Goal: Feedback & Contribution: Leave review/rating

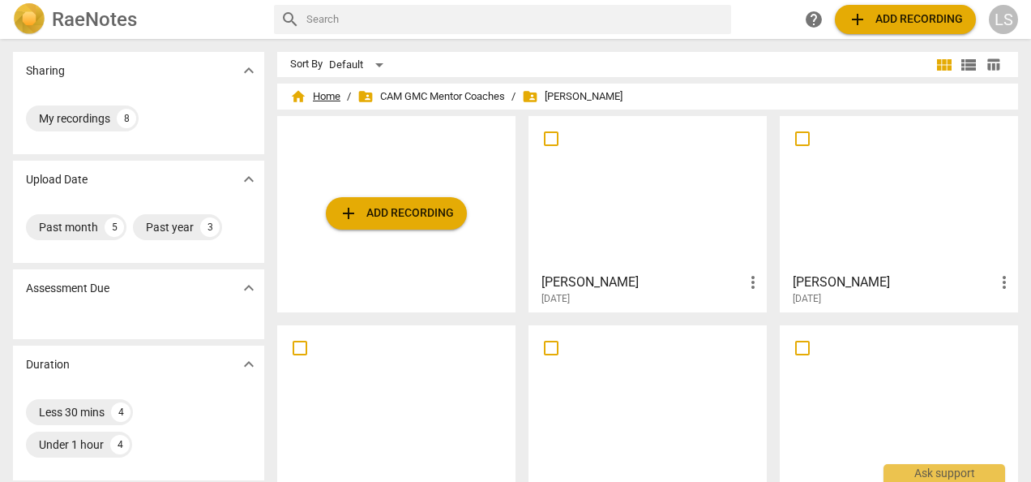
click at [328, 93] on span "home Home" at bounding box center [315, 96] width 50 height 16
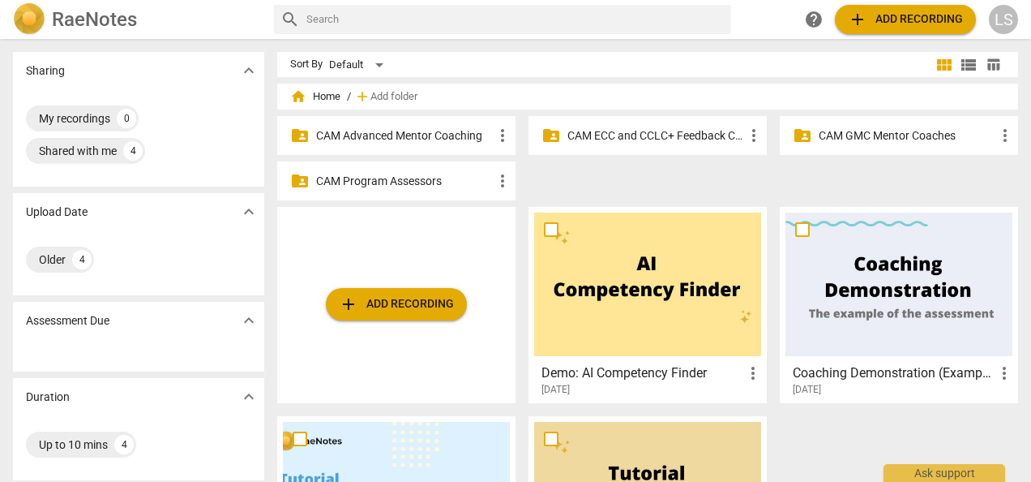
click at [875, 133] on p "CAM GMC Mentor Coaches" at bounding box center [907, 135] width 177 height 17
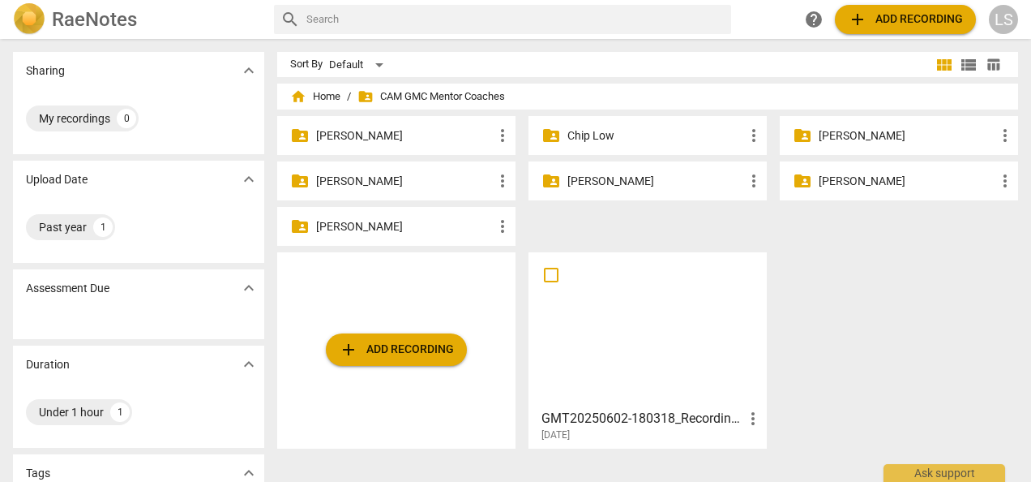
click at [395, 223] on p "[PERSON_NAME]" at bounding box center [404, 226] width 177 height 17
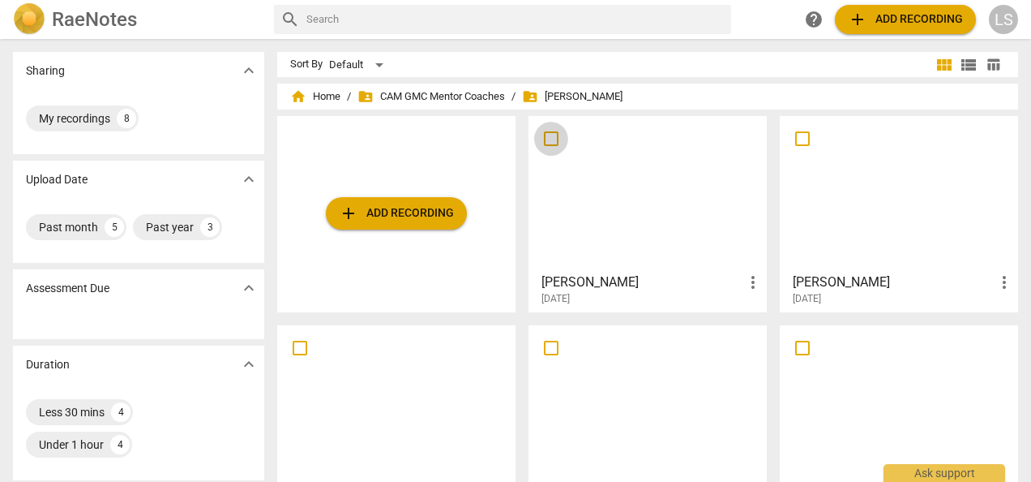
drag, startPoint x: 549, startPoint y: 138, endPoint x: 730, endPoint y: 138, distance: 180.8
click at [549, 138] on input "checkbox" at bounding box center [551, 138] width 34 height 19
checkbox input "false"
click at [803, 140] on input "checkbox" at bounding box center [803, 138] width 34 height 19
checkbox input "false"
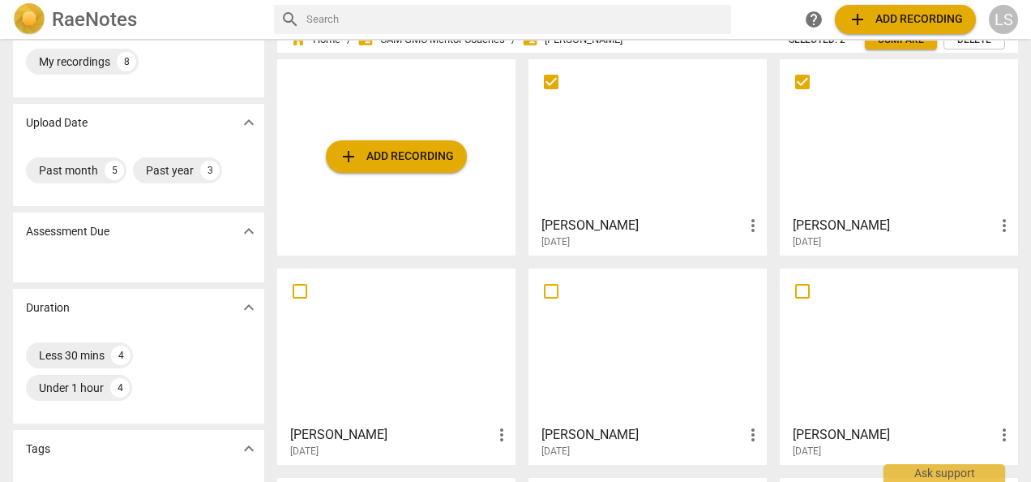
scroll to position [162, 0]
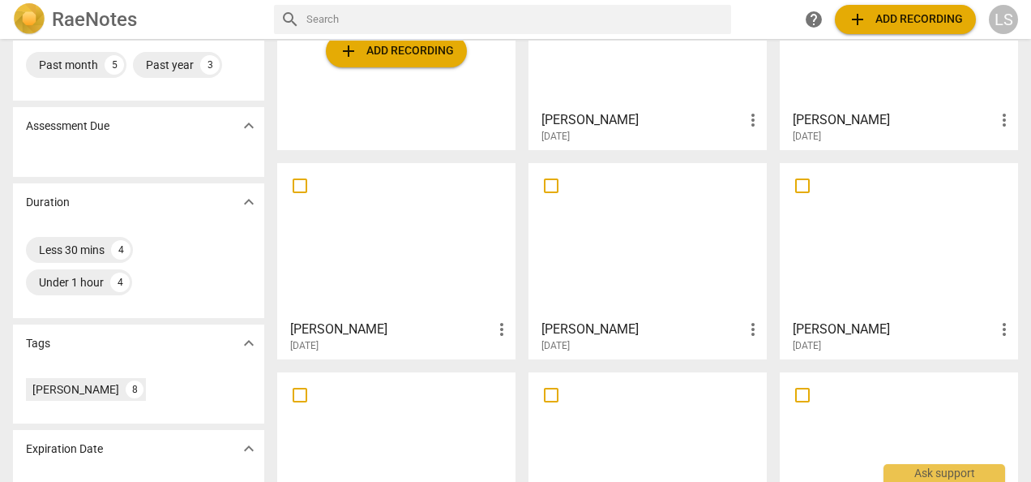
drag, startPoint x: 298, startPoint y: 186, endPoint x: 344, endPoint y: 186, distance: 46.2
click at [299, 186] on input "checkbox" at bounding box center [300, 185] width 34 height 19
checkbox input "false"
click at [549, 187] on input "checkbox" at bounding box center [551, 185] width 34 height 19
checkbox input "false"
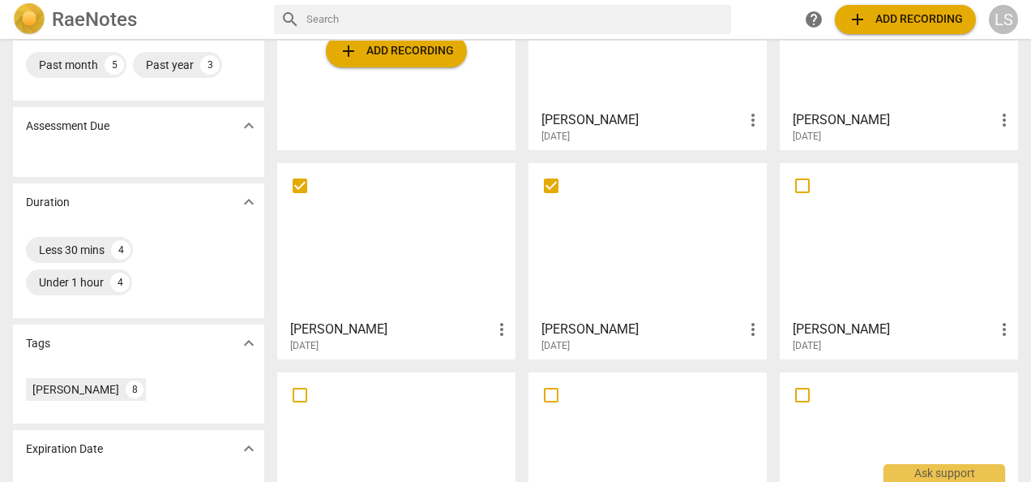
click at [804, 186] on input "checkbox" at bounding box center [803, 185] width 34 height 19
checkbox input "false"
drag, startPoint x: 807, startPoint y: 399, endPoint x: 693, endPoint y: 401, distance: 113.5
click at [806, 398] on input "checkbox" at bounding box center [803, 394] width 34 height 19
checkbox input "false"
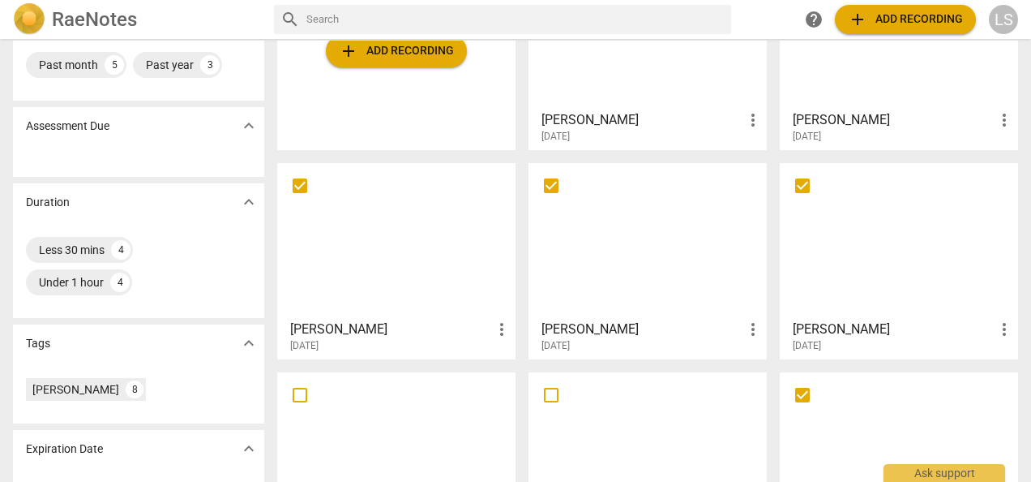
click at [551, 398] on input "checkbox" at bounding box center [551, 394] width 34 height 19
checkbox input "false"
click at [302, 397] on input "checkbox" at bounding box center [300, 394] width 34 height 19
checkbox input "false"
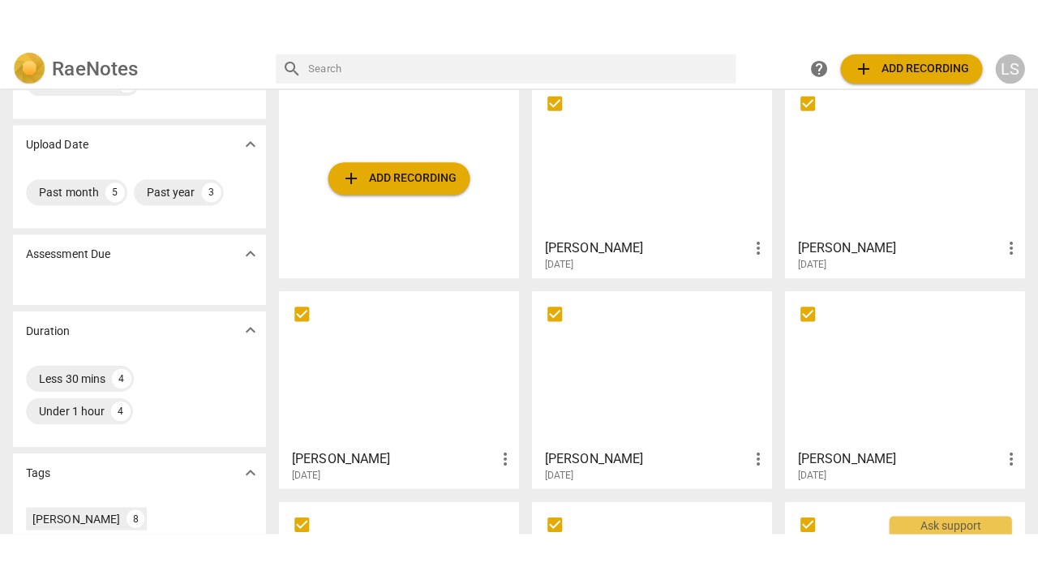
scroll to position [0, 0]
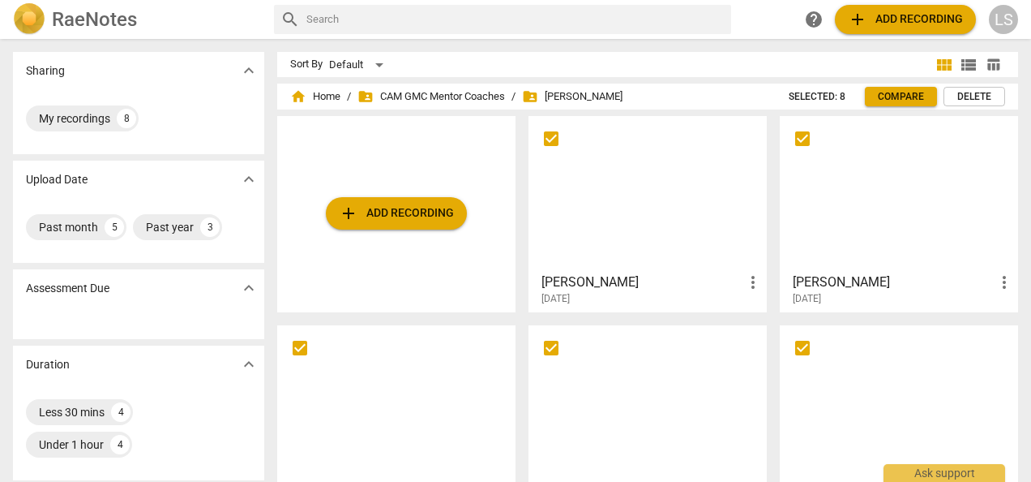
click at [971, 97] on span "Delete" at bounding box center [974, 97] width 34 height 14
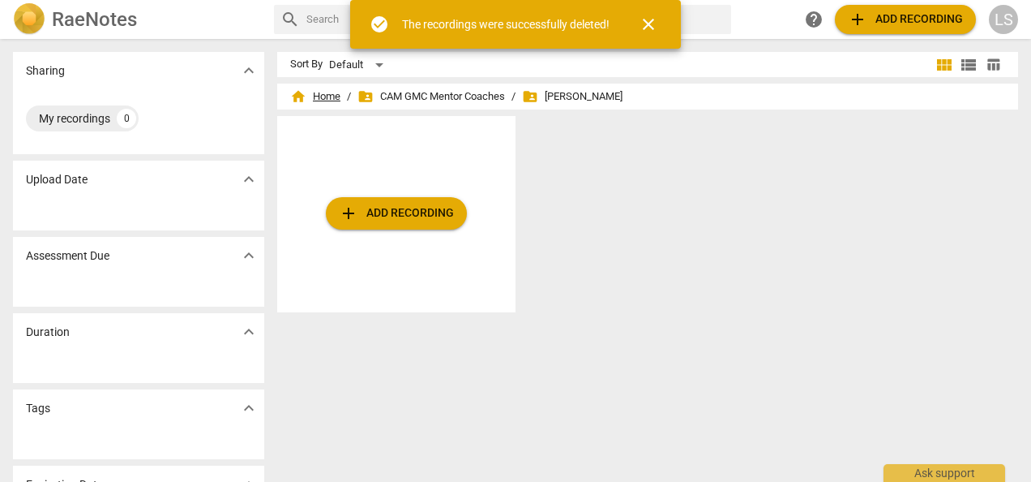
click at [320, 95] on span "home Home" at bounding box center [315, 96] width 50 height 16
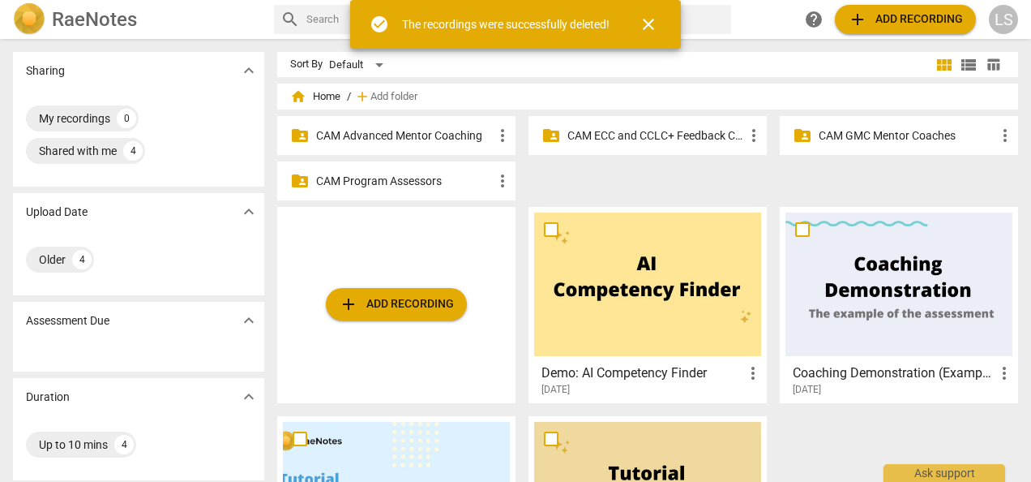
click at [433, 139] on p "CAM Advanced Mentor Coaching" at bounding box center [404, 135] width 177 height 17
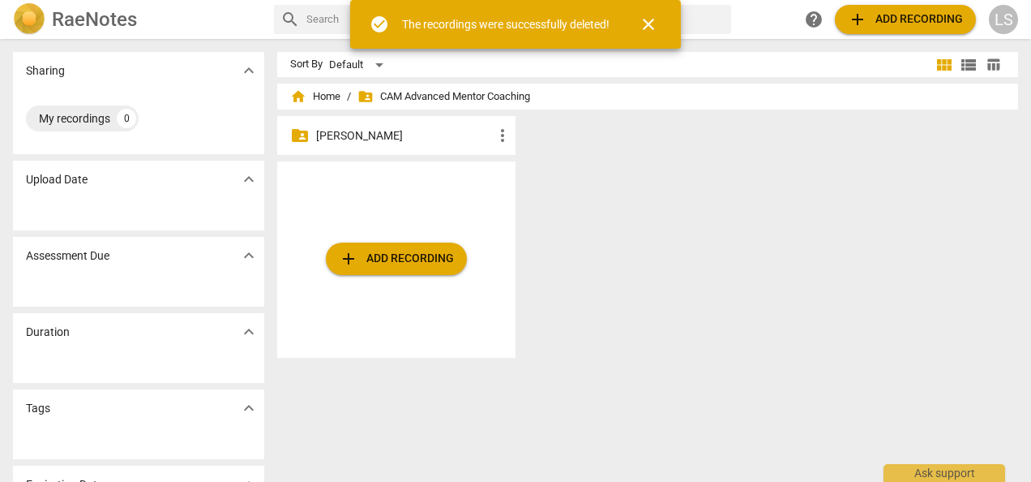
drag, startPoint x: 399, startPoint y: 135, endPoint x: 435, endPoint y: 131, distance: 35.8
click at [399, 135] on p "[PERSON_NAME]" at bounding box center [404, 135] width 177 height 17
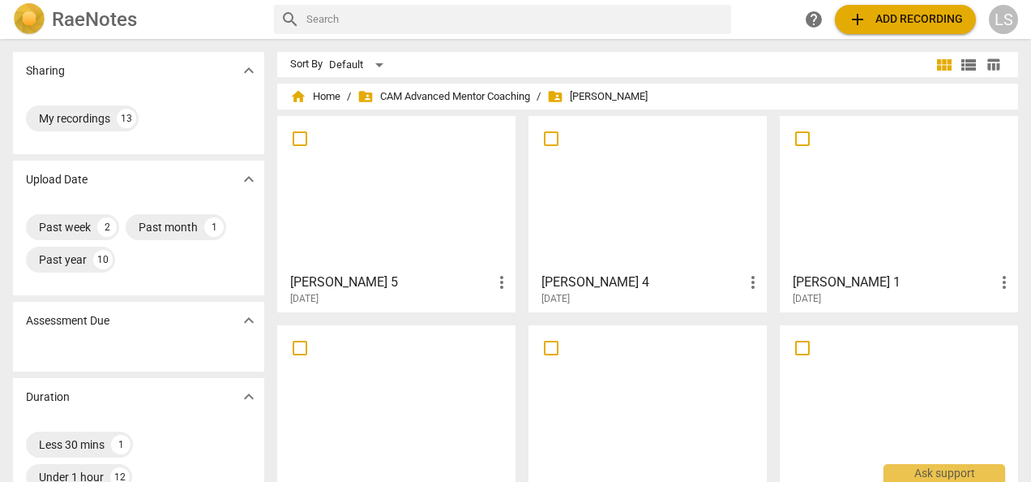
click at [674, 213] on div at bounding box center [647, 194] width 227 height 144
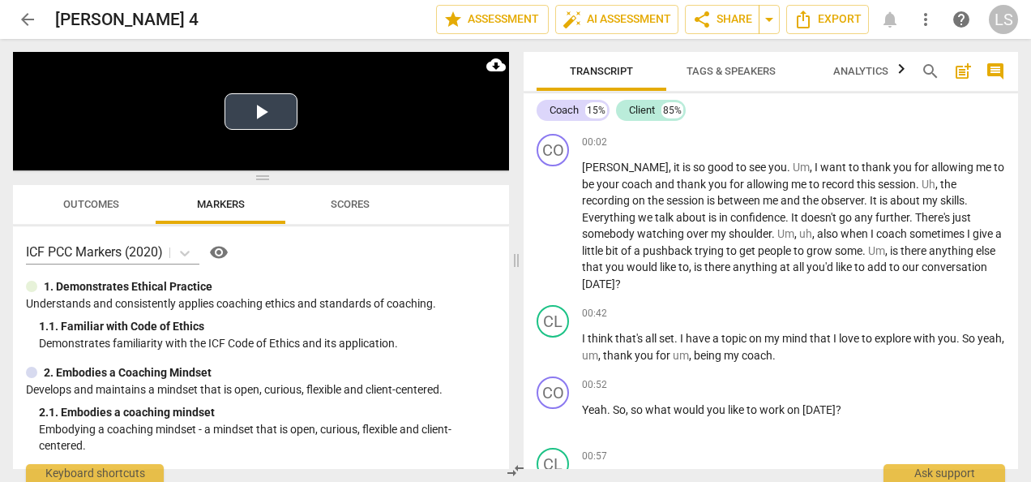
click at [270, 114] on button "Play Video" at bounding box center [261, 111] width 73 height 36
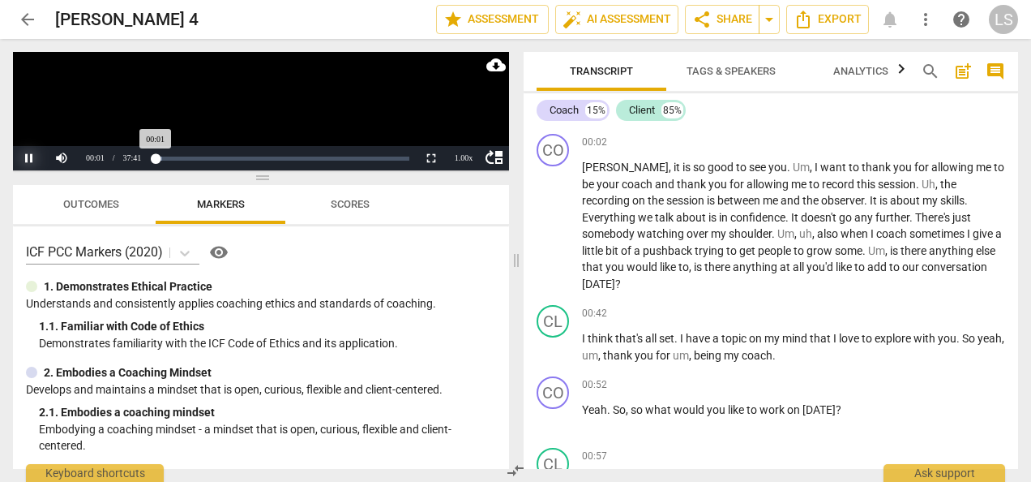
drag, startPoint x: 28, startPoint y: 153, endPoint x: 321, endPoint y: 149, distance: 292.7
click at [28, 152] on button "Pause" at bounding box center [29, 158] width 32 height 24
click at [31, 160] on button "Play" at bounding box center [29, 158] width 32 height 24
click at [32, 154] on button "Pause" at bounding box center [29, 158] width 32 height 24
click at [431, 159] on button "Non-Fullscreen" at bounding box center [431, 158] width 32 height 24
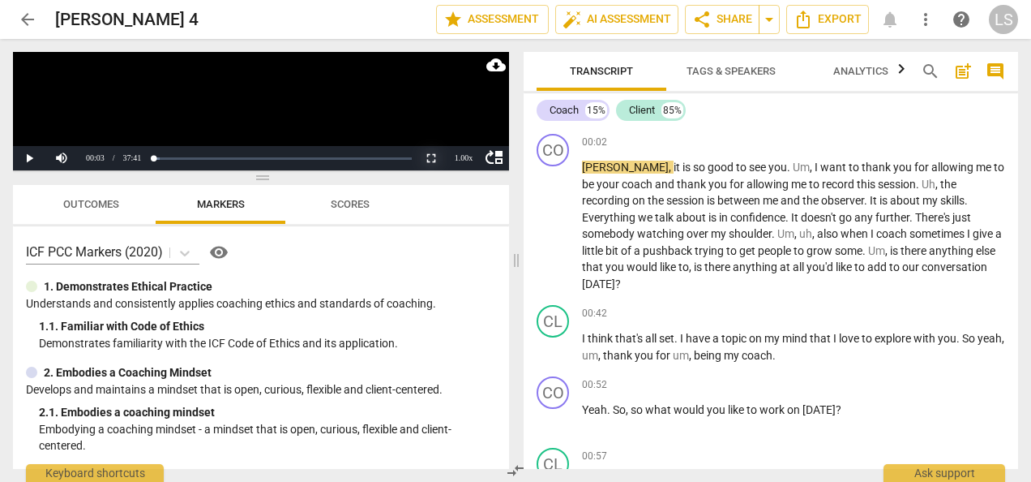
click at [432, 158] on button "Non-Fullscreen" at bounding box center [431, 158] width 32 height 24
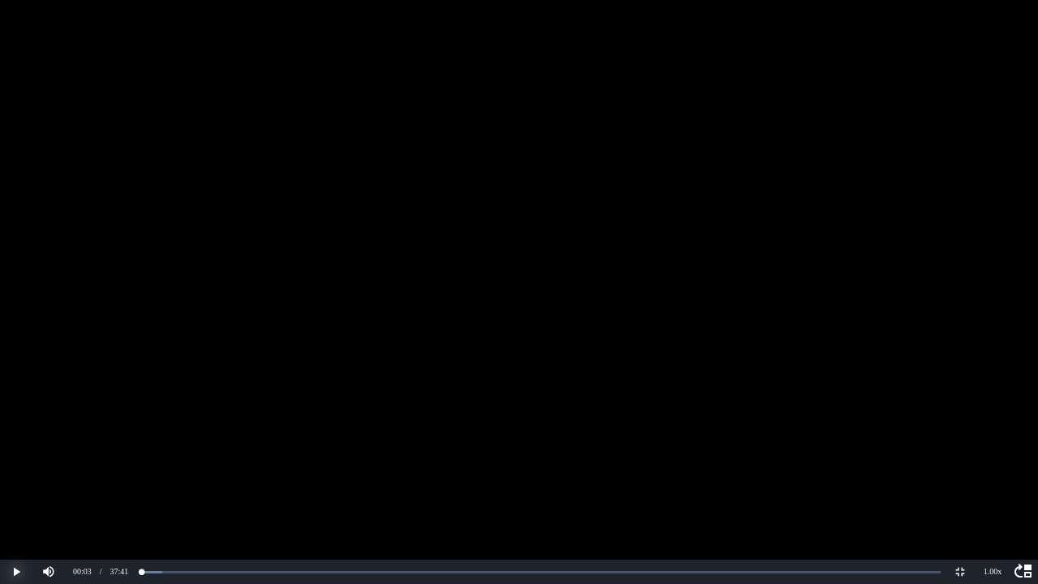
click at [17, 481] on button "Play" at bounding box center [16, 571] width 32 height 24
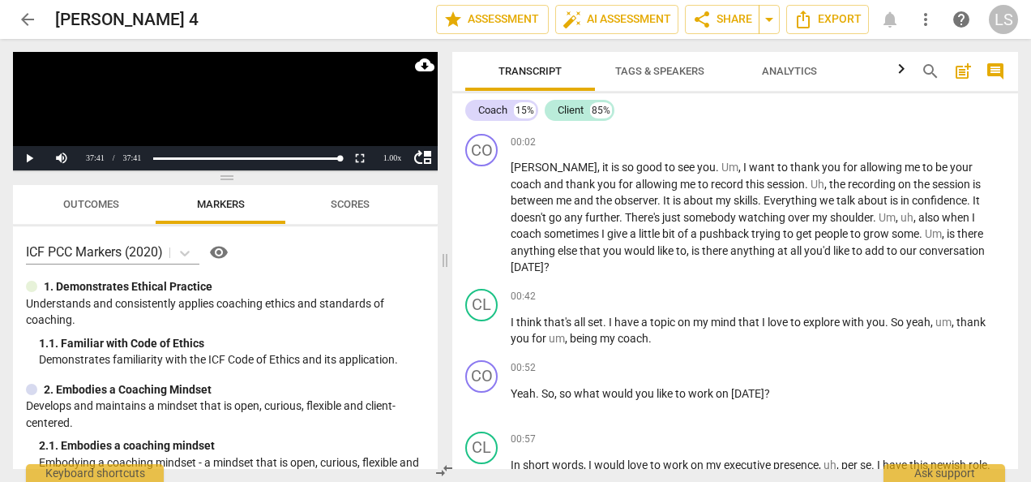
drag, startPoint x: 516, startPoint y: 263, endPoint x: 444, endPoint y: 268, distance: 71.5
click at [444, 268] on span at bounding box center [445, 260] width 10 height 443
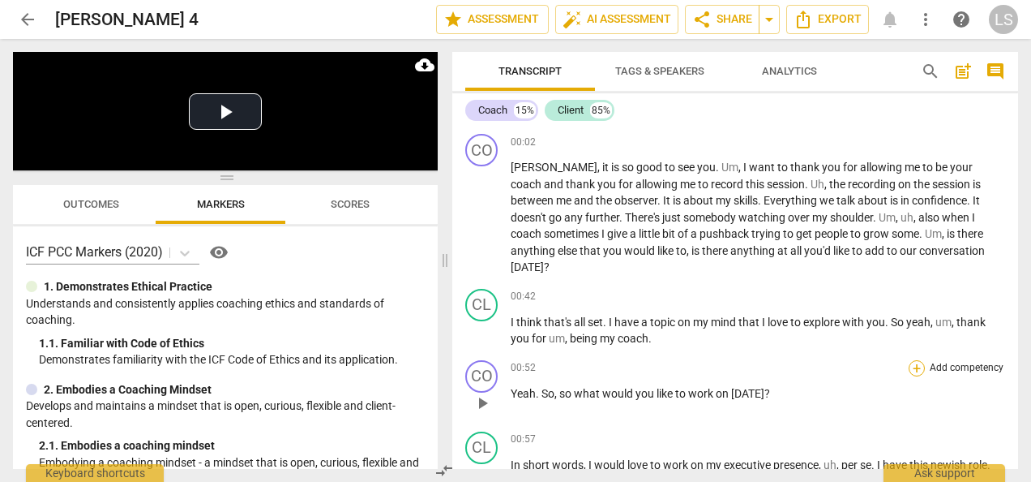
click at [909, 360] on div "+" at bounding box center [917, 368] width 16 height 16
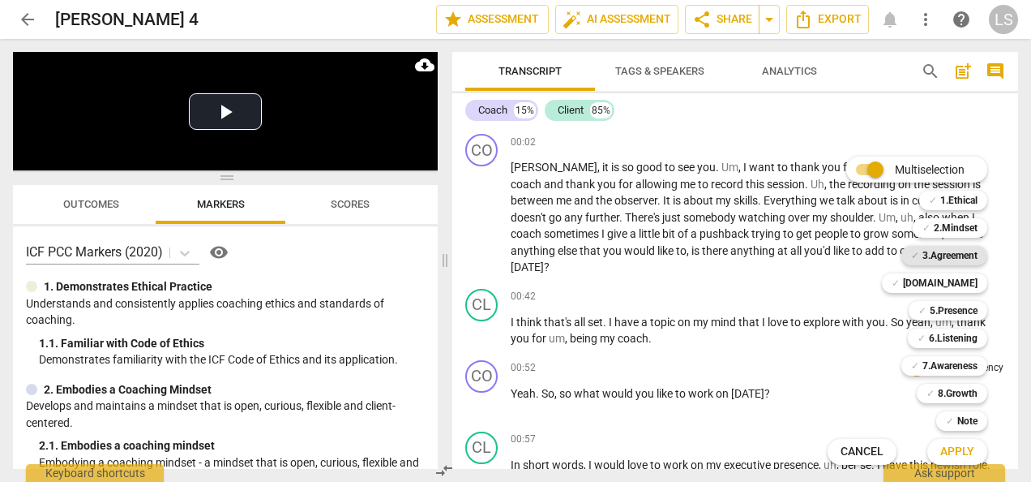
click at [952, 253] on b "3.Agreement" at bounding box center [950, 255] width 55 height 19
click at [951, 459] on span "Apply" at bounding box center [957, 451] width 34 height 16
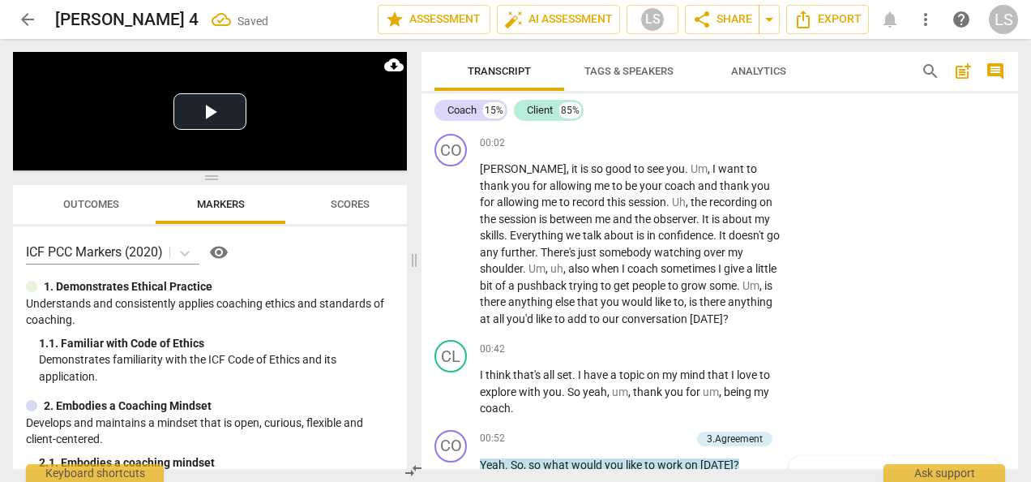
scroll to position [304, 0]
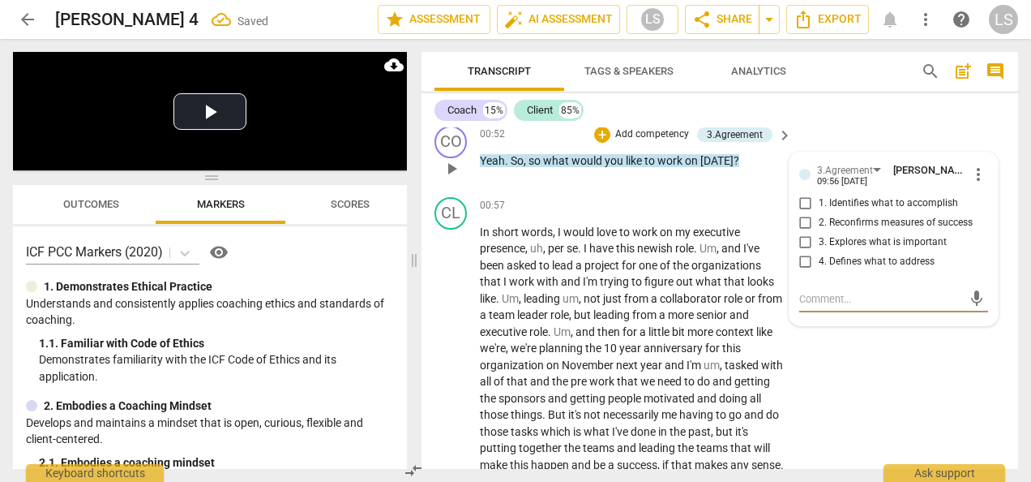
click at [803, 201] on input "1. Identifies what to accomplish" at bounding box center [806, 203] width 26 height 19
checkbox input "true"
click at [596, 130] on div "+" at bounding box center [602, 134] width 16 height 16
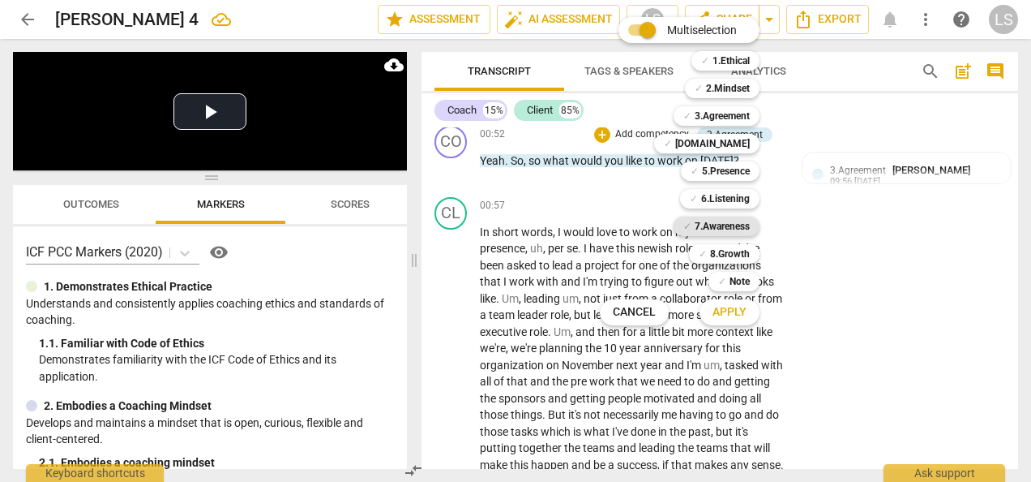
click at [704, 225] on b "7.Awareness" at bounding box center [722, 225] width 55 height 19
click at [739, 310] on span "Apply" at bounding box center [730, 312] width 34 height 16
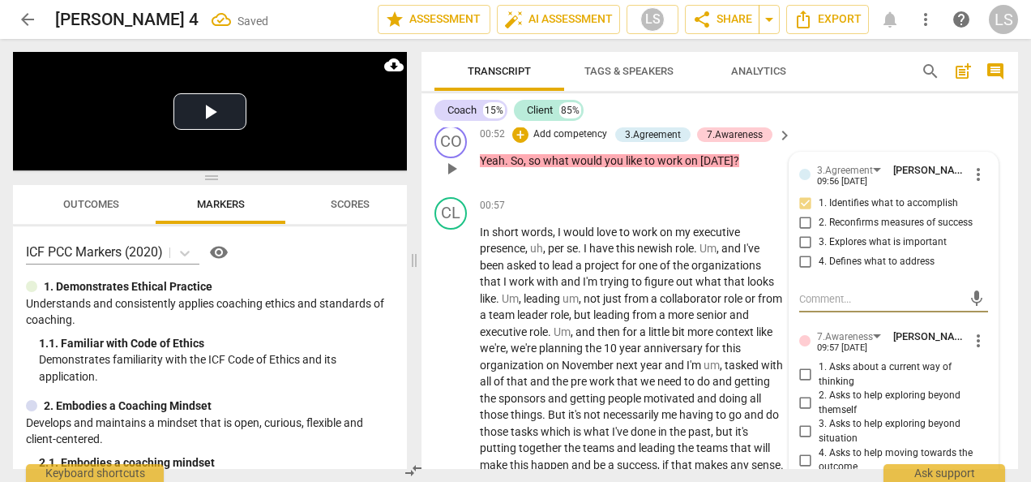
scroll to position [466, 0]
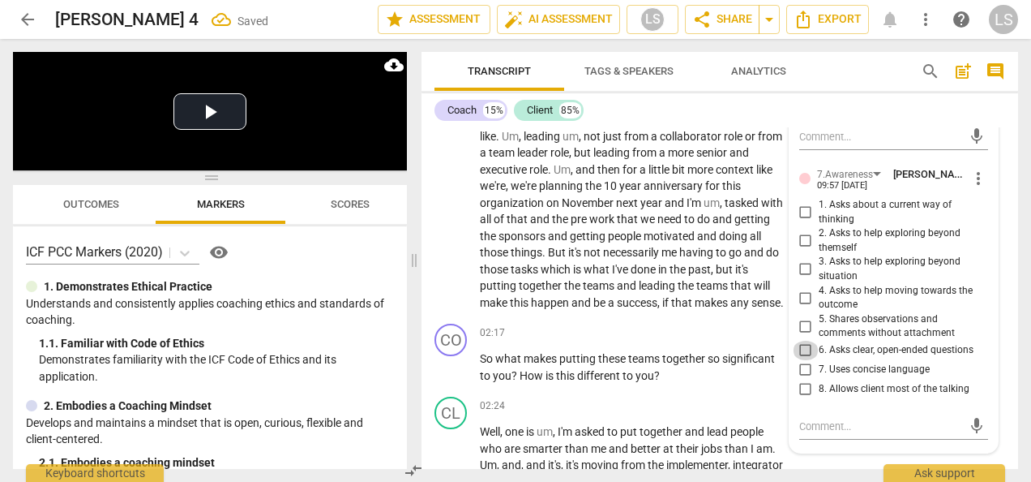
click at [799, 341] on input "6. Asks clear, open-ended questions" at bounding box center [806, 350] width 26 height 19
checkbox input "true"
click at [806, 366] on input "7. Uses concise language" at bounding box center [806, 369] width 26 height 19
checkbox input "true"
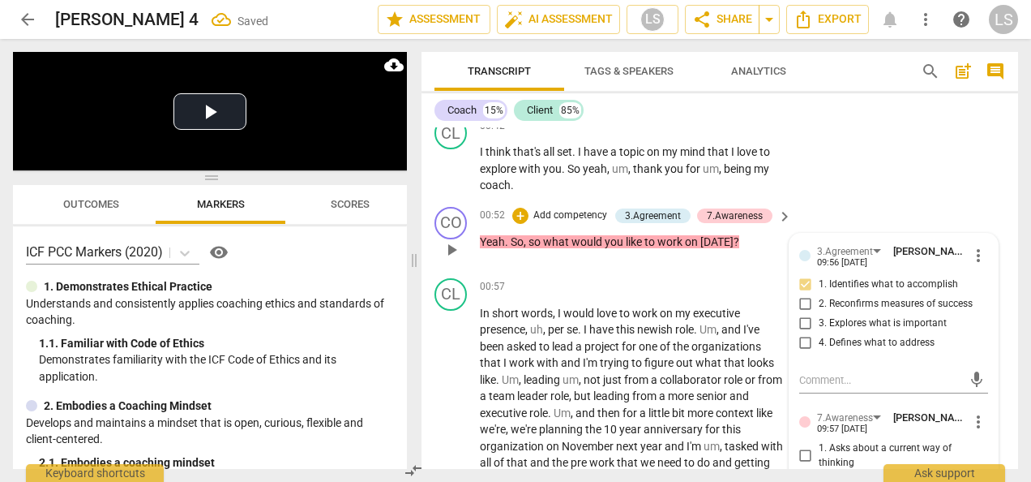
scroll to position [547, 0]
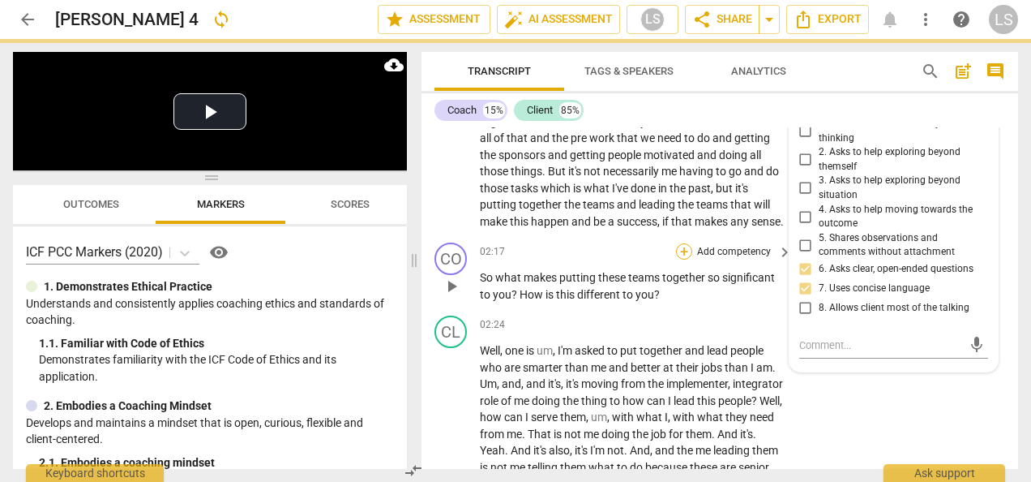
click at [676, 259] on div "+" at bounding box center [684, 251] width 16 height 16
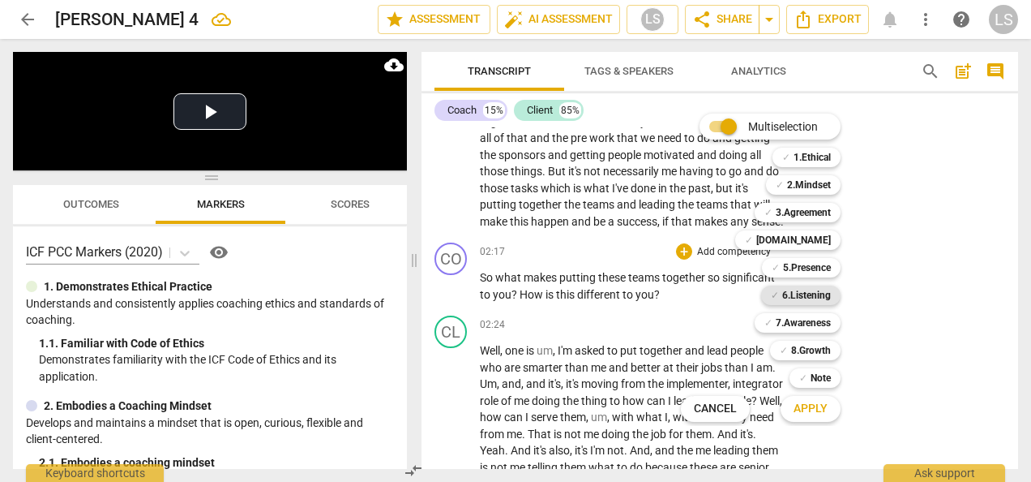
click at [814, 295] on b "6.Listening" at bounding box center [806, 294] width 49 height 19
click at [803, 323] on b "7.Awareness" at bounding box center [803, 322] width 55 height 19
click at [821, 375] on b "Note" at bounding box center [821, 377] width 20 height 19
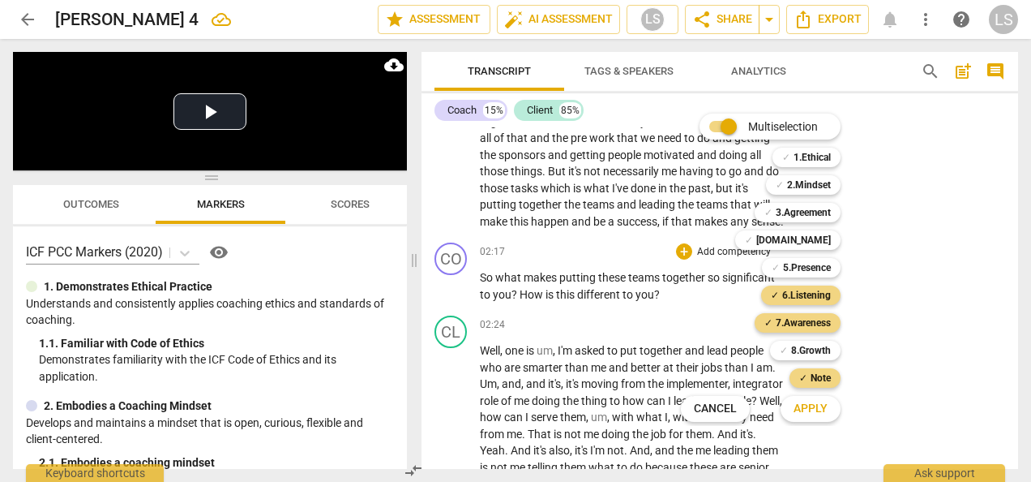
click at [819, 405] on span "Apply" at bounding box center [811, 409] width 34 height 16
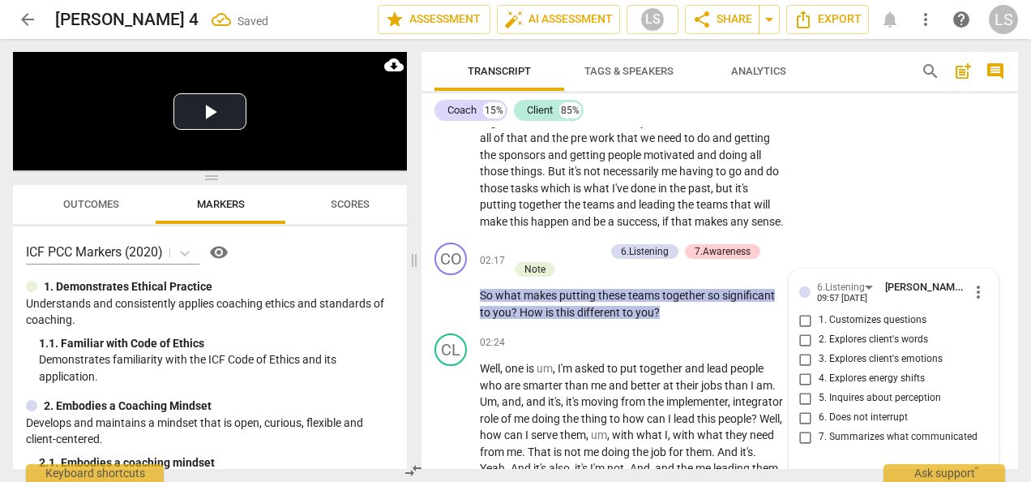
scroll to position [739, 0]
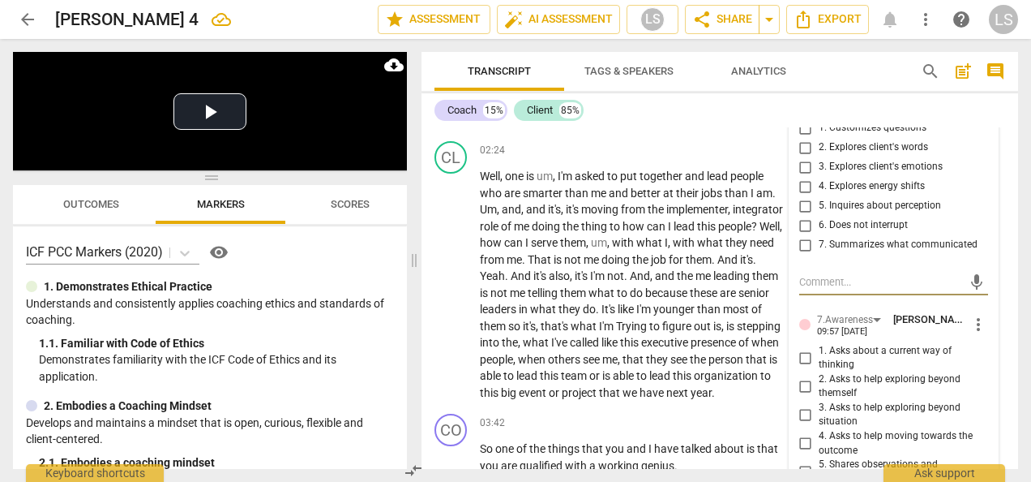
click at [803, 216] on input "5. Inquires about perception" at bounding box center [806, 205] width 26 height 19
checkbox input "true"
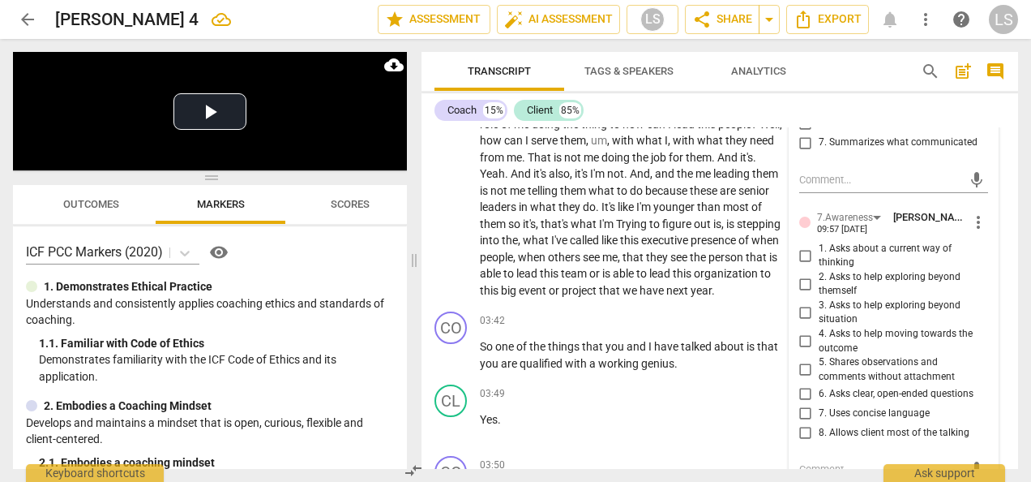
scroll to position [902, 0]
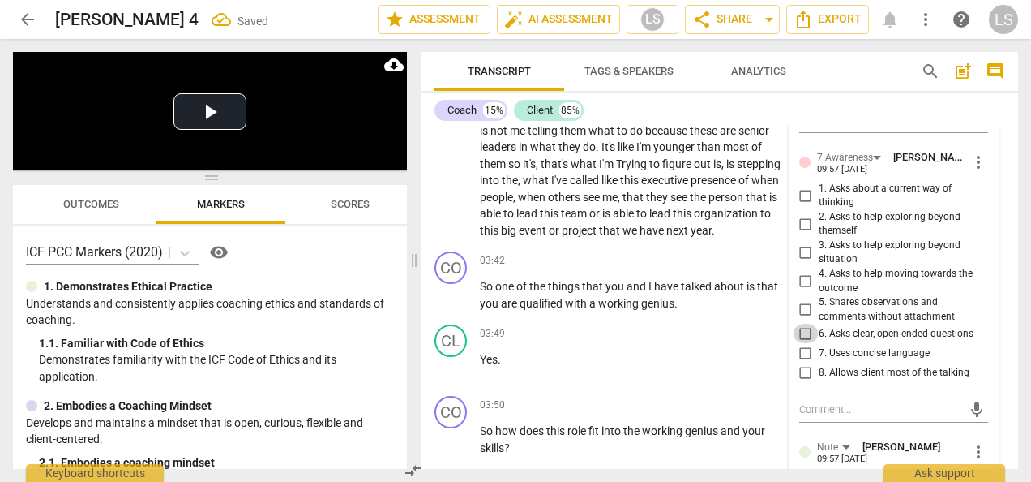
click at [795, 343] on input "6. Asks clear, open-ended questions" at bounding box center [806, 332] width 26 height 19
click at [796, 343] on input "6. Asks clear, open-ended questions" at bounding box center [806, 332] width 26 height 19
checkbox input "true"
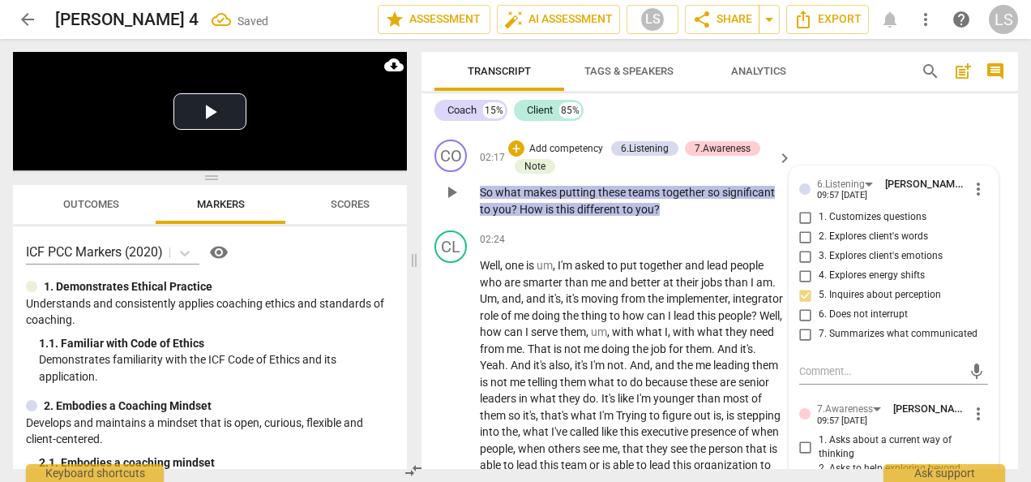
scroll to position [577, 0]
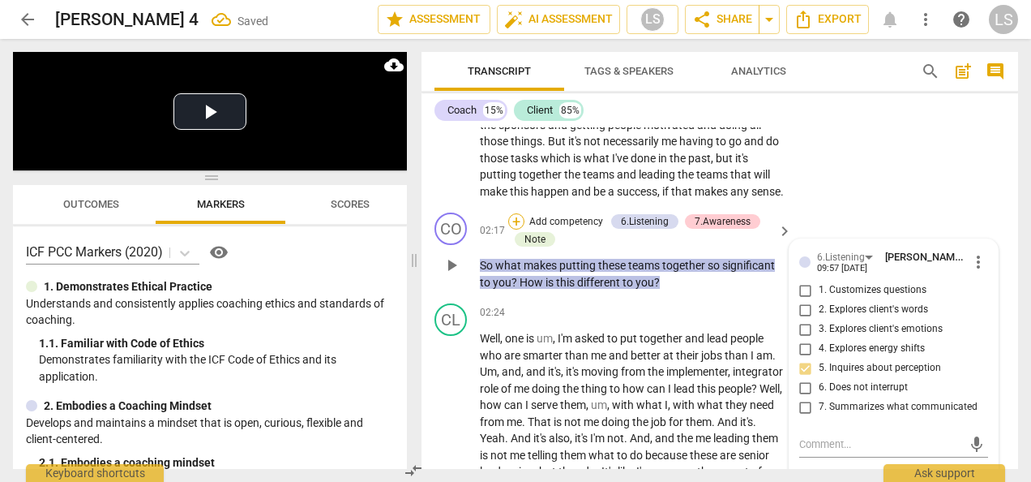
click at [516, 229] on div "+" at bounding box center [516, 221] width 16 height 16
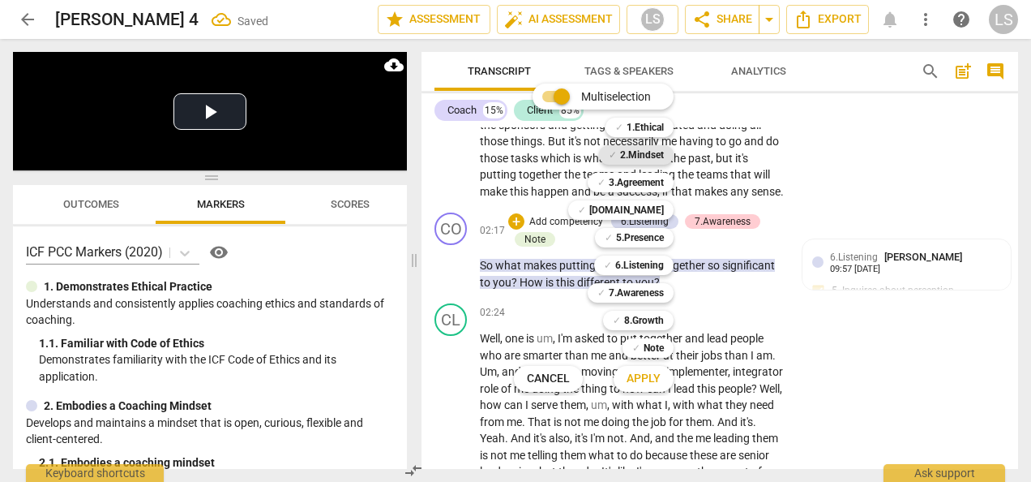
click at [645, 159] on b "2.Mindset" at bounding box center [642, 154] width 44 height 19
click at [652, 378] on span "Apply" at bounding box center [644, 379] width 34 height 16
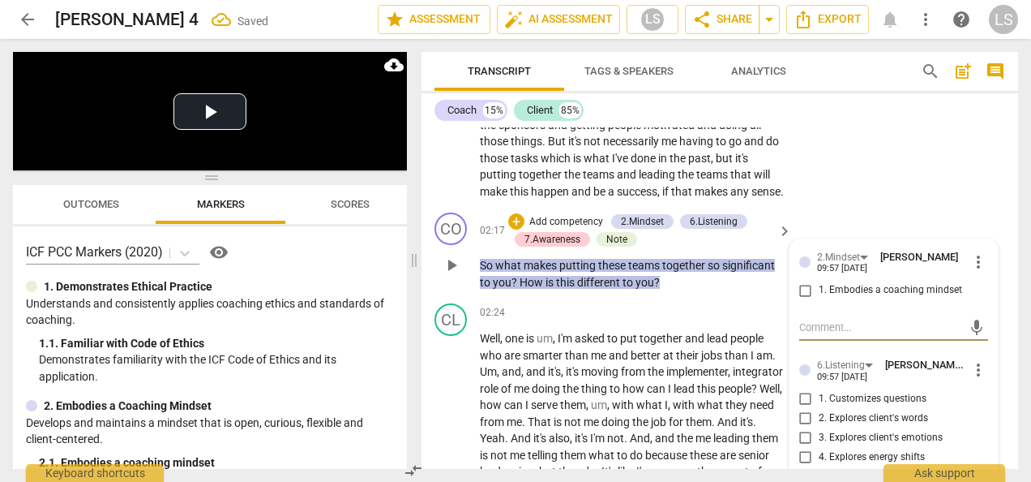
click at [803, 300] on input "1. Embodies a coaching mindset" at bounding box center [806, 290] width 26 height 19
checkbox input "true"
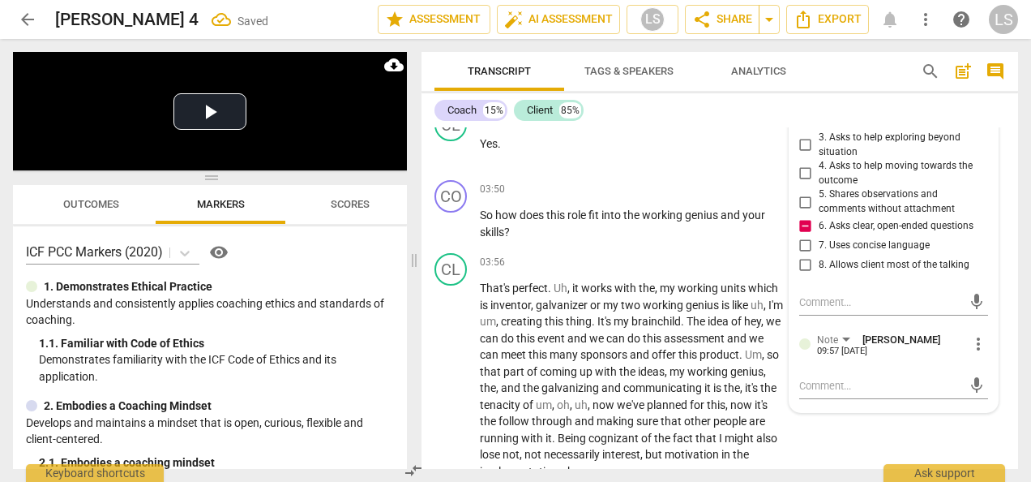
scroll to position [1145, 0]
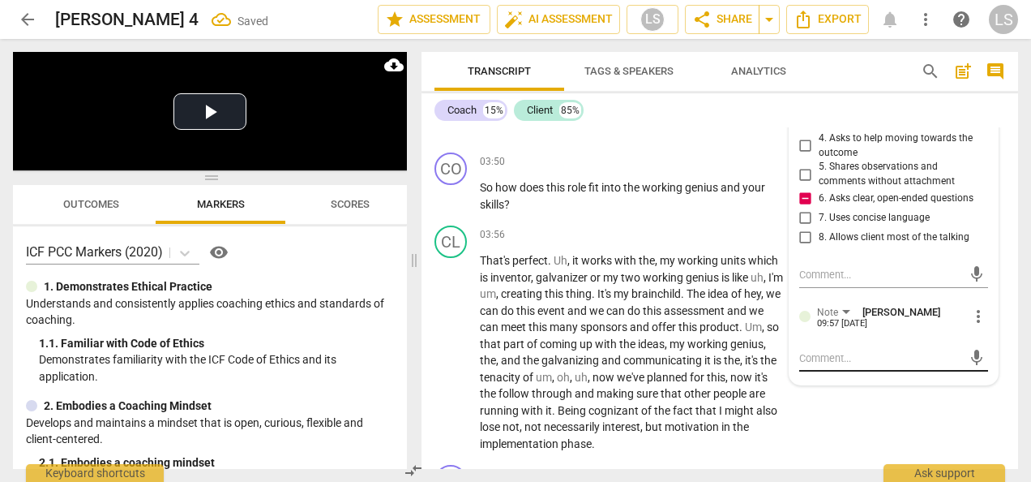
click at [867, 366] on textarea at bounding box center [880, 357] width 163 height 15
type textarea "T"
type textarea "Th"
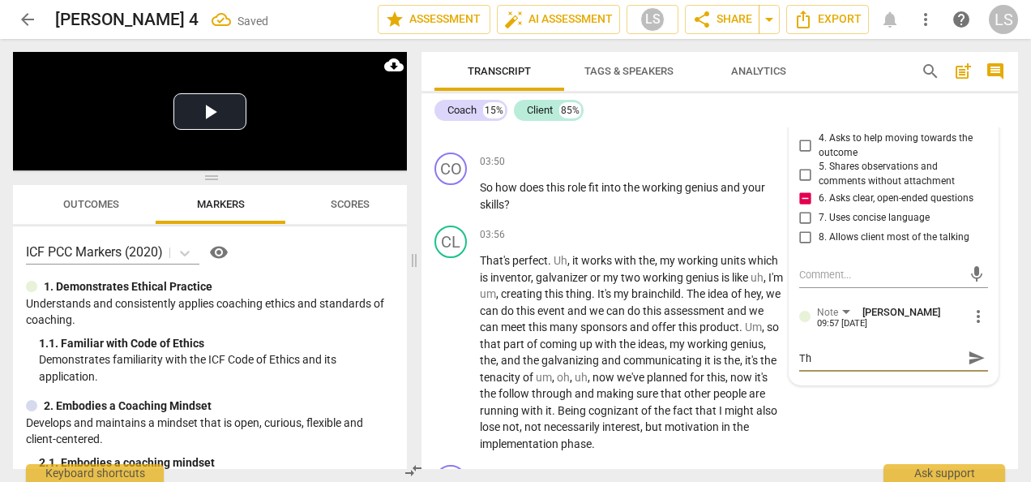
type textarea "Thi"
type textarea "This"
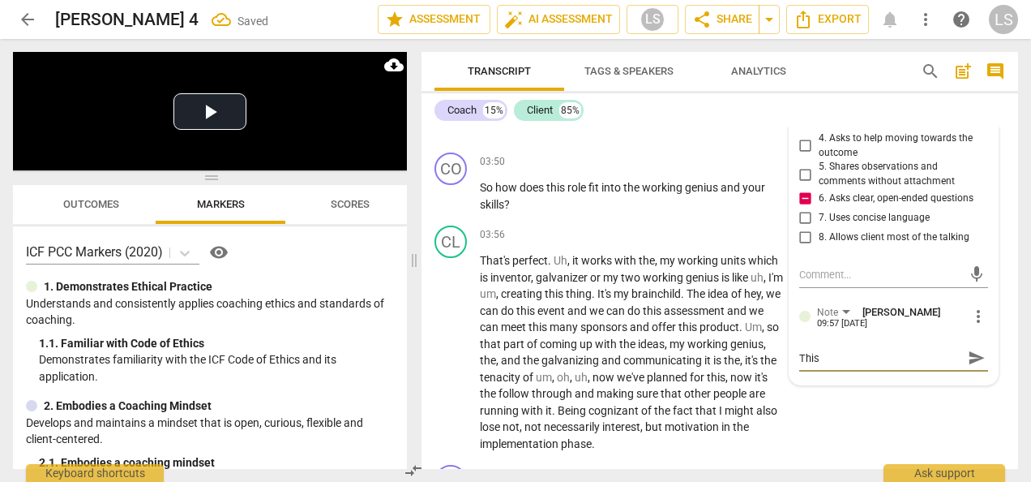
type textarea "This i"
type textarea "This is"
type textarea "This is n"
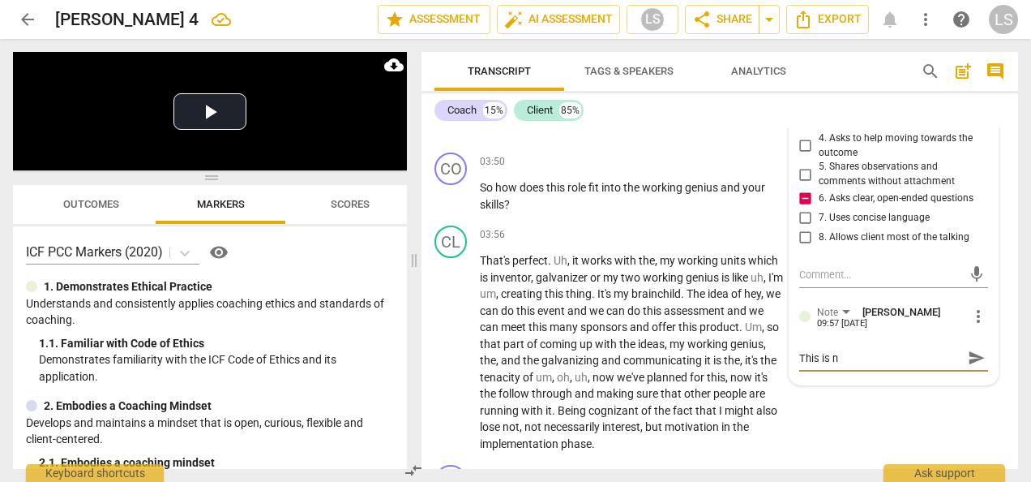
type textarea "This is no"
type textarea "This is not"
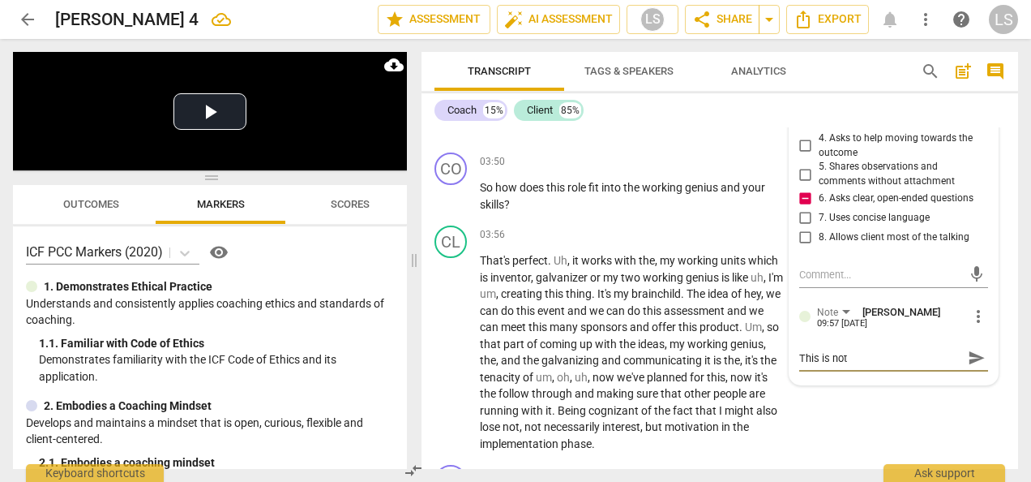
type textarea "This is not"
type textarea "This is not e"
type textarea "This is not ev"
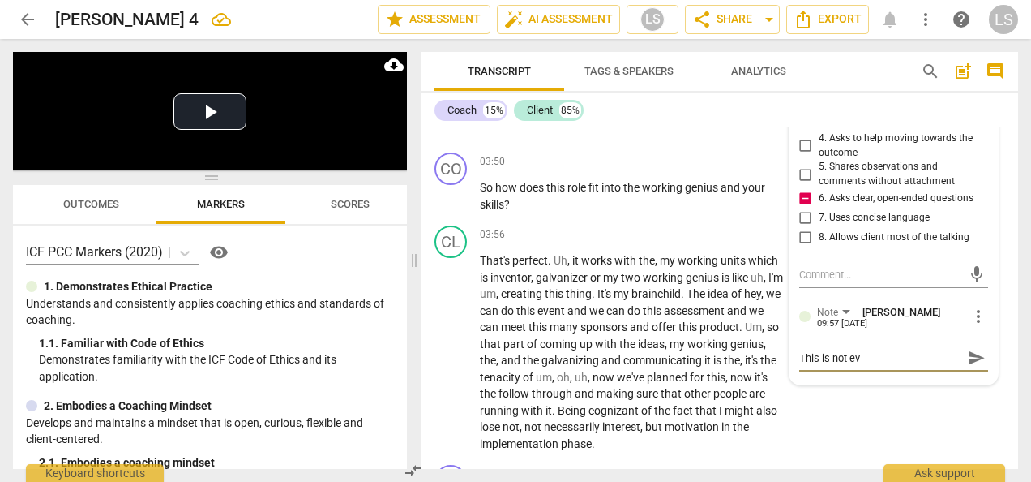
type textarea "This is not evi"
type textarea "This is not evid"
type textarea "This is not evida"
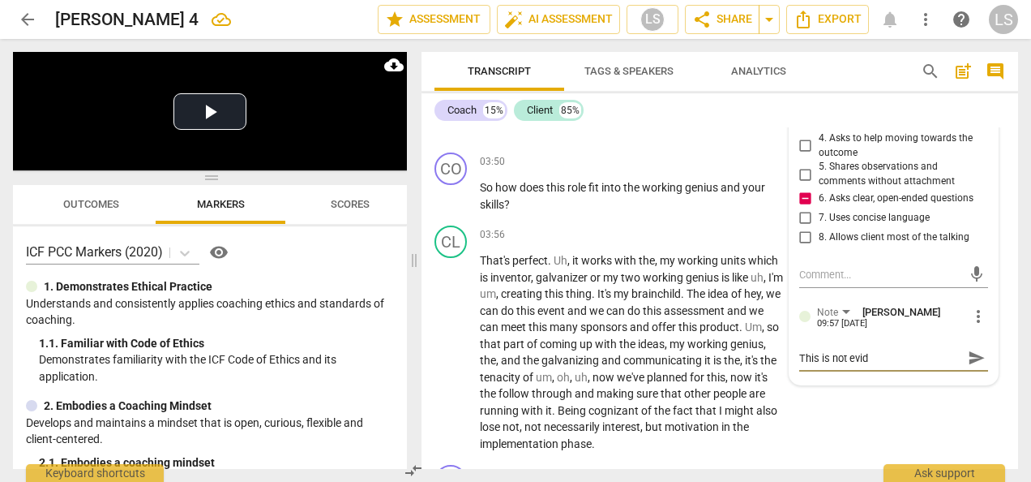
type textarea "This is not evida"
type textarea "This is not evid"
type textarea "This is not evide"
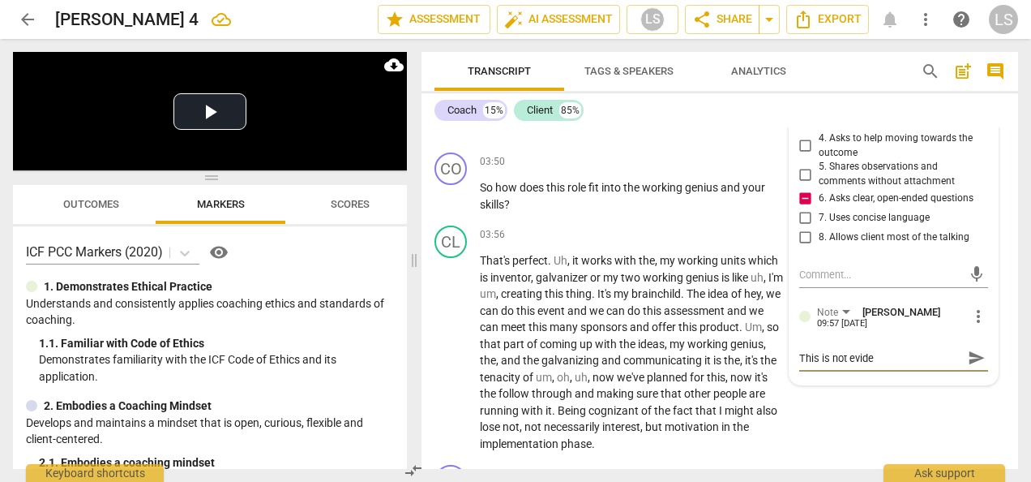
type textarea "This is not eviden"
type textarea "This is not evidenc"
type textarea "This is not evidence"
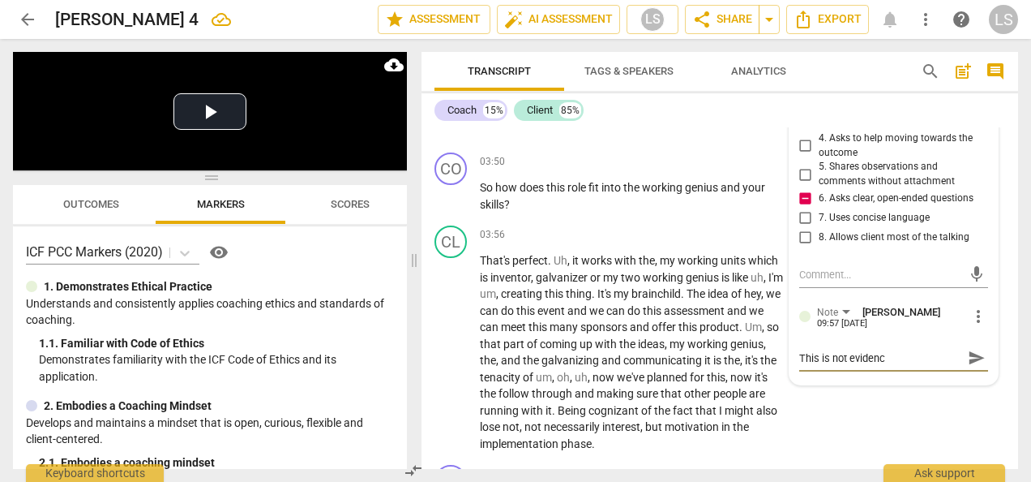
type textarea "This is not evidence"
type textarea "This is not evidence f"
type textarea "This is not evidence fo"
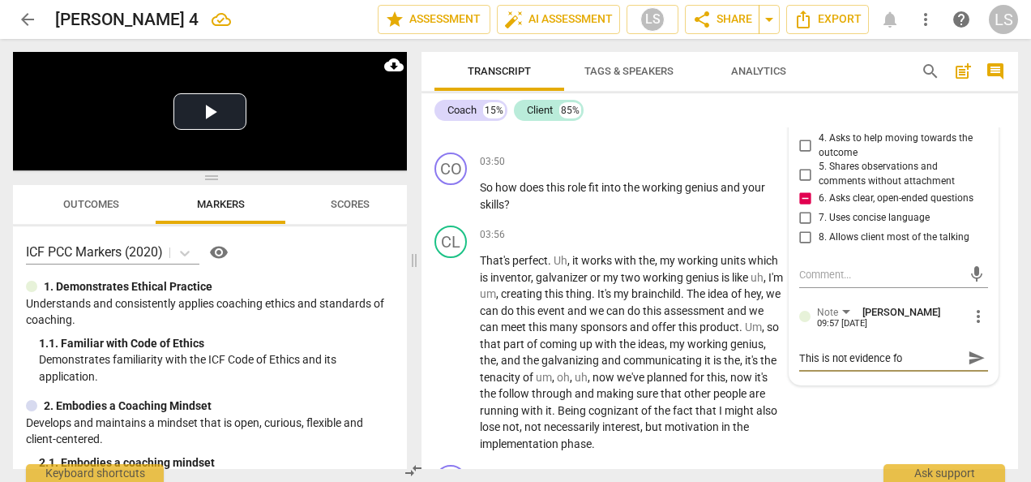
type textarea "This is not evidence fo"
type textarea "This is not evidence for"
type textarea "This is not evidence for 3"
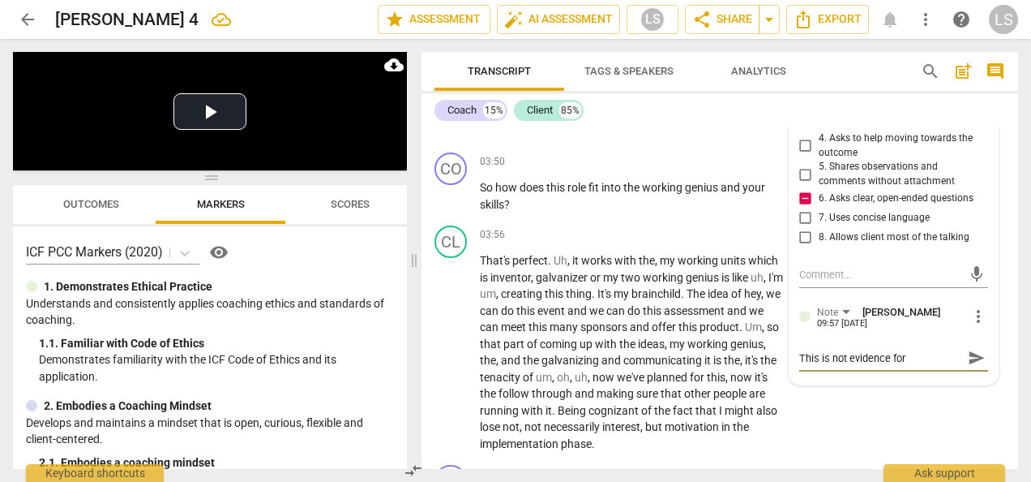
type textarea "This is not evidence for 3"
type textarea "This is not evidence for 3."
type textarea "This is not evidence for 3.3"
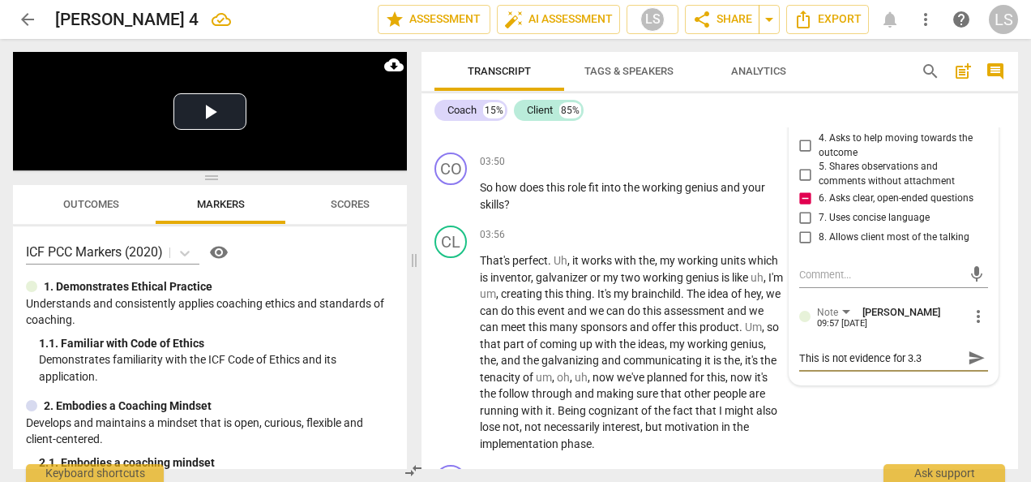
type textarea "This is not evidence for 3.3"
type textarea "This is not evidence for 3.3 b"
type textarea "This is not evidence for 3.3 be"
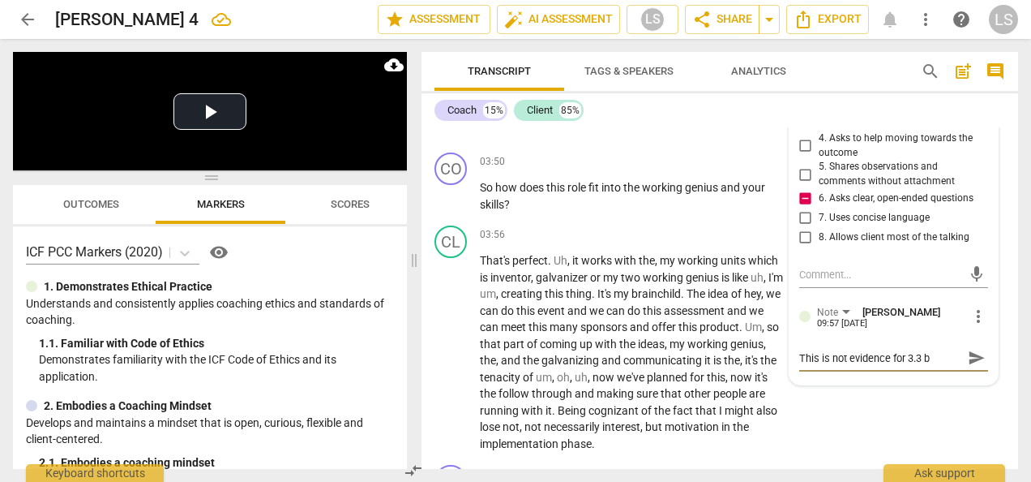
type textarea "This is not evidence for 3.3 be"
type textarea "This is not evidence for 3.3 bec"
type textarea "This is not evidence for 3.3 beca"
type textarea "This is not evidence for 3.3 becau"
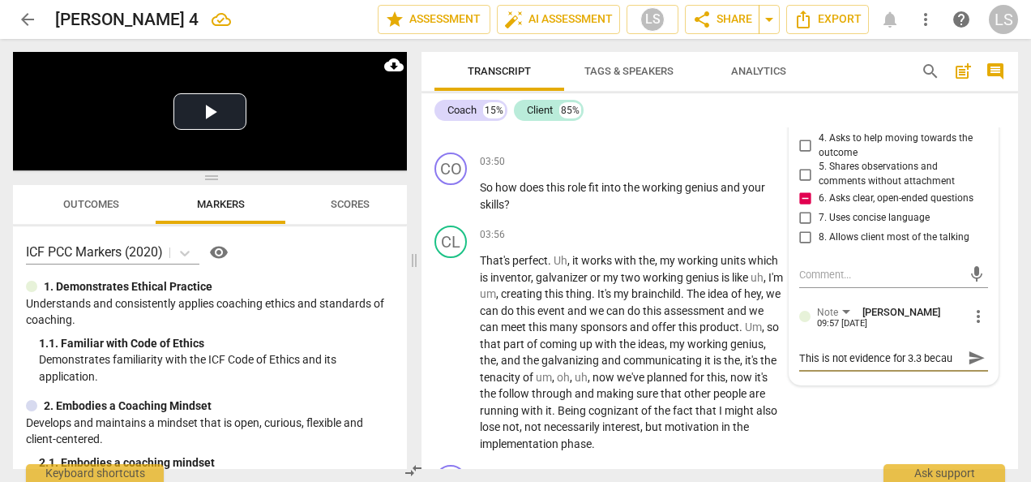
type textarea "This is not evidence for 3.3 becaus"
type textarea "This is not evidence for 3.3 because"
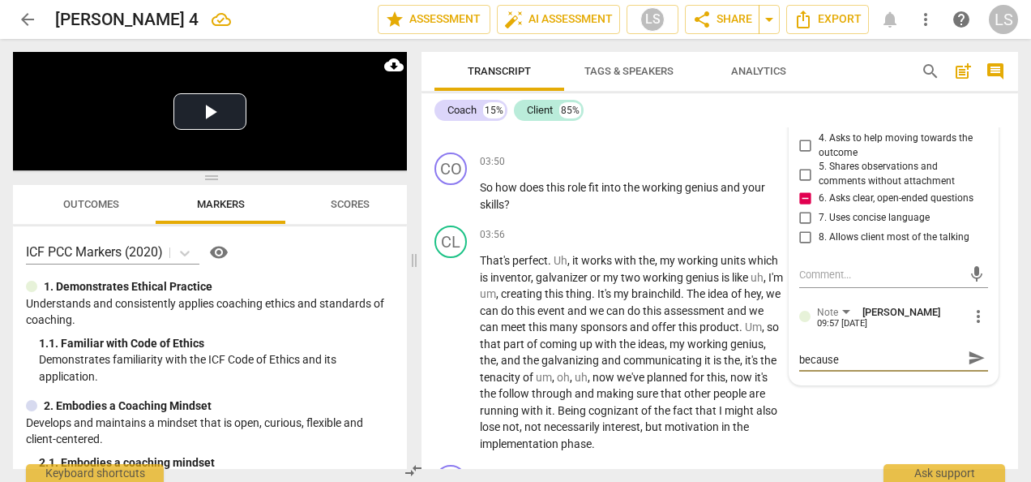
type textarea "This is not evidence for 3.3 because"
type textarea "This is not evidence for 3.3 because i"
type textarea "This is not evidence for 3.3 because it"
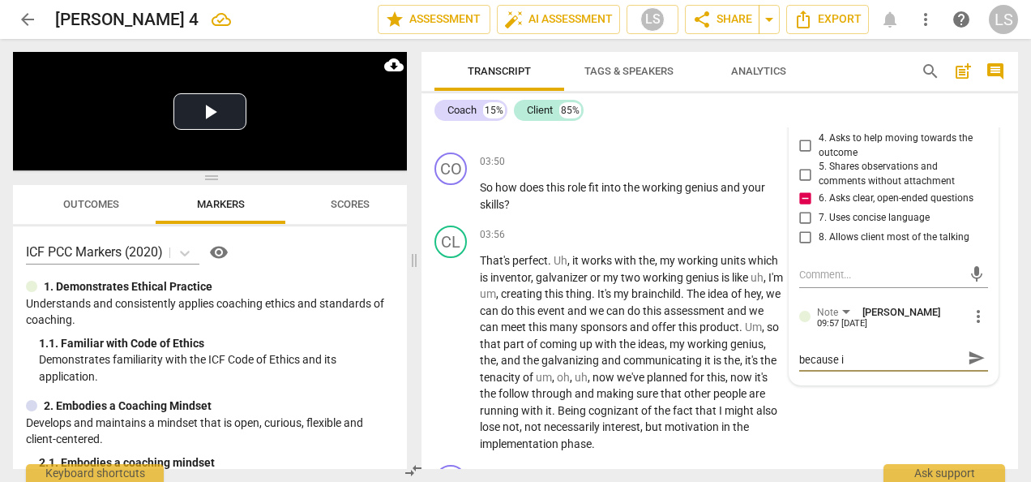
type textarea "This is not evidence for 3.3 because it"
type textarea "This is not evidence for 3.3 because it a"
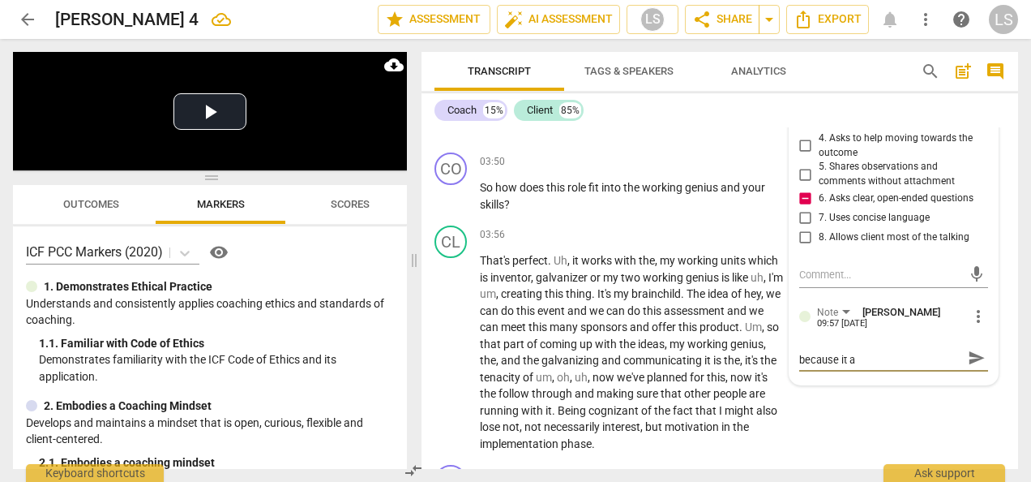
type textarea "This is not evidence for 3.3 because it as"
type textarea "This is not evidence for 3.3 because it ask"
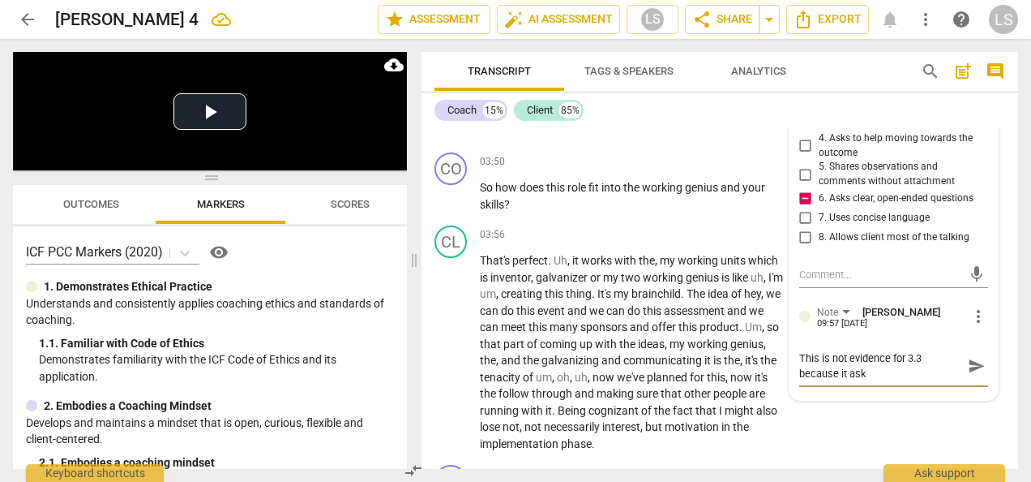
type textarea "This is not evidence for 3.3 because it asks"
type textarea "This is not evidence for 3.3 because it asks a"
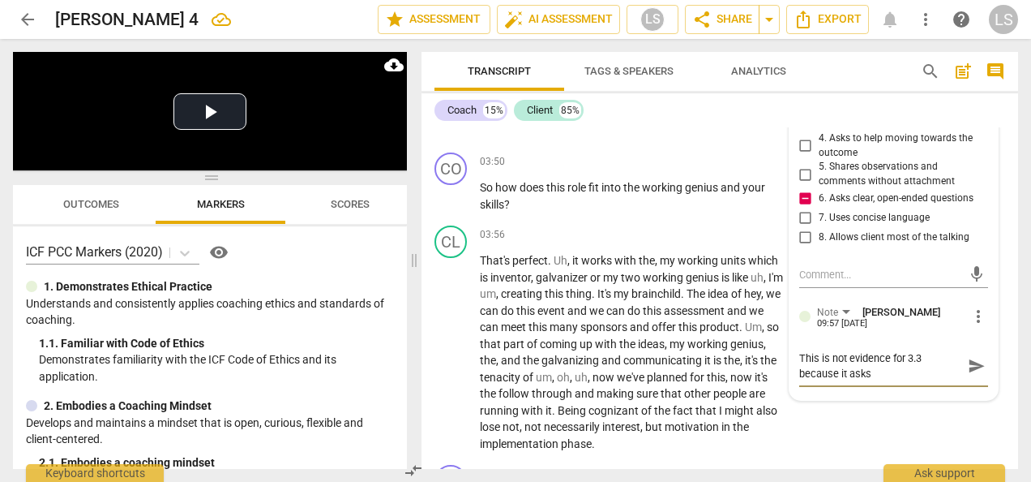
type textarea "This is not evidence for 3.3 because it asks a"
type textarea "This is not evidence for 3.3 because it asks ab"
type textarea "This is not evidence for 3.3 because it asks abo"
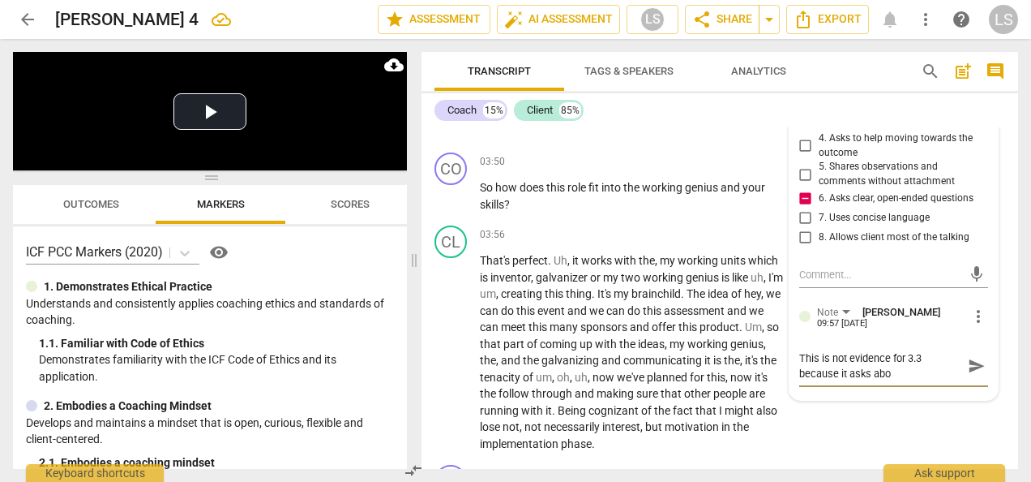
type textarea "This is not evidence for 3.3 because it asks abou"
type textarea "This is not evidence for 3.3 because it asks about"
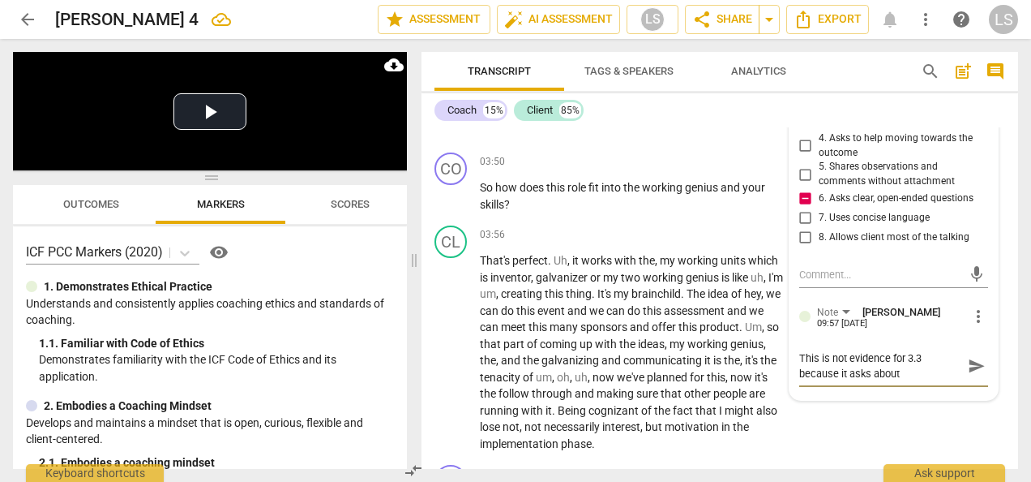
type textarea "This is not evidence for 3.3 because it asks about"
type textarea "This is not evidence for 3.3 because it asks about t"
type textarea "This is not evidence for 3.3 because it asks about th"
type textarea "This is not evidence for 3.3 because it asks about the"
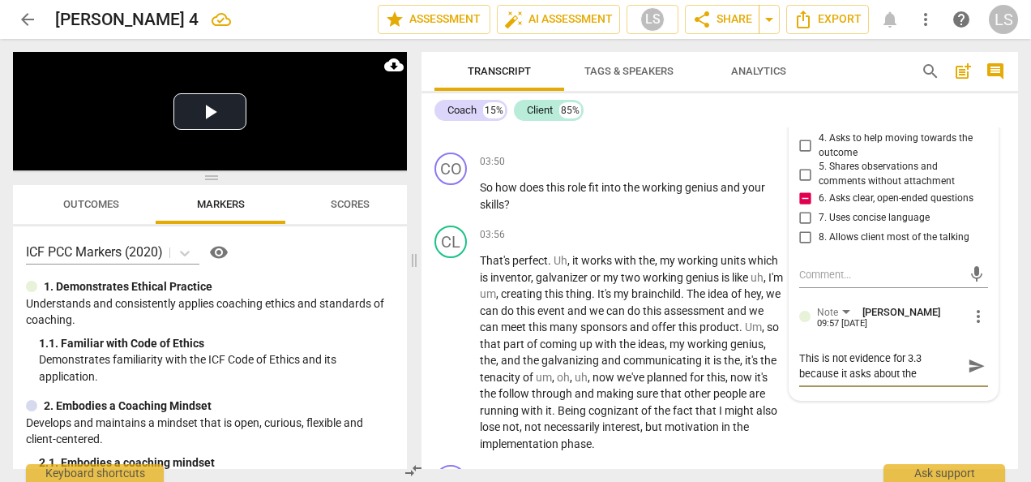
type textarea "This is not evidence for 3.3 because it asks about the"
type textarea "This is not evidence for 3.3 because it asks about the i"
type textarea "This is not evidence for 3.3 because it asks about the im"
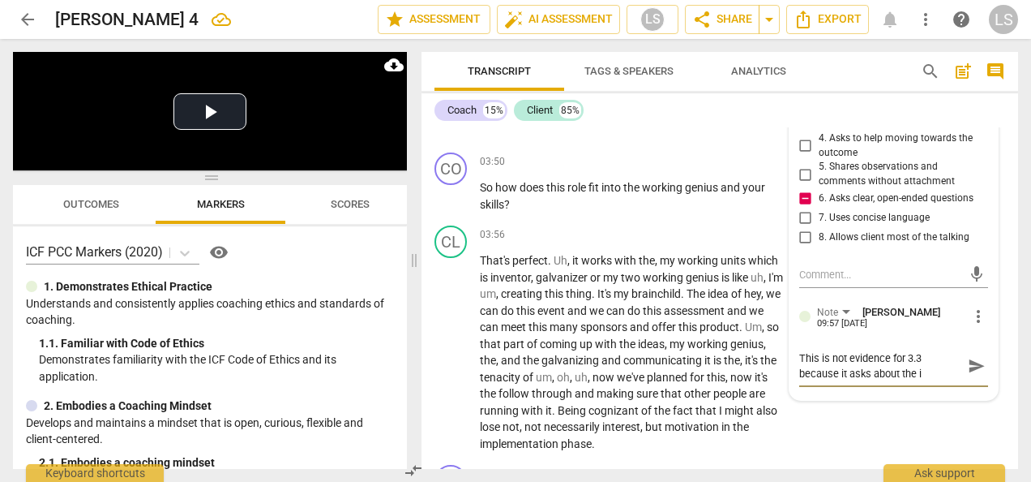
type textarea "This is not evidence for 3.3 because it asks about the im"
type textarea "This is not evidence for 3.3 because it asks about the imp"
type textarea "This is not evidence for 3.3 because it asks about the impo"
type textarea "This is not evidence for 3.3 because it asks about the impor"
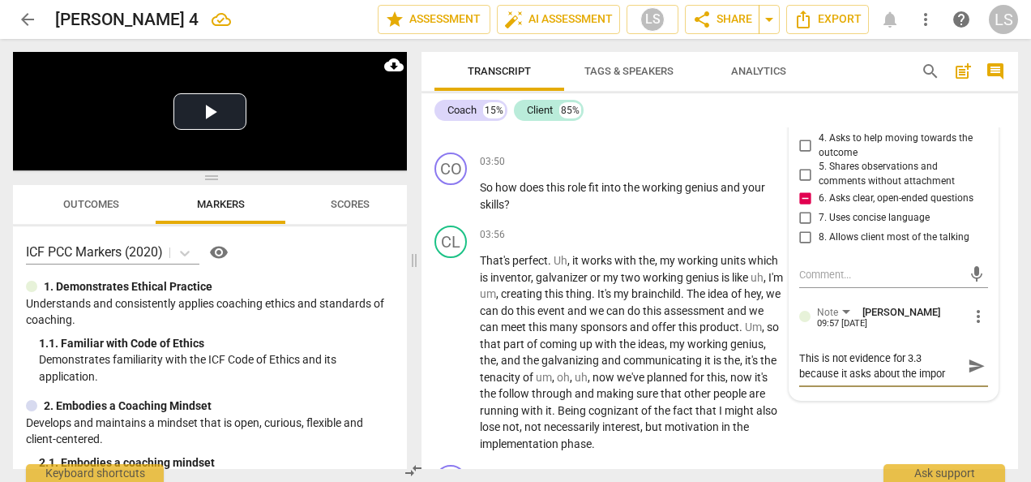
type textarea "This is not evidence for 3.3 because it asks about the import"
type textarea "This is not evidence for 3.3 because it asks about the importa"
type textarea "This is not evidence for 3.3 because it asks about the importan"
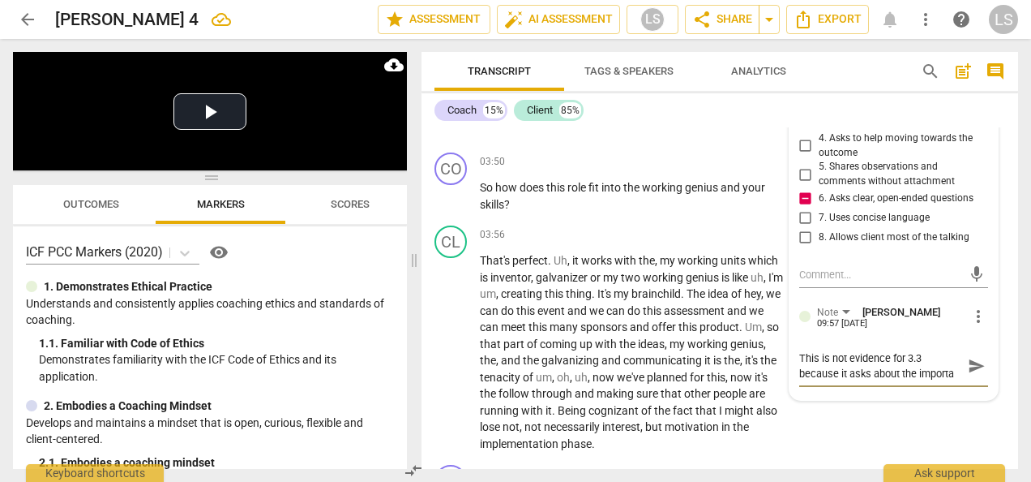
type textarea "This is not evidence for 3.3 because it asks about the importan"
type textarea "This is not evidence for 3.3 because it asks about the importanc"
type textarea "This is not evidence for 3.3 because it asks about the importance"
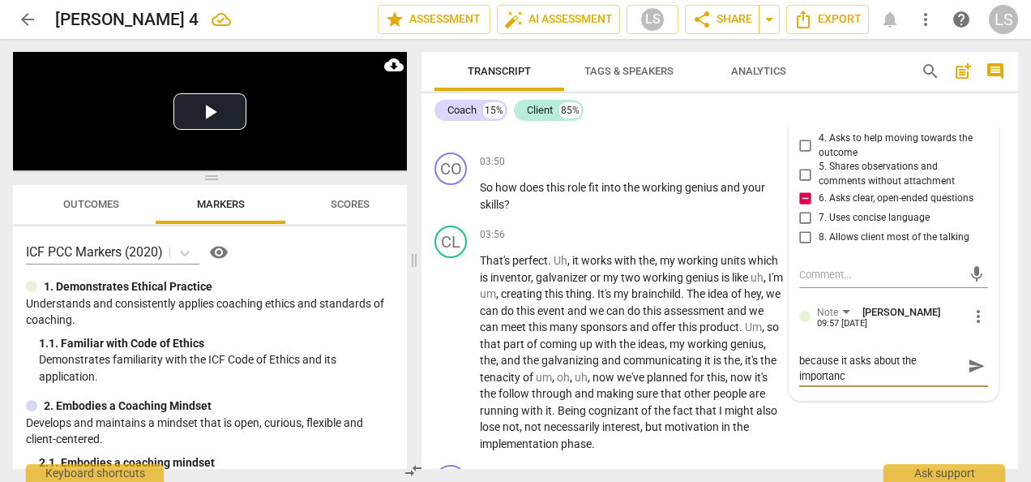
type textarea "This is not evidence for 3.3 because it asks about the importance"
type textarea "This is not evidence for 3.3 because it asks about the importance o"
type textarea "This is not evidence for 3.3 because it asks about the importance of"
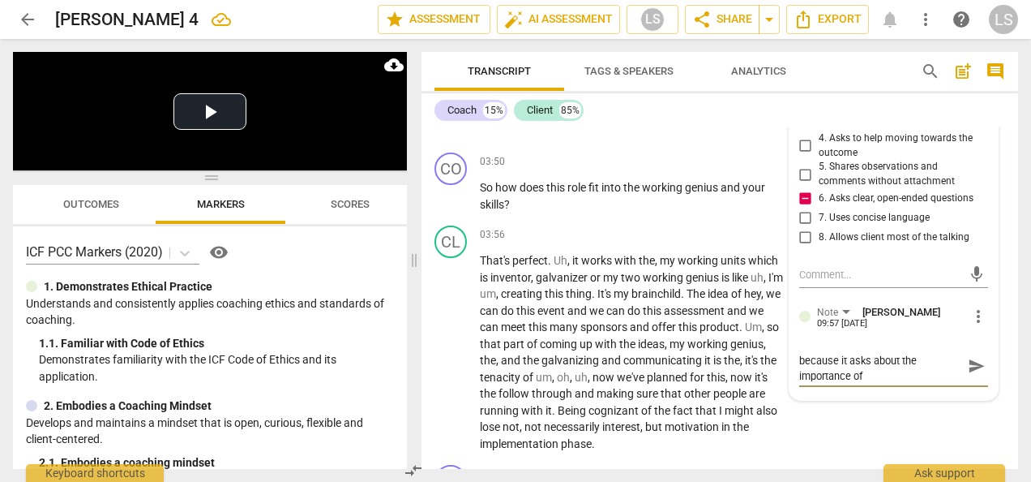
type textarea "This is not evidence for 3.3 because it asks about the importance of"
type textarea "This is not evidence for 3.3 because it asks about the importance of t"
type textarea "This is not evidence for 3.3 because it asks about the importance of te"
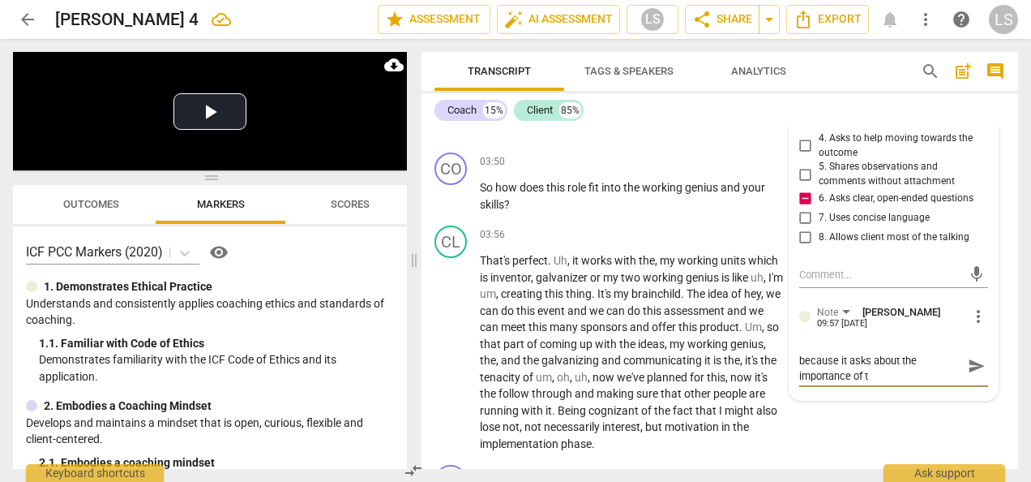
type textarea "This is not evidence for 3.3 because it asks about the importance of te"
type textarea "This is not evidence for 3.3 because it asks about the importance of tea"
type textarea "This is not evidence for 3.3 because it asks about the importance of team"
type textarea "This is not evidence for 3.3 because it asks about the importance of teams"
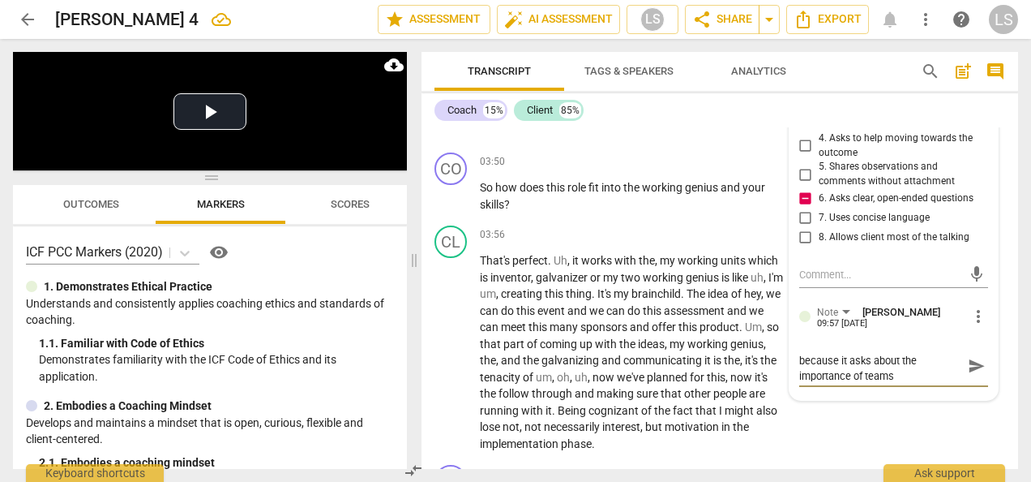
type textarea "This is not evidence for 3.3 because it asks about the importance of teams,"
type textarea "This is not evidence for 3.3 because it asks about the importance of teams, w"
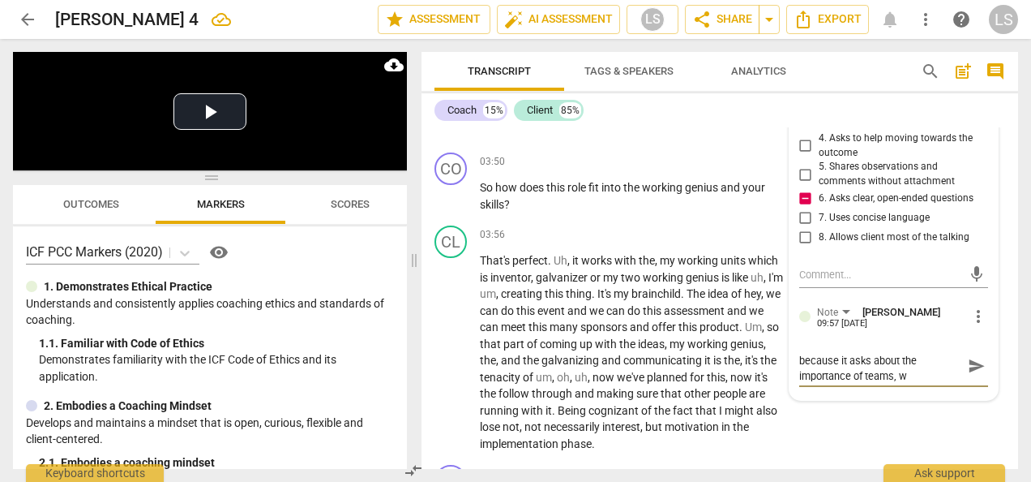
type textarea "This is not evidence for 3.3 because it asks about the importance of teams, wh"
type textarea "This is not evidence for 3.3 because it asks about the importance of teams, whi"
type textarea "This is not evidence for 3.3 because it asks about the importance of teams, whic"
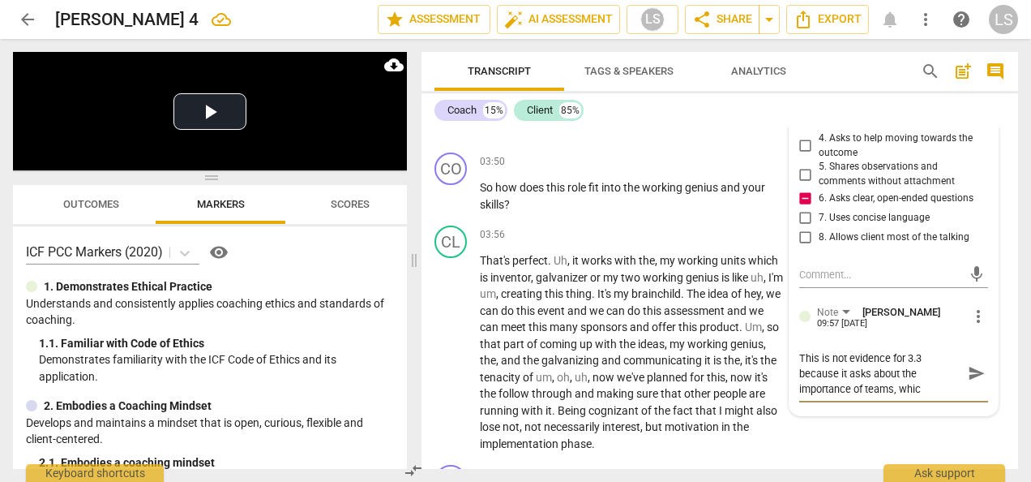
type textarea "This is not evidence for 3.3 because it asks about the importance of teams, whi…"
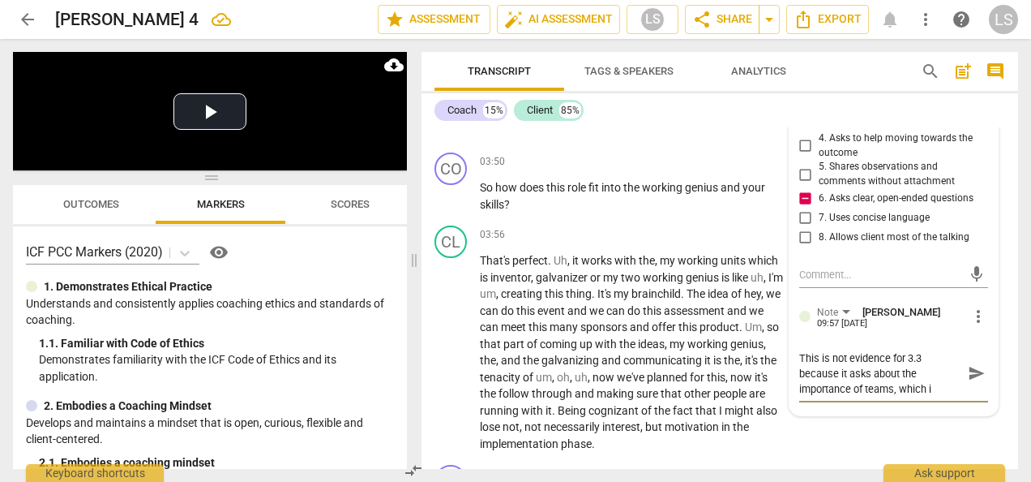
type textarea "This is not evidence for 3.3 because it asks about the importance of teams, whi…"
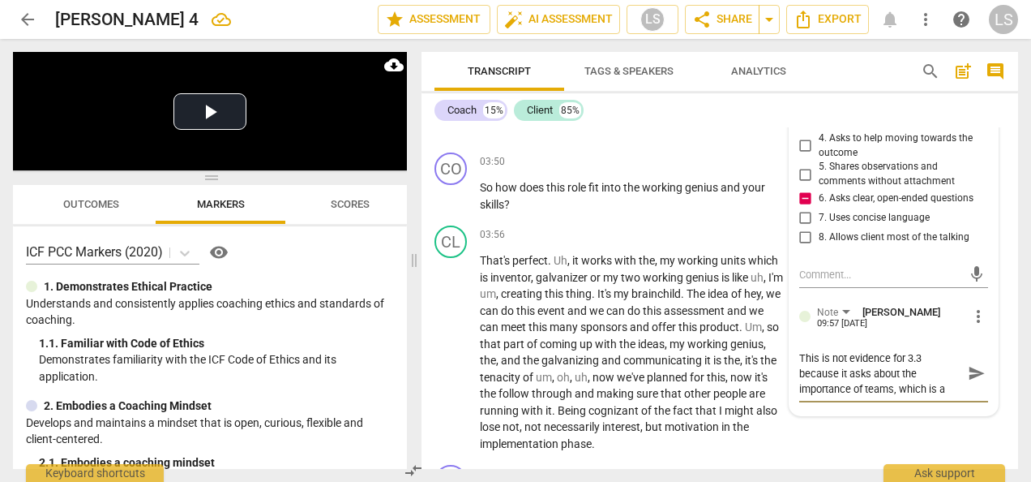
type textarea "This is not evidence for 3.3 because it asks about the importance of teams, whi…"
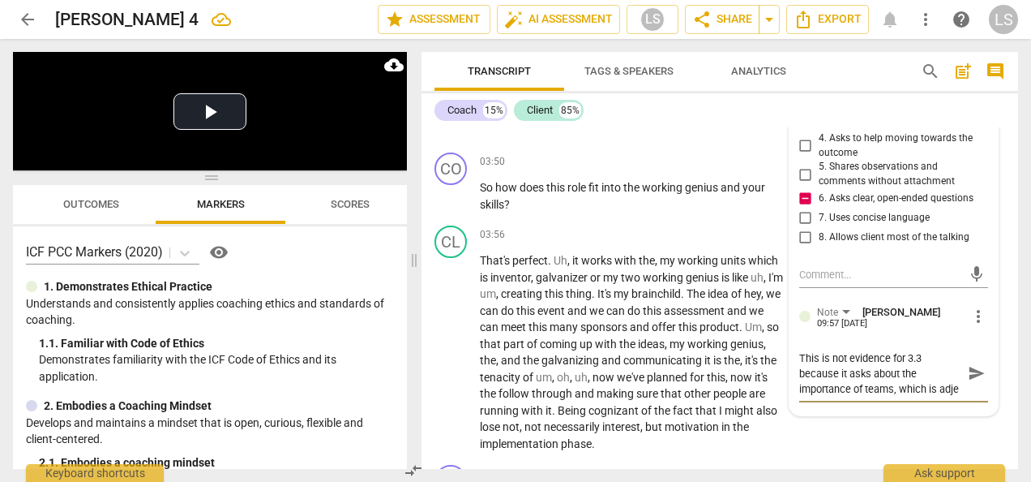
type textarea "This is not evidence for 3.3 because it asks about the importance of teams, whi…"
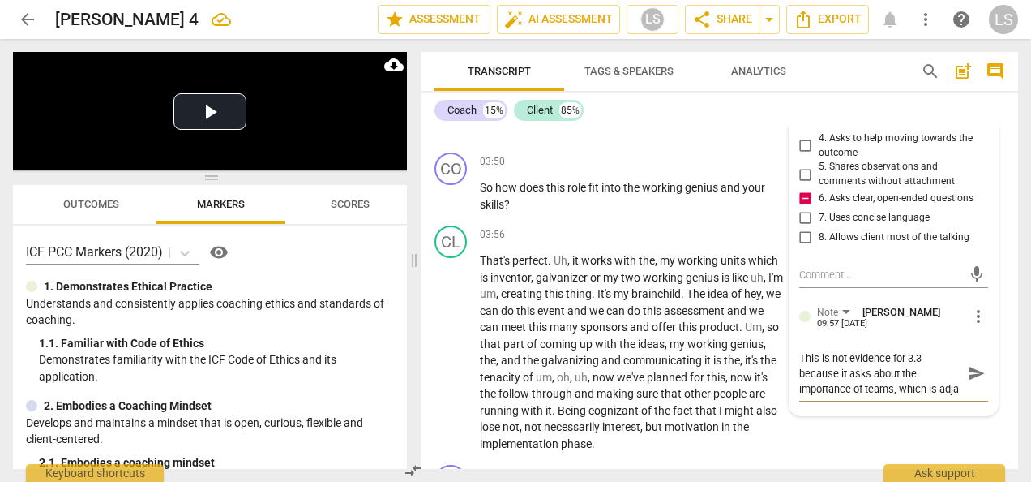
type textarea "This is not evidence for 3.3 because it asks about the importance of teams, whi…"
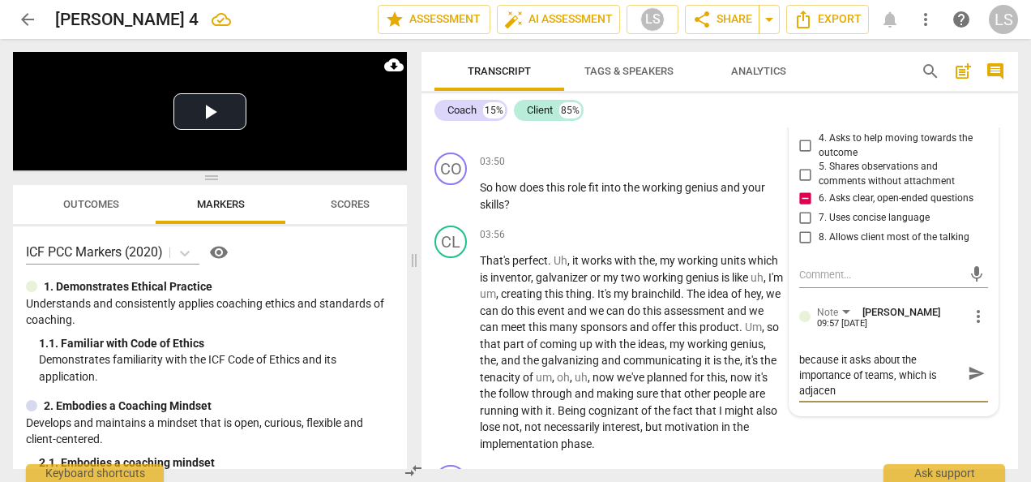
type textarea "This is not evidence for 3.3 because it asks about the importance of teams, whi…"
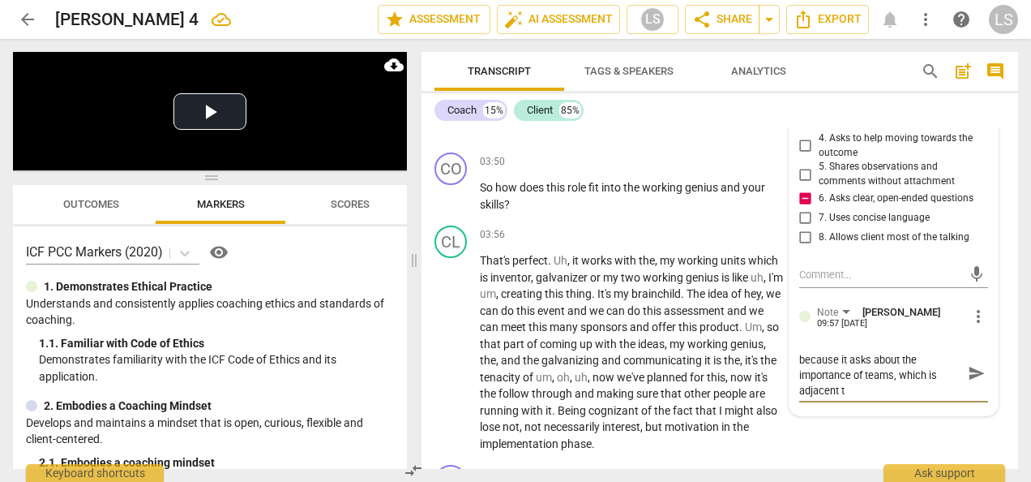
type textarea "This is not evidence for 3.3 because it asks about the importance of teams, whi…"
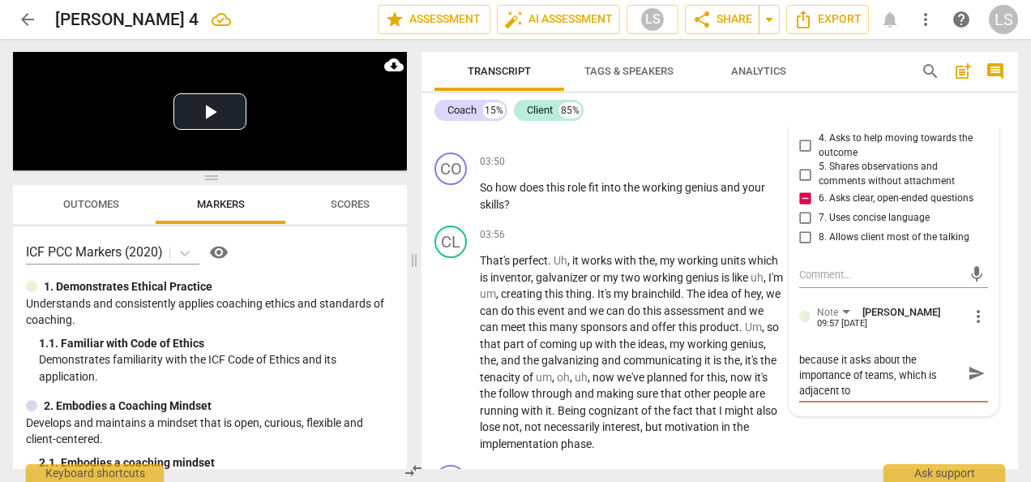
type textarea "This is not evidence for 3.3 because it asks about the importance of teams, whi…"
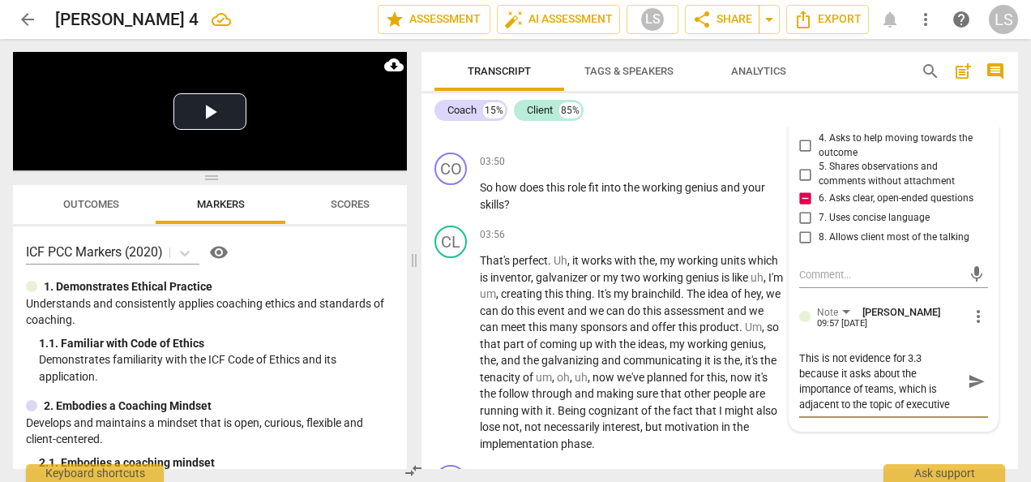
scroll to position [13, 0]
click at [685, 169] on div "+" at bounding box center [684, 161] width 16 height 16
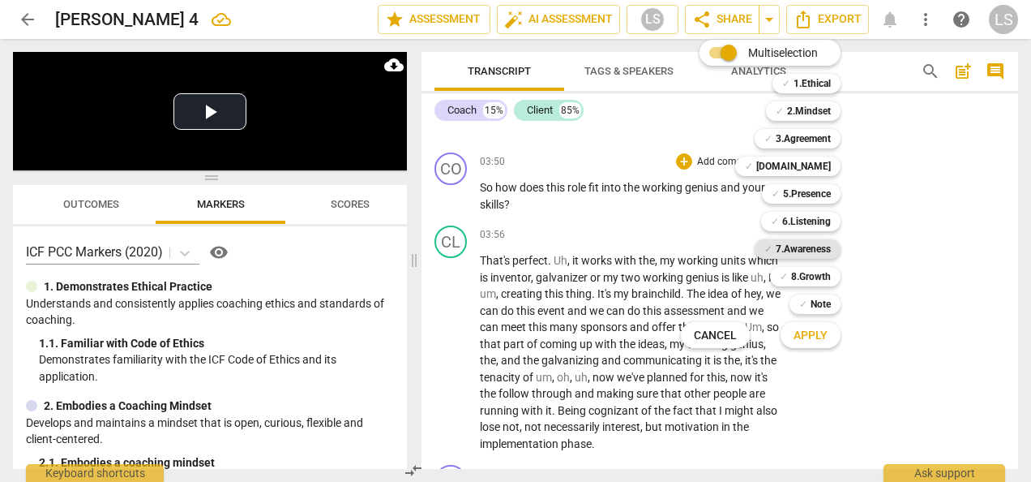
click at [793, 248] on b "7.Awareness" at bounding box center [803, 248] width 55 height 19
click at [812, 108] on b "2.Mindset" at bounding box center [809, 110] width 44 height 19
drag, startPoint x: 790, startPoint y: 195, endPoint x: 792, endPoint y: 211, distance: 16.4
click at [790, 195] on b "5.Presence" at bounding box center [807, 193] width 48 height 19
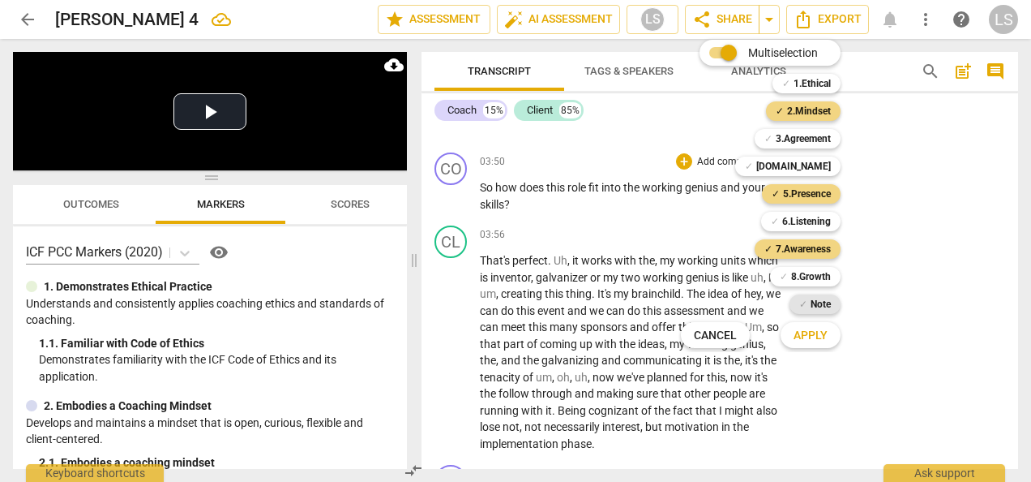
click at [817, 308] on b "Note" at bounding box center [821, 303] width 20 height 19
click at [812, 333] on span "Apply" at bounding box center [811, 336] width 34 height 16
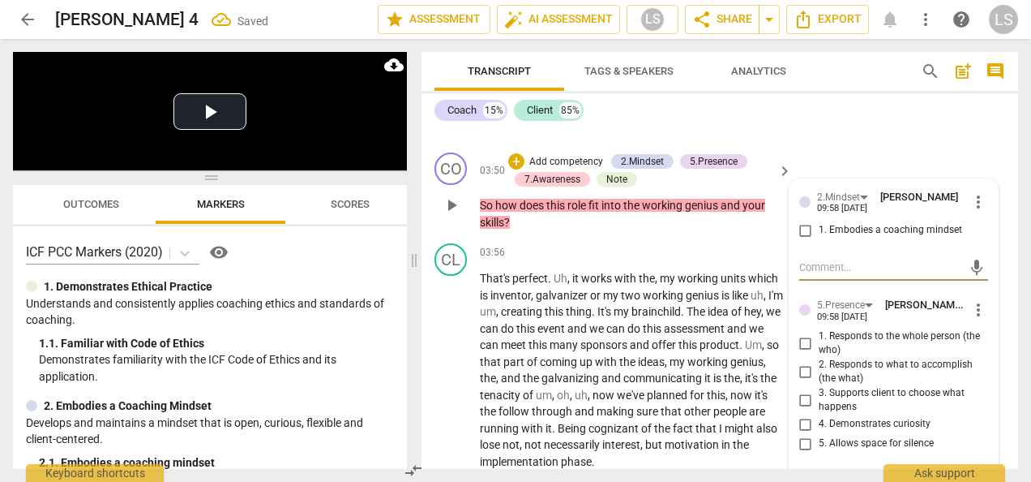
click at [799, 240] on input "1. Embodies a coaching mindset" at bounding box center [806, 230] width 26 height 19
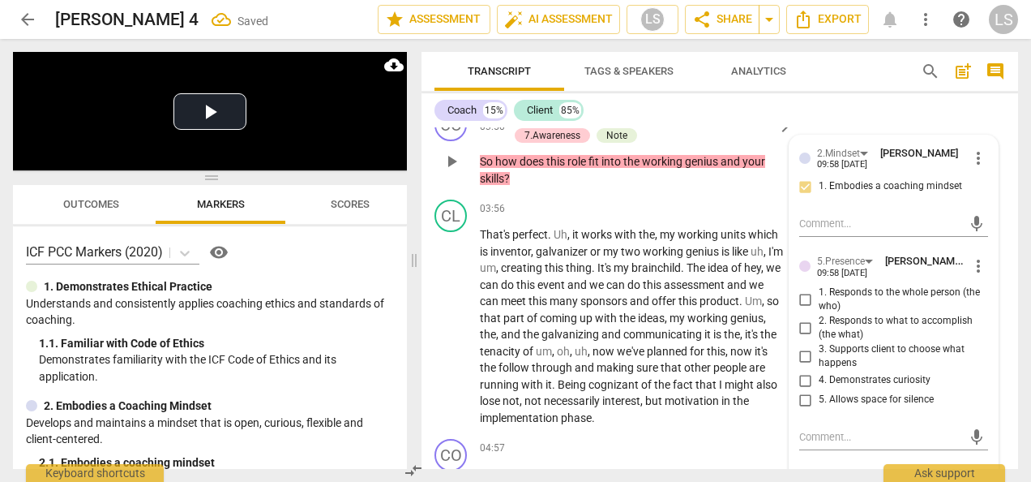
scroll to position [1226, 0]
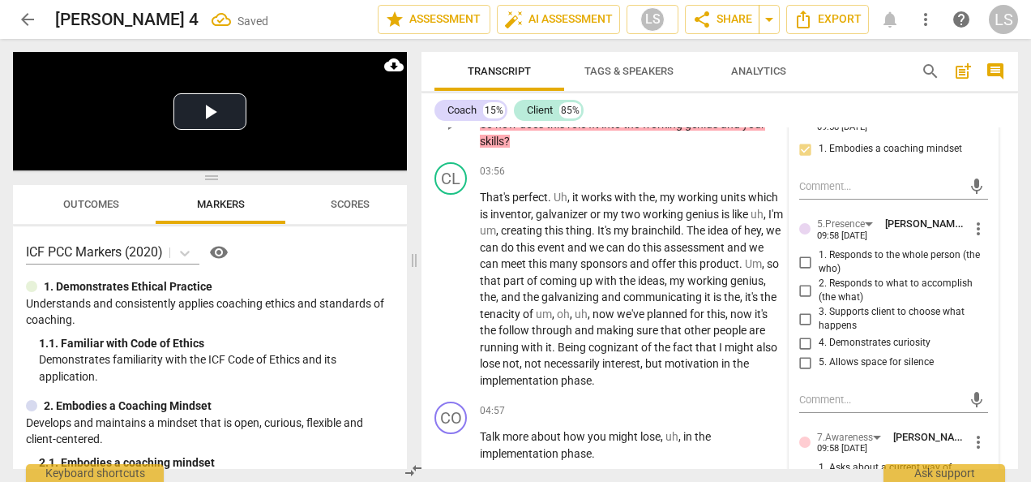
click at [800, 272] on input "1. Responds to the whole person (the who)" at bounding box center [806, 261] width 26 height 19
click at [804, 353] on input "4. Demonstrates curiosity" at bounding box center [806, 342] width 26 height 19
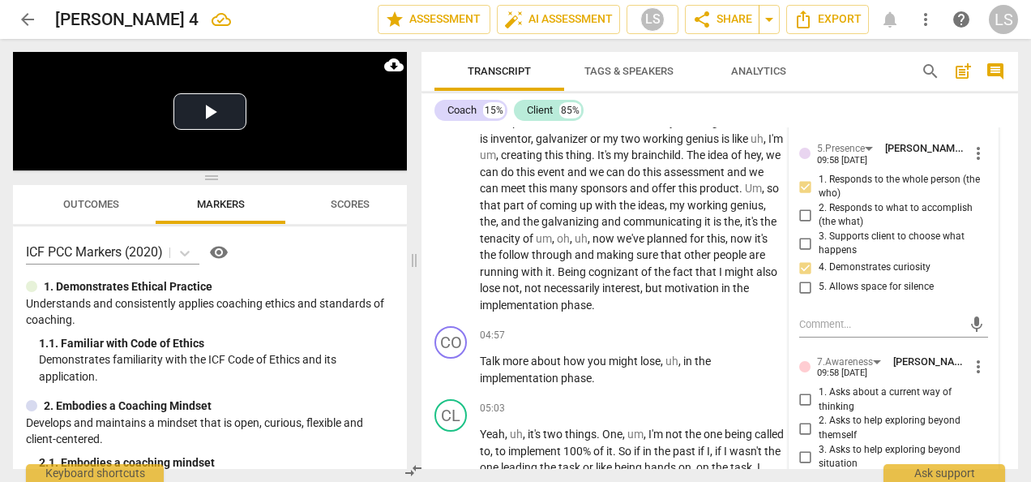
scroll to position [1388, 0]
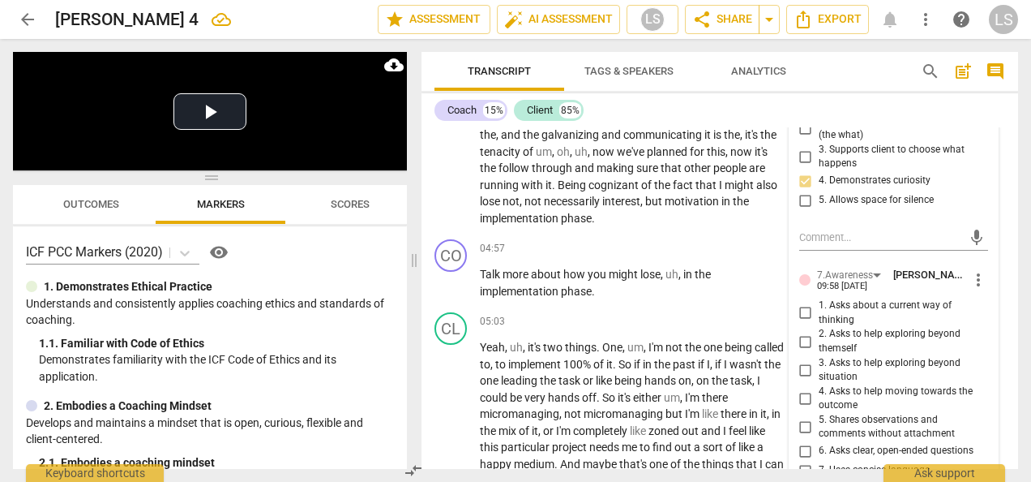
click at [799, 323] on input "1. Asks about a current way of thinking" at bounding box center [806, 312] width 26 height 19
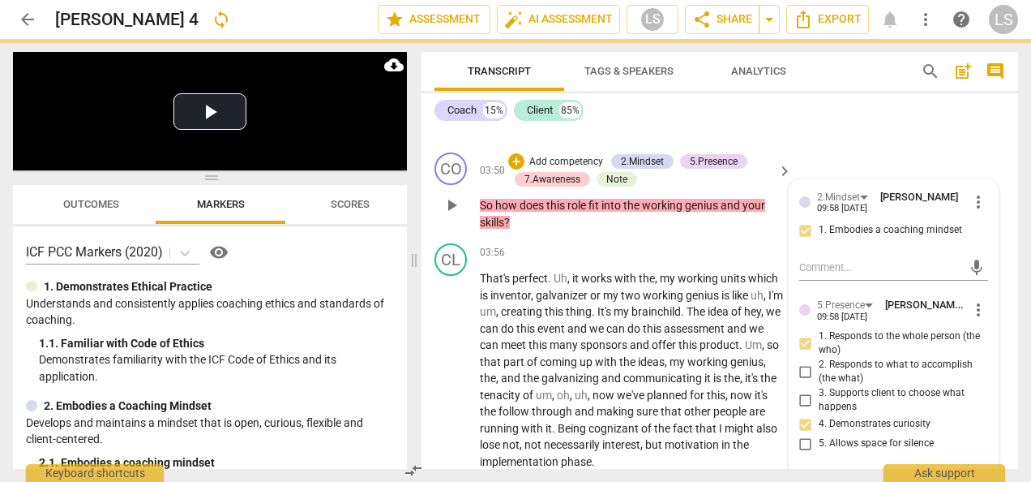
scroll to position [1469, 0]
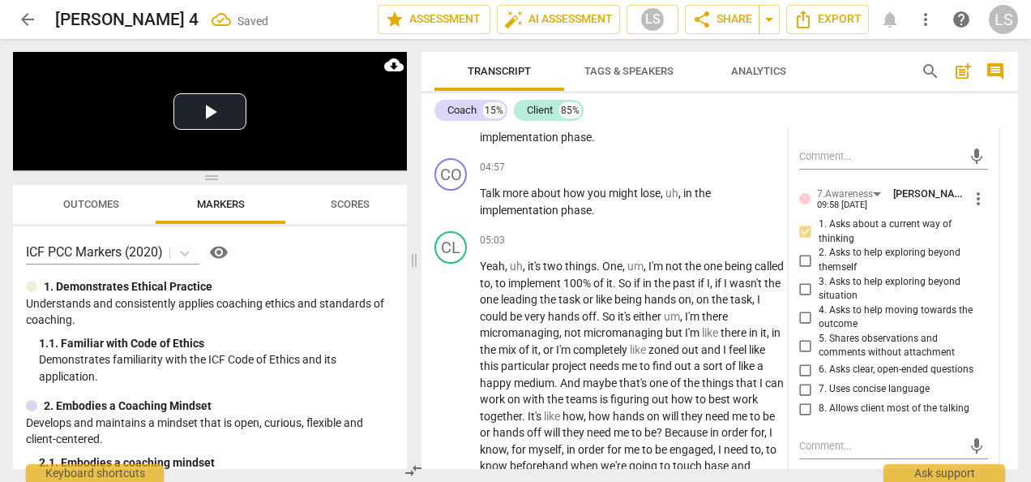
click at [806, 379] on input "6. Asks clear, open-ended questions" at bounding box center [806, 369] width 26 height 19
click at [795, 399] on input "7. Uses concise language" at bounding box center [806, 388] width 26 height 19
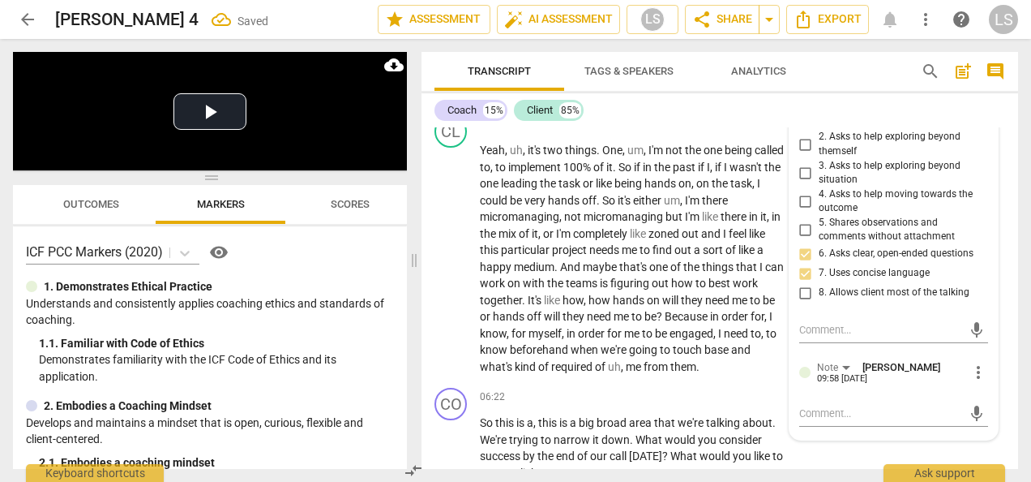
scroll to position [1631, 0]
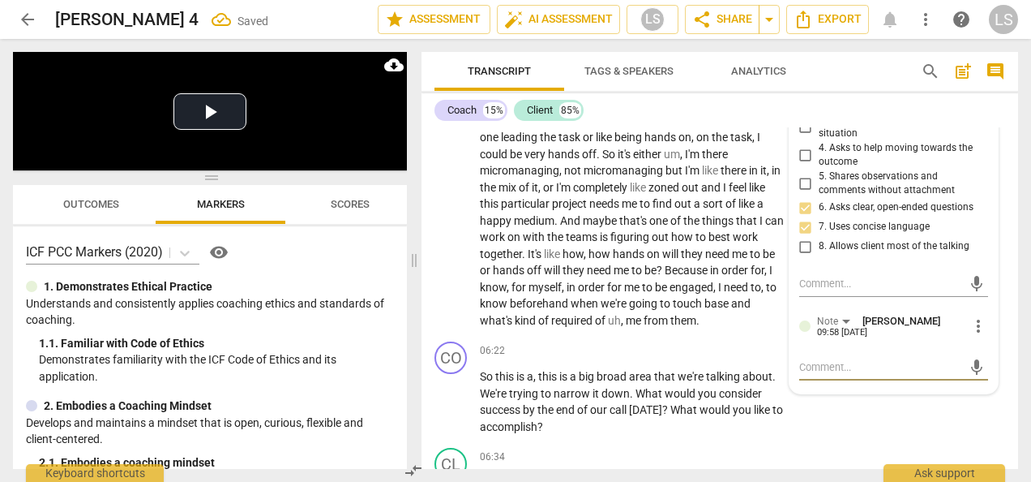
click at [889, 375] on textarea at bounding box center [880, 366] width 163 height 15
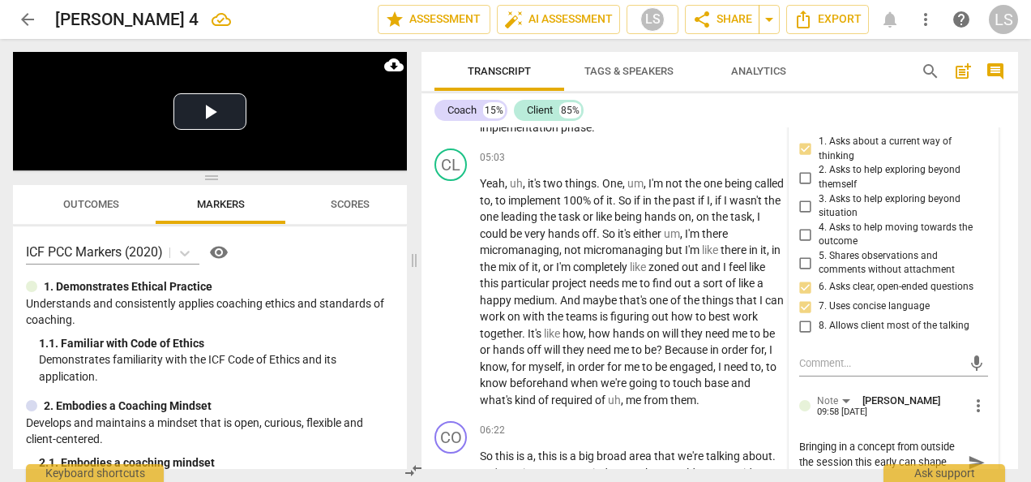
scroll to position [1307, 0]
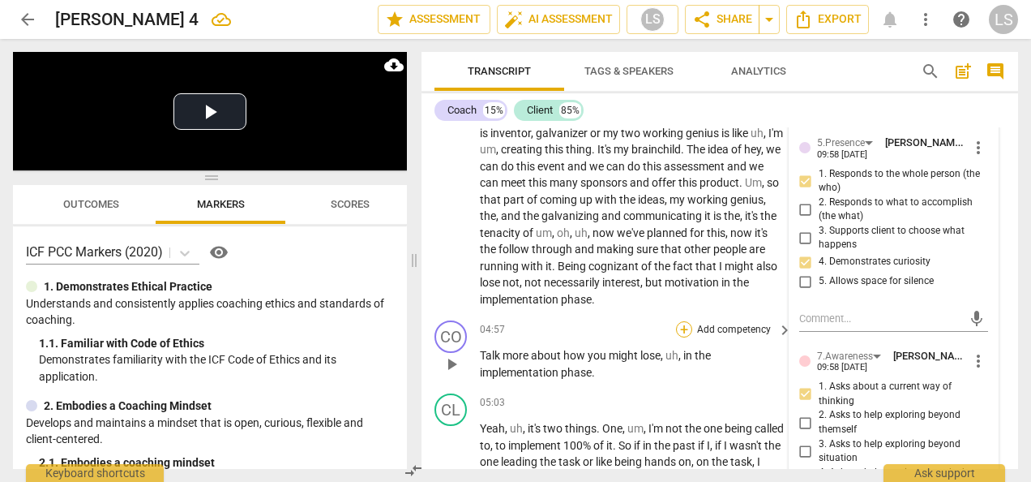
click at [683, 337] on div "+" at bounding box center [684, 329] width 16 height 16
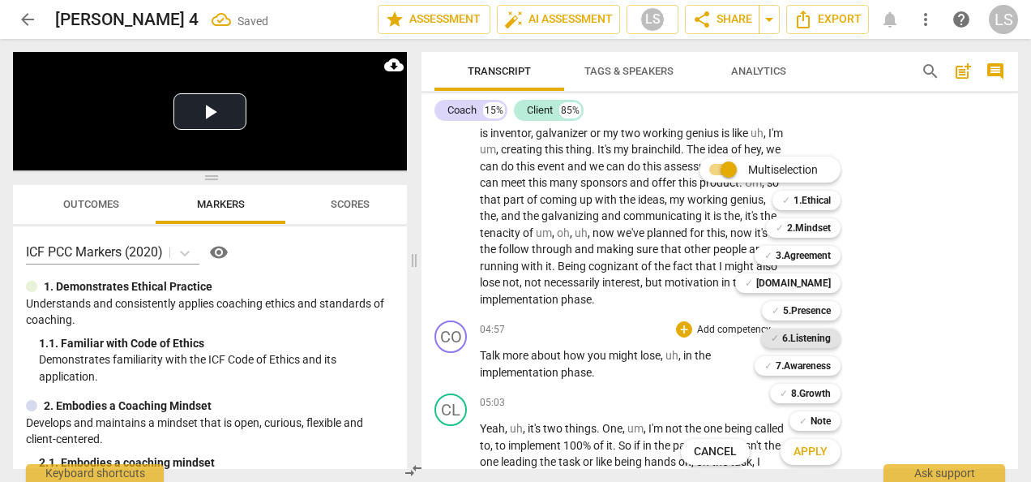
click at [804, 341] on b "6.Listening" at bounding box center [806, 337] width 49 height 19
click at [812, 224] on b "2.Mindset" at bounding box center [809, 227] width 44 height 19
click at [807, 418] on div "✓ Note" at bounding box center [815, 420] width 51 height 19
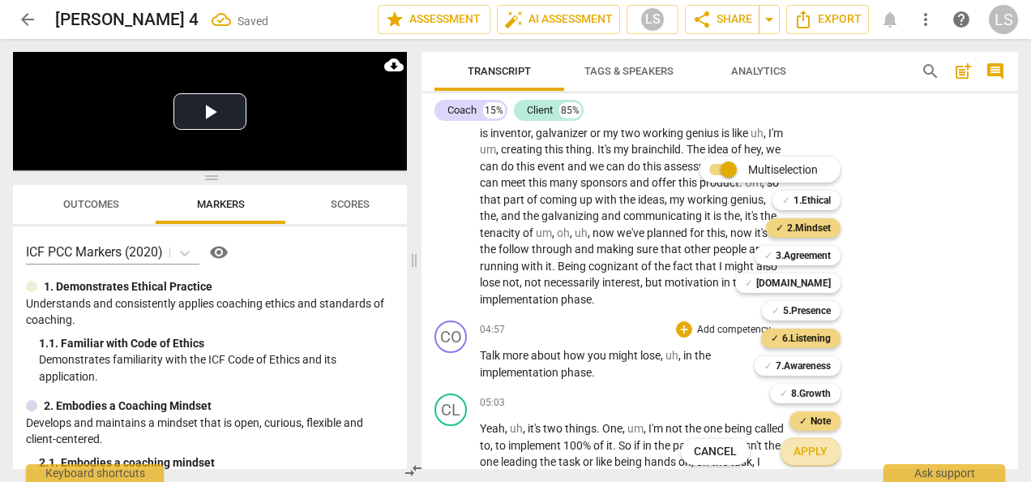
click at [814, 454] on span "Apply" at bounding box center [811, 451] width 34 height 16
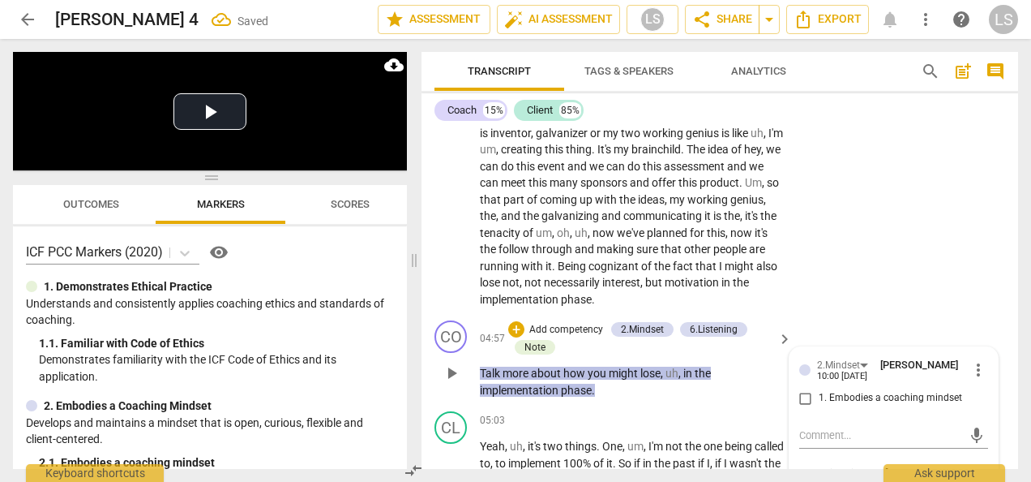
scroll to position [1493, 0]
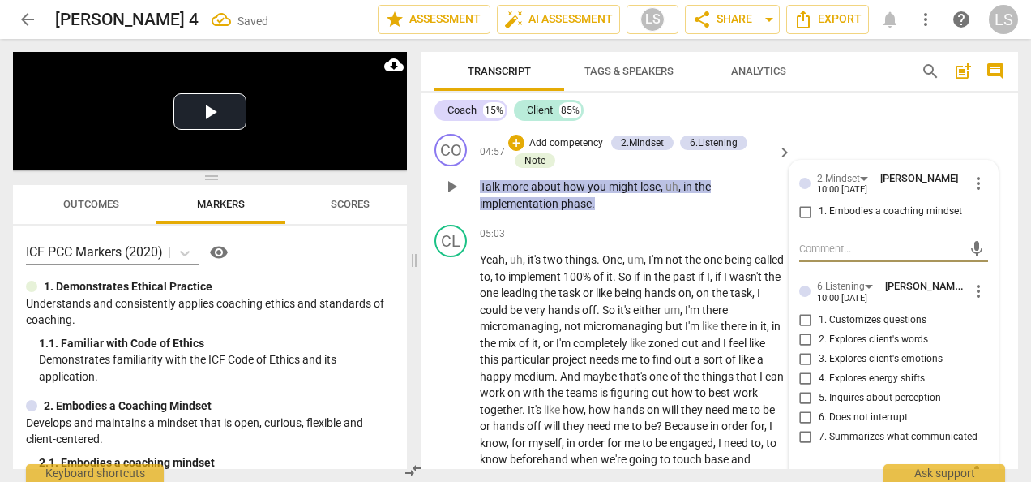
click at [800, 221] on input "1. Embodies a coaching mindset" at bounding box center [806, 211] width 26 height 19
click at [803, 330] on input "1. Customizes questions" at bounding box center [806, 320] width 26 height 19
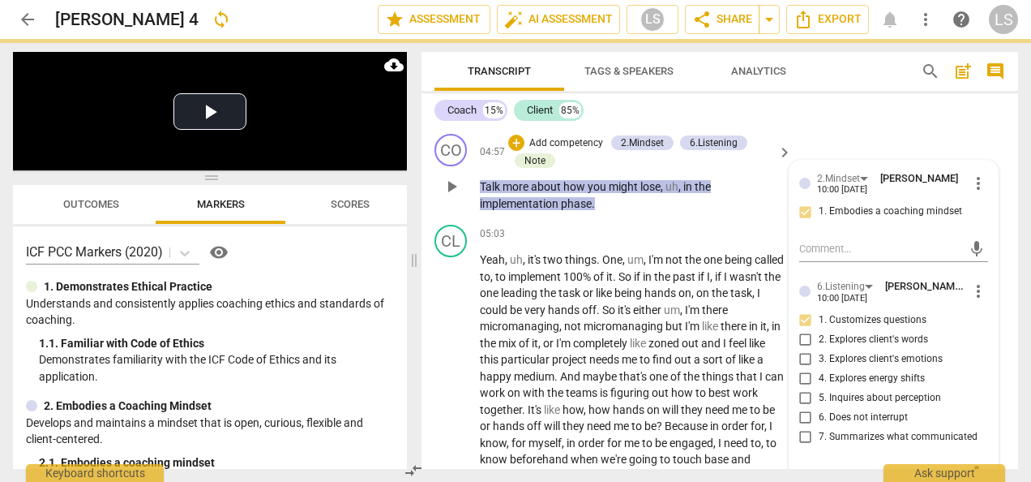
click at [803, 408] on input "5. Inquires about perception" at bounding box center [806, 397] width 26 height 19
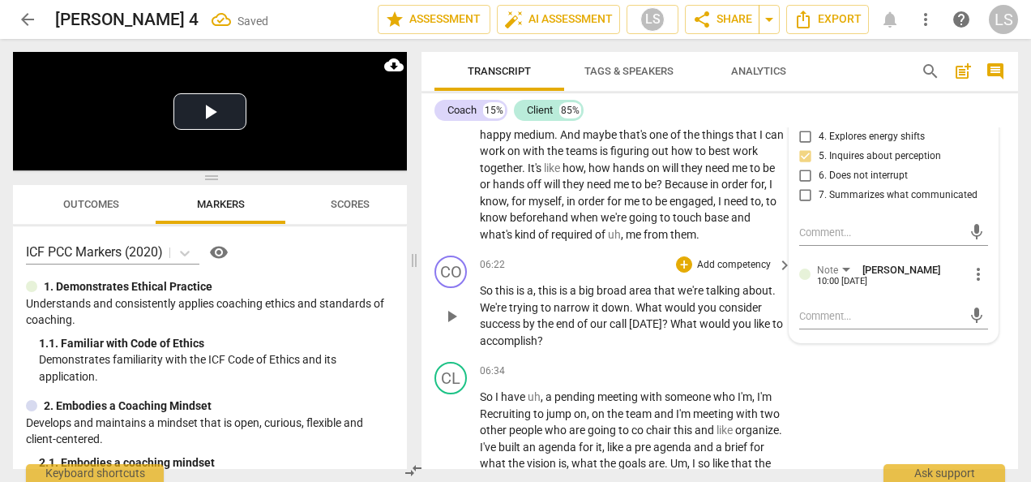
scroll to position [1737, 0]
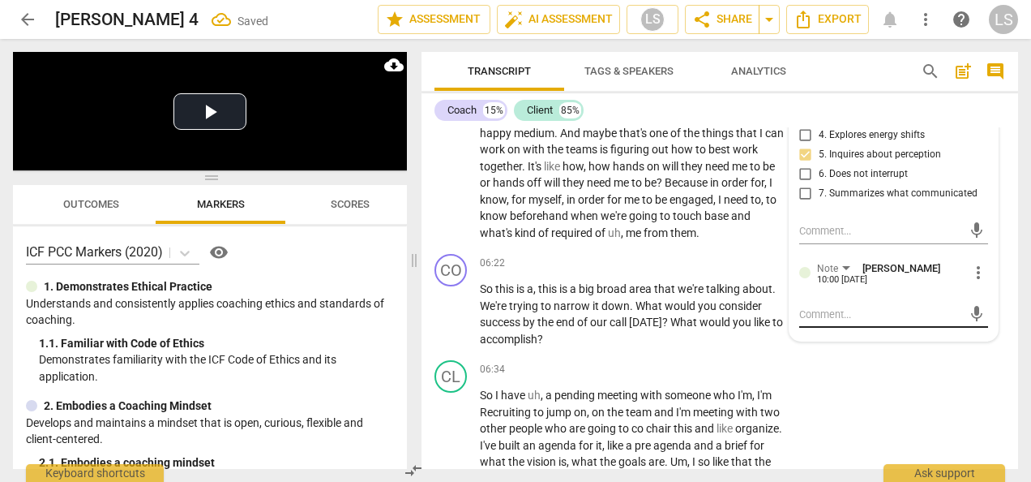
click at [876, 322] on textarea at bounding box center [880, 313] width 163 height 15
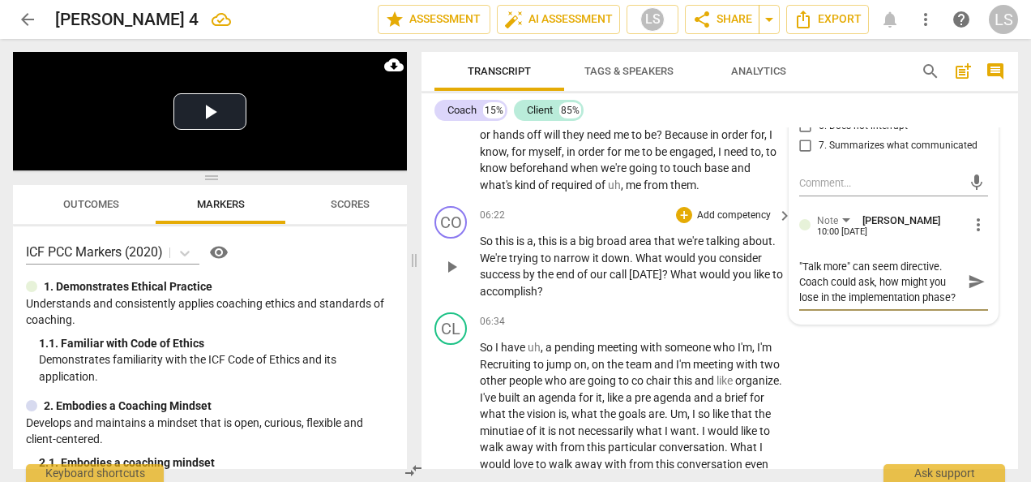
scroll to position [1818, 0]
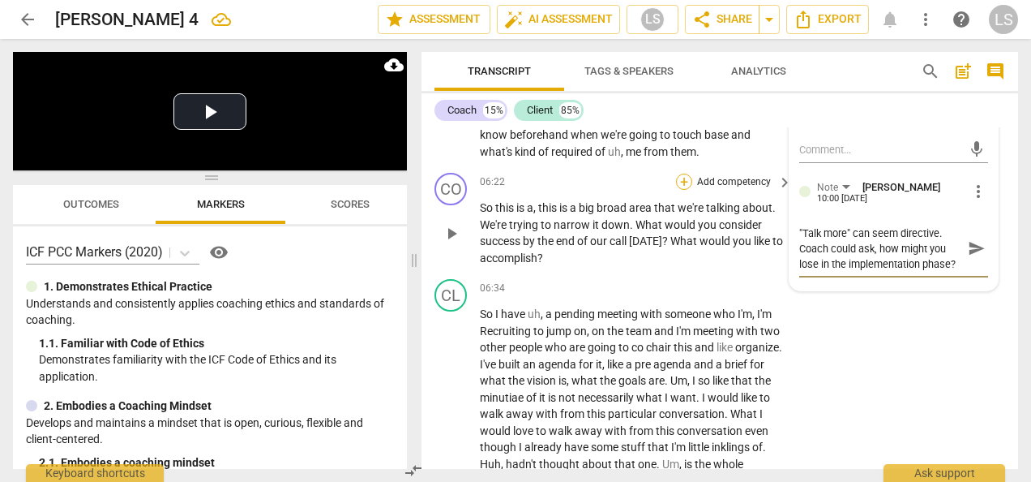
click at [686, 190] on div "+" at bounding box center [684, 182] width 16 height 16
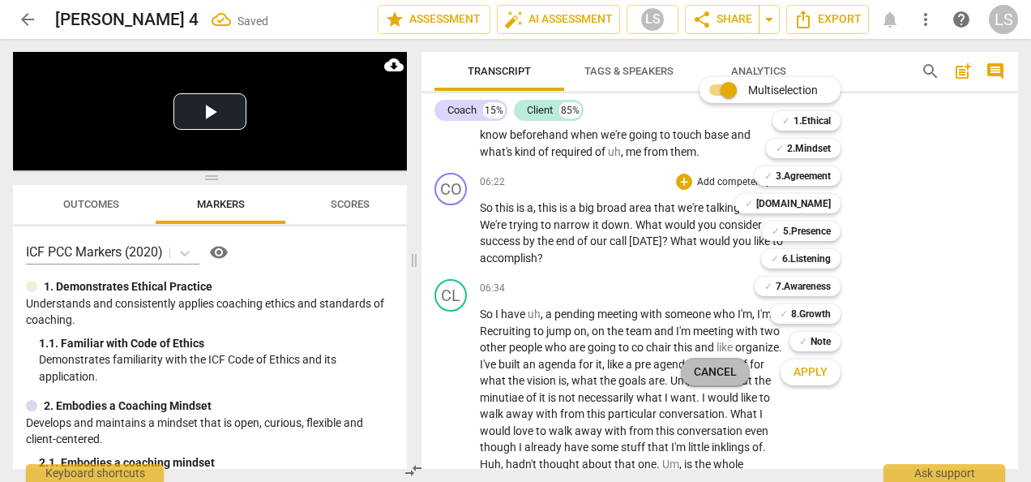
click at [709, 379] on span "Cancel" at bounding box center [715, 372] width 43 height 16
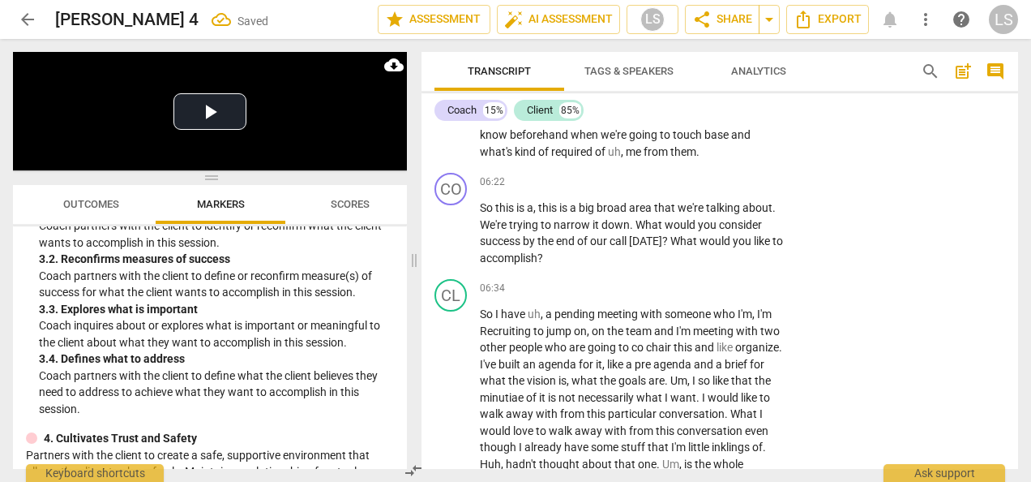
scroll to position [324, 0]
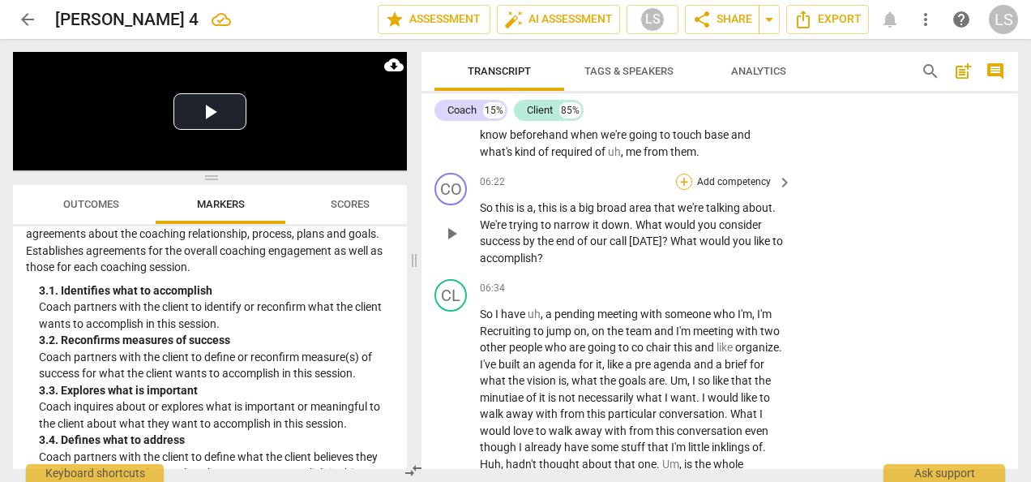
click at [685, 190] on div "+" at bounding box center [684, 182] width 16 height 16
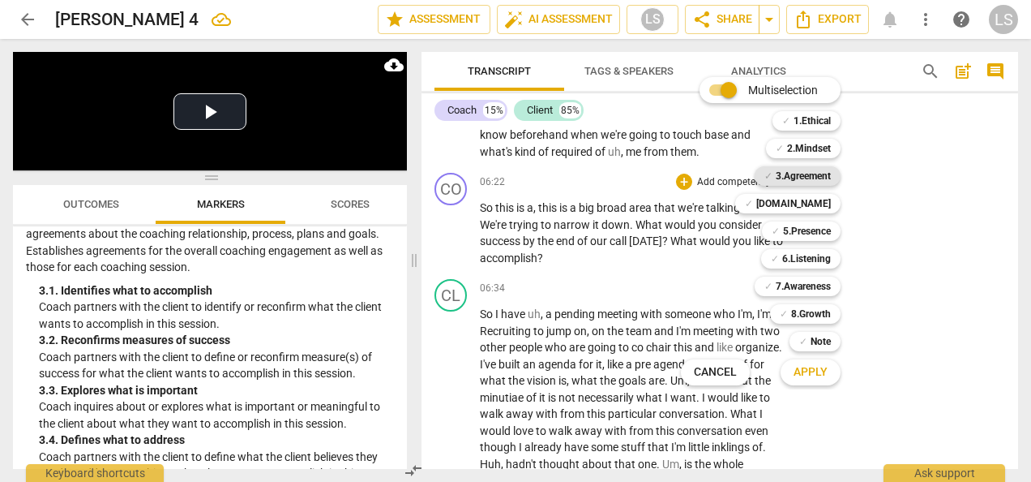
click at [808, 178] on b "3.Agreement" at bounding box center [803, 175] width 55 height 19
click at [817, 281] on b "7.Awareness" at bounding box center [803, 285] width 55 height 19
click at [799, 368] on span "Apply" at bounding box center [811, 372] width 34 height 16
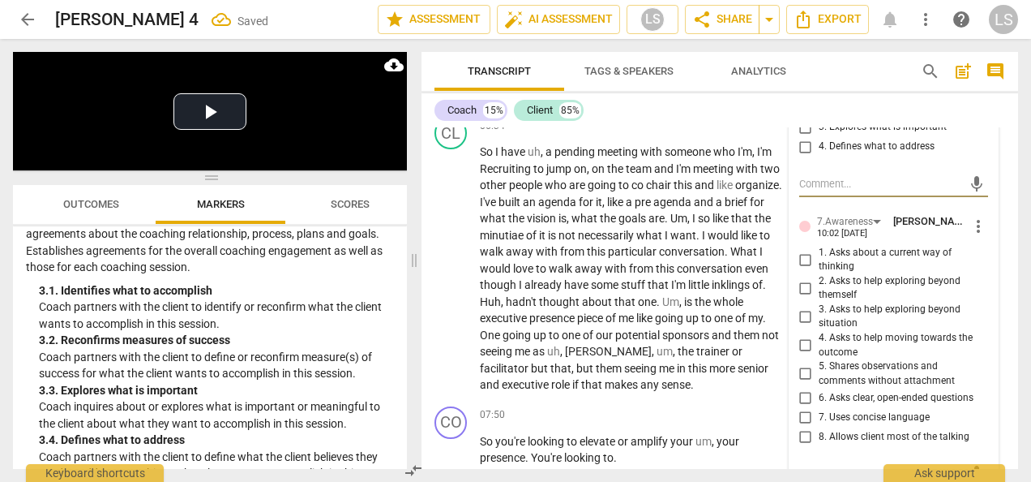
scroll to position [2061, 0]
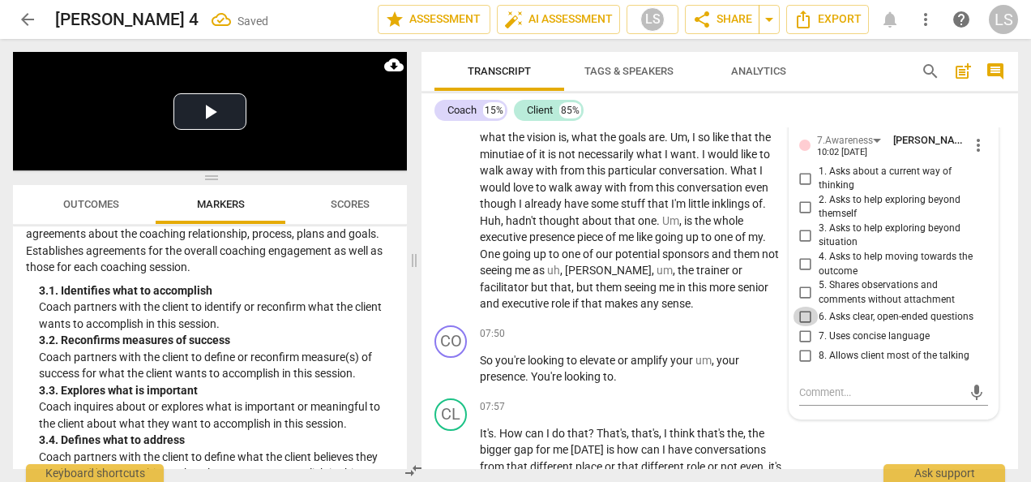
click at [803, 326] on input "6. Asks clear, open-ended questions" at bounding box center [806, 315] width 26 height 19
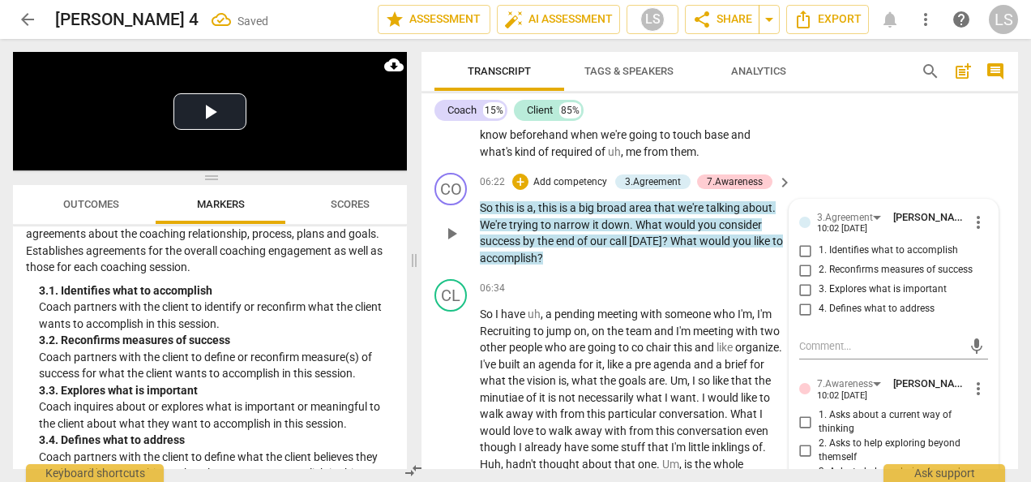
click at [807, 260] on input "1. Identifies what to accomplish" at bounding box center [806, 250] width 26 height 19
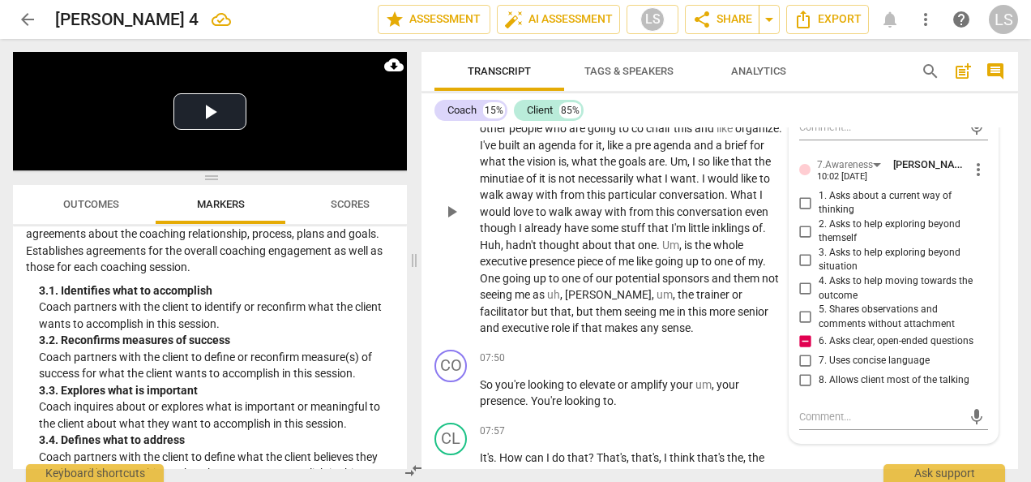
scroll to position [2061, 0]
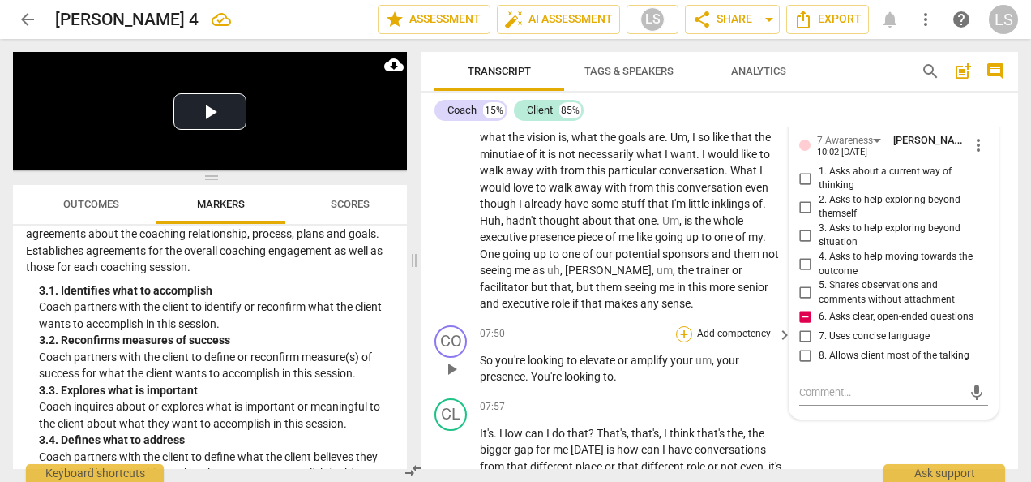
click at [683, 342] on div "+" at bounding box center [684, 334] width 16 height 16
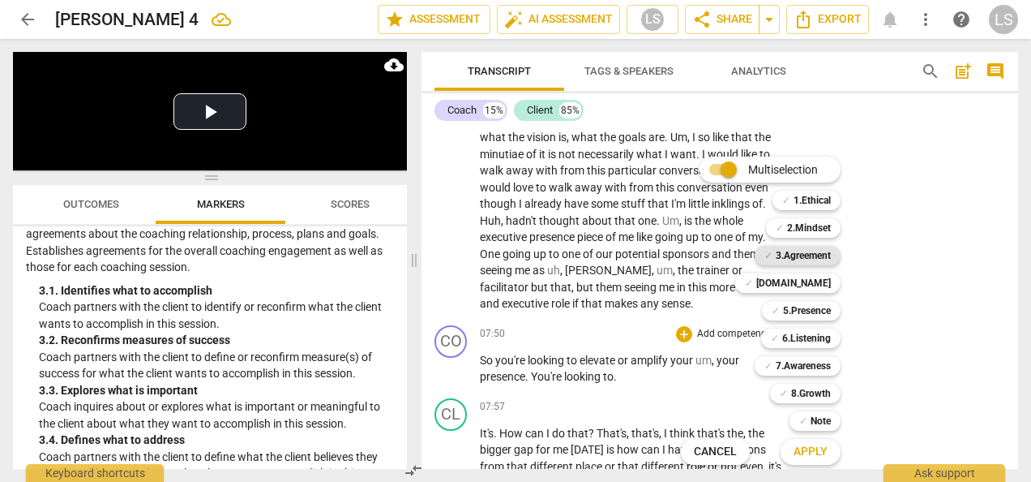
click at [804, 259] on b "3.Agreement" at bounding box center [803, 255] width 55 height 19
click at [820, 444] on span "Apply" at bounding box center [811, 451] width 34 height 16
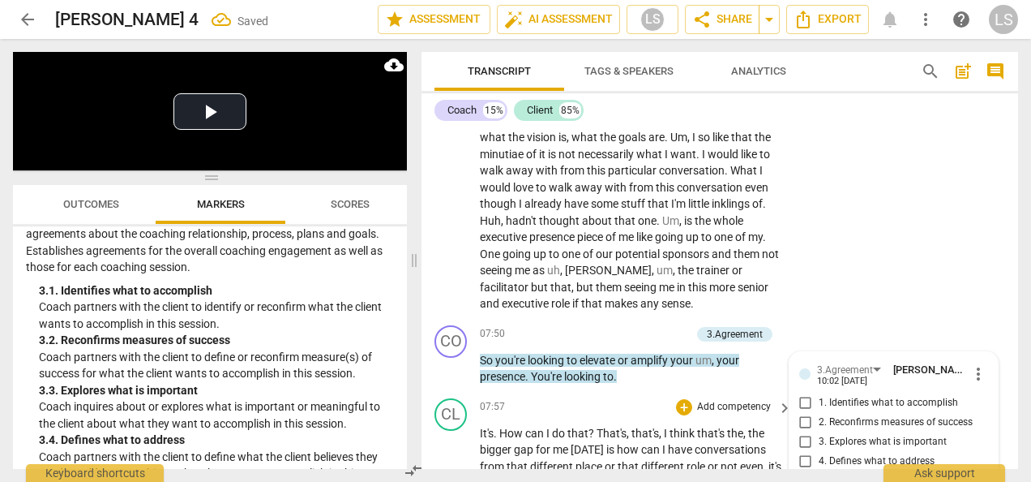
scroll to position [2311, 0]
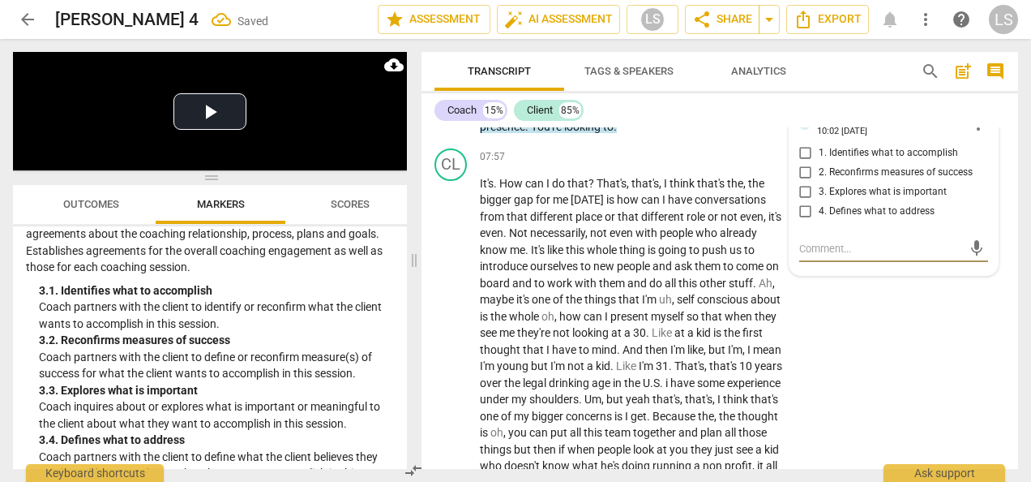
click at [801, 163] on input "1. Identifies what to accomplish" at bounding box center [806, 153] width 26 height 19
click at [855, 256] on textarea at bounding box center [880, 248] width 163 height 15
click at [599, 92] on div "+" at bounding box center [602, 84] width 16 height 16
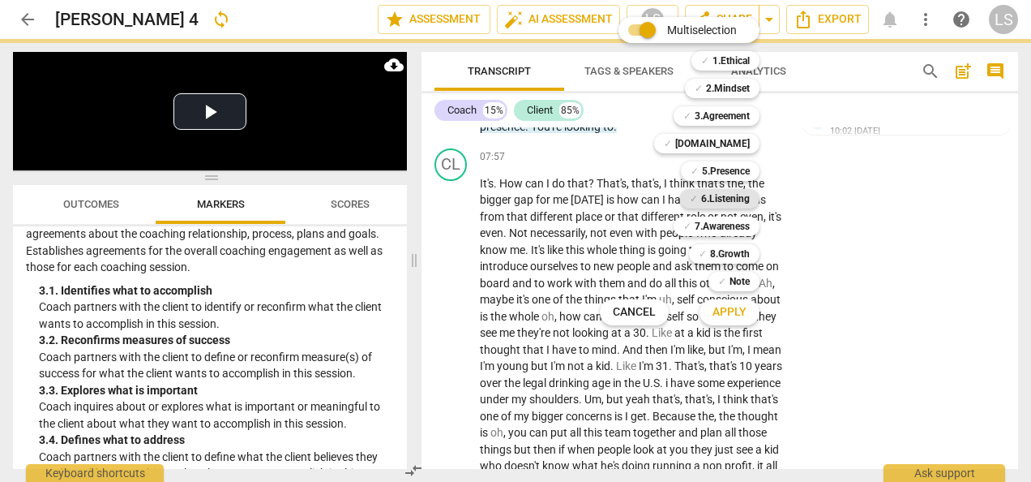
drag, startPoint x: 731, startPoint y: 200, endPoint x: 724, endPoint y: 287, distance: 87.1
click at [732, 199] on b "6.Listening" at bounding box center [725, 198] width 49 height 19
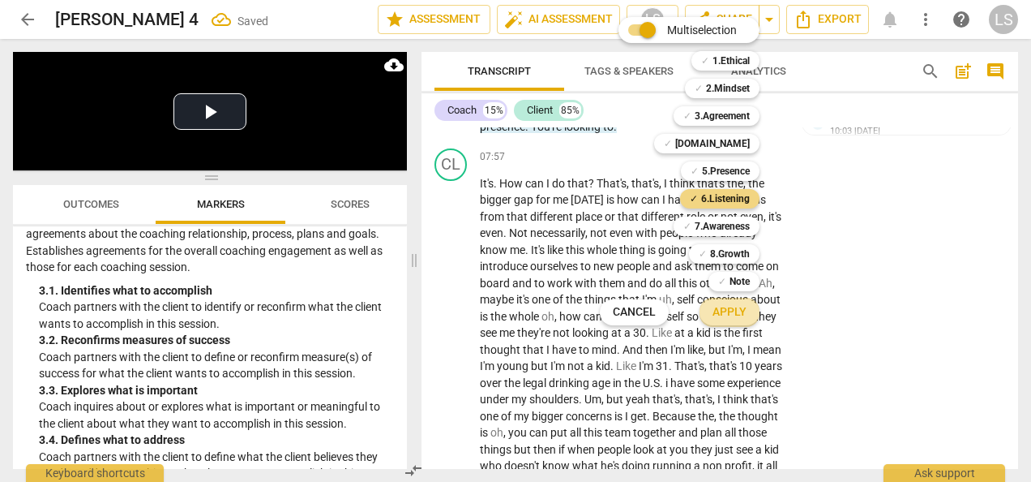
click at [728, 319] on span "Apply" at bounding box center [730, 312] width 34 height 16
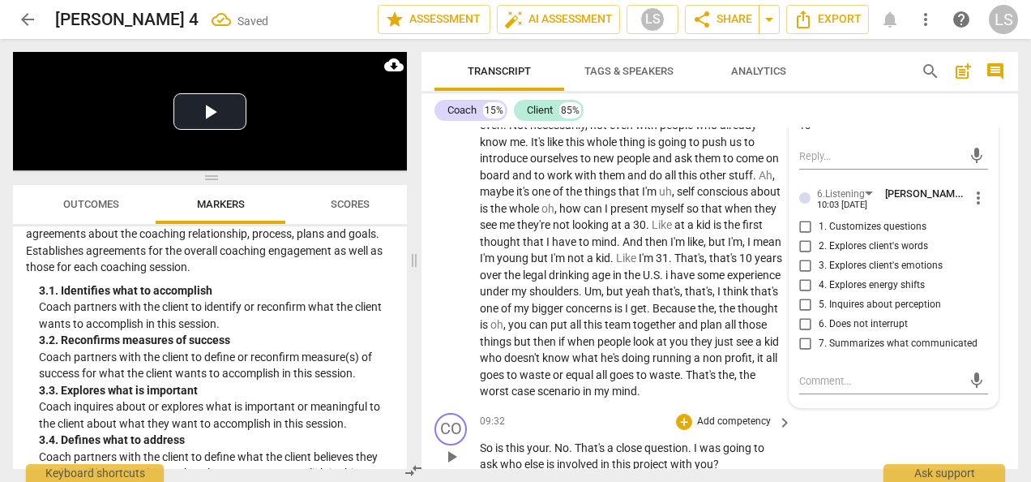
scroll to position [2473, 0]
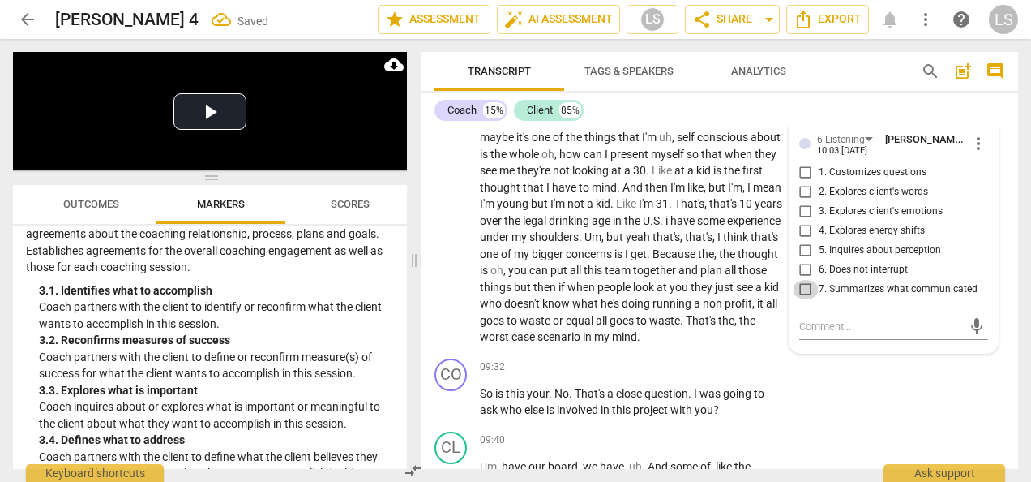
click at [808, 299] on input "7. Summarizes what communicated" at bounding box center [806, 289] width 26 height 19
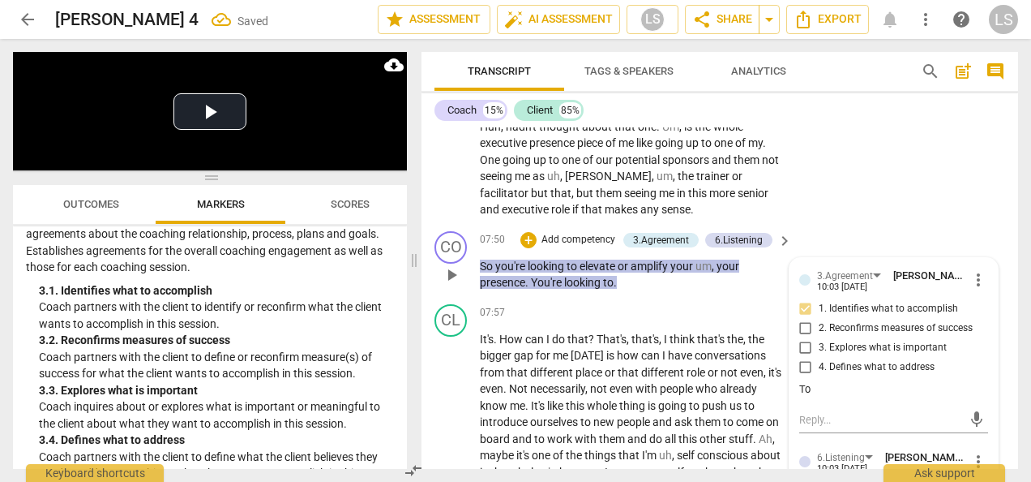
scroll to position [2148, 0]
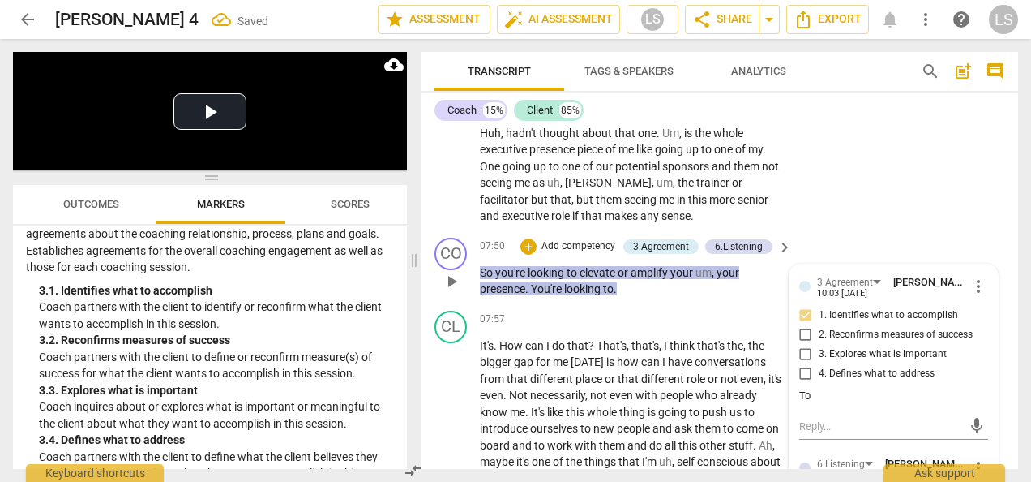
click at [848, 404] on div "To" at bounding box center [893, 395] width 189 height 15
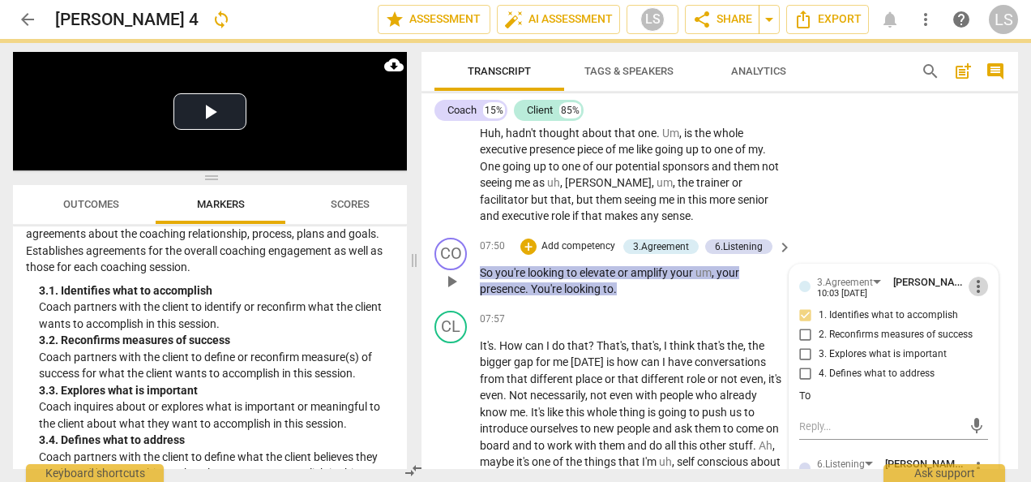
click at [969, 296] on span "more_vert" at bounding box center [978, 285] width 19 height 19
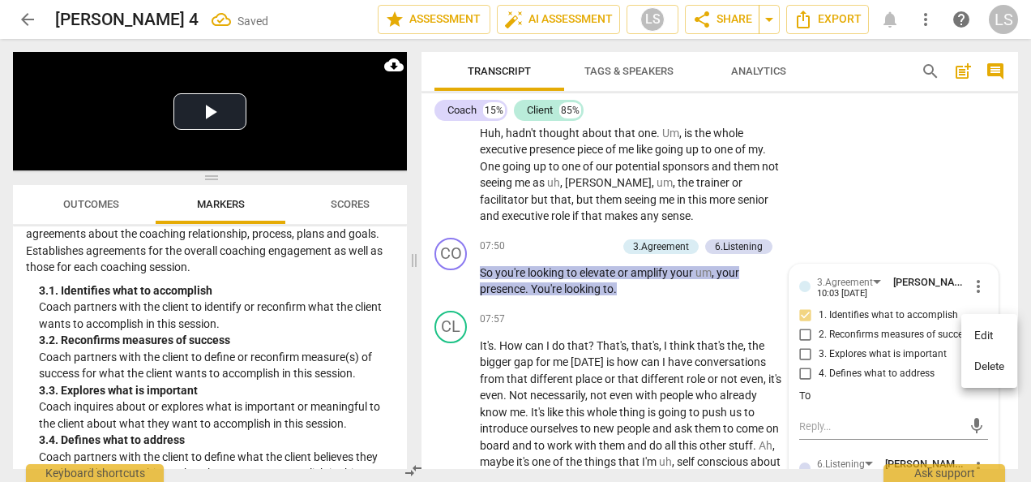
click at [985, 332] on li "Edit" at bounding box center [990, 335] width 56 height 31
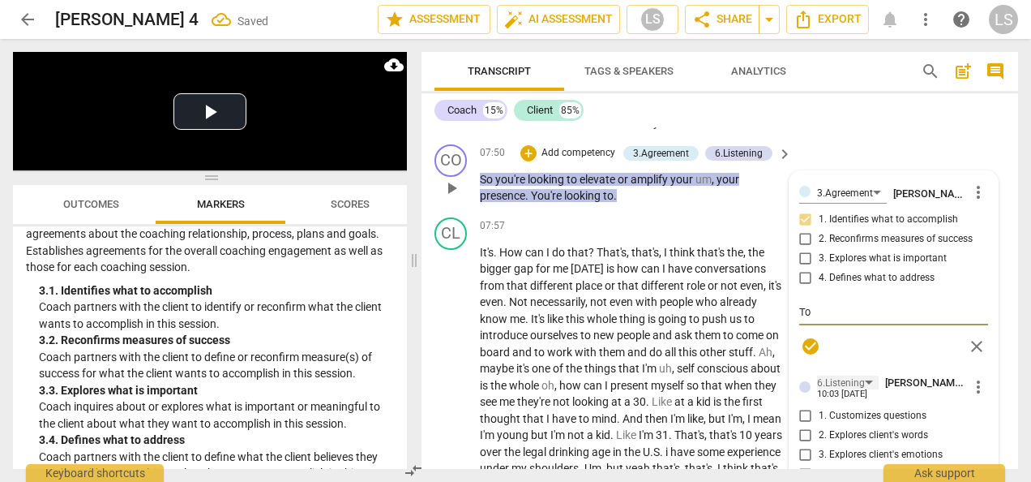
scroll to position [2311, 0]
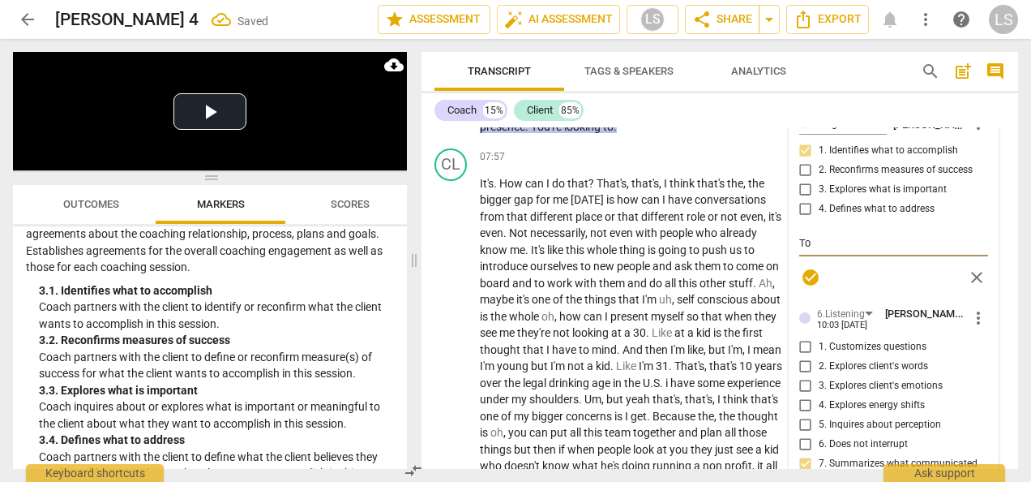
click at [848, 251] on textarea "To" at bounding box center [893, 242] width 189 height 15
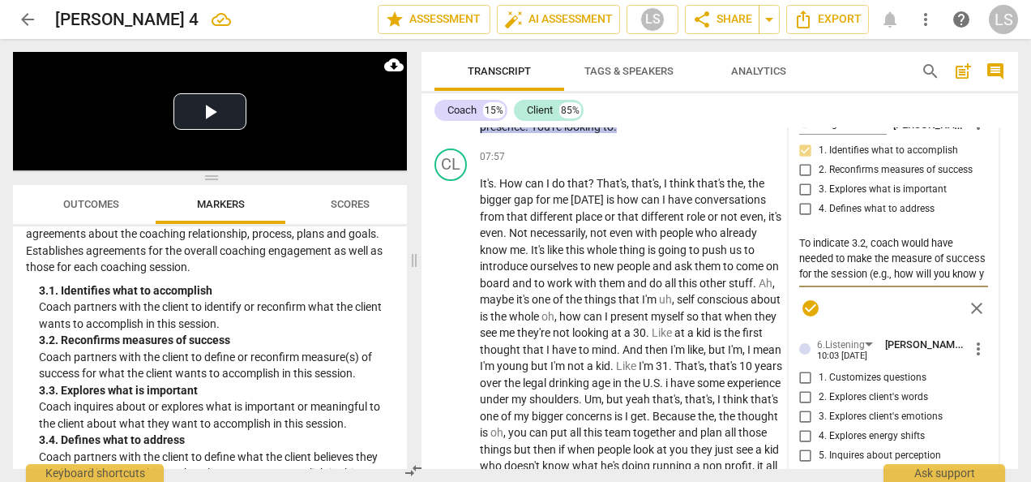
scroll to position [0, 0]
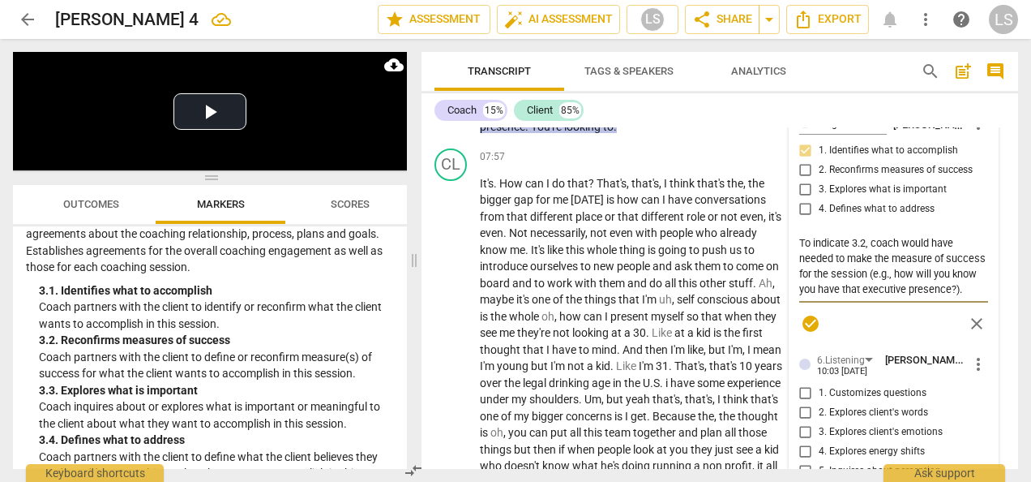
click at [521, 92] on div "+" at bounding box center [529, 84] width 16 height 16
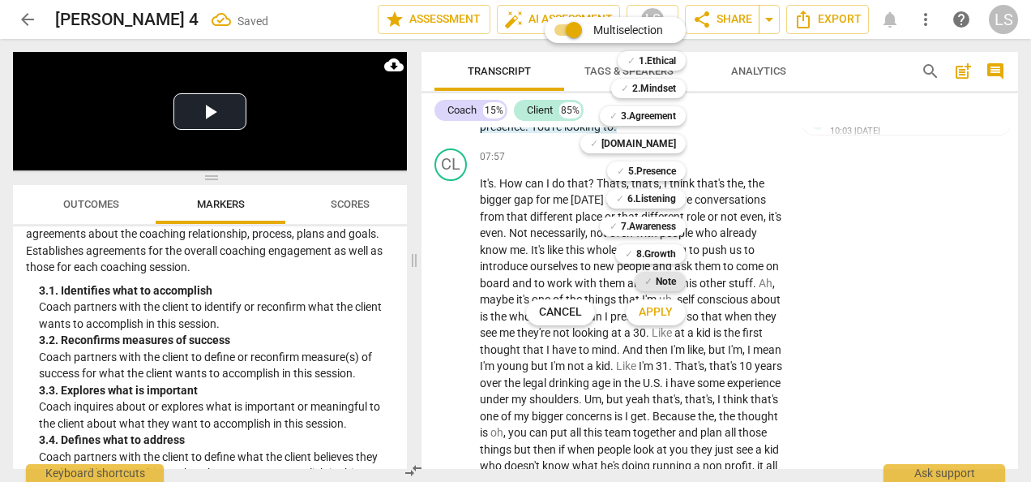
click at [661, 277] on b "Note" at bounding box center [666, 281] width 20 height 19
click at [671, 311] on span "Apply" at bounding box center [656, 312] width 34 height 16
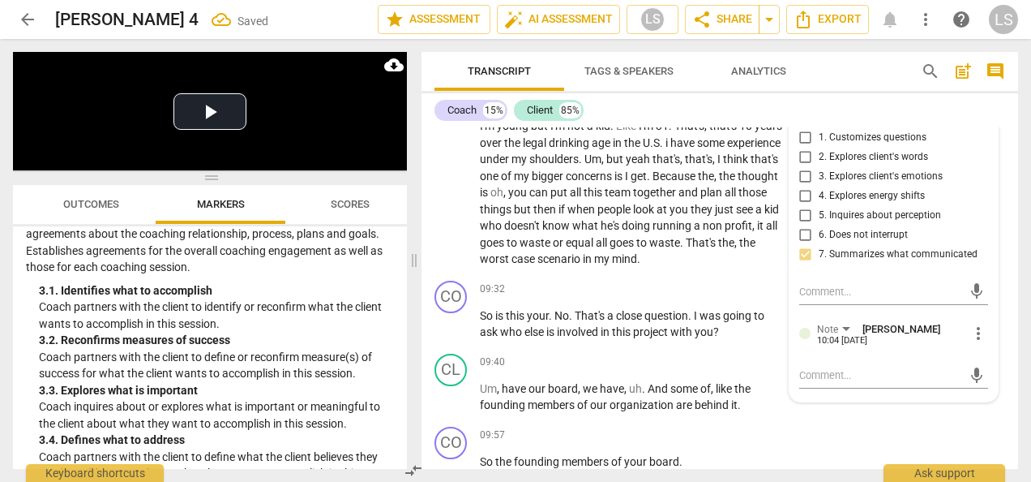
scroll to position [2635, 0]
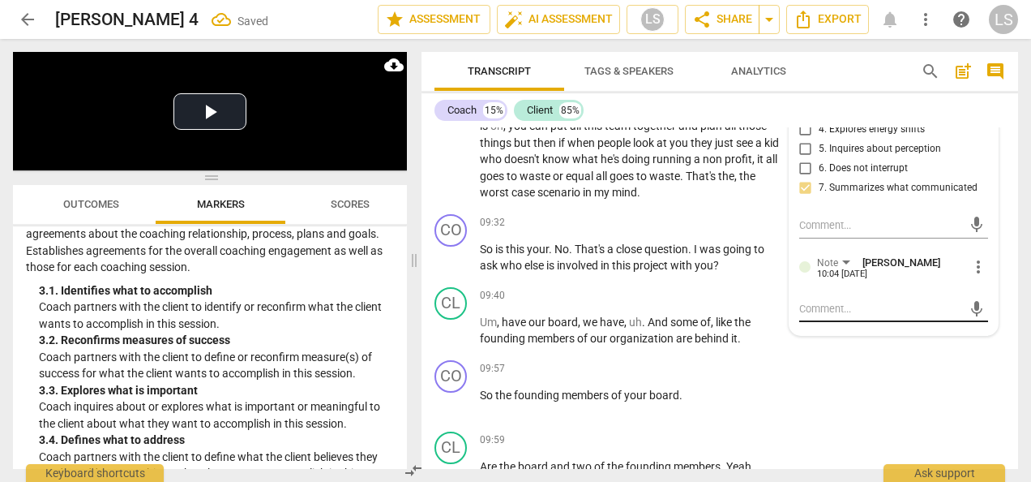
click at [850, 316] on textarea at bounding box center [880, 308] width 163 height 15
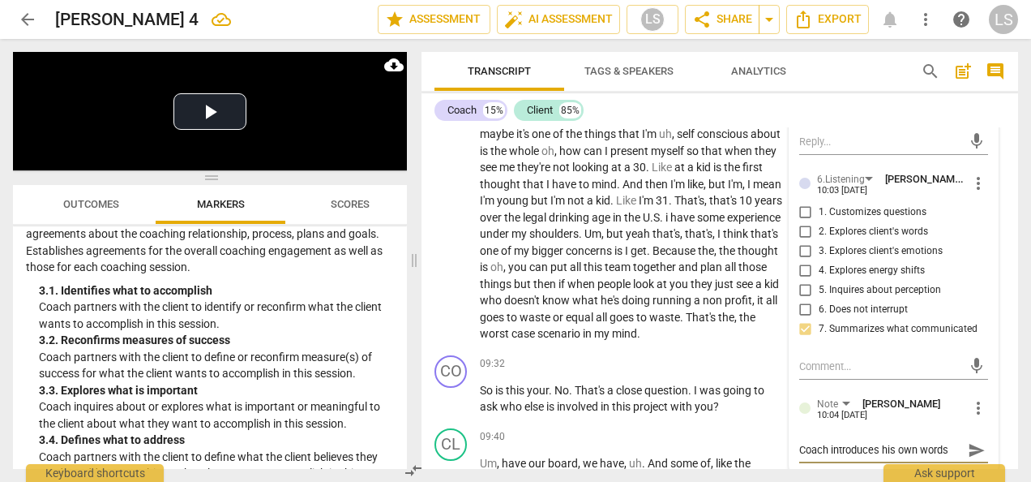
scroll to position [2392, 0]
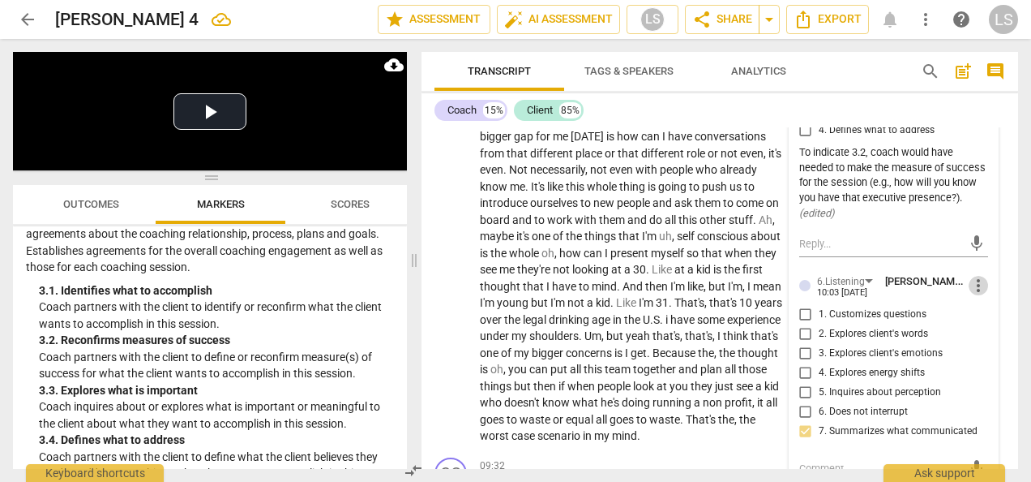
click at [974, 295] on span "more_vert" at bounding box center [978, 285] width 19 height 19
drag, startPoint x: 985, startPoint y: 364, endPoint x: 571, endPoint y: 108, distance: 487.1
click at [986, 363] on li "Delete" at bounding box center [990, 365] width 56 height 31
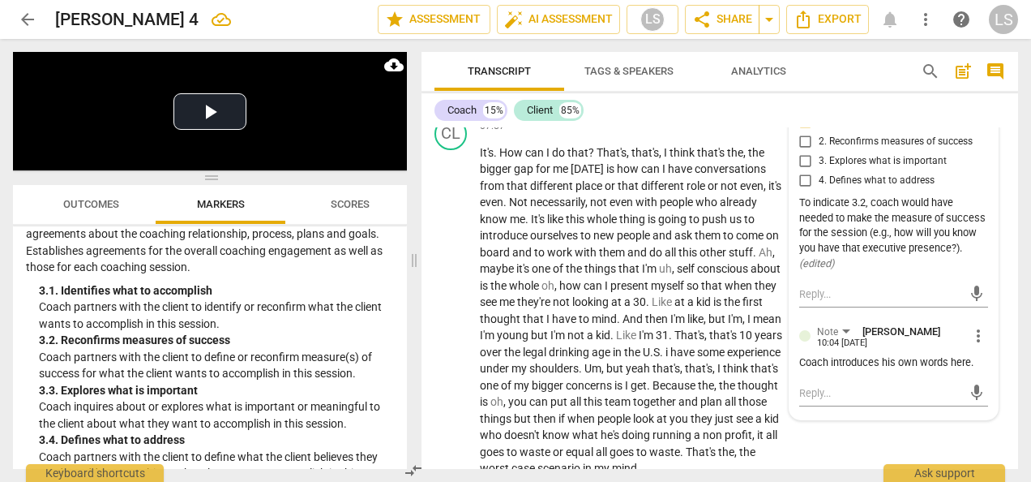
scroll to position [2635, 0]
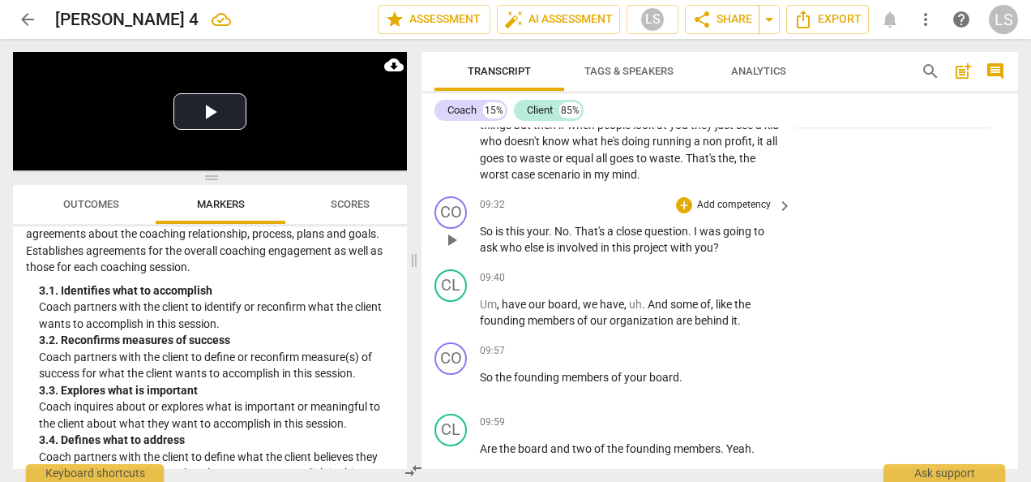
click at [689, 213] on div "+ Add competency" at bounding box center [724, 205] width 96 height 16
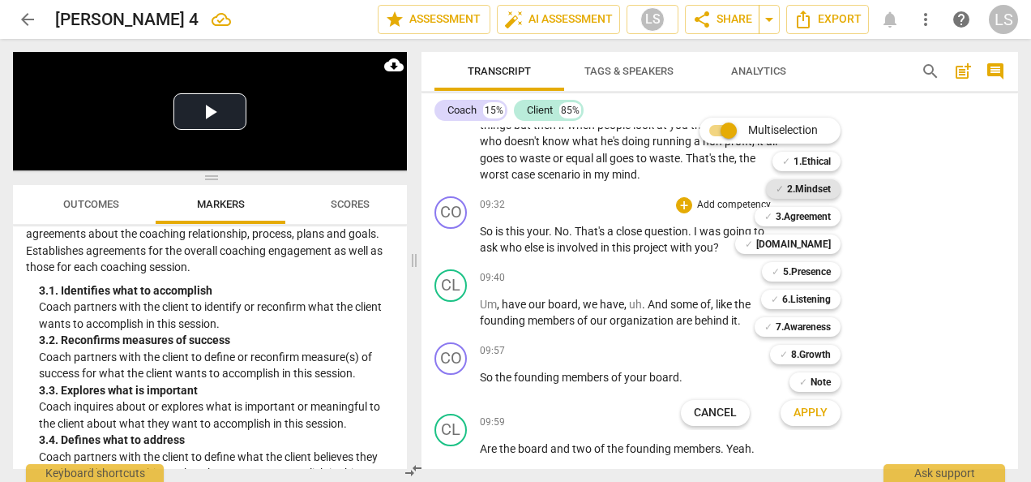
click at [820, 186] on b "2.Mindset" at bounding box center [809, 188] width 44 height 19
click at [812, 300] on b "6.Listening" at bounding box center [806, 298] width 49 height 19
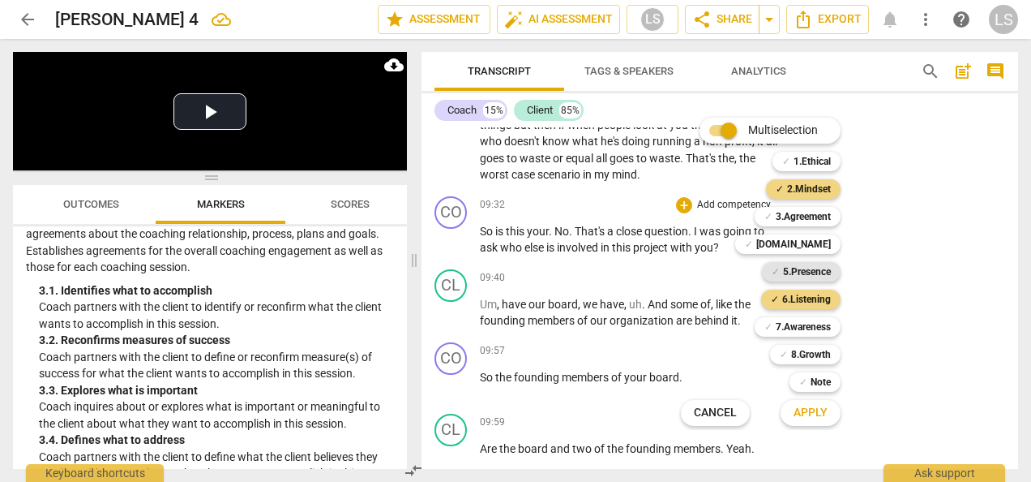
click at [811, 274] on b "5.Presence" at bounding box center [807, 271] width 48 height 19
click at [829, 328] on b "7.Awareness" at bounding box center [803, 326] width 55 height 19
click at [825, 418] on span "Apply" at bounding box center [811, 413] width 34 height 16
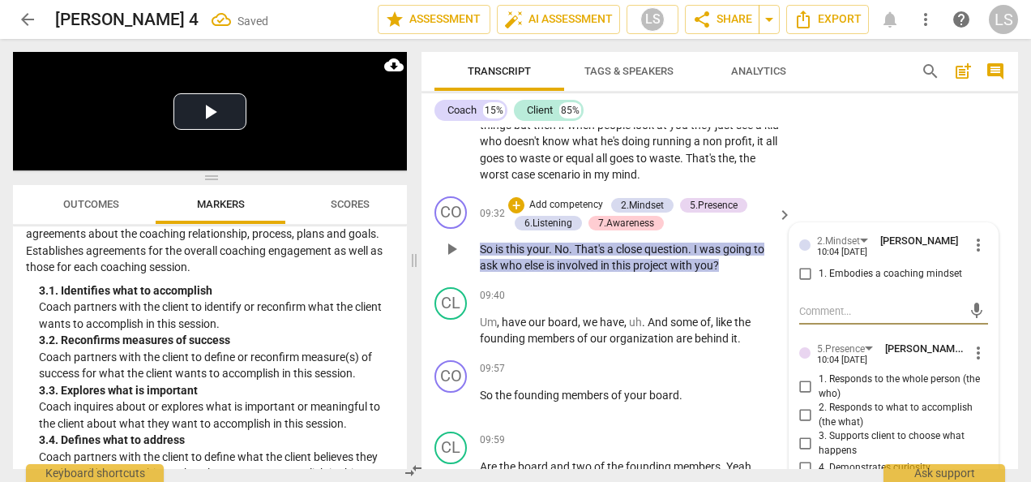
click at [799, 284] on input "1. Embodies a coaching mindset" at bounding box center [806, 273] width 26 height 19
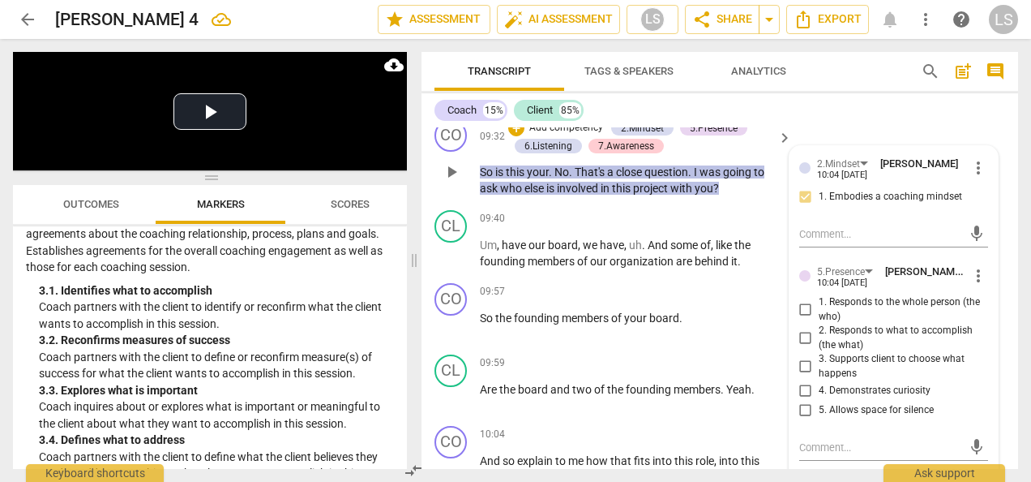
scroll to position [2797, 0]
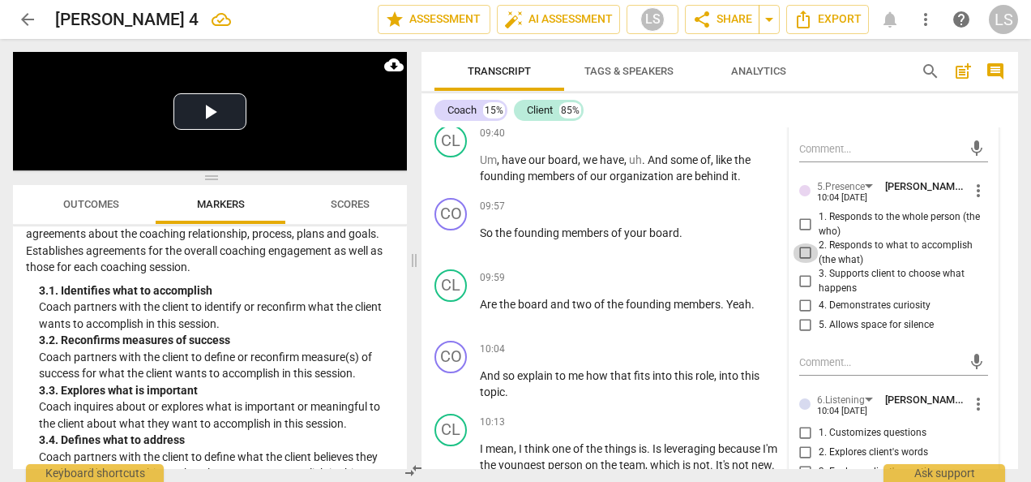
click at [802, 263] on input "2. Responds to what to accomplish (the what)" at bounding box center [806, 252] width 26 height 19
click at [802, 315] on input "4. Demonstrates curiosity" at bounding box center [806, 305] width 26 height 19
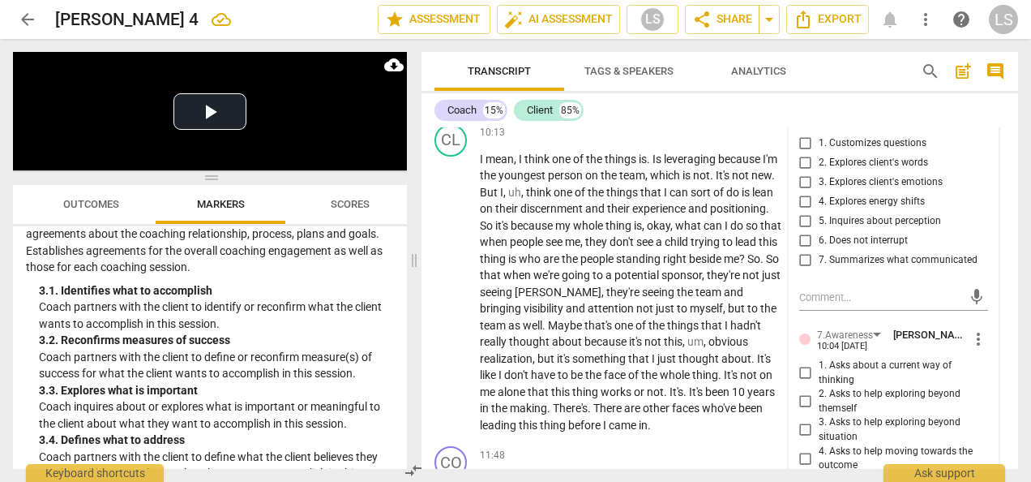
scroll to position [3121, 0]
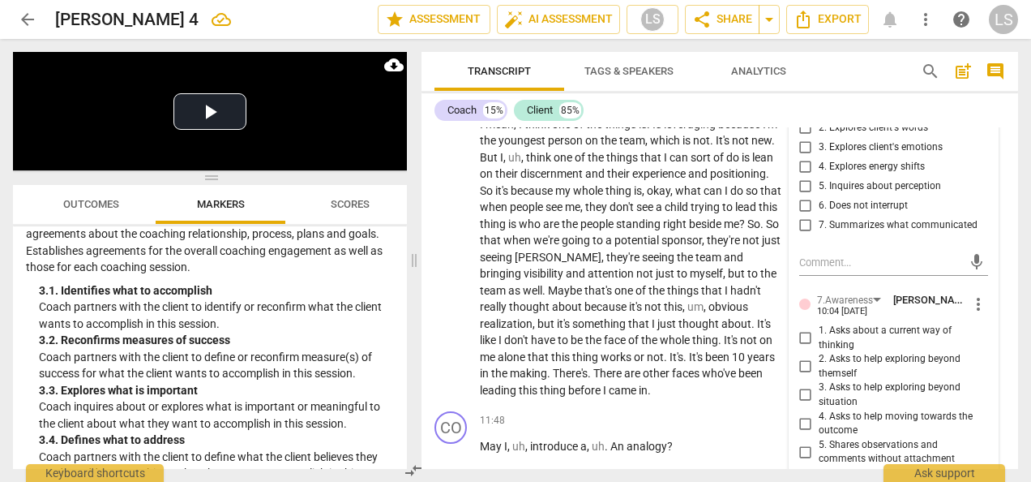
drag, startPoint x: 801, startPoint y: 234, endPoint x: 855, endPoint y: 273, distance: 66.2
click at [800, 177] on input "4. Explores energy shifts" at bounding box center [806, 166] width 26 height 19
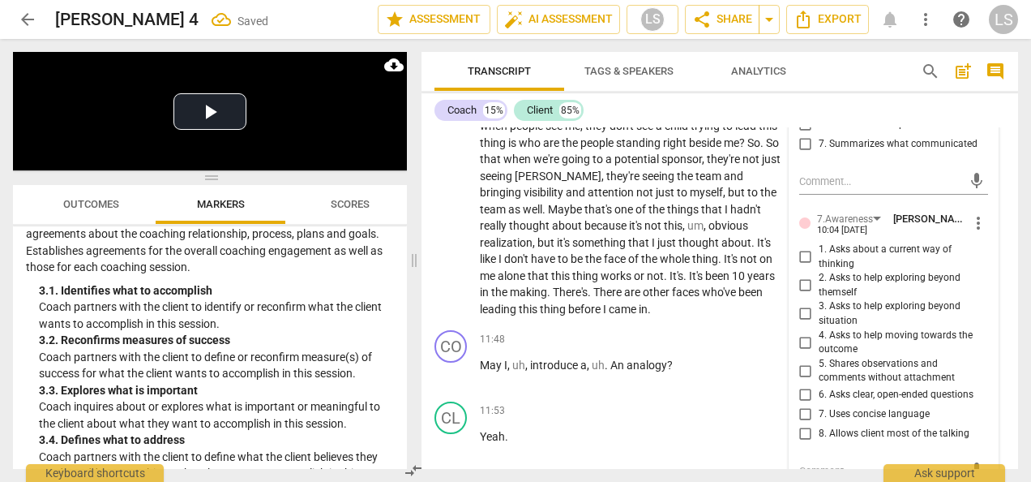
scroll to position [3365, 0]
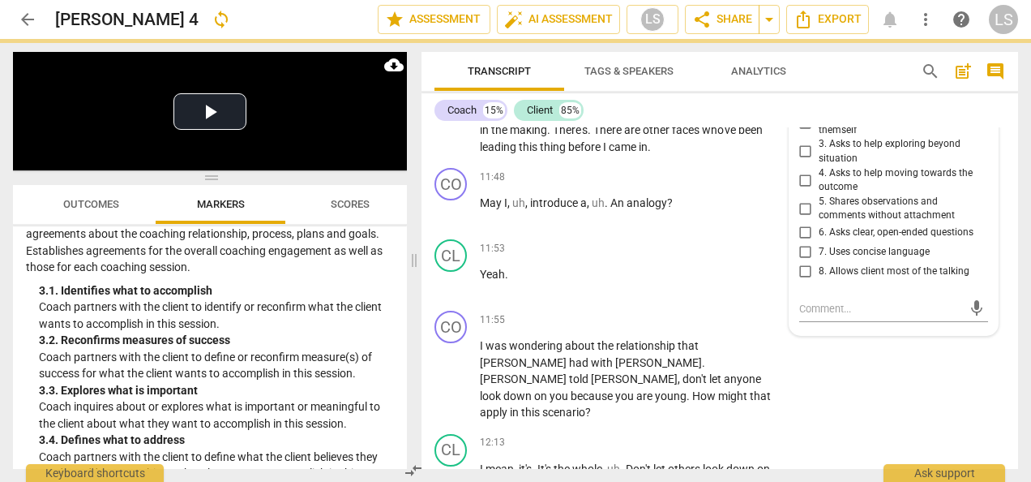
click at [808, 242] on input "6. Asks clear, open-ended questions" at bounding box center [806, 232] width 26 height 19
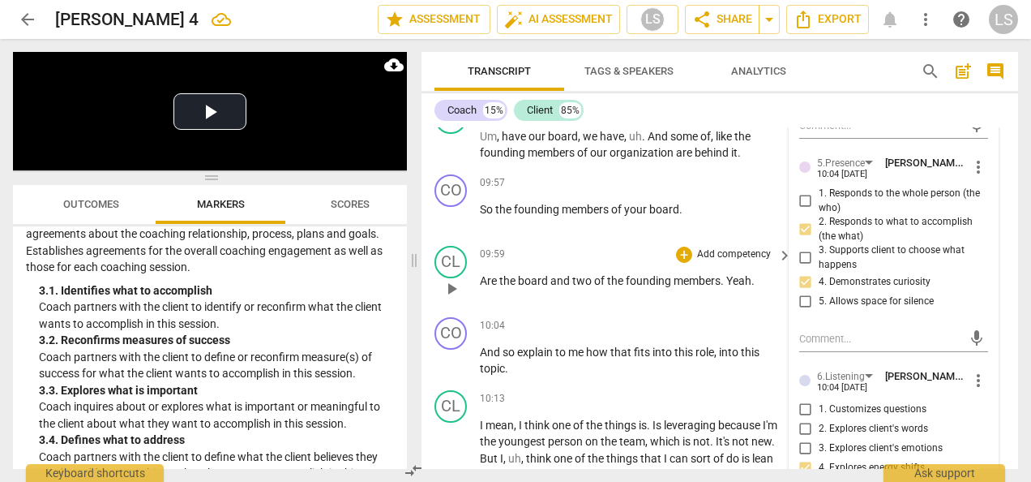
scroll to position [2797, 0]
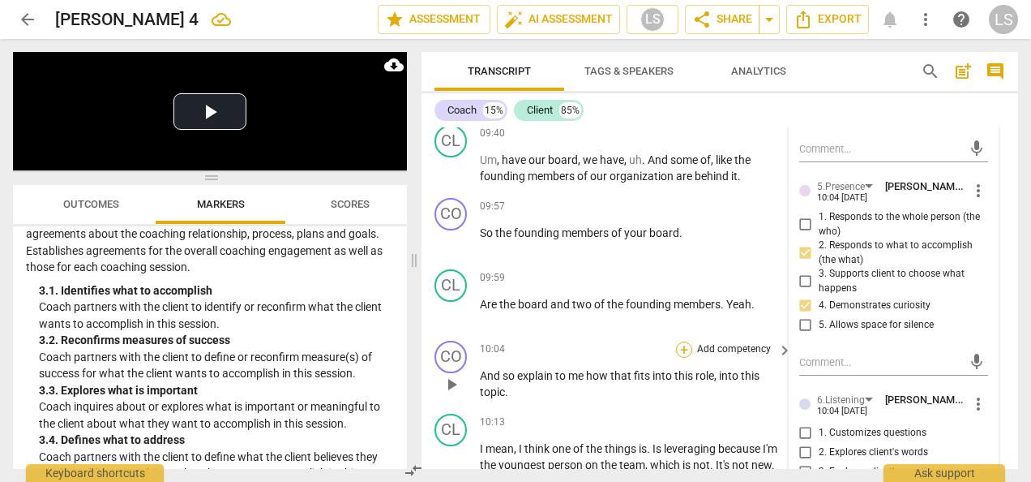
click at [683, 358] on div "+" at bounding box center [684, 349] width 16 height 16
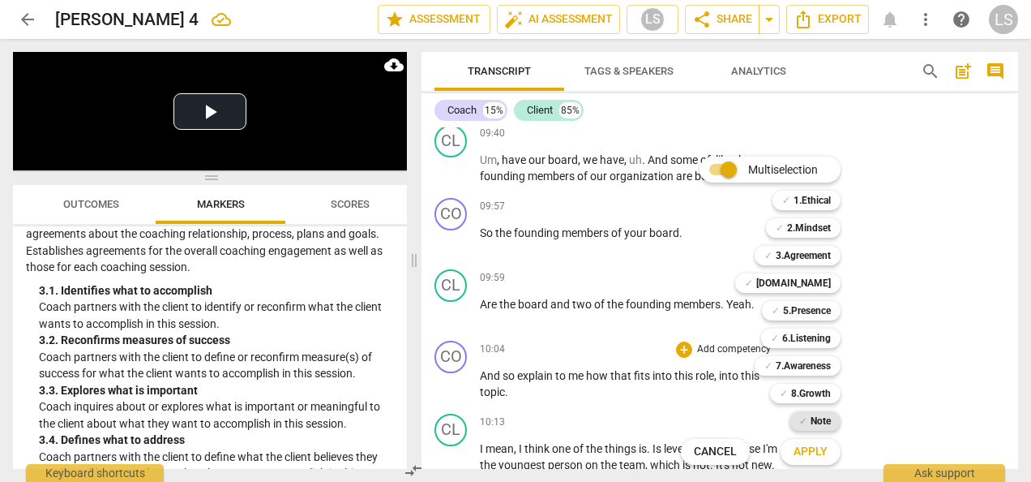
click at [806, 421] on span "✓" at bounding box center [803, 420] width 8 height 19
click at [810, 343] on b "6.Listening" at bounding box center [806, 337] width 49 height 19
click at [823, 225] on b "2.Mindset" at bounding box center [809, 227] width 44 height 19
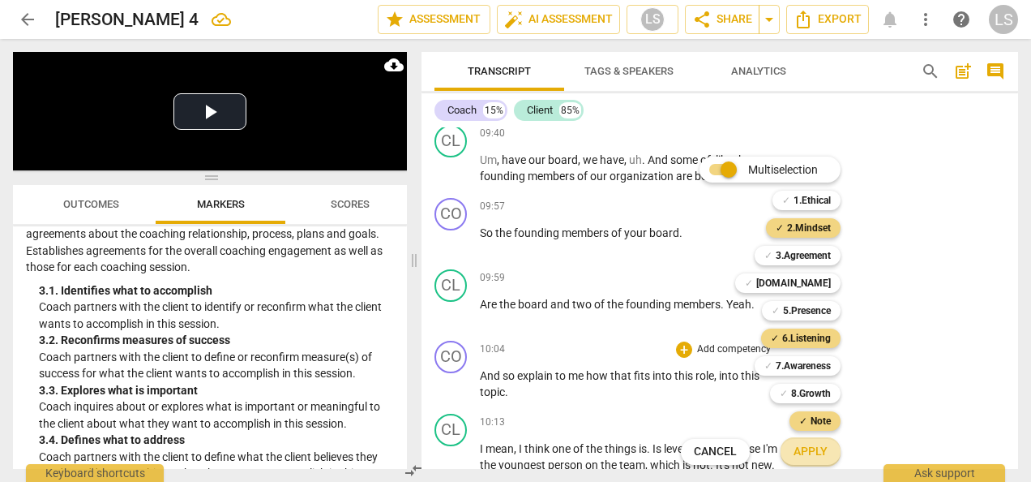
click at [819, 451] on span "Apply" at bounding box center [811, 451] width 34 height 16
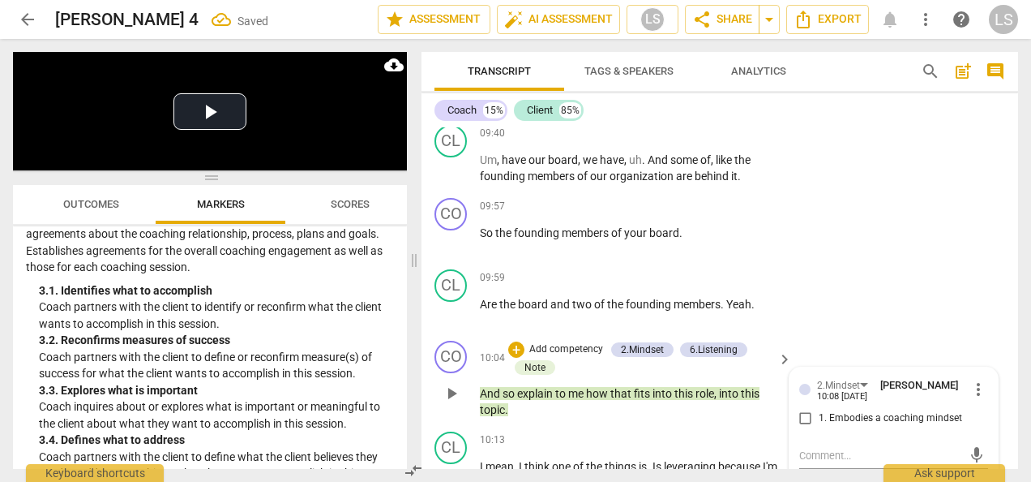
scroll to position [3020, 0]
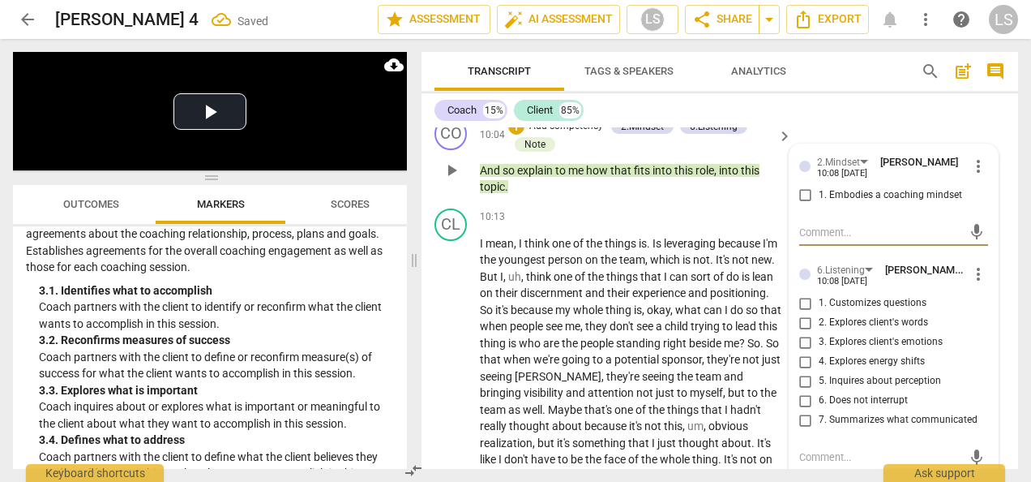
click at [799, 205] on input "1. Embodies a coaching mindset" at bounding box center [806, 195] width 26 height 19
click at [803, 391] on input "5. Inquires about perception" at bounding box center [806, 380] width 26 height 19
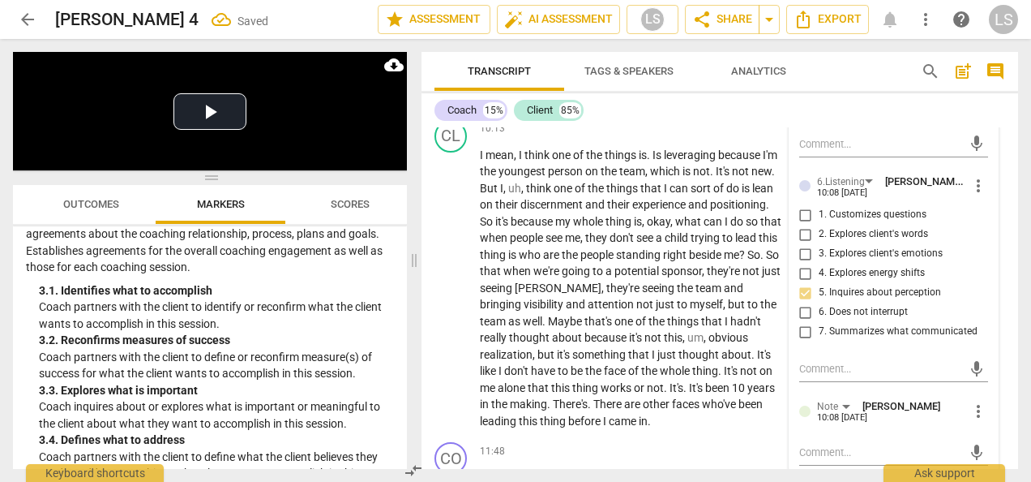
scroll to position [3182, 0]
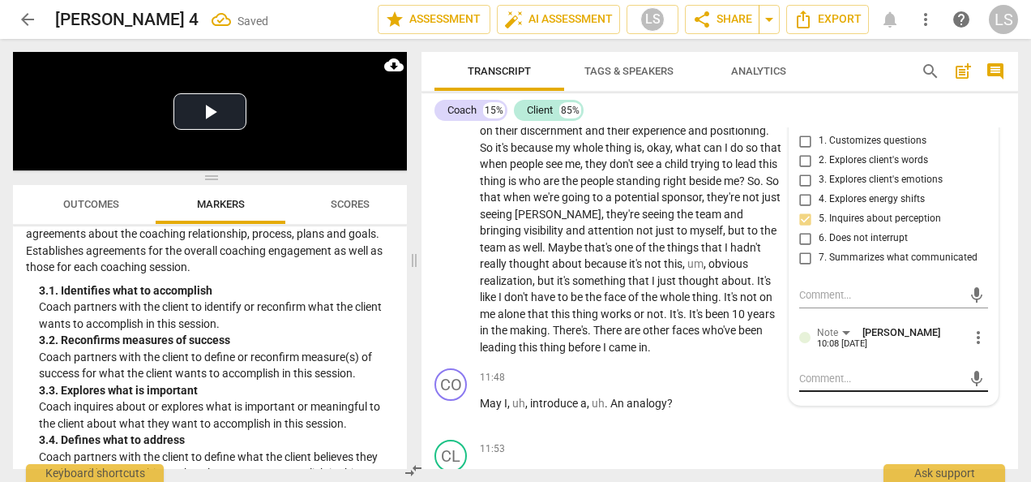
click at [822, 386] on textarea at bounding box center [880, 378] width 163 height 15
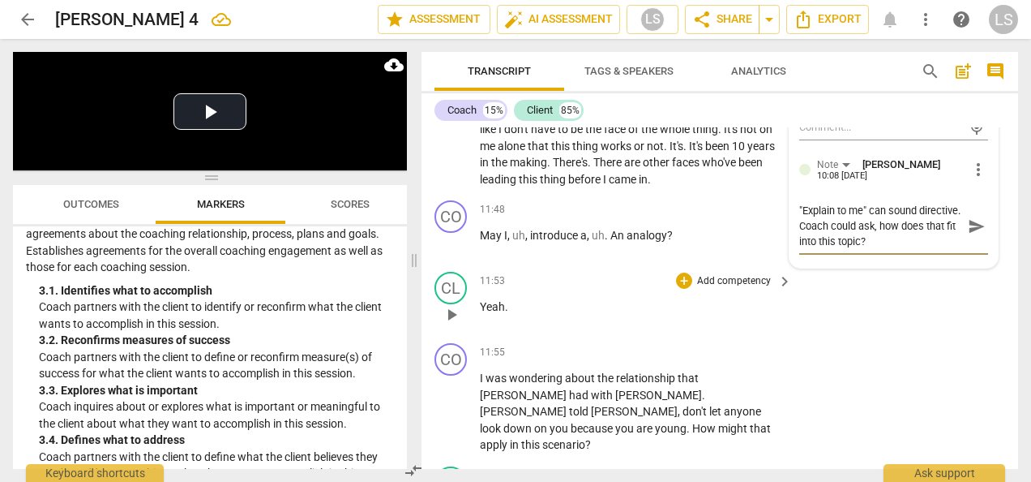
scroll to position [3357, 0]
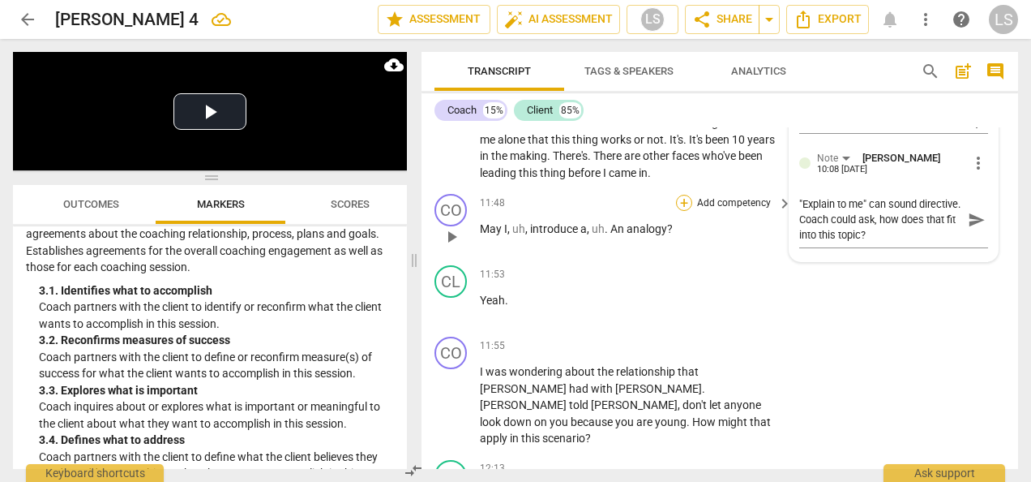
click at [686, 211] on div "+" at bounding box center [684, 203] width 16 height 16
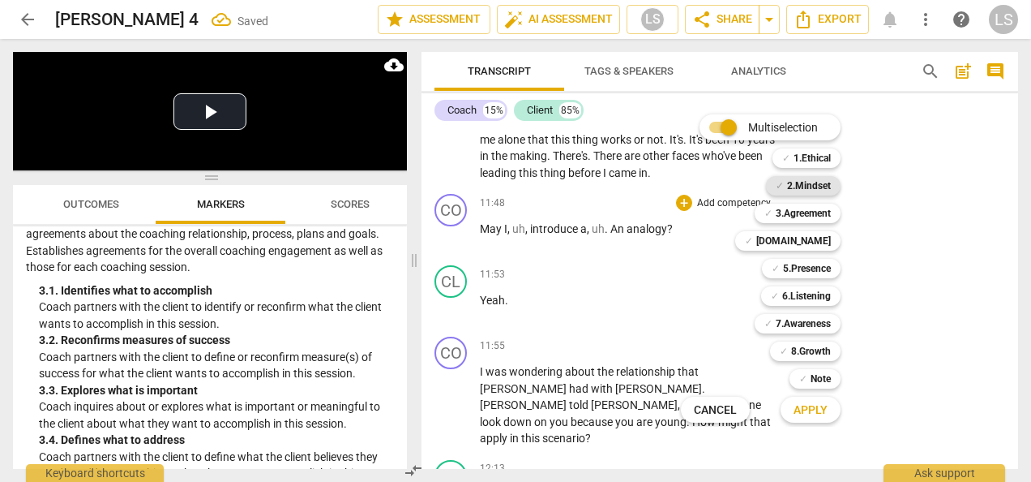
click at [820, 188] on b "2.Mindset" at bounding box center [809, 185] width 44 height 19
click at [812, 257] on div "✓ 5.Presence 5" at bounding box center [810, 269] width 109 height 28
click at [816, 238] on b "[DOMAIN_NAME]" at bounding box center [793, 240] width 75 height 19
click at [816, 417] on span "Apply" at bounding box center [811, 410] width 34 height 16
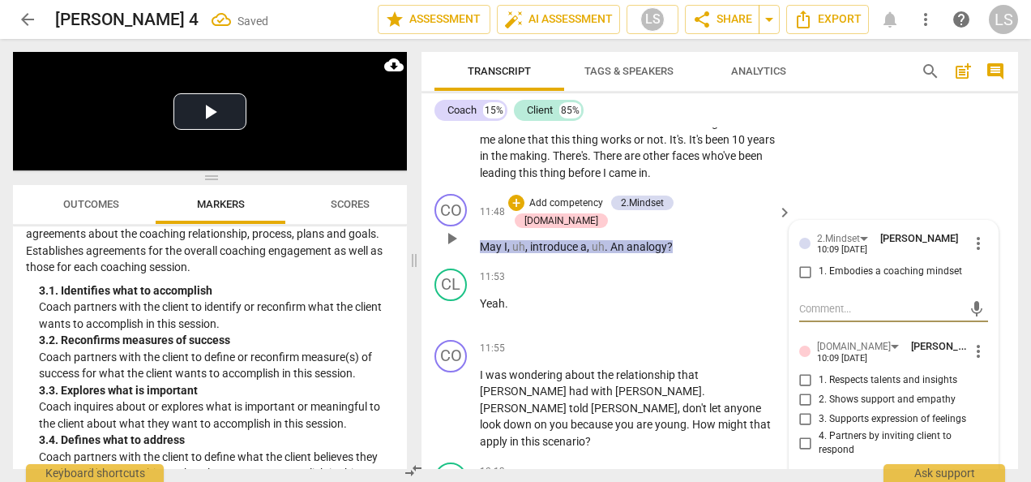
click at [799, 281] on input "1. Embodies a coaching mindset" at bounding box center [806, 271] width 26 height 19
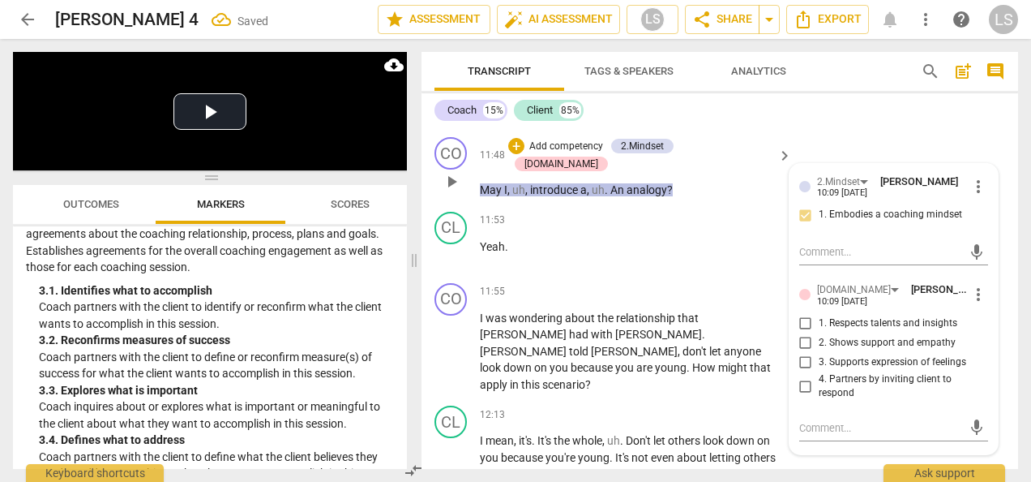
scroll to position [3438, 0]
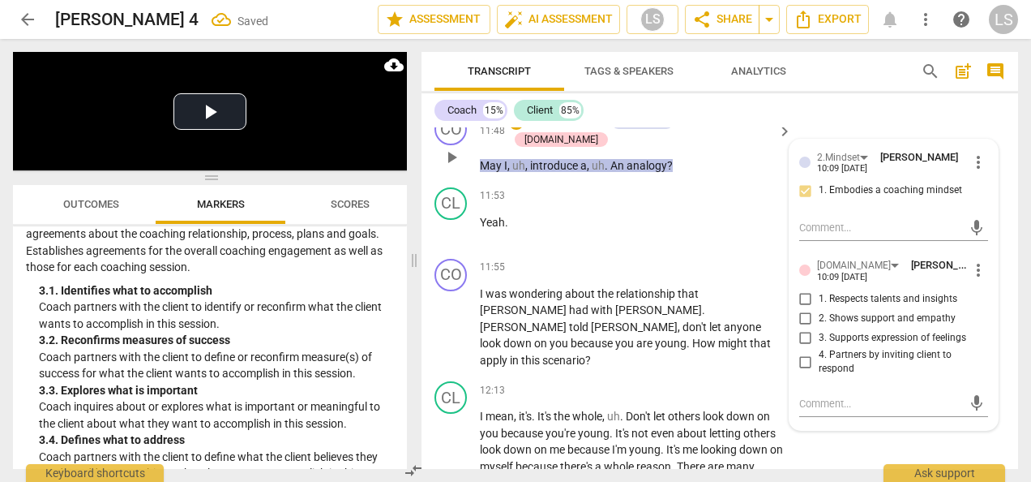
click at [808, 371] on input "4. Partners by inviting client to respond" at bounding box center [806, 361] width 26 height 19
click at [682, 276] on div "+" at bounding box center [684, 267] width 16 height 16
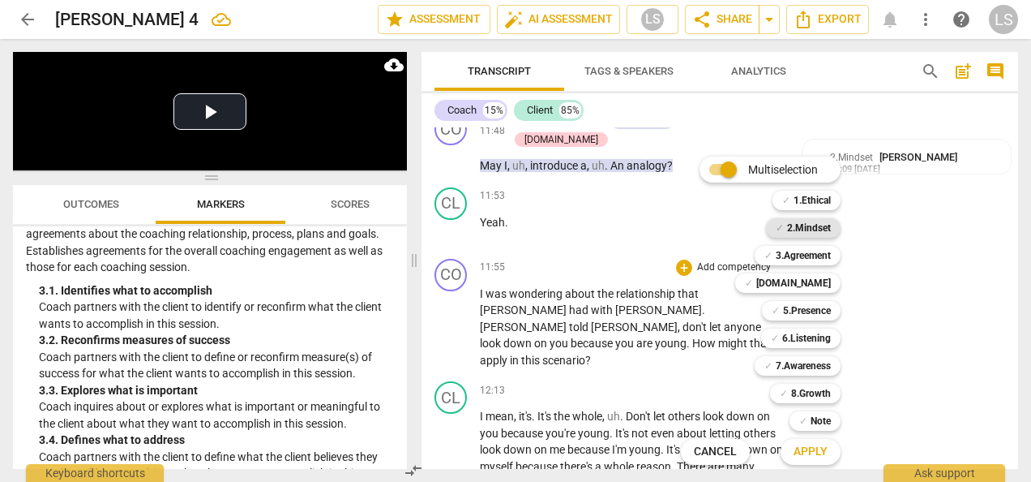
click at [815, 225] on b "2.Mindset" at bounding box center [809, 227] width 44 height 19
click at [819, 281] on b "[DOMAIN_NAME]" at bounding box center [793, 282] width 75 height 19
drag, startPoint x: 818, startPoint y: 366, endPoint x: 825, endPoint y: 431, distance: 64.5
click at [819, 366] on b "7.Awareness" at bounding box center [803, 365] width 55 height 19
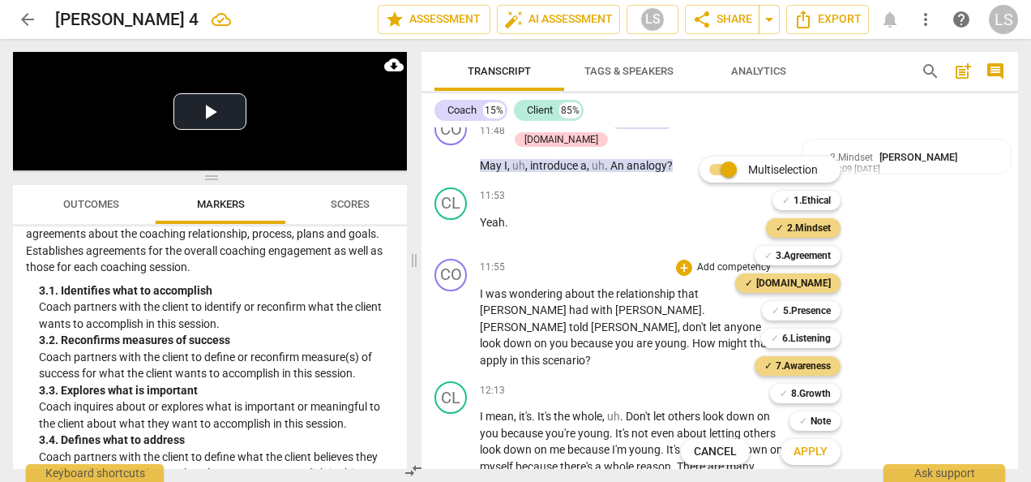
click at [825, 451] on span "Apply" at bounding box center [811, 451] width 34 height 16
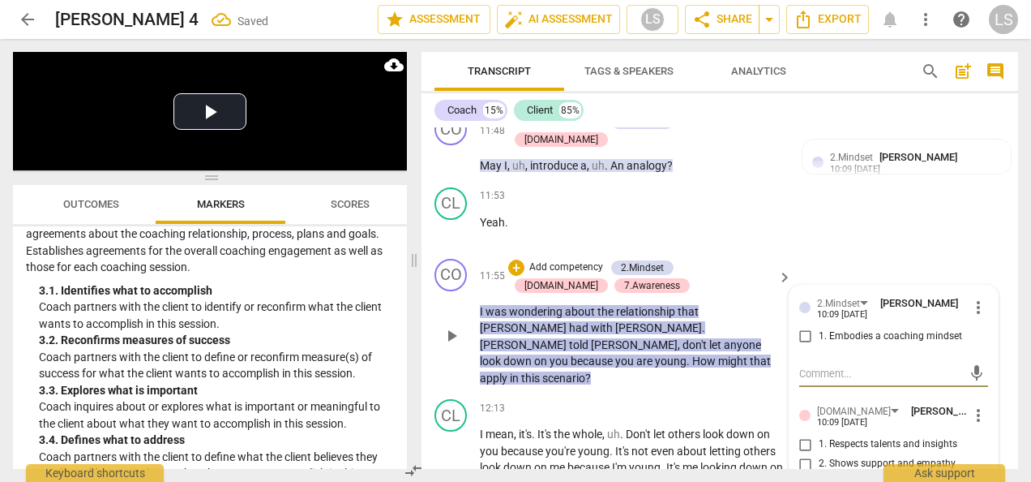
click at [803, 346] on input "1. Embodies a coaching mindset" at bounding box center [806, 336] width 26 height 19
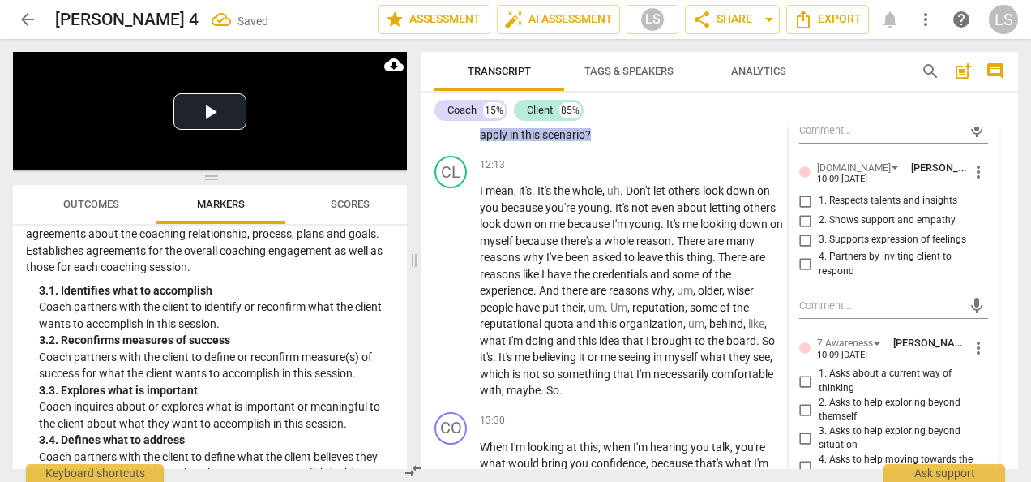
click at [808, 274] on input "4. Partners by inviting client to respond" at bounding box center [806, 264] width 26 height 19
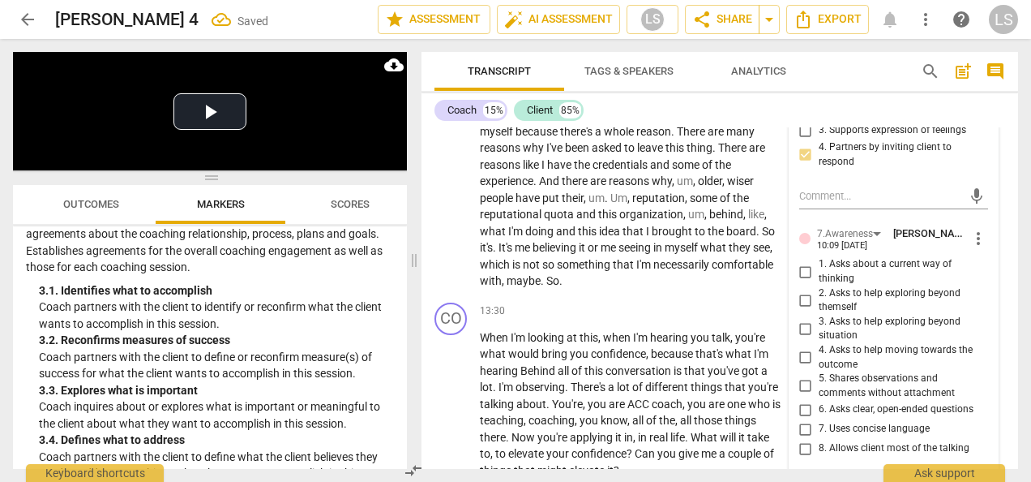
scroll to position [3843, 0]
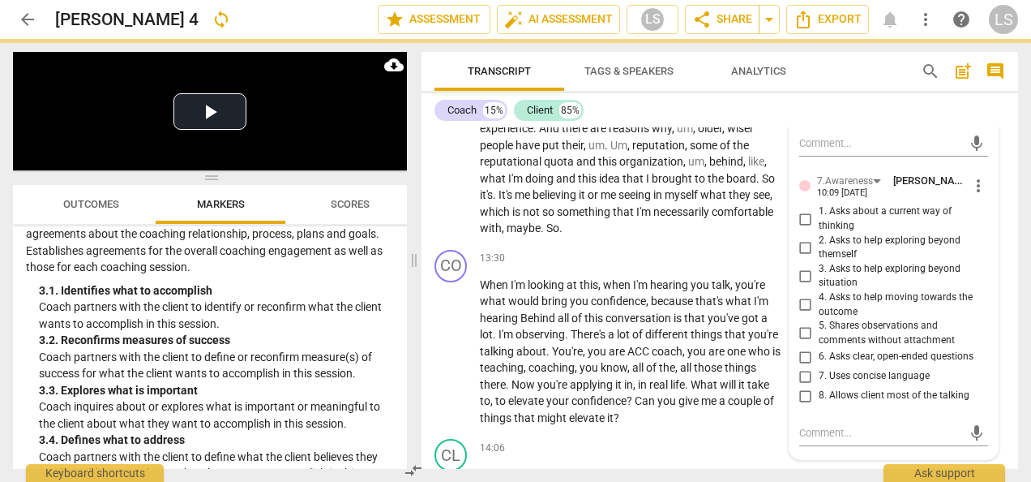
drag, startPoint x: 801, startPoint y: 394, endPoint x: 885, endPoint y: 406, distance: 85.2
click at [801, 343] on input "5. Shares observations and comments without attachment" at bounding box center [806, 332] width 26 height 19
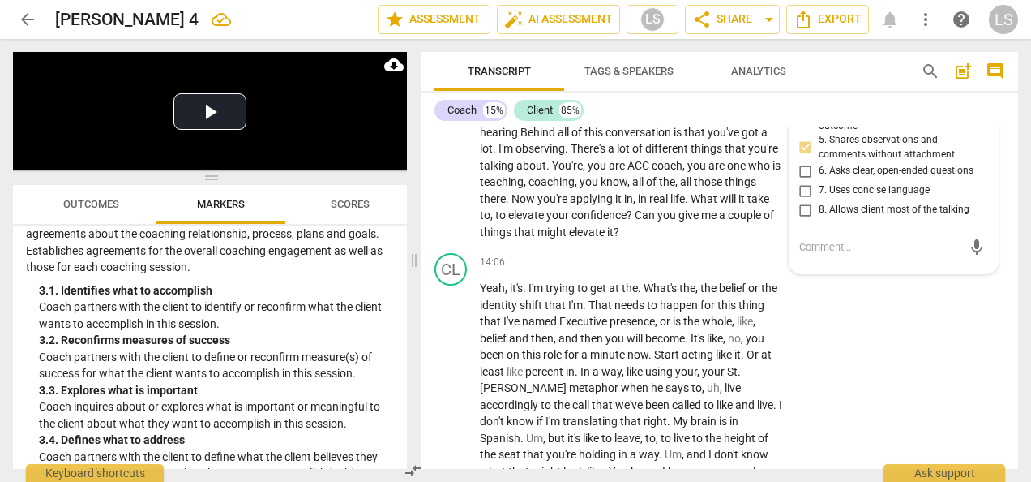
scroll to position [3924, 0]
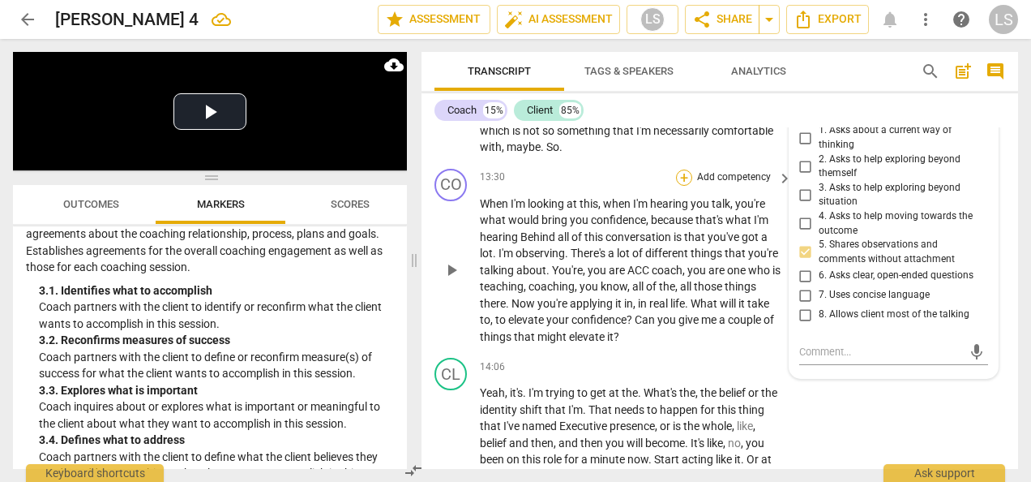
click at [686, 186] on div "+" at bounding box center [684, 177] width 16 height 16
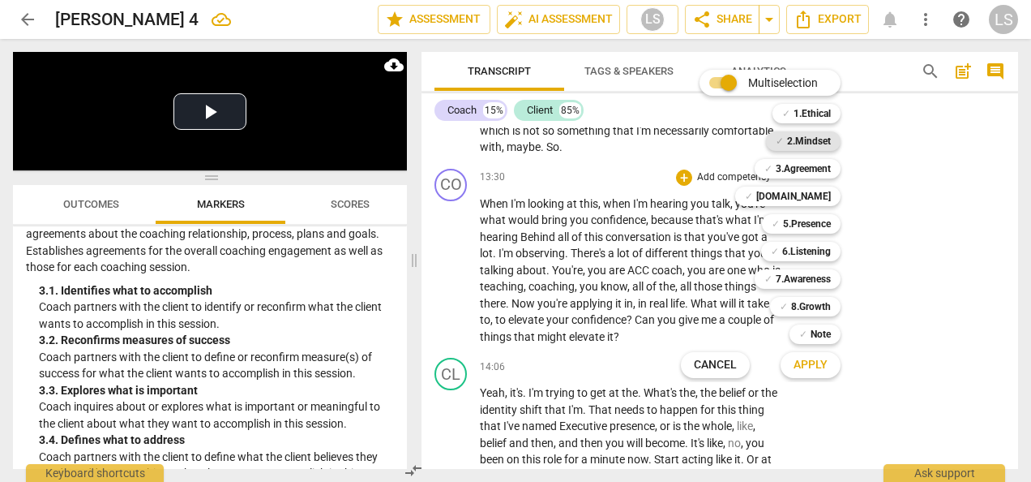
click at [809, 132] on b "2.Mindset" at bounding box center [809, 140] width 44 height 19
click at [803, 222] on b "5.Presence" at bounding box center [807, 223] width 48 height 19
click at [805, 281] on b "7.Awareness" at bounding box center [803, 278] width 55 height 19
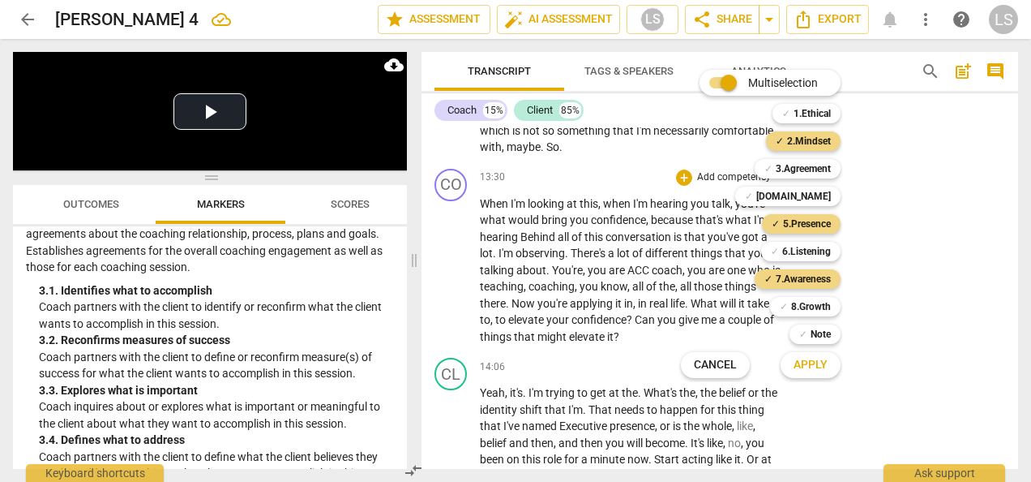
click at [809, 370] on span "Apply" at bounding box center [811, 365] width 34 height 16
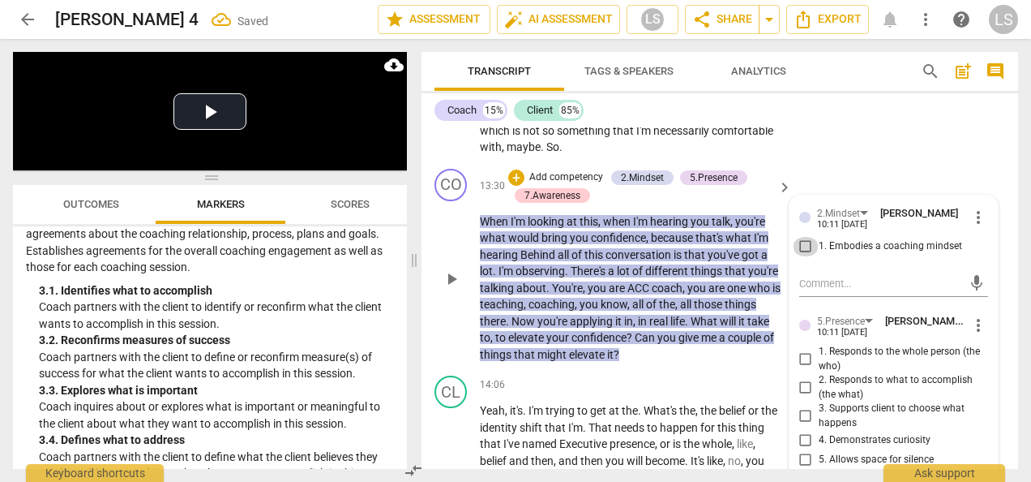
click at [803, 256] on input "1. Embodies a coaching mindset" at bounding box center [806, 246] width 26 height 19
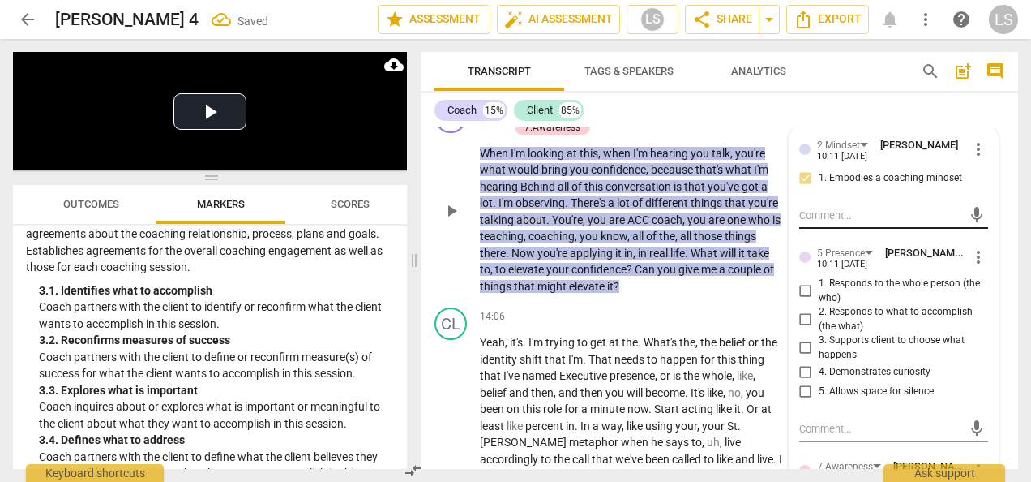
scroll to position [4086, 0]
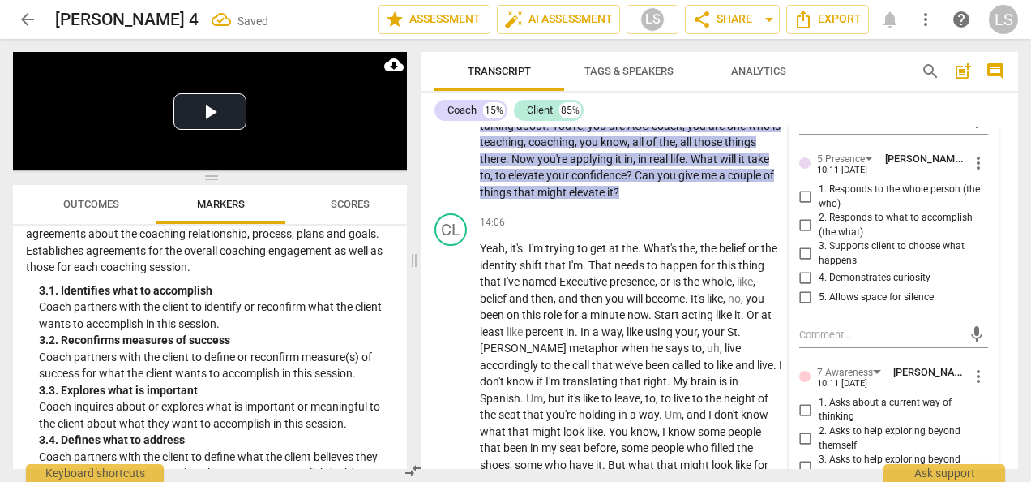
click at [804, 207] on input "1. Responds to the whole person (the who)" at bounding box center [806, 196] width 26 height 19
click at [803, 235] on input "2. Responds to what to accomplish (the what)" at bounding box center [806, 225] width 26 height 19
drag, startPoint x: 805, startPoint y: 323, endPoint x: 822, endPoint y: 315, distance: 19.2
click at [808, 288] on input "4. Demonstrates curiosity" at bounding box center [806, 277] width 26 height 19
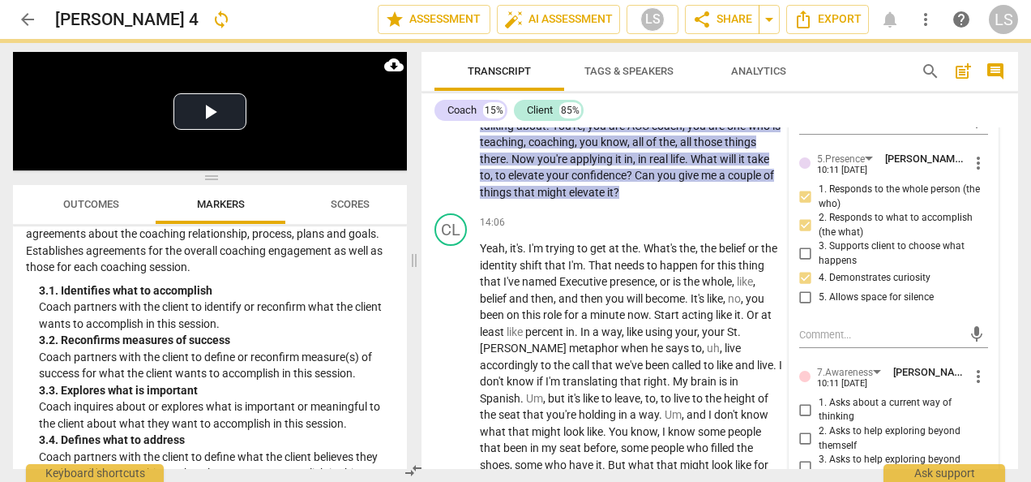
scroll to position [4248, 0]
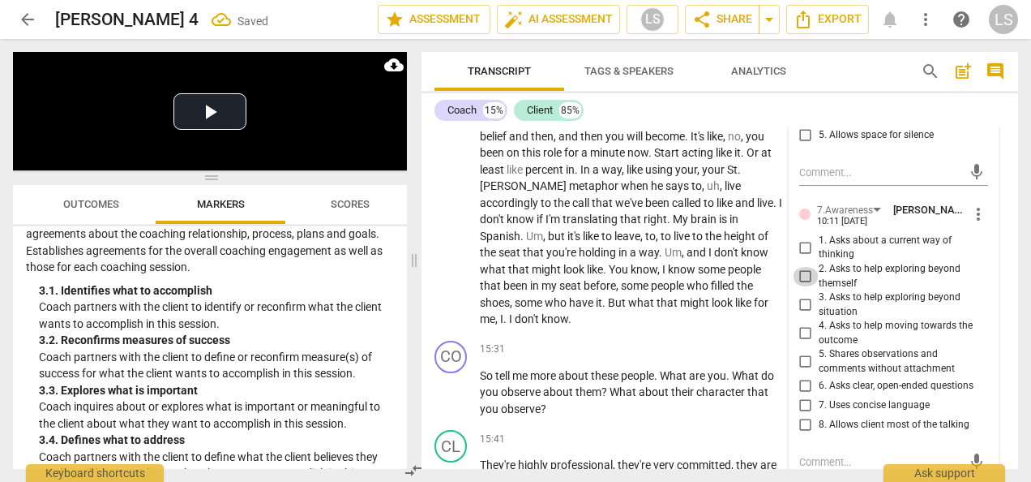
click at [802, 286] on input "2. Asks to help exploring beyond themself" at bounding box center [806, 276] width 26 height 19
click at [802, 315] on input "3. Asks to help exploring beyond situation" at bounding box center [806, 304] width 26 height 19
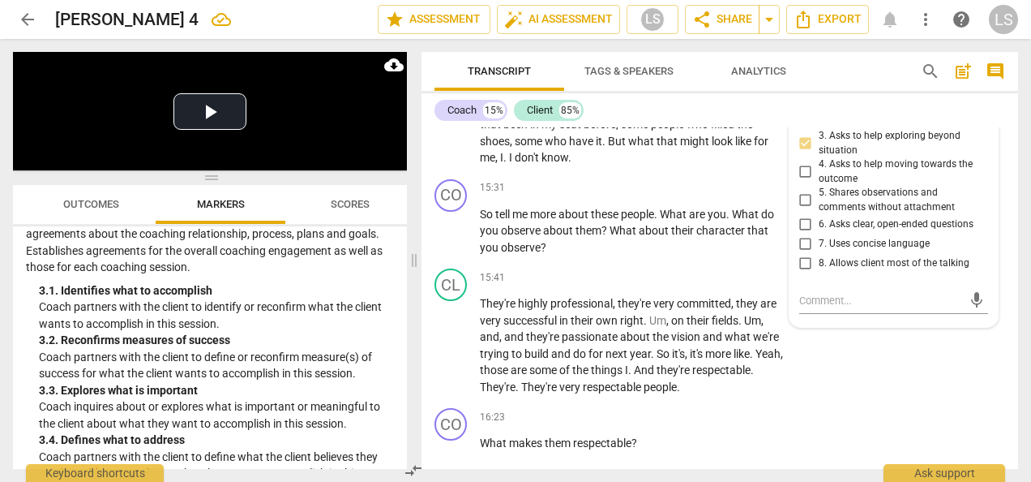
scroll to position [4410, 0]
click at [806, 233] on input "6. Asks clear, open-ended questions" at bounding box center [806, 223] width 26 height 19
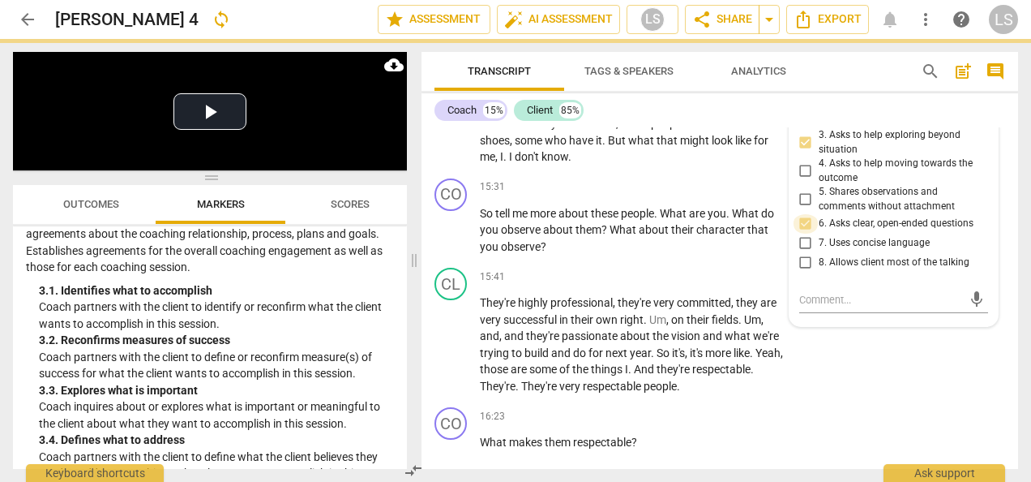
click at [806, 233] on input "6. Asks clear, open-ended questions" at bounding box center [806, 223] width 26 height 19
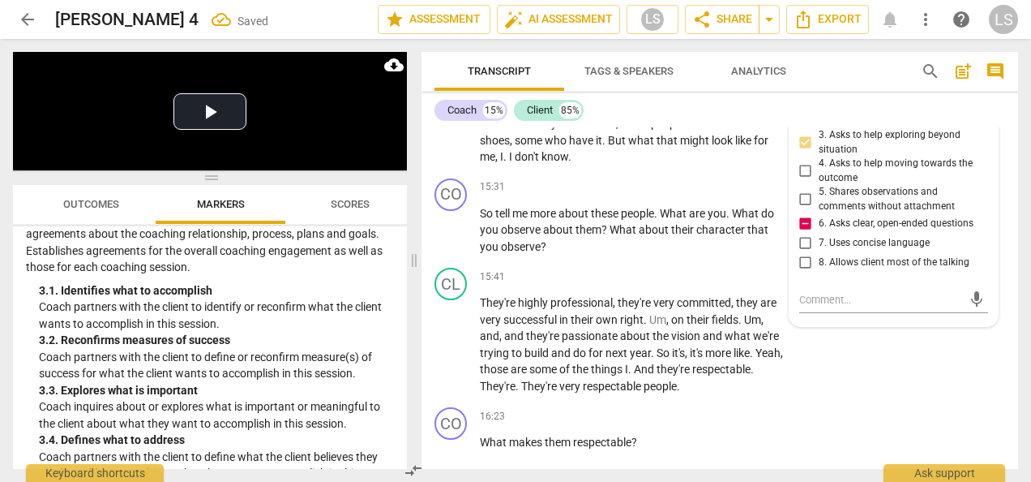
click at [807, 253] on input "7. Uses concise language" at bounding box center [806, 242] width 26 height 19
click at [806, 253] on input "7. Uses concise language" at bounding box center [806, 242] width 26 height 19
click at [681, 195] on div "+" at bounding box center [684, 187] width 16 height 16
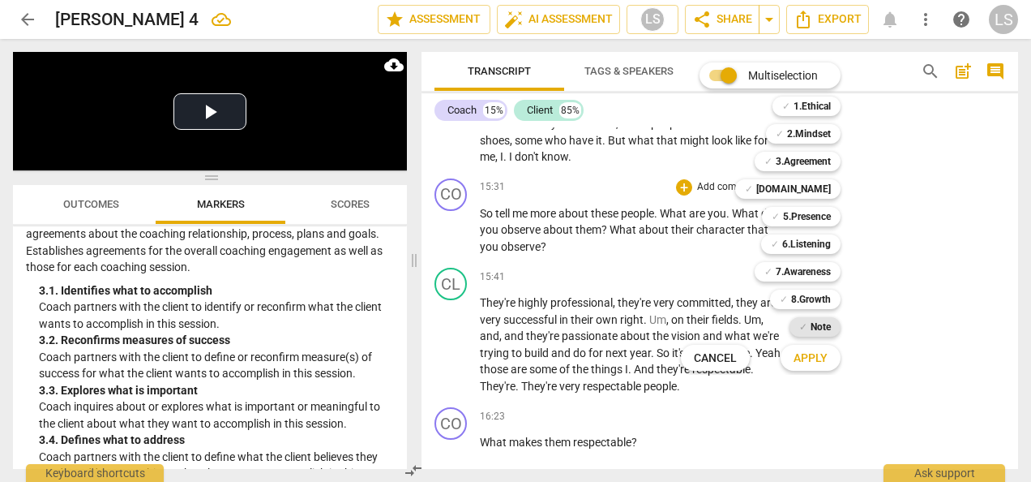
drag, startPoint x: 816, startPoint y: 328, endPoint x: 820, endPoint y: 318, distance: 11.3
click at [817, 328] on b "Note" at bounding box center [821, 326] width 20 height 19
click at [823, 137] on b "2.Mindset" at bounding box center [809, 133] width 44 height 19
click at [814, 212] on b "5.Presence" at bounding box center [807, 216] width 48 height 19
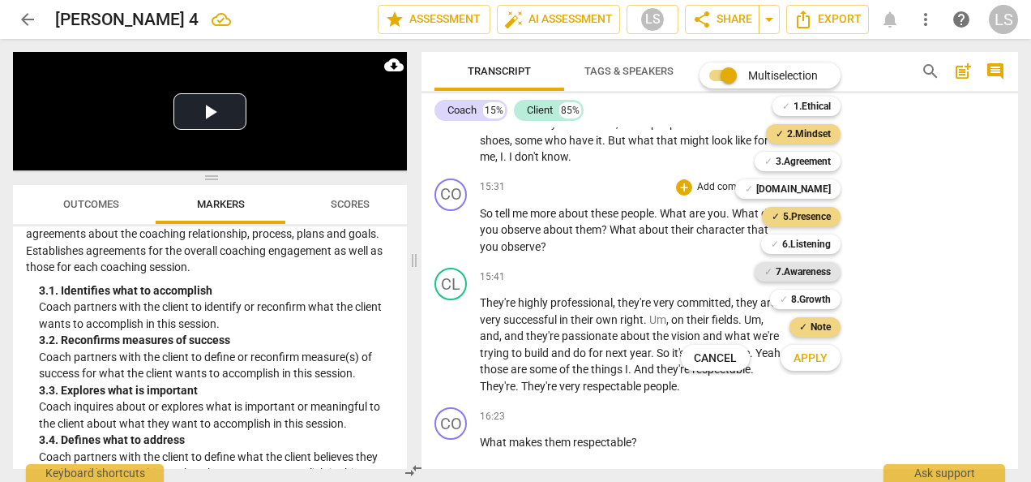
click at [811, 271] on b "7.Awareness" at bounding box center [803, 271] width 55 height 19
click at [804, 238] on b "6.Listening" at bounding box center [806, 243] width 49 height 19
click at [811, 353] on span "Apply" at bounding box center [811, 358] width 34 height 16
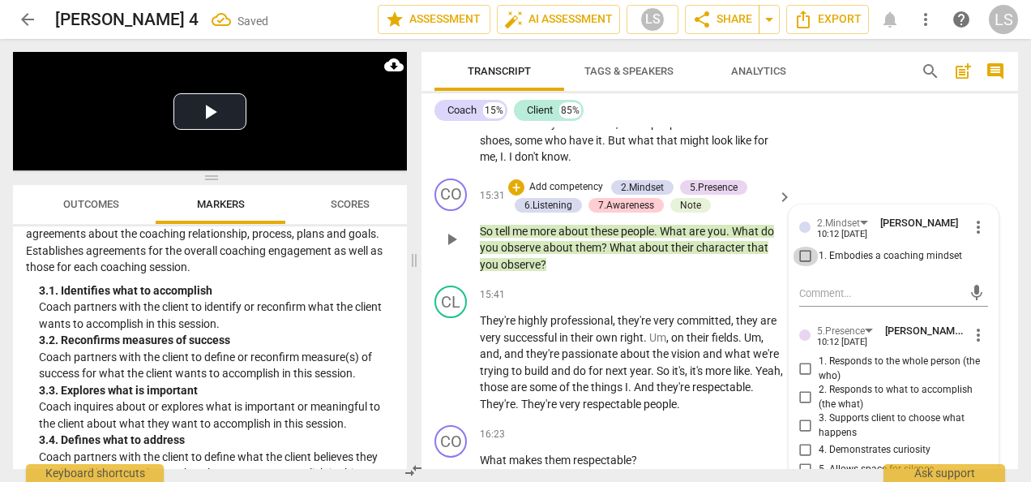
click at [798, 266] on input "1. Embodies a coaching mindset" at bounding box center [806, 255] width 26 height 19
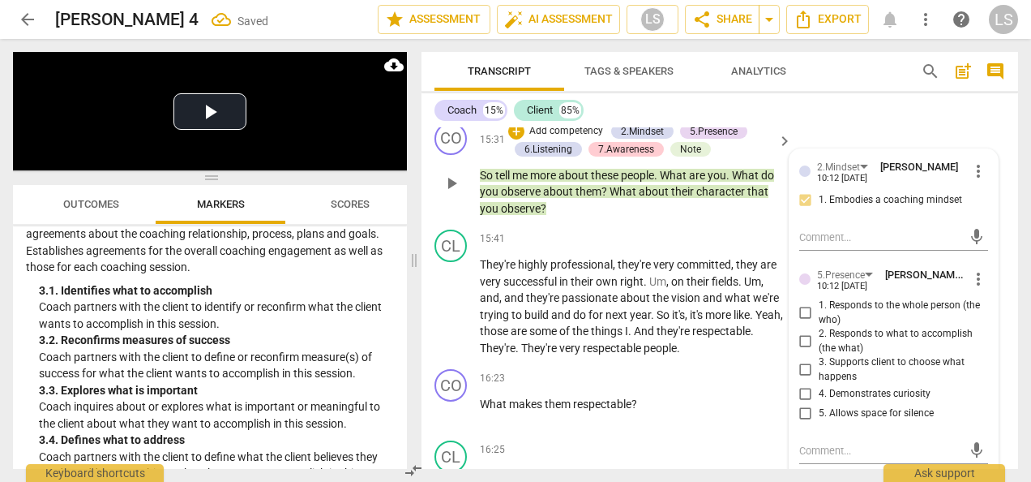
scroll to position [4492, 0]
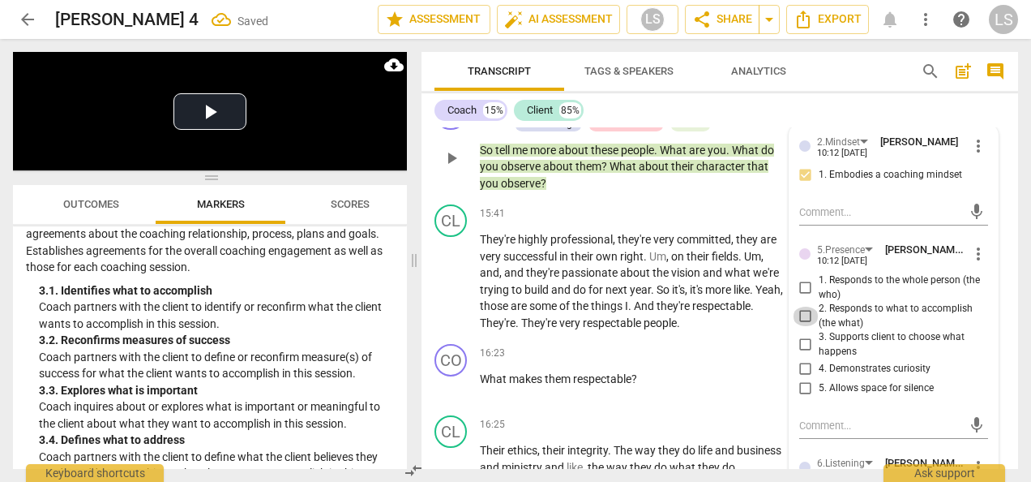
click at [803, 326] on input "2. Responds to what to accomplish (the what)" at bounding box center [806, 315] width 26 height 19
click at [801, 379] on input "4. Demonstrates curiosity" at bounding box center [806, 368] width 26 height 19
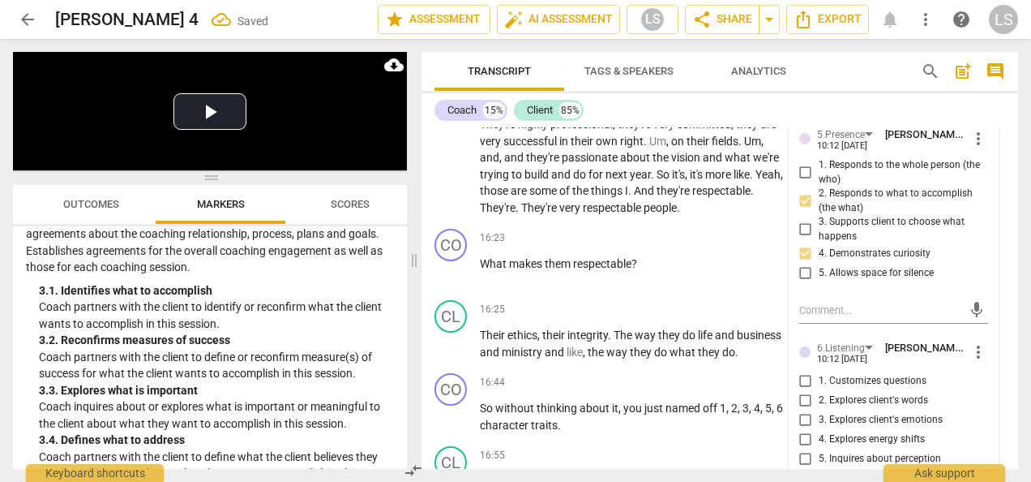
scroll to position [4735, 0]
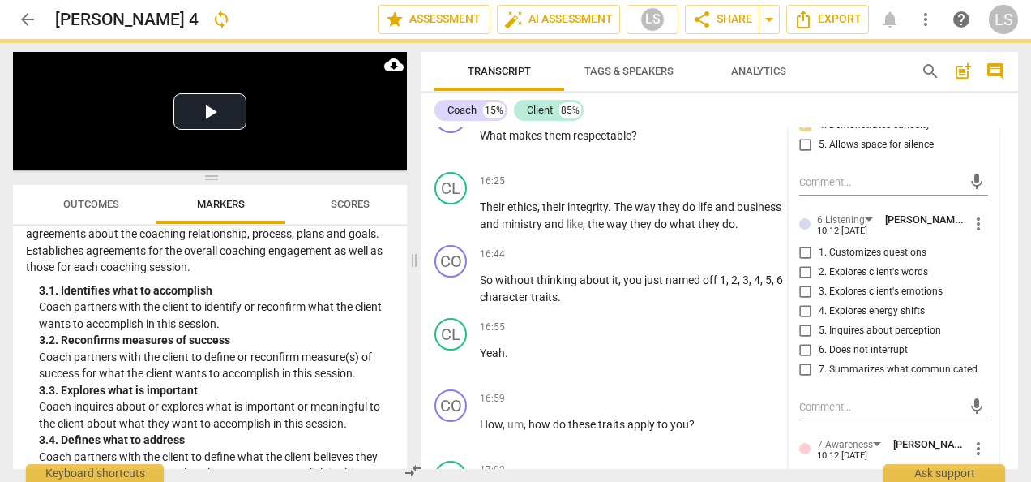
click at [801, 263] on input "1. Customizes questions" at bounding box center [806, 252] width 26 height 19
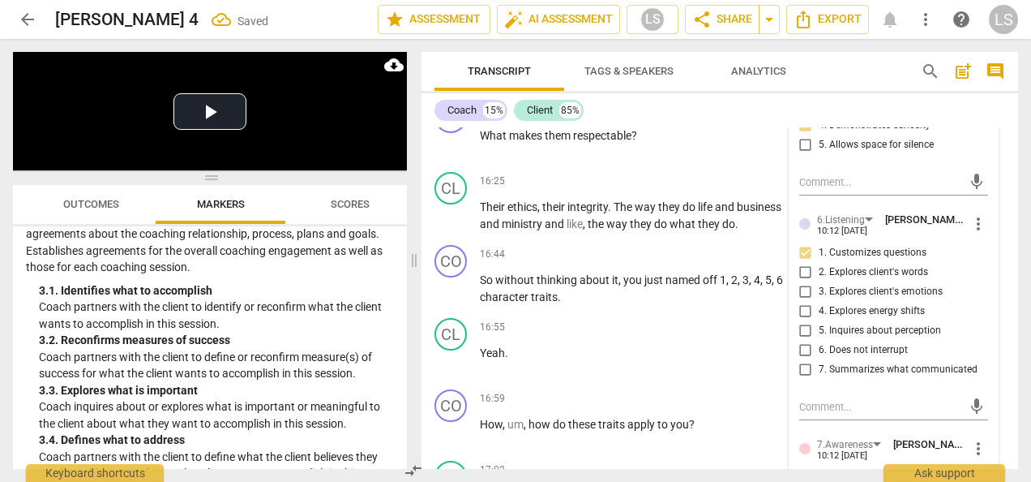
scroll to position [4897, 0]
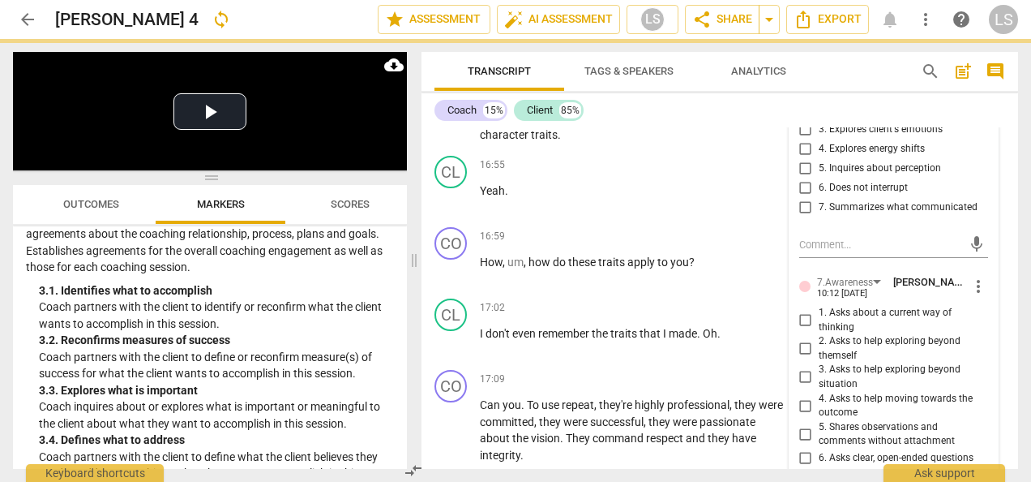
click at [803, 387] on input "3. Asks to help exploring beyond situation" at bounding box center [806, 376] width 26 height 19
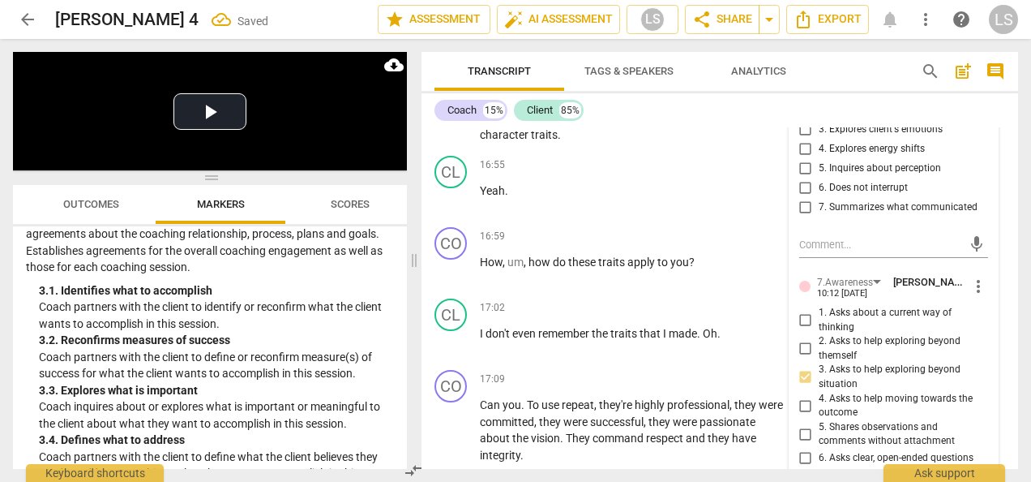
scroll to position [5059, 0]
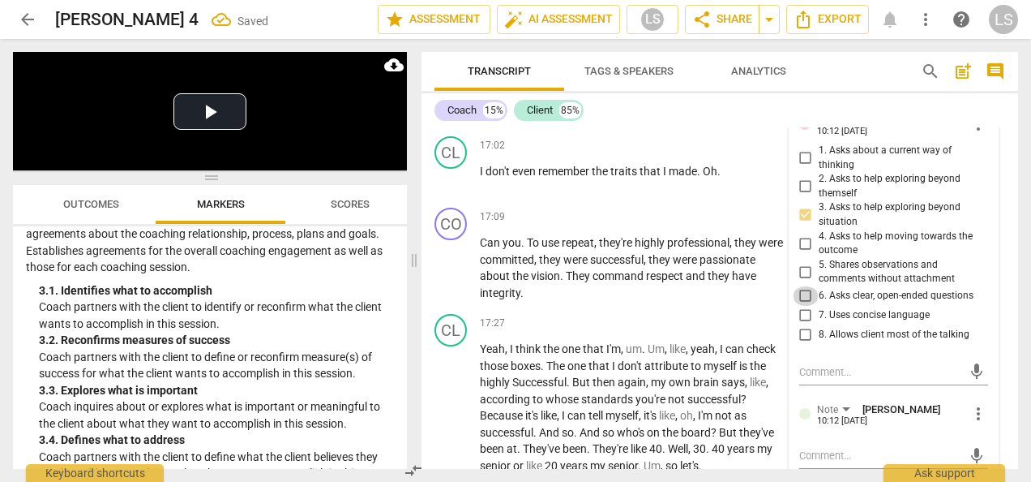
click at [802, 306] on input "6. Asks clear, open-ended questions" at bounding box center [806, 295] width 26 height 19
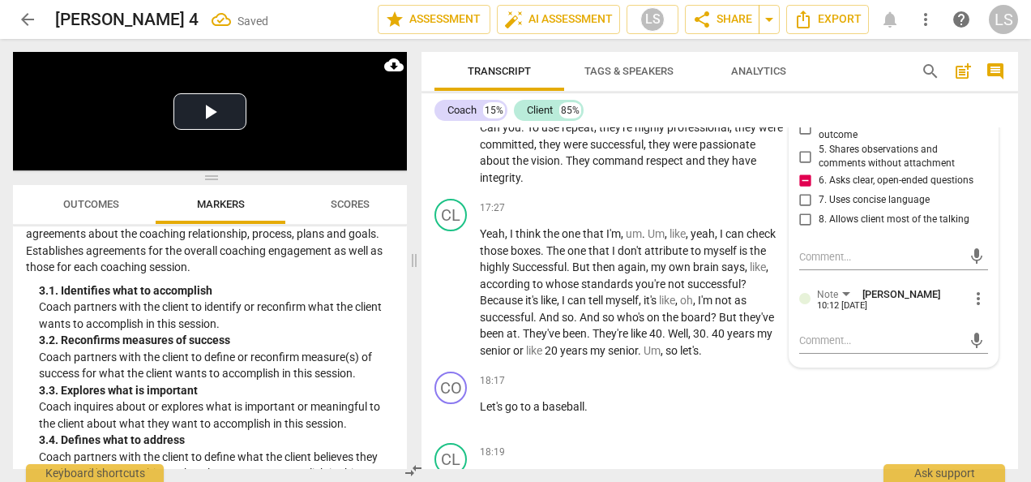
scroll to position [5221, 0]
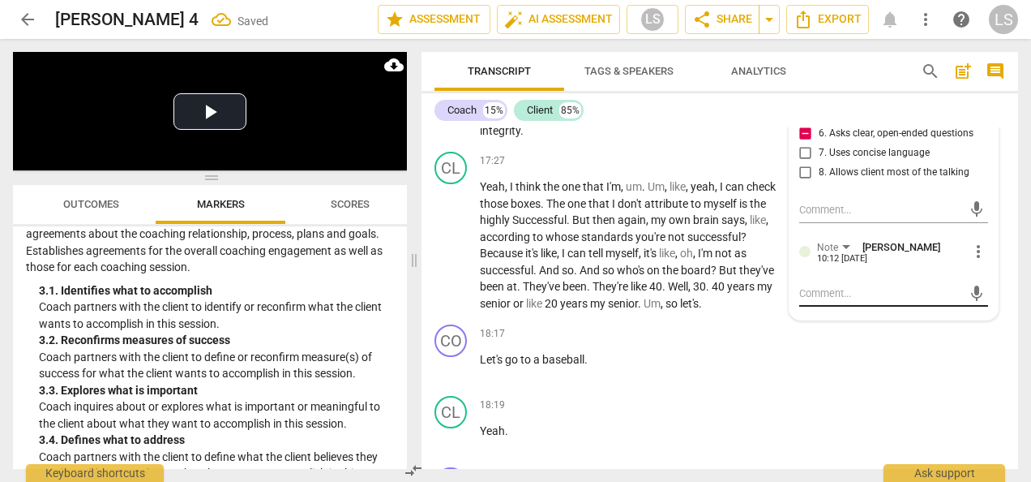
click at [838, 301] on textarea at bounding box center [880, 292] width 163 height 15
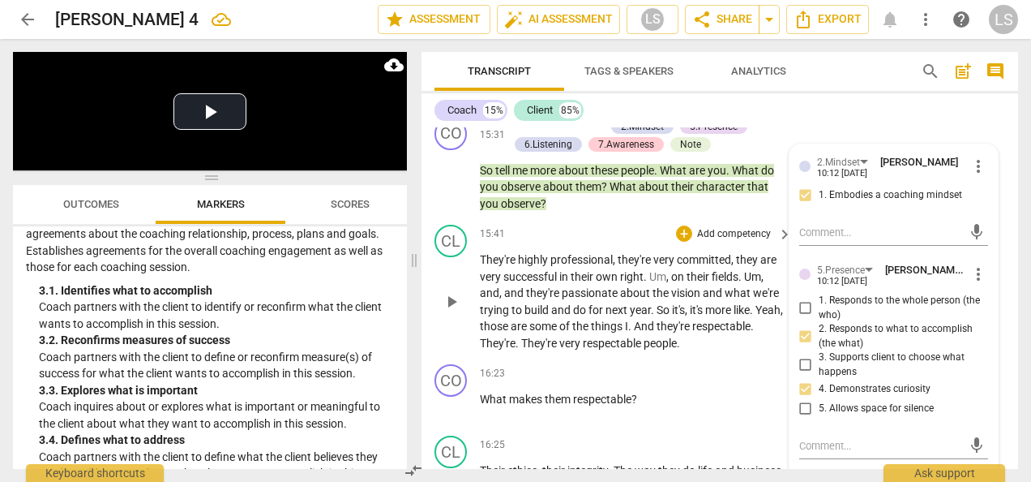
scroll to position [4573, 0]
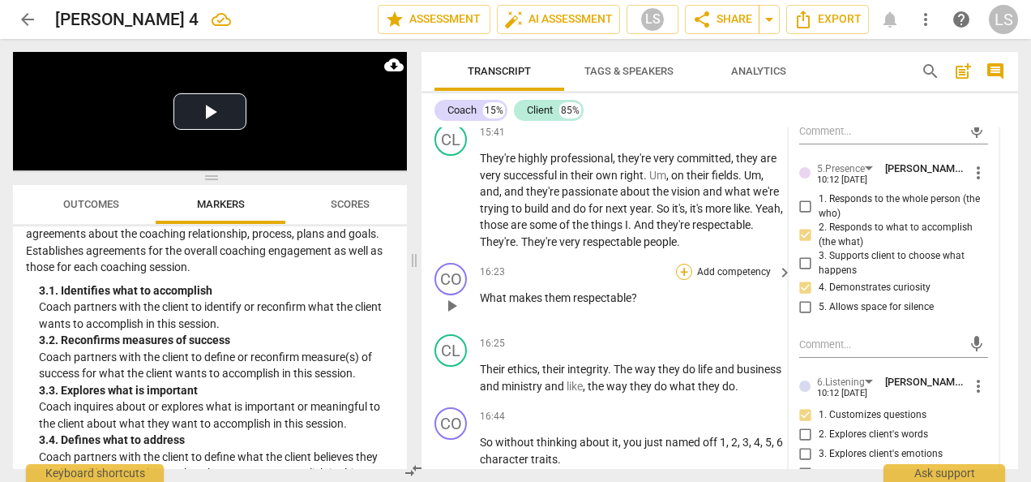
click at [678, 280] on div "+" at bounding box center [684, 271] width 16 height 16
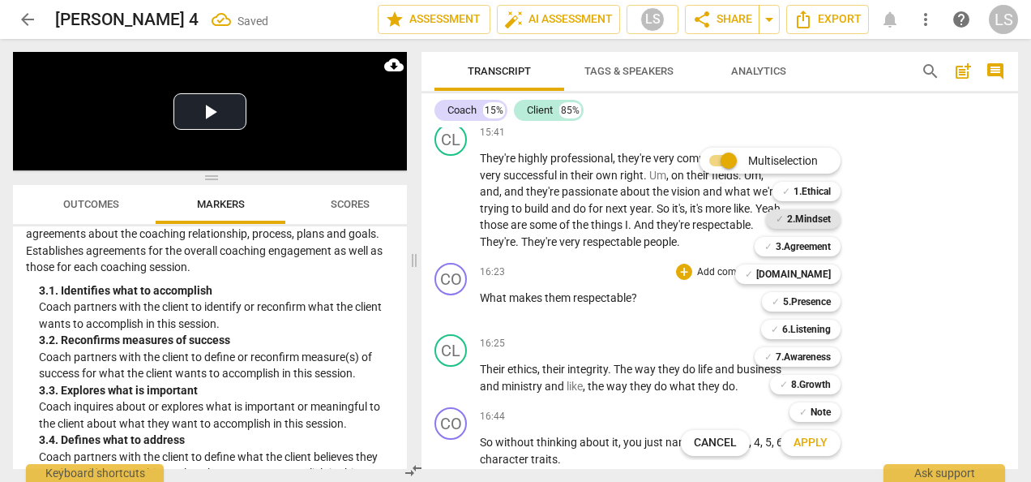
click at [790, 219] on b "2.Mindset" at bounding box center [809, 218] width 44 height 19
click at [796, 297] on b "5.Presence" at bounding box center [807, 301] width 48 height 19
click at [801, 334] on b "6.Listening" at bounding box center [806, 328] width 49 height 19
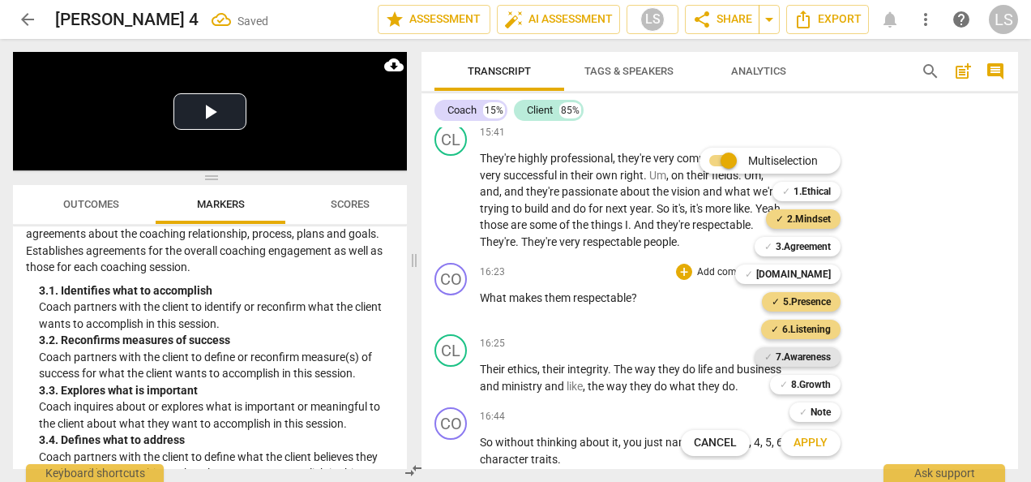
drag, startPoint x: 801, startPoint y: 336, endPoint x: 808, endPoint y: 363, distance: 28.3
click at [808, 363] on b "7.Awareness" at bounding box center [803, 356] width 55 height 19
click at [820, 446] on span "Apply" at bounding box center [811, 443] width 34 height 16
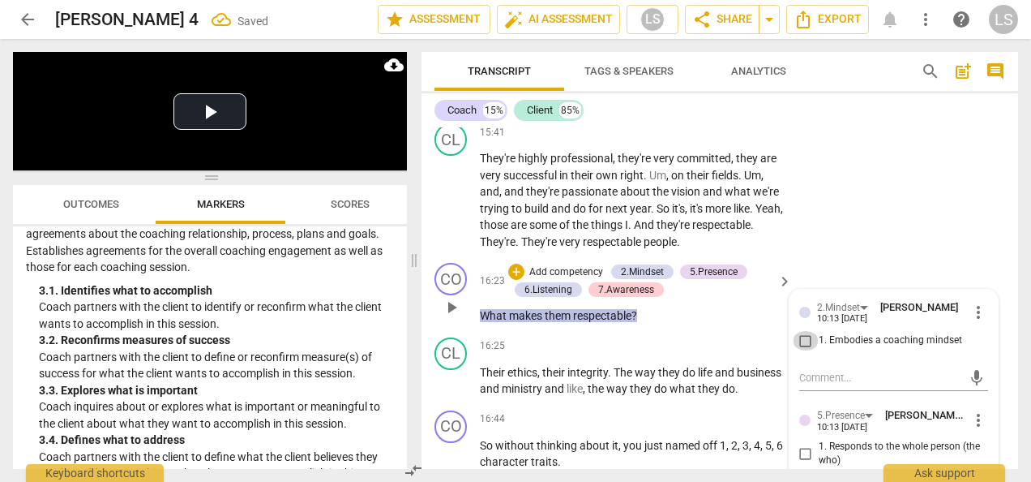
drag, startPoint x: 804, startPoint y: 373, endPoint x: 819, endPoint y: 355, distance: 23.0
click at [807, 350] on input "1. Embodies a coaching mindset" at bounding box center [806, 340] width 26 height 19
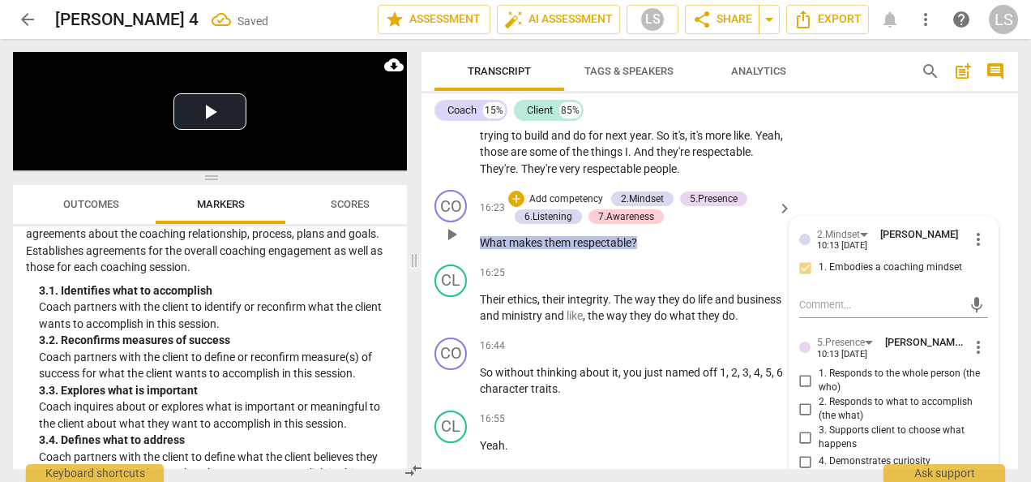
scroll to position [4816, 0]
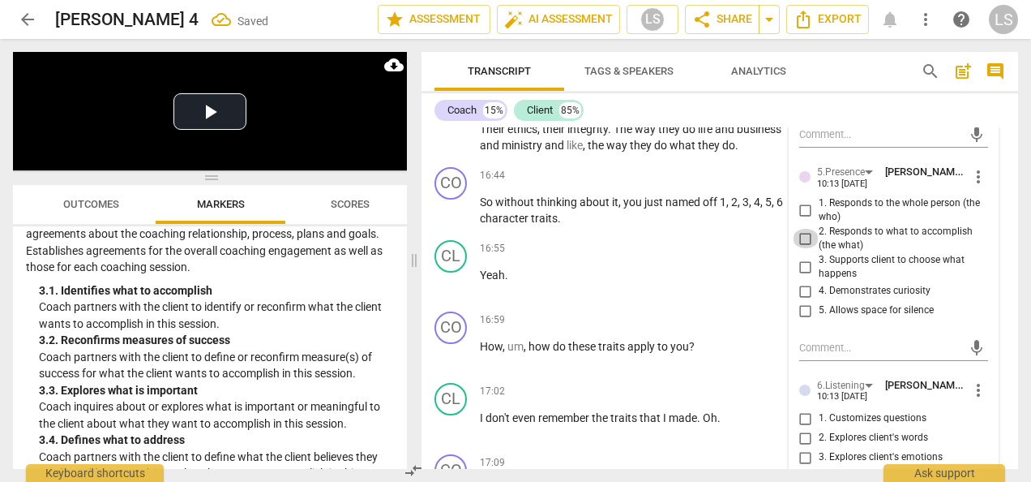
click at [806, 248] on input "2. Responds to what to accomplish (the what)" at bounding box center [806, 238] width 26 height 19
click at [801, 301] on input "4. Demonstrates curiosity" at bounding box center [806, 290] width 26 height 19
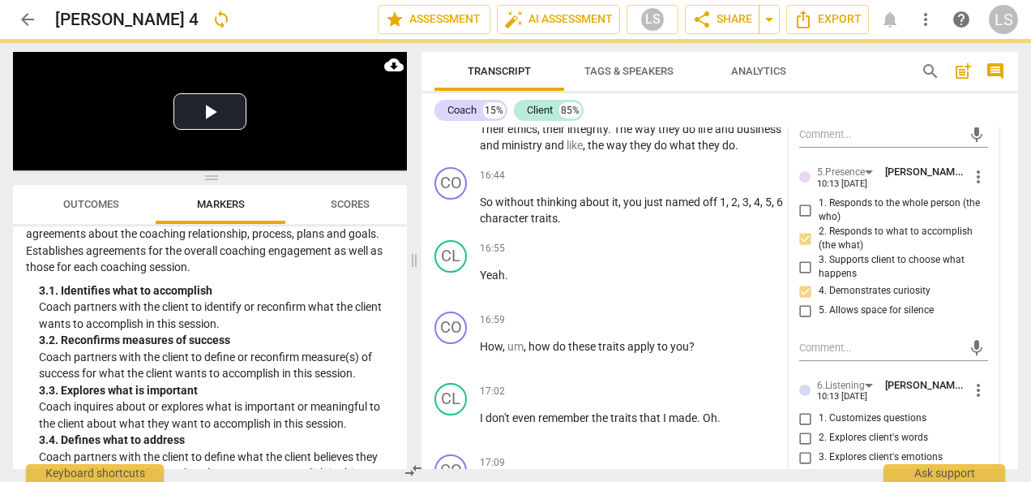
scroll to position [4978, 0]
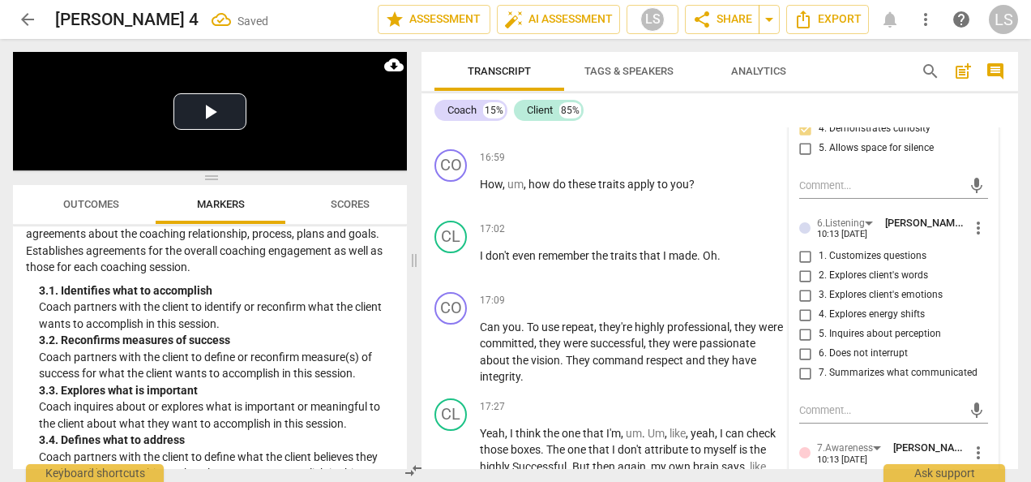
click at [799, 285] on input "2. Explores client's words" at bounding box center [806, 275] width 26 height 19
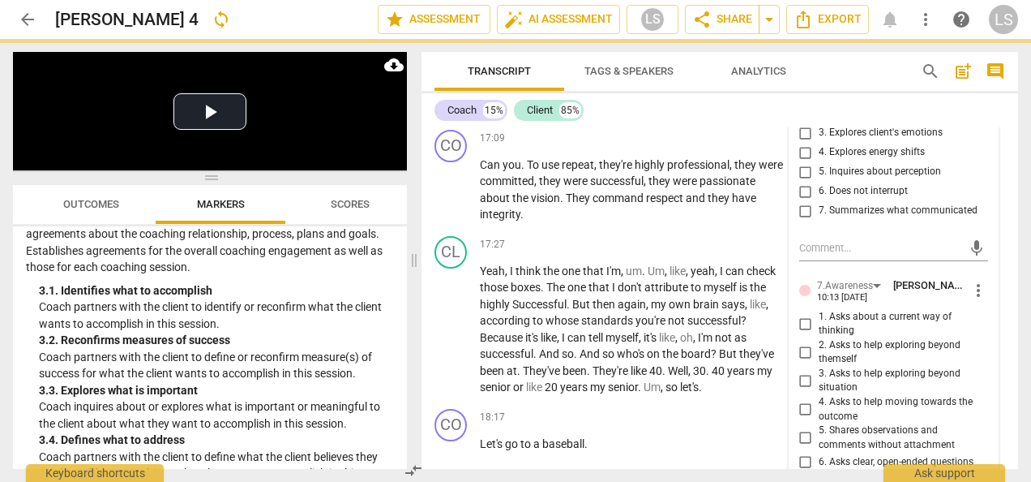
scroll to position [5221, 0]
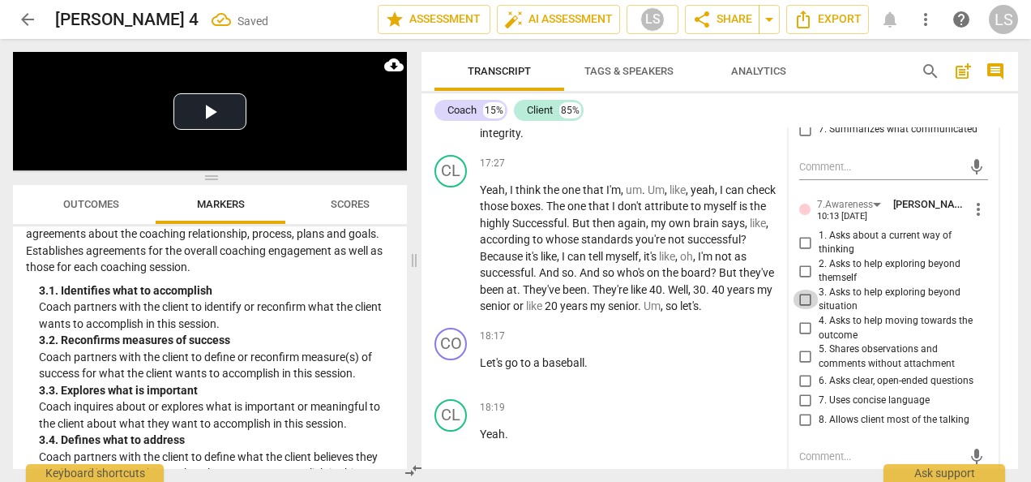
click at [798, 309] on input "3. Asks to help exploring beyond situation" at bounding box center [806, 298] width 26 height 19
drag, startPoint x: 800, startPoint y: 402, endPoint x: 803, endPoint y: 413, distance: 10.8
click at [800, 390] on input "6. Asks clear, open-ended questions" at bounding box center [806, 380] width 26 height 19
drag, startPoint x: 804, startPoint y: 423, endPoint x: 937, endPoint y: 433, distance: 133.3
click at [805, 409] on input "7. Uses concise language" at bounding box center [806, 399] width 26 height 19
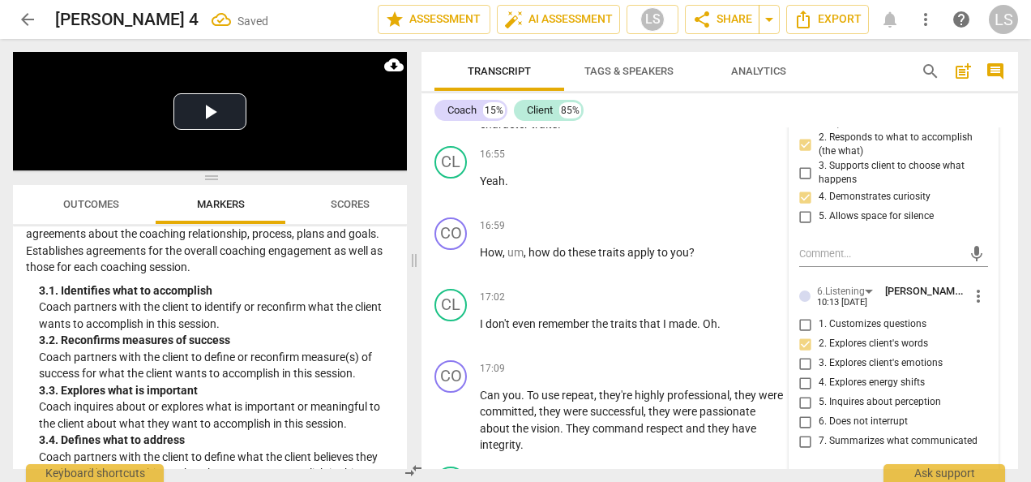
scroll to position [4816, 0]
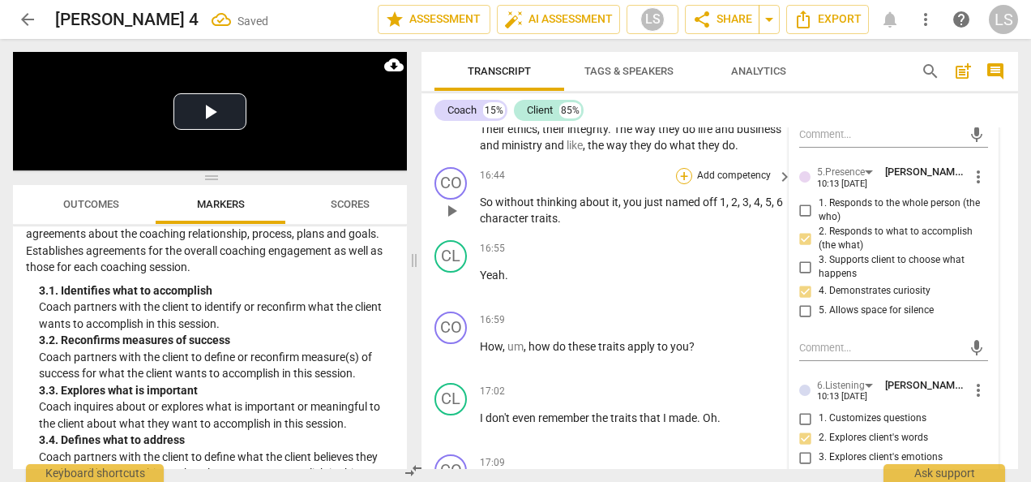
click at [677, 184] on div "+" at bounding box center [684, 176] width 16 height 16
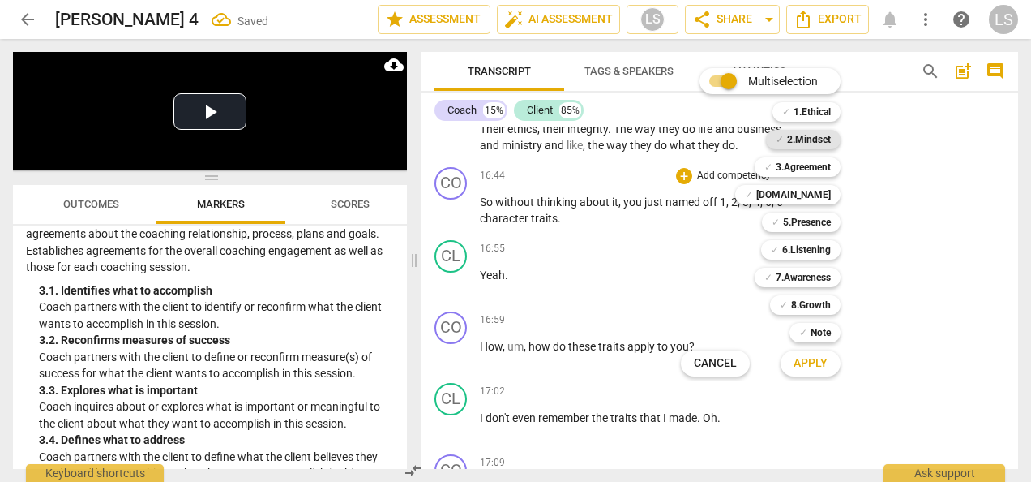
click at [812, 143] on b "2.Mindset" at bounding box center [809, 139] width 44 height 19
drag, startPoint x: 808, startPoint y: 272, endPoint x: 808, endPoint y: 310, distance: 37.3
click at [808, 271] on b "7.Awareness" at bounding box center [803, 277] width 55 height 19
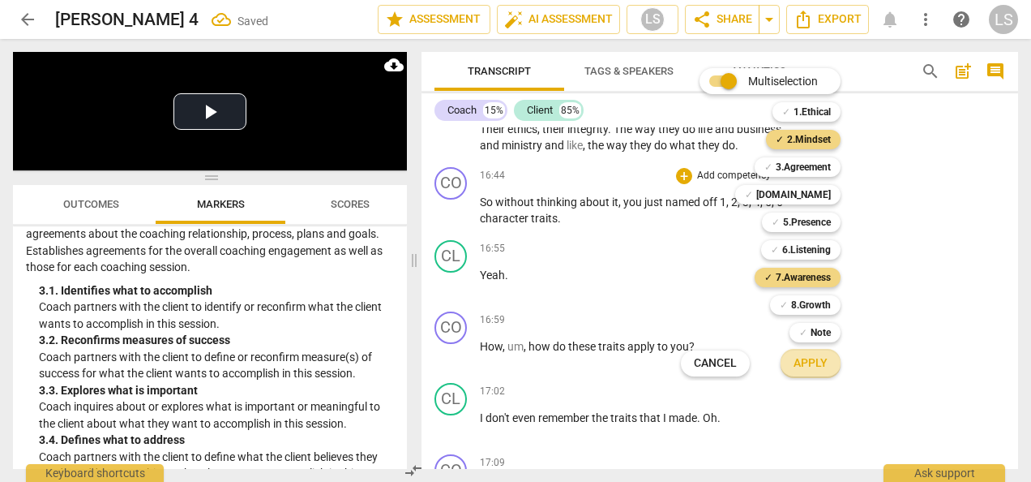
click at [816, 358] on span "Apply" at bounding box center [811, 363] width 34 height 16
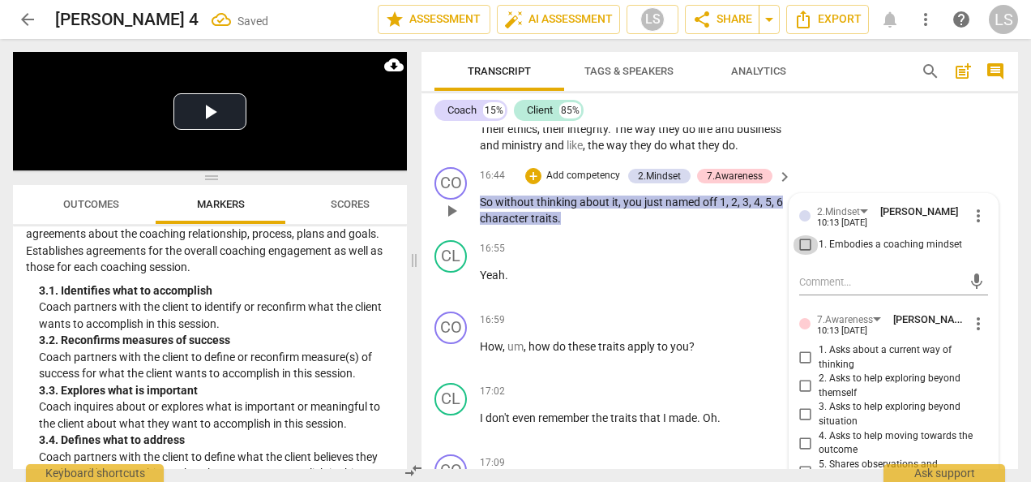
click at [800, 255] on input "1. Embodies a coaching mindset" at bounding box center [806, 244] width 26 height 19
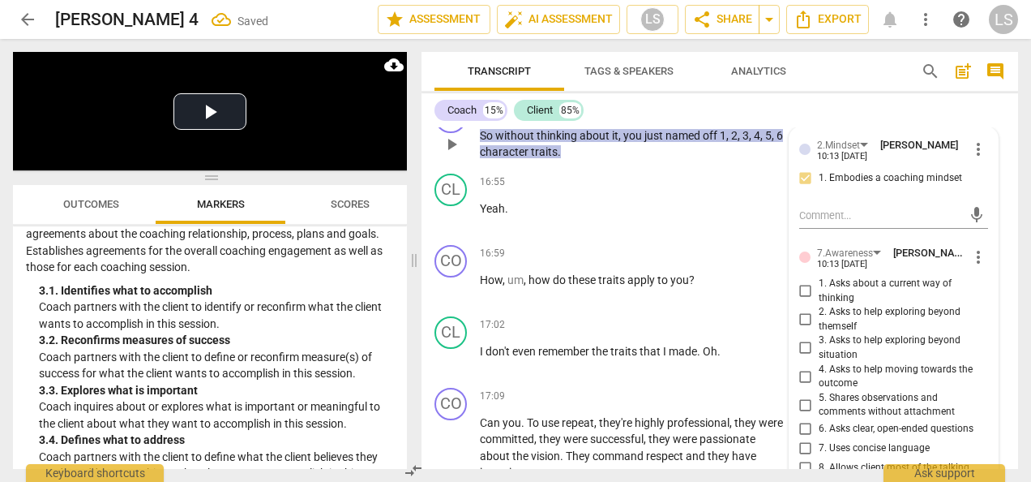
scroll to position [4897, 0]
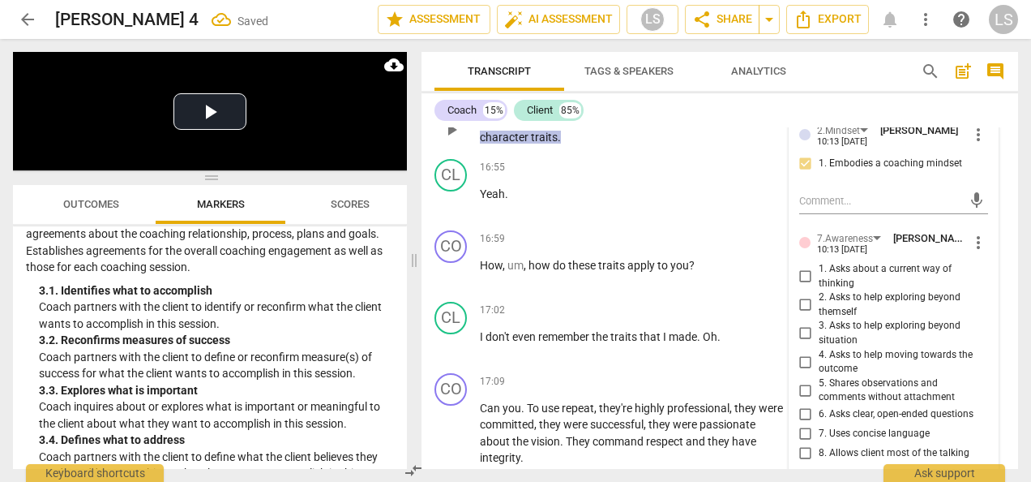
drag, startPoint x: 803, startPoint y: 435, endPoint x: 843, endPoint y: 421, distance: 42.8
click at [806, 400] on input "5. Shares observations and comments without attachment" at bounding box center [806, 389] width 26 height 19
click at [680, 247] on div "+" at bounding box center [684, 239] width 16 height 16
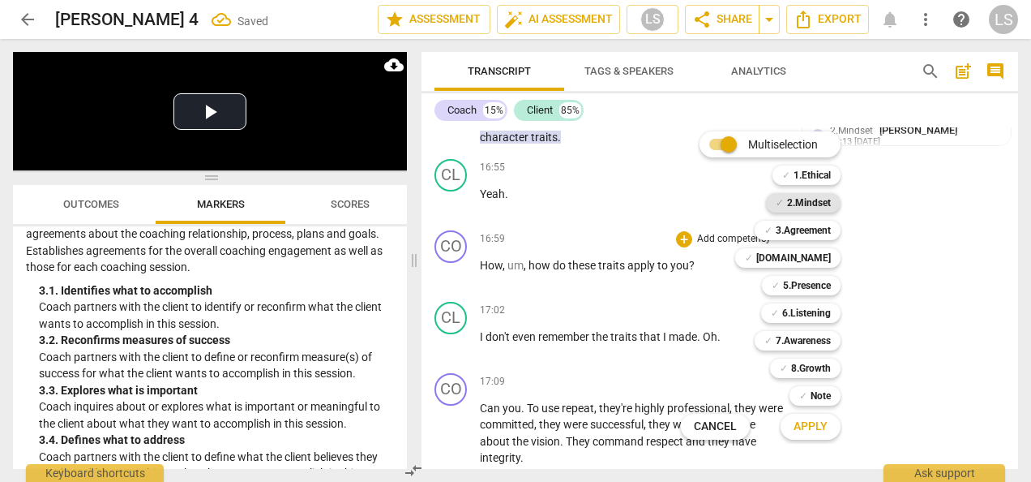
click at [808, 201] on b "2.Mindset" at bounding box center [809, 202] width 44 height 19
click at [809, 280] on b "5.Presence" at bounding box center [807, 285] width 48 height 19
click at [813, 338] on b "7.Awareness" at bounding box center [803, 340] width 55 height 19
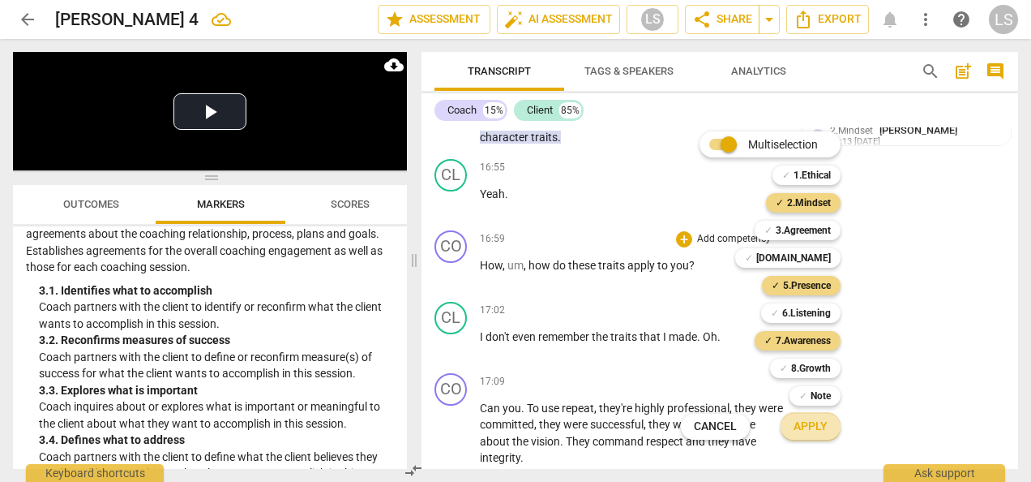
click at [819, 426] on span "Apply" at bounding box center [811, 426] width 34 height 16
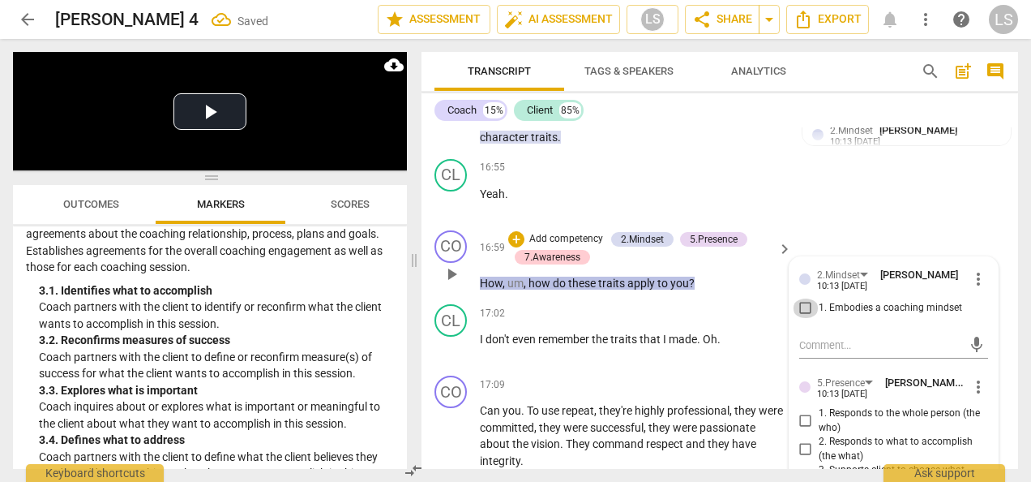
click at [799, 318] on input "1. Embodies a coaching mindset" at bounding box center [806, 307] width 26 height 19
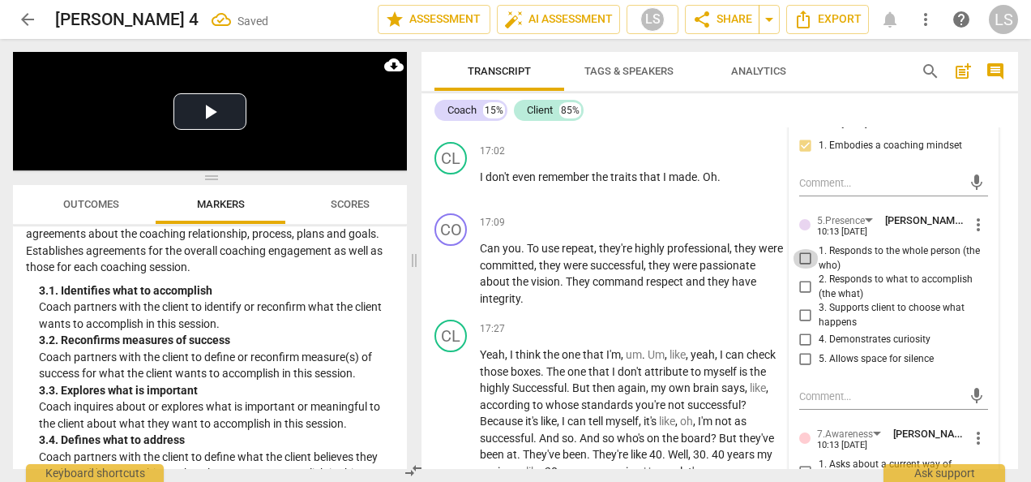
click at [802, 268] on input "1. Responds to the whole person (the who)" at bounding box center [806, 258] width 26 height 19
drag, startPoint x: 798, startPoint y: 384, endPoint x: 803, endPoint y: 378, distance: 8.6
click at [799, 349] on input "4. Demonstrates curiosity" at bounding box center [806, 339] width 26 height 19
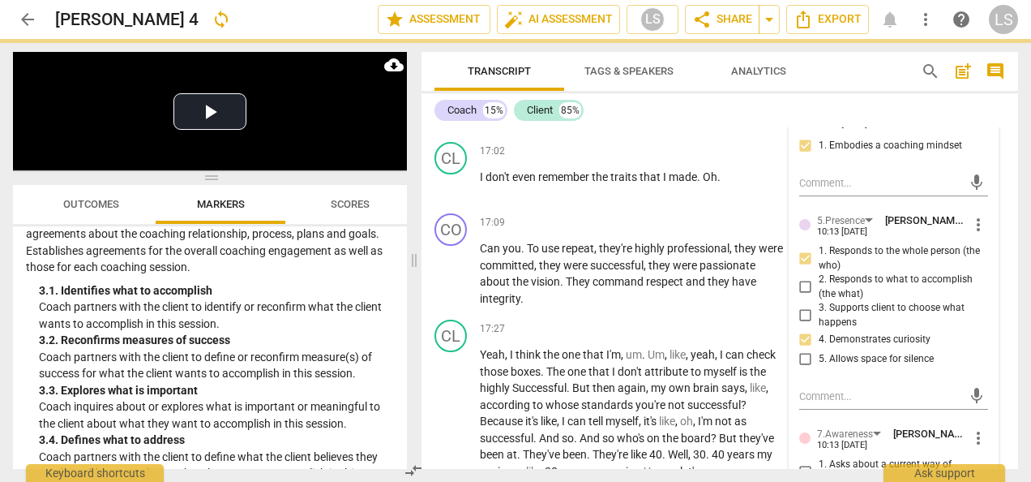
scroll to position [5302, 0]
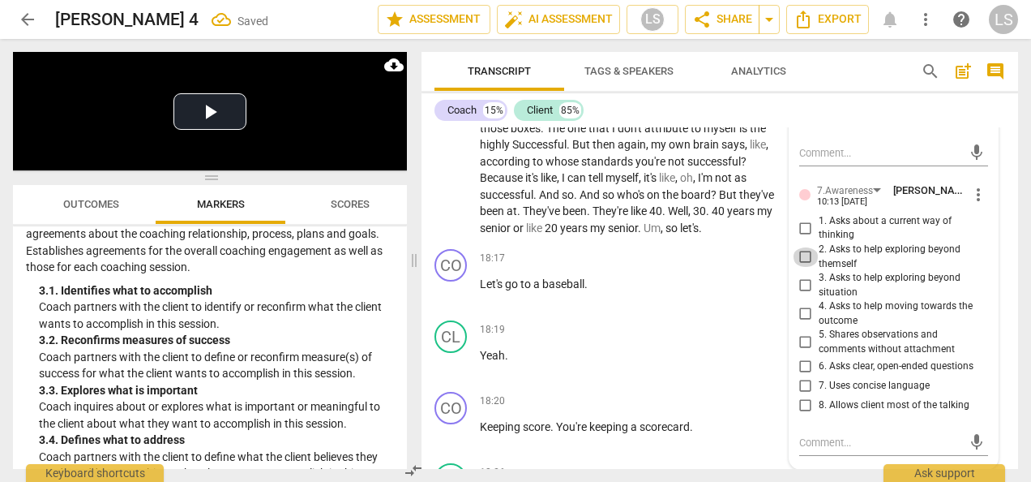
click at [801, 267] on input "2. Asks to help exploring beyond themself" at bounding box center [806, 256] width 26 height 19
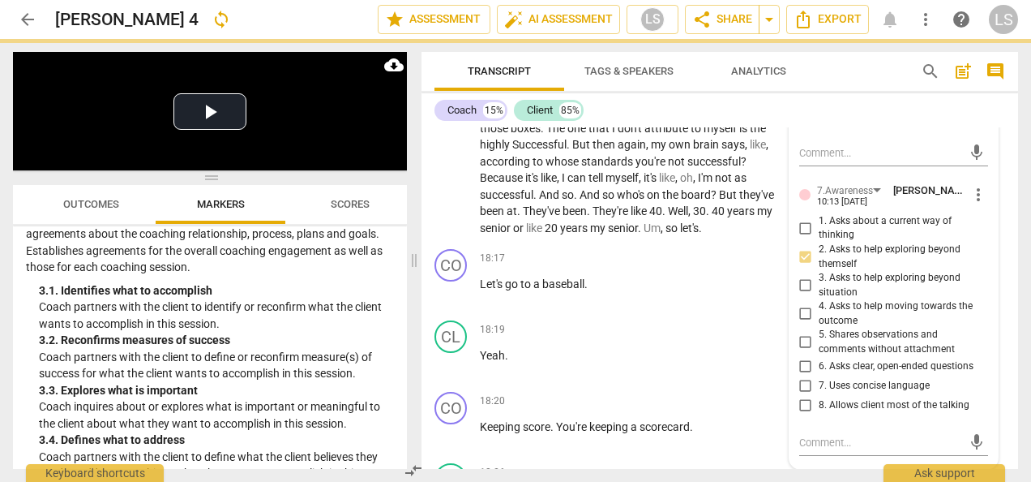
click at [798, 376] on input "6. Asks clear, open-ended questions" at bounding box center [806, 366] width 26 height 19
click at [801, 415] on input "8. Allows client most of the talking" at bounding box center [806, 405] width 26 height 19
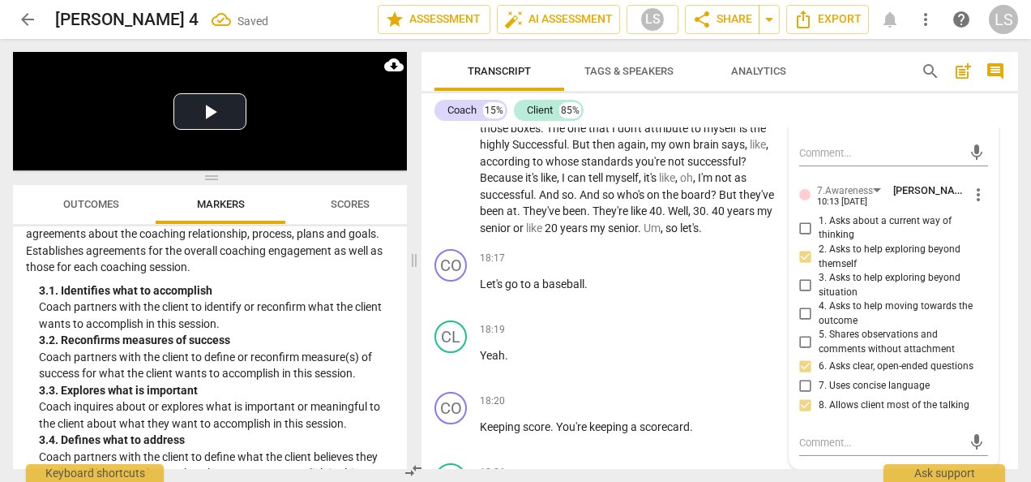
click at [804, 415] on input "8. Allows client most of the talking" at bounding box center [806, 405] width 26 height 19
drag, startPoint x: 806, startPoint y: 428, endPoint x: 830, endPoint y: 423, distance: 24.8
click at [806, 396] on input "7. Uses concise language" at bounding box center [806, 385] width 26 height 19
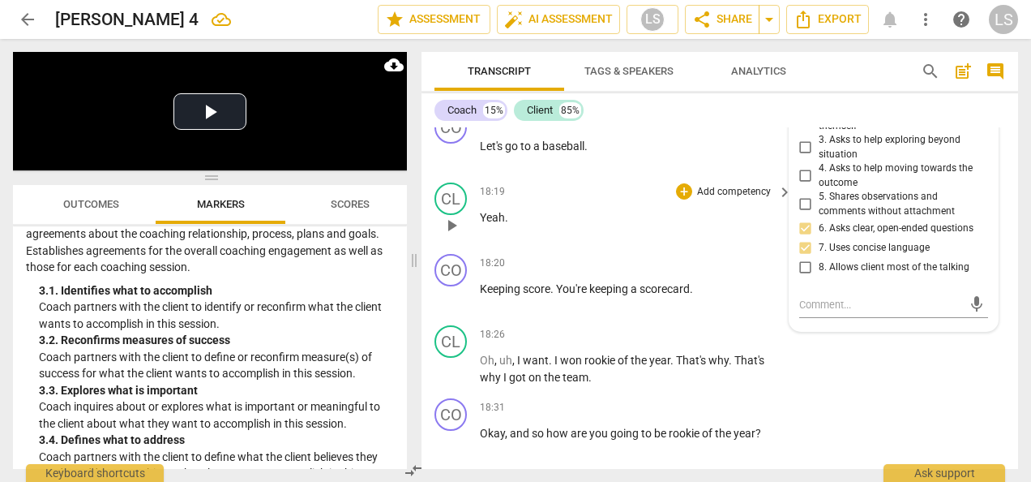
scroll to position [5464, 0]
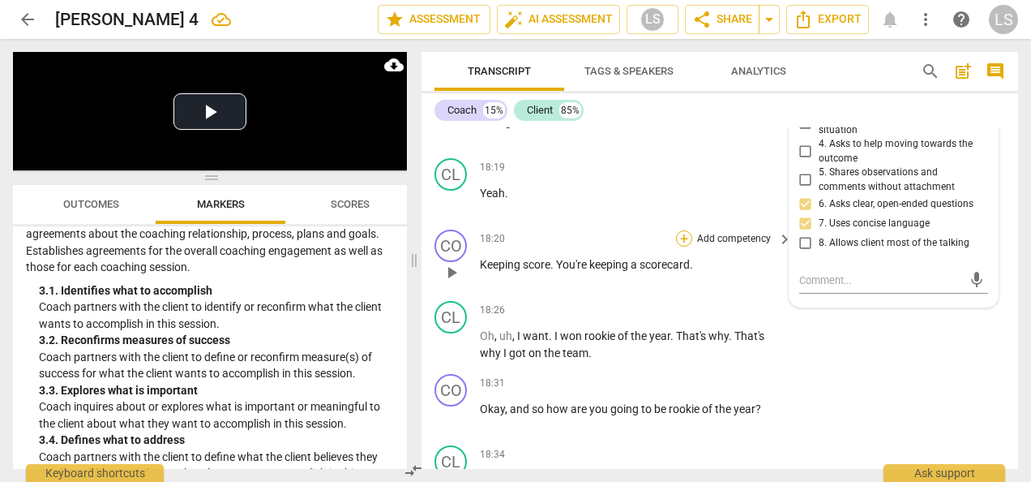
click at [684, 246] on div "+" at bounding box center [684, 238] width 16 height 16
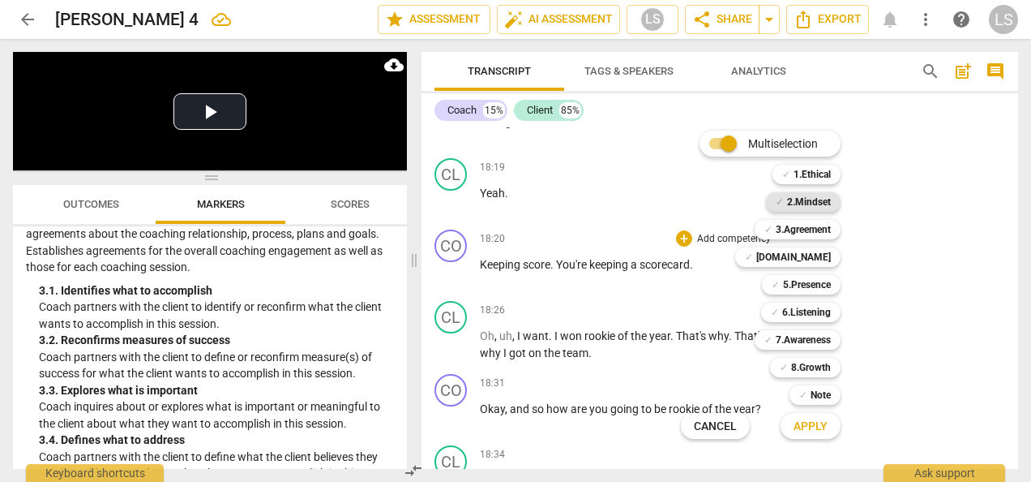
click at [791, 204] on b "2.Mindset" at bounding box center [809, 201] width 44 height 19
click at [828, 283] on b "5.Presence" at bounding box center [807, 284] width 48 height 19
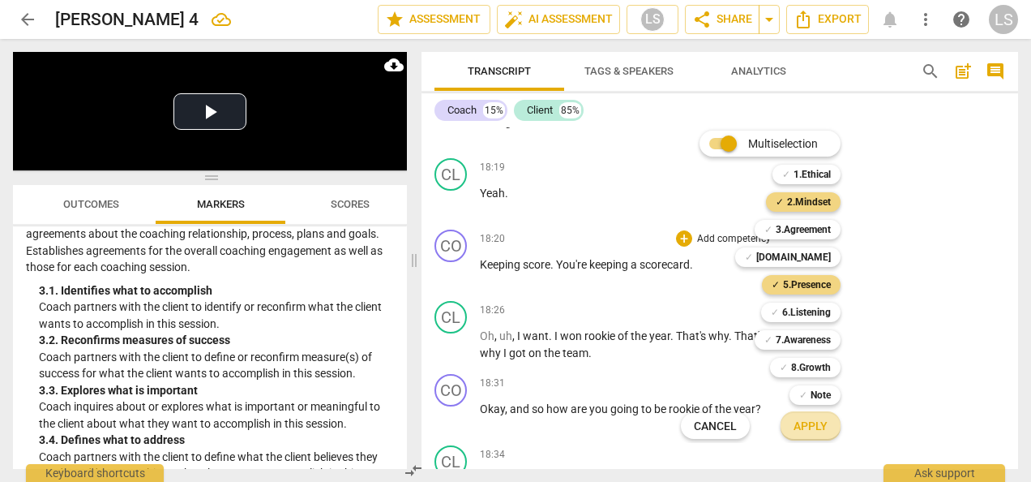
click at [809, 423] on span "Apply" at bounding box center [811, 426] width 34 height 16
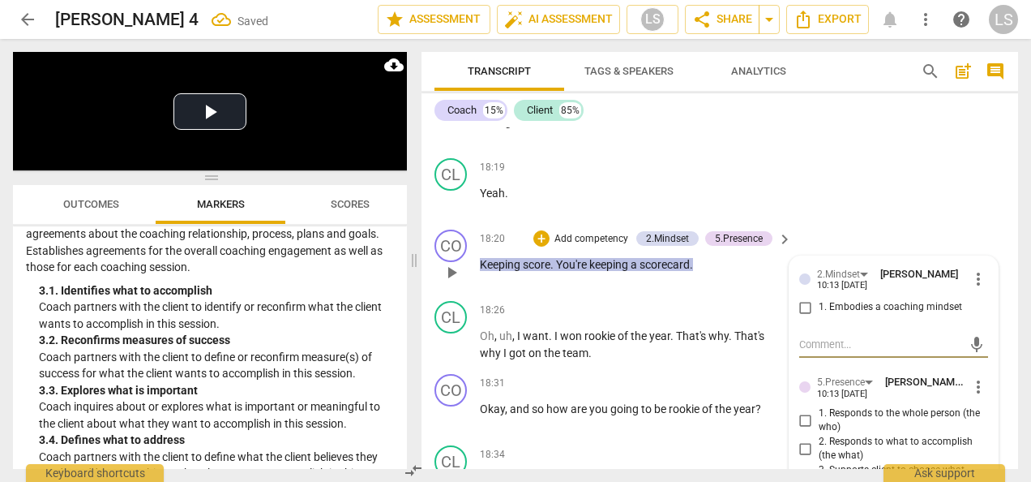
click at [808, 317] on input "1. Embodies a coaching mindset" at bounding box center [806, 307] width 26 height 19
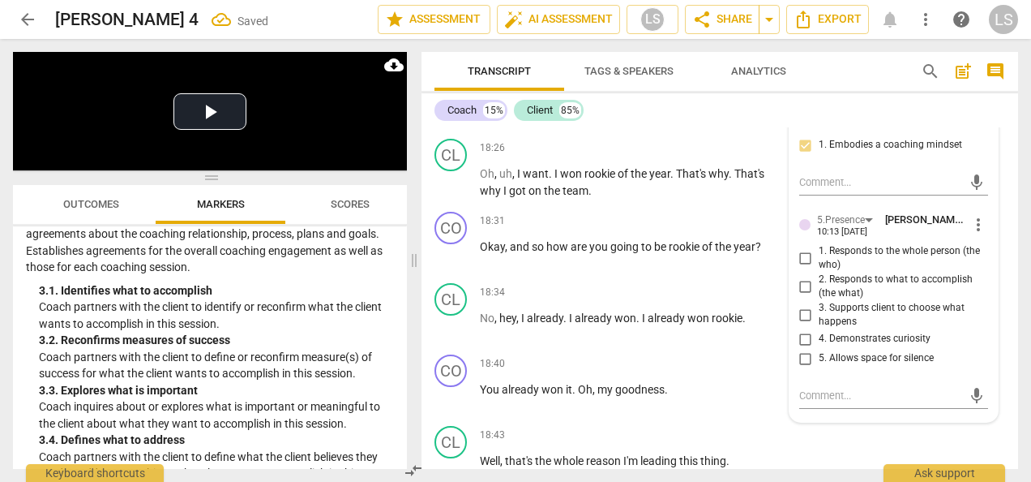
click at [973, 234] on span "more_vert" at bounding box center [978, 224] width 19 height 19
click at [989, 301] on li "Delete" at bounding box center [990, 300] width 56 height 31
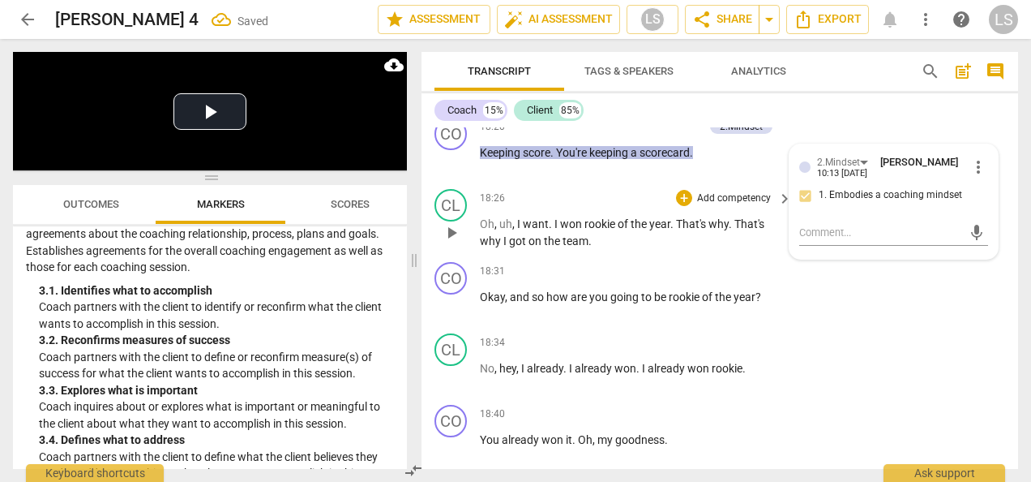
scroll to position [5546, 0]
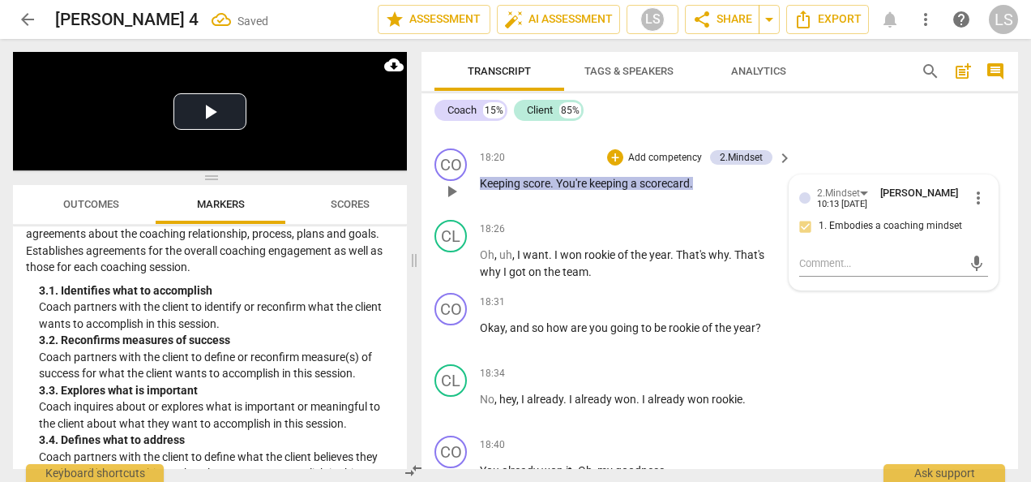
click at [622, 165] on div "+ Add competency" at bounding box center [655, 157] width 96 height 16
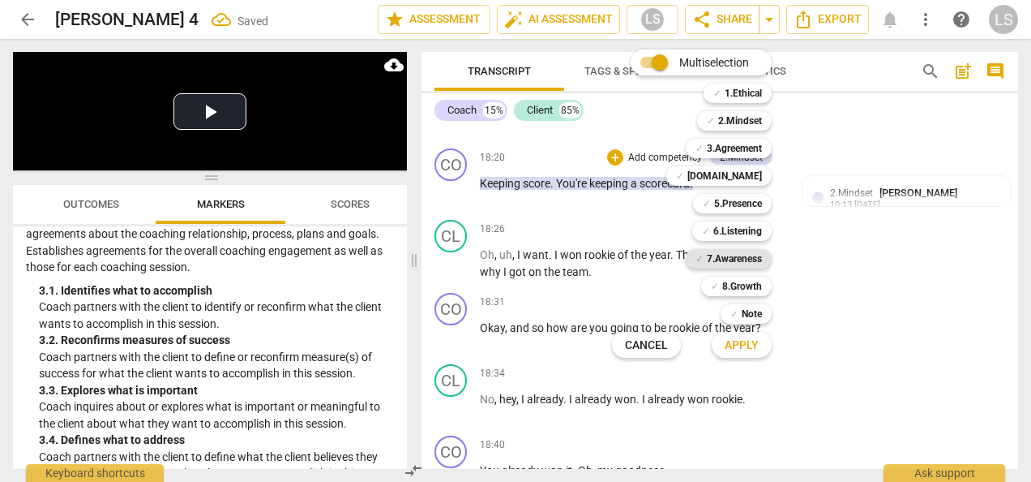
click at [754, 263] on b "7.Awareness" at bounding box center [734, 258] width 55 height 19
click at [746, 347] on span "Apply" at bounding box center [742, 345] width 34 height 16
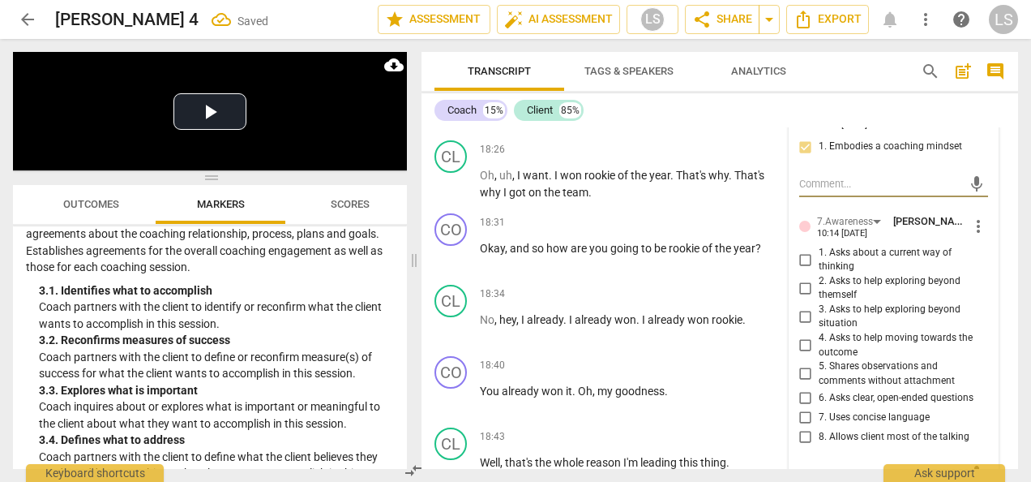
scroll to position [5627, 0]
click at [801, 382] on input "5. Shares observations and comments without attachment" at bounding box center [806, 371] width 26 height 19
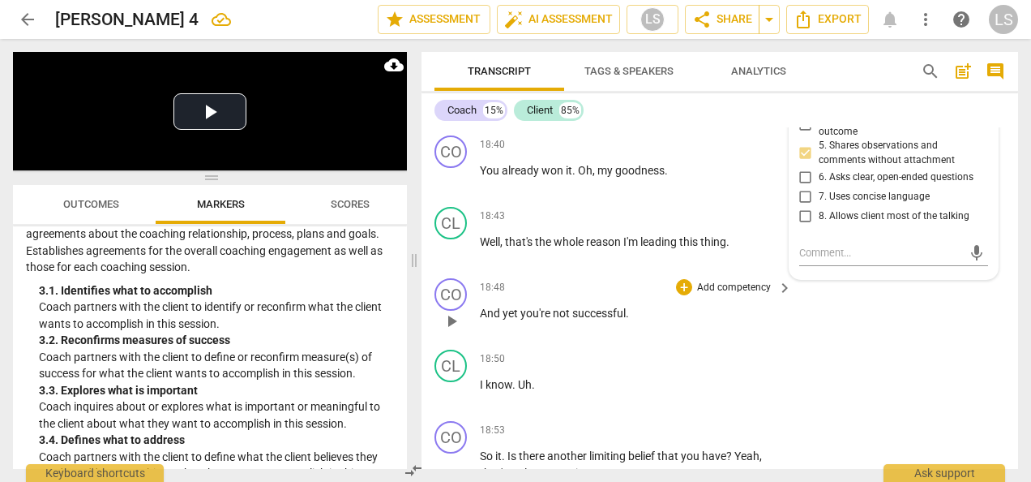
scroll to position [5870, 0]
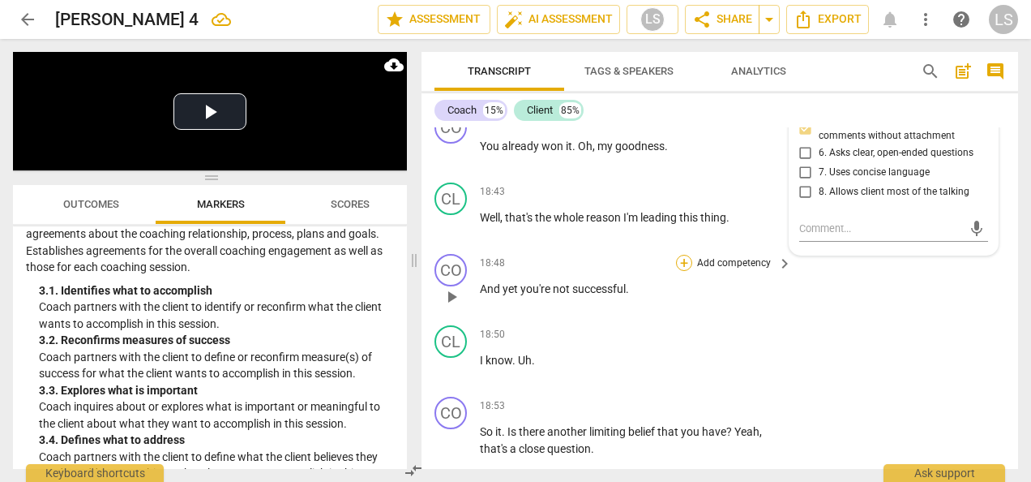
click at [679, 271] on div "+" at bounding box center [684, 263] width 16 height 16
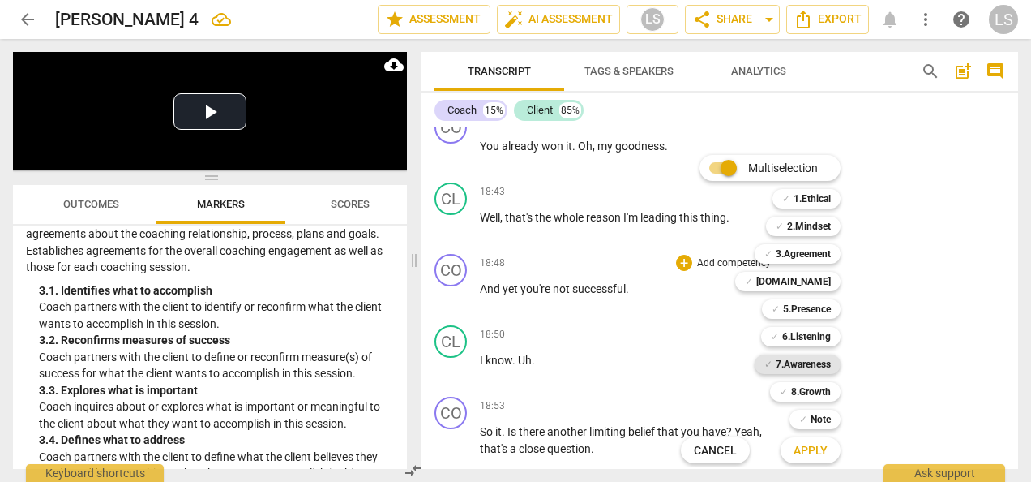
click at [804, 370] on b "7.Awareness" at bounding box center [803, 363] width 55 height 19
click at [815, 232] on b "2.Mindset" at bounding box center [809, 225] width 44 height 19
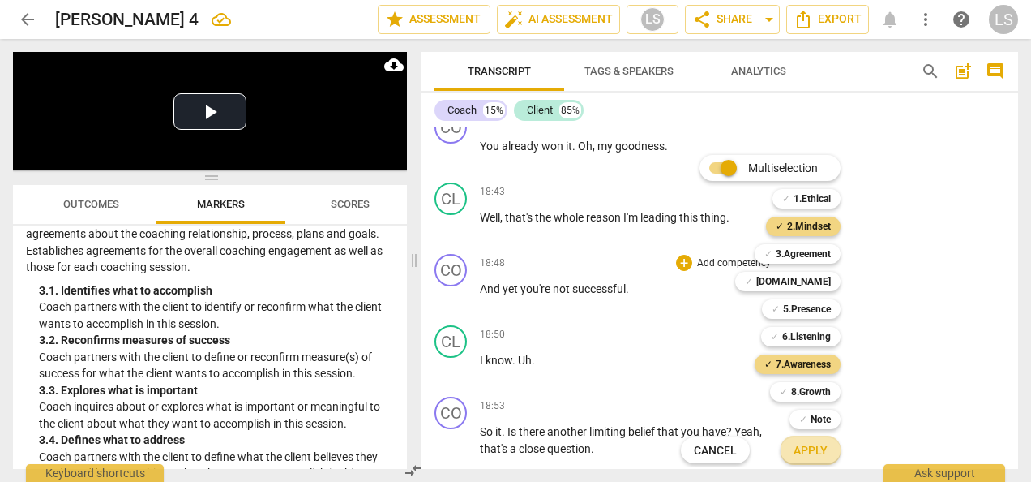
click at [803, 446] on span "Apply" at bounding box center [811, 451] width 34 height 16
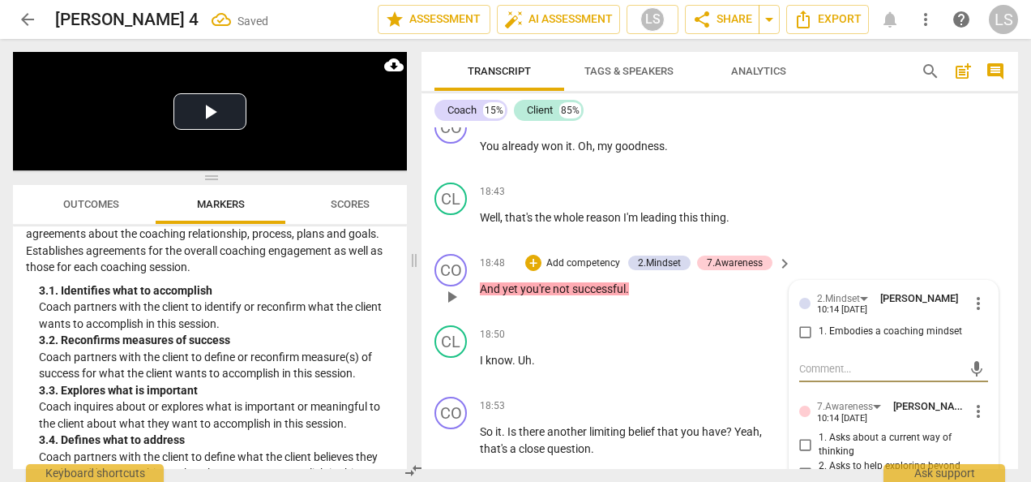
click at [801, 341] on input "1. Embodies a coaching mindset" at bounding box center [806, 331] width 26 height 19
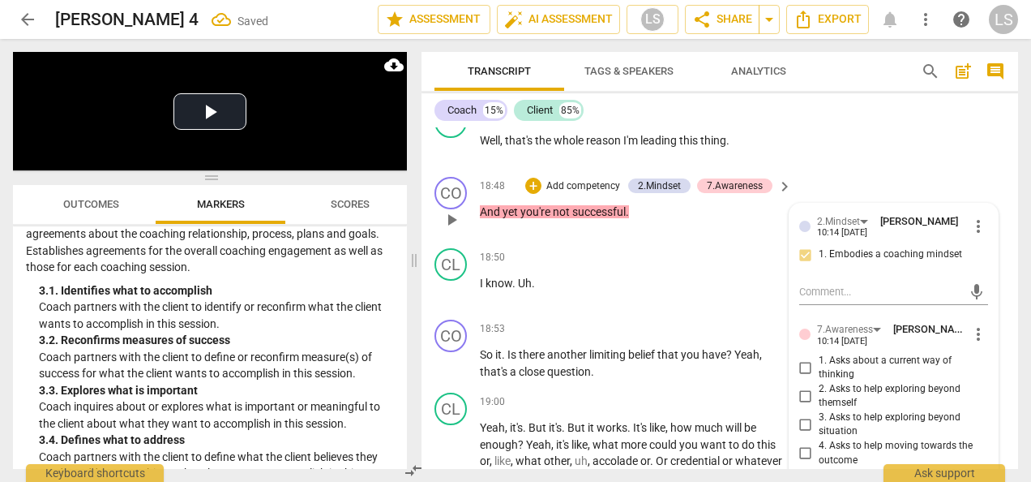
scroll to position [6032, 0]
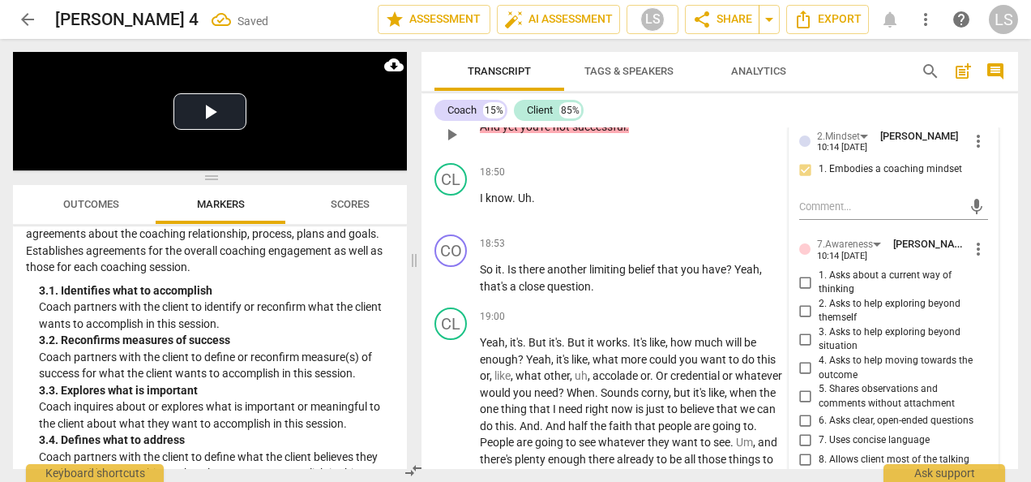
drag, startPoint x: 808, startPoint y: 442, endPoint x: 821, endPoint y: 431, distance: 17.4
click at [811, 406] on input "5. Shares observations and comments without attachment" at bounding box center [806, 396] width 26 height 19
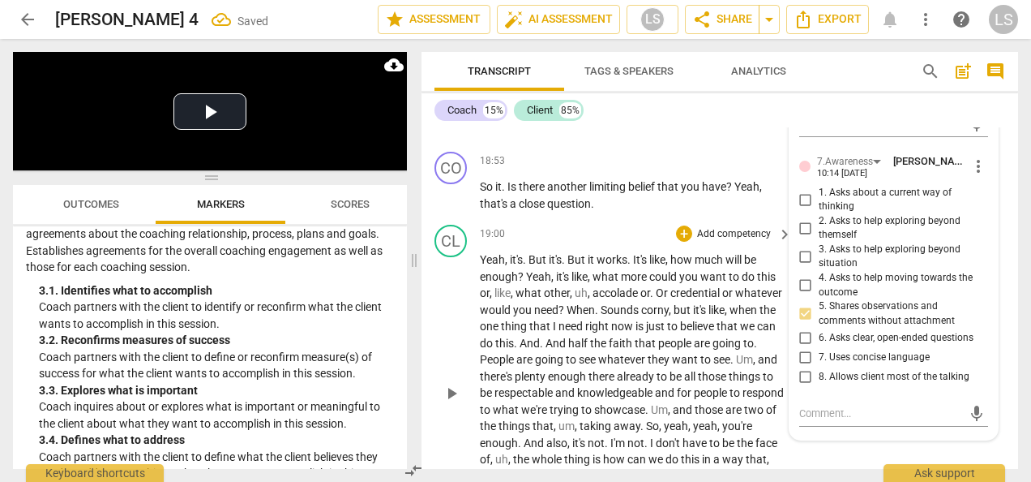
scroll to position [6194, 0]
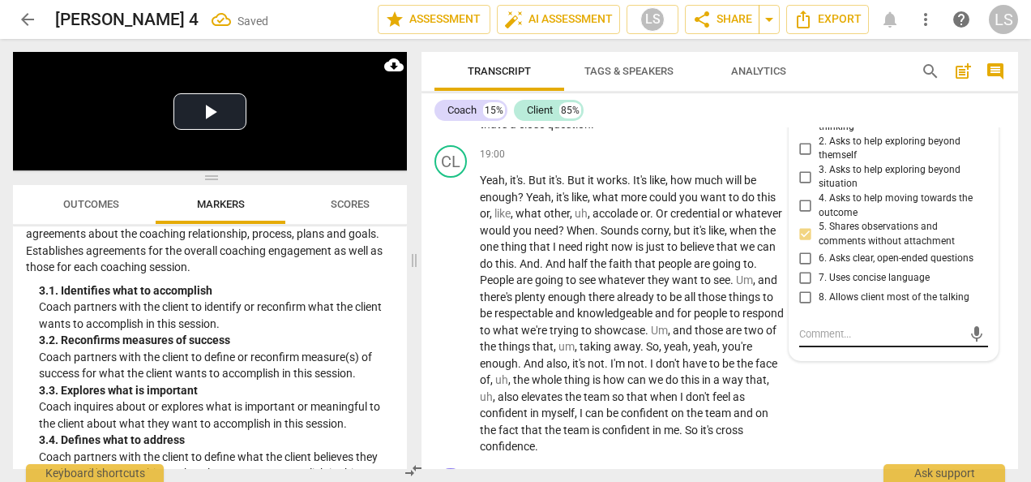
click at [840, 341] on textarea at bounding box center [880, 333] width 163 height 15
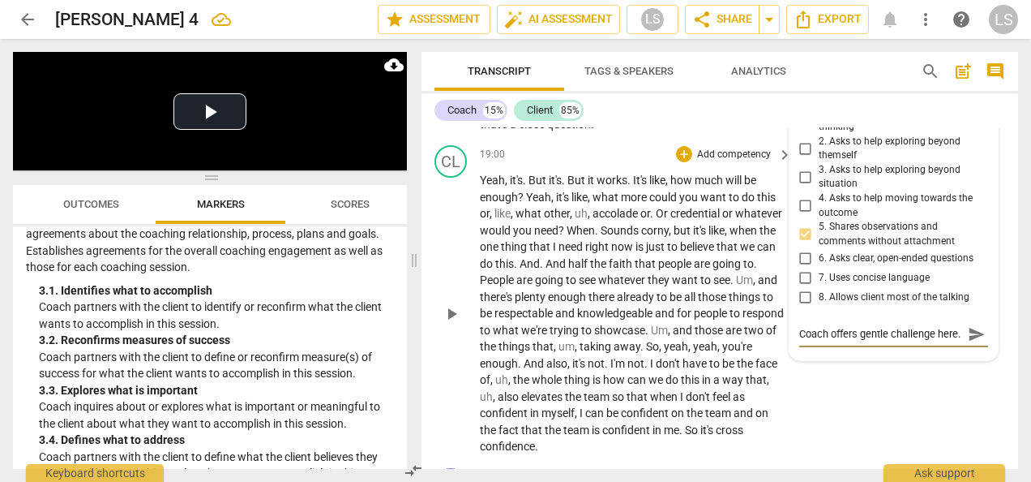
scroll to position [6113, 0]
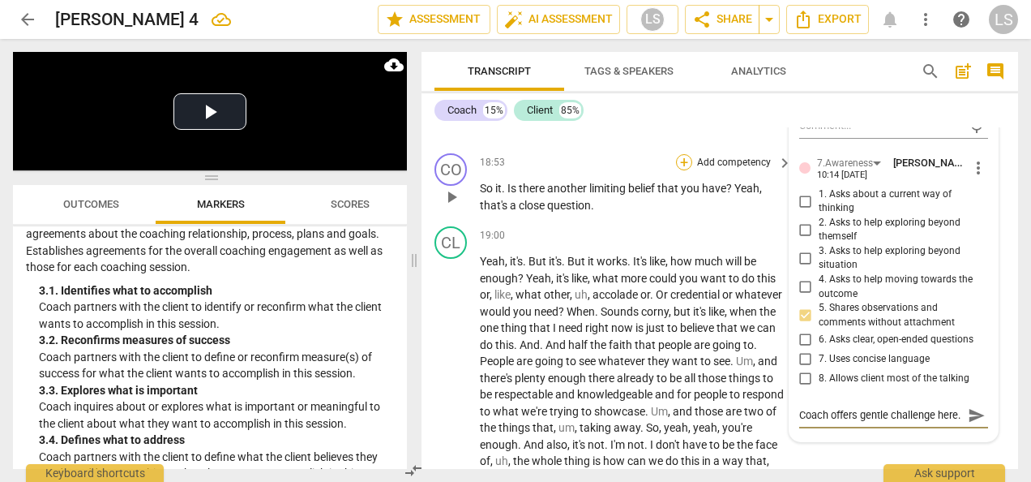
click at [683, 170] on div "+" at bounding box center [684, 162] width 16 height 16
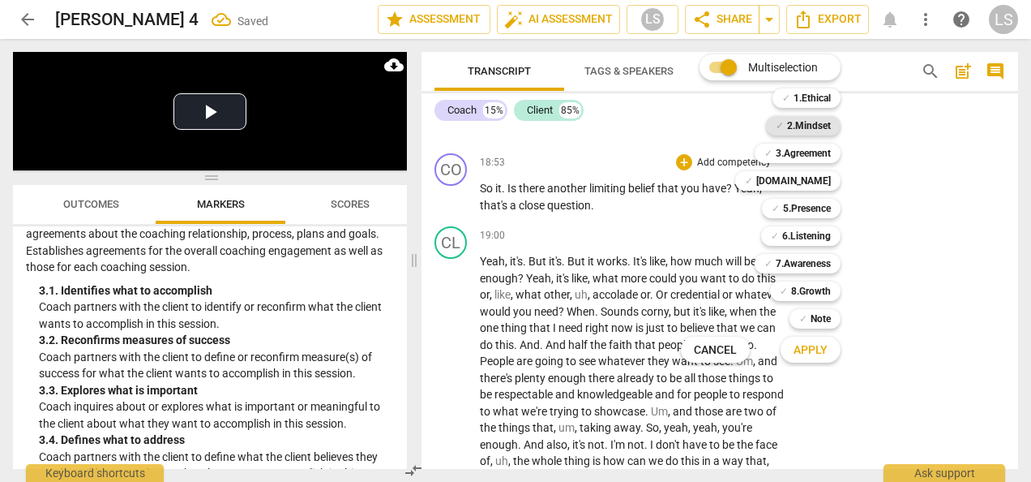
click at [810, 124] on b "2.Mindset" at bounding box center [809, 125] width 44 height 19
click at [812, 205] on b "5.Presence" at bounding box center [807, 208] width 48 height 19
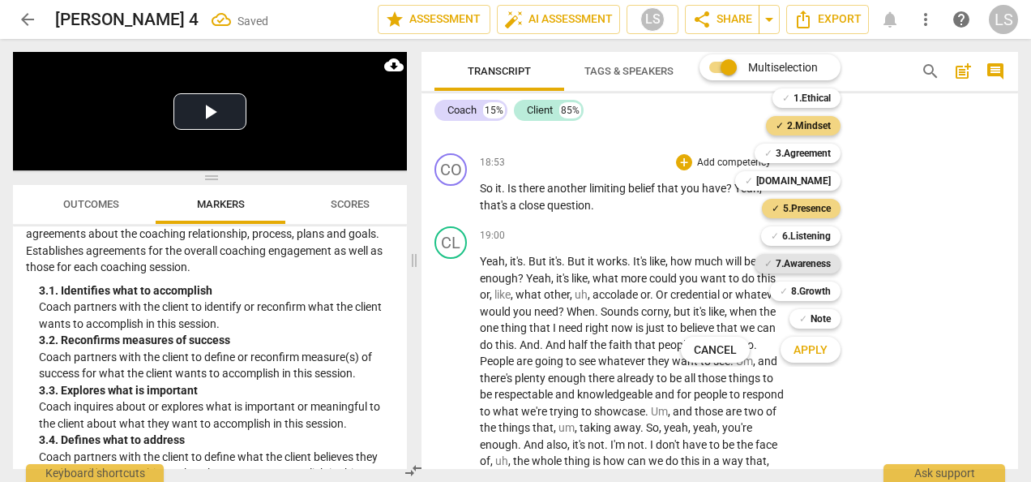
click at [824, 265] on b "7.Awareness" at bounding box center [803, 263] width 55 height 19
click at [817, 341] on button "Apply" at bounding box center [811, 349] width 60 height 29
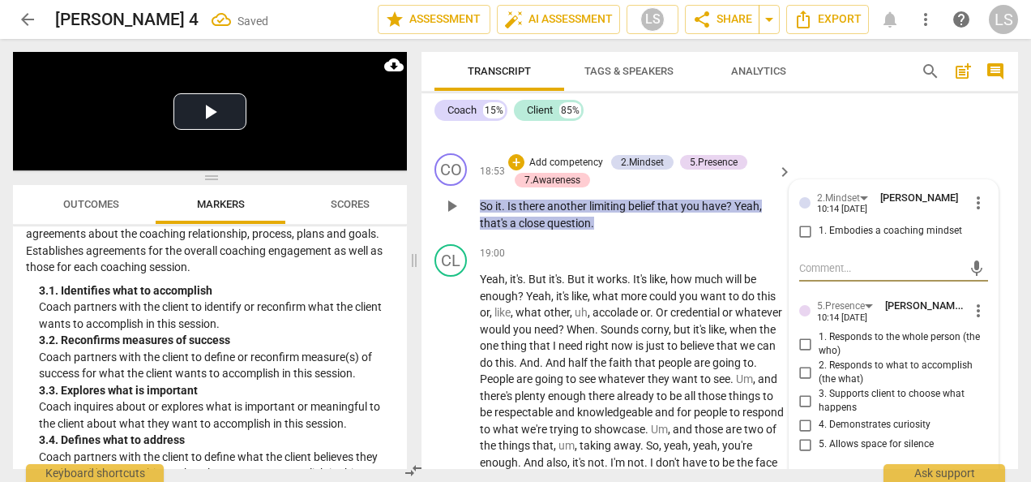
click at [800, 241] on input "1. Embodies a coaching mindset" at bounding box center [806, 230] width 26 height 19
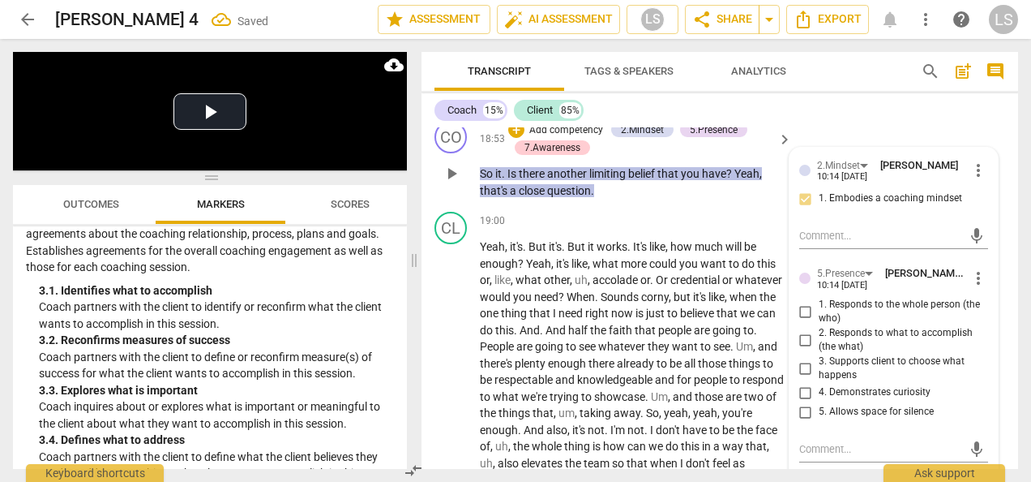
scroll to position [6194, 0]
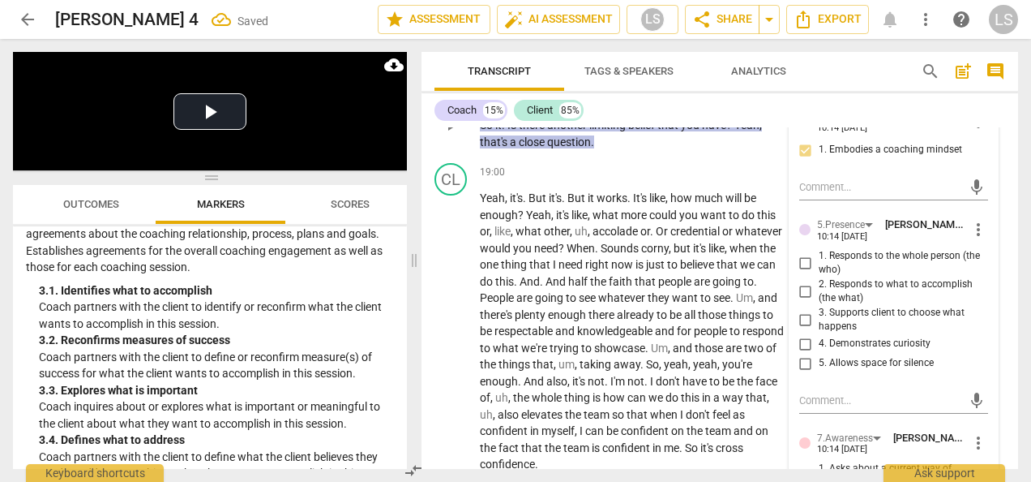
click at [801, 290] on div "5.Presence [PERSON_NAME] 10:14 [DATE] more_vert 1. Responds to the whole person…" at bounding box center [893, 298] width 189 height 165
click at [801, 272] on input "1. Responds to the whole person (the who)" at bounding box center [806, 262] width 26 height 19
click at [802, 329] on input "3. Supports client to choose what happens" at bounding box center [806, 319] width 26 height 19
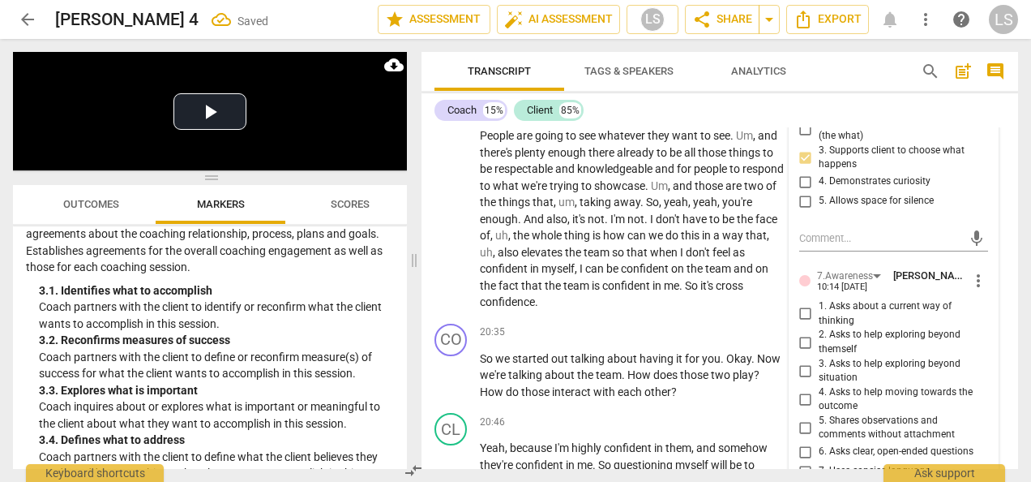
click at [798, 167] on input "3. Supports client to choose what happens" at bounding box center [806, 157] width 26 height 19
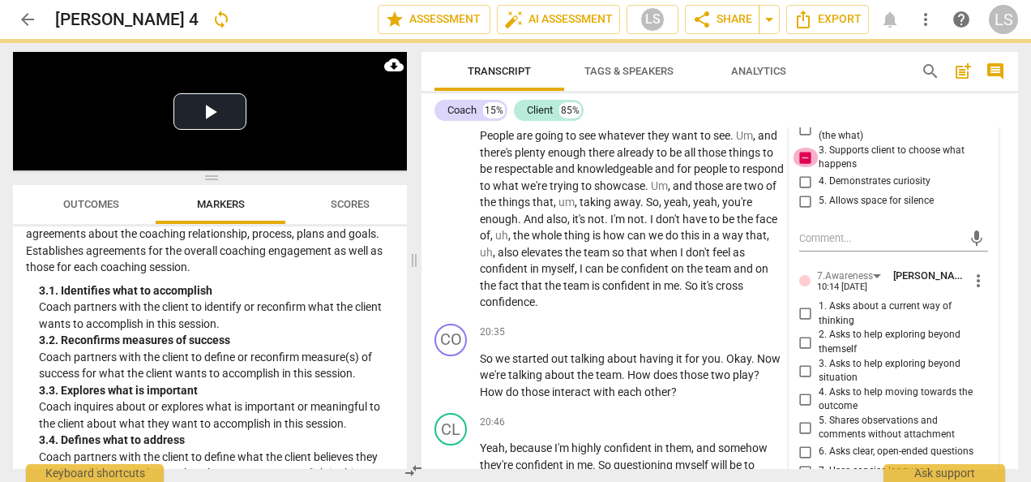
click at [798, 167] on input "3. Supports client to choose what happens" at bounding box center [806, 157] width 26 height 19
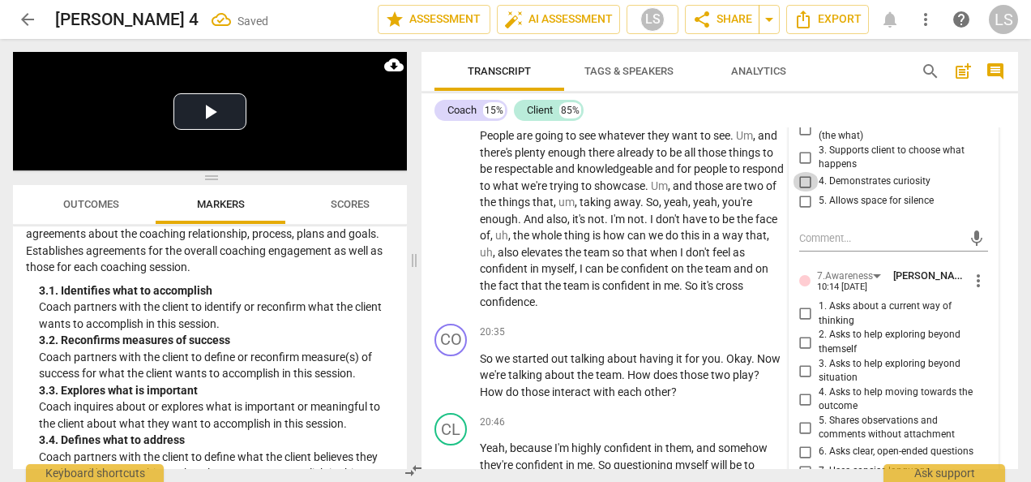
drag, startPoint x: 796, startPoint y: 225, endPoint x: 868, endPoint y: 266, distance: 82.8
click at [798, 191] on input "4. Demonstrates curiosity" at bounding box center [806, 181] width 26 height 19
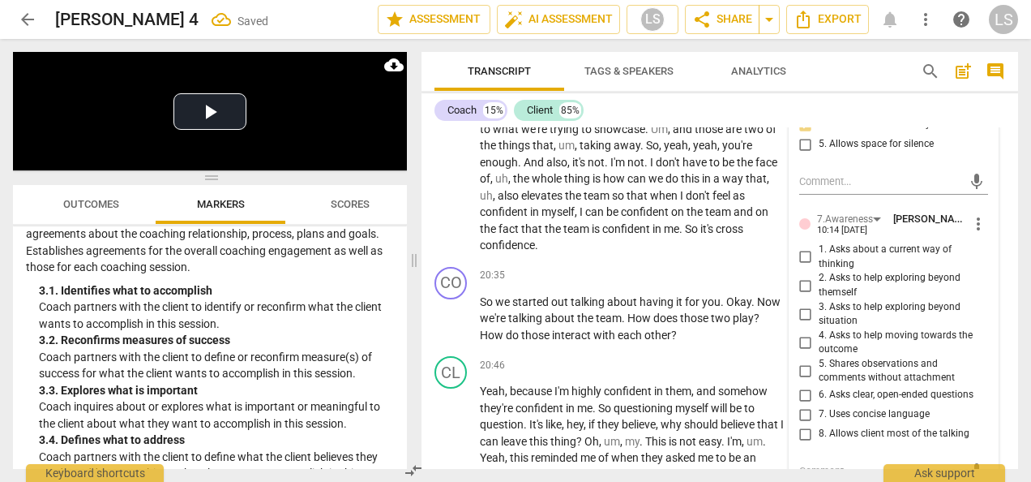
scroll to position [6437, 0]
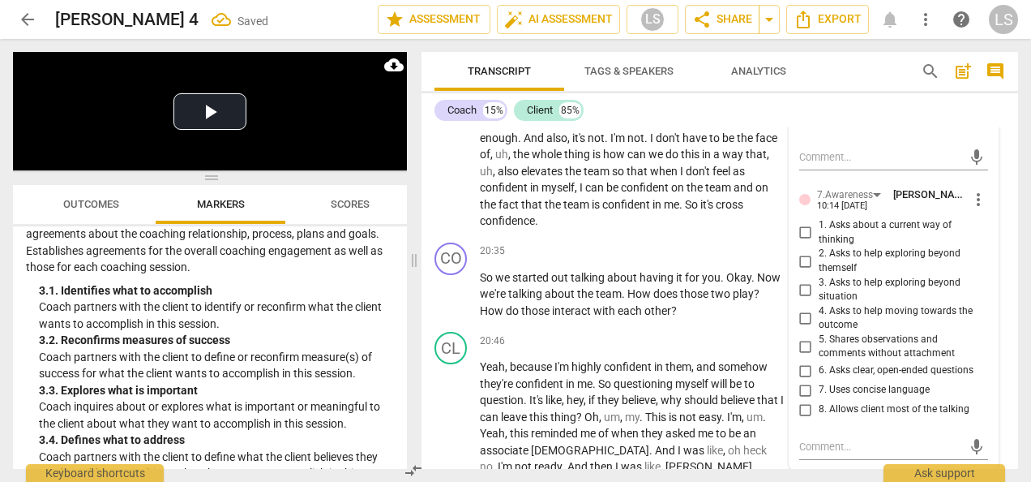
click at [809, 380] on input "6. Asks clear, open-ended questions" at bounding box center [806, 370] width 26 height 19
click at [807, 380] on input "6. Asks clear, open-ended questions" at bounding box center [806, 370] width 26 height 19
click at [803, 271] on input "2. Asks to help exploring beyond themself" at bounding box center [806, 260] width 26 height 19
click at [683, 259] on div "+" at bounding box center [684, 251] width 16 height 16
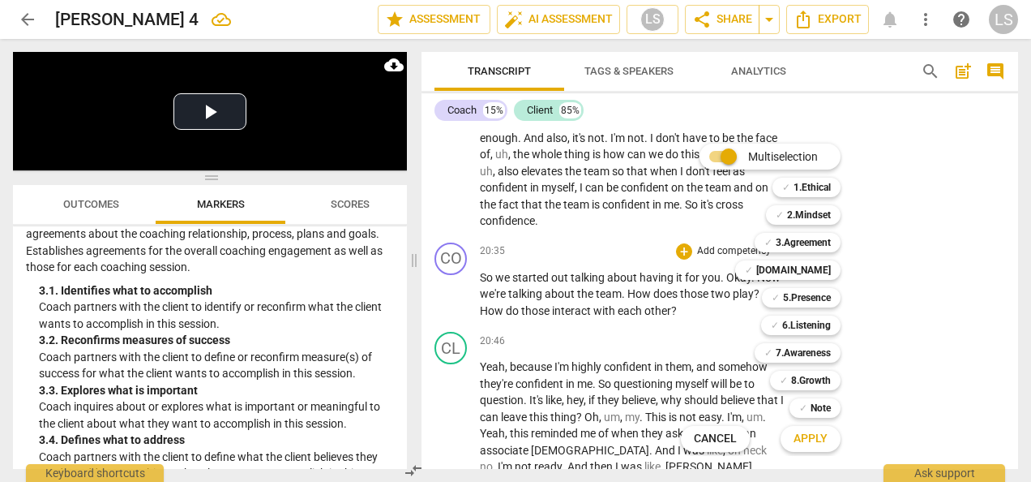
click at [703, 436] on span "Cancel" at bounding box center [715, 439] width 43 height 16
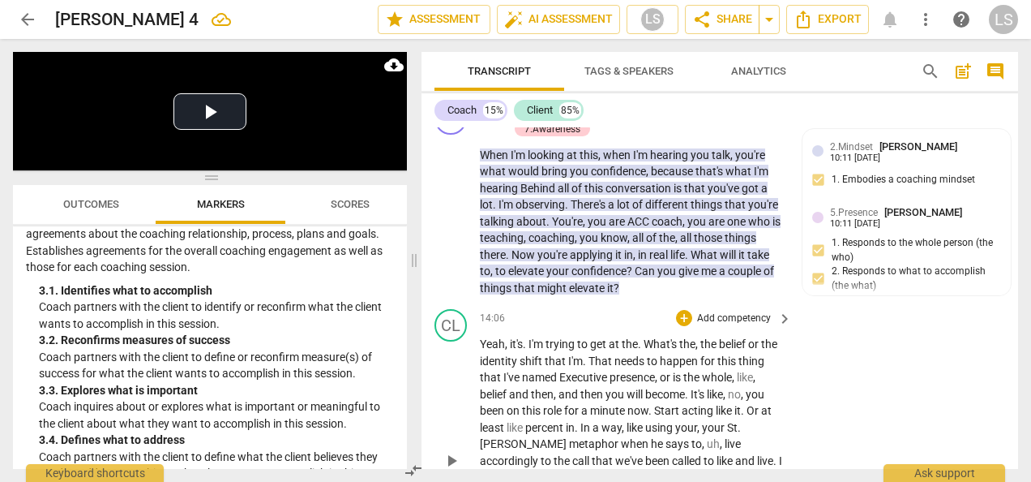
scroll to position [4005, 0]
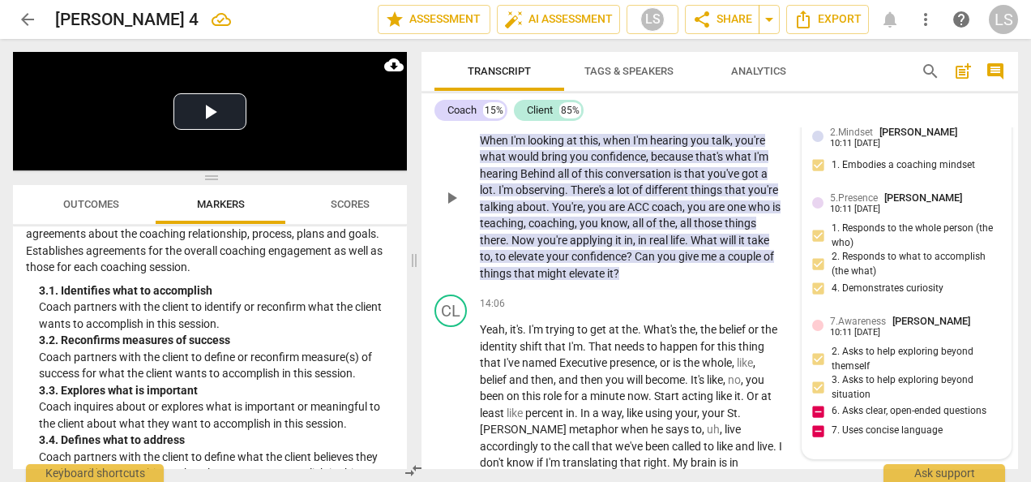
click at [900, 302] on div "5.Presence [PERSON_NAME] 10:11 [DATE] 1. Responds to the whole person (the who)…" at bounding box center [906, 248] width 189 height 117
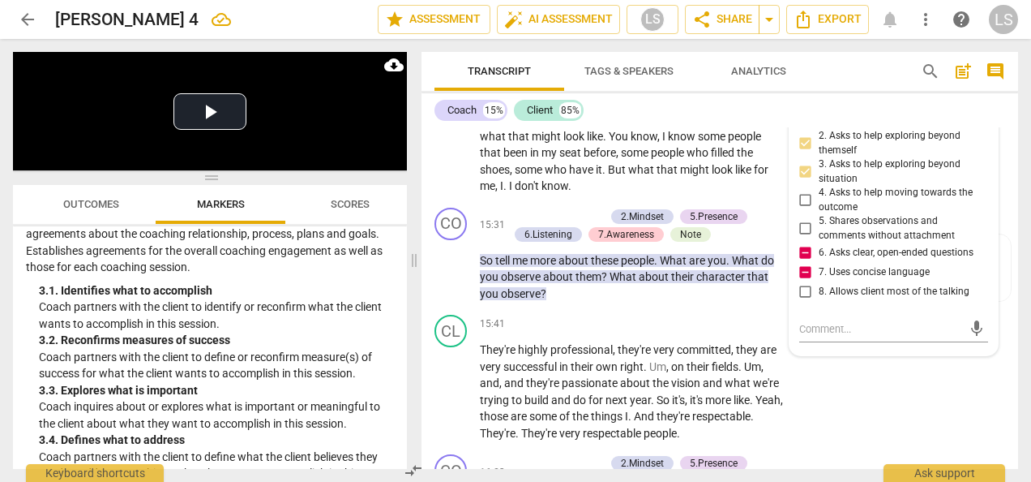
scroll to position [4410, 0]
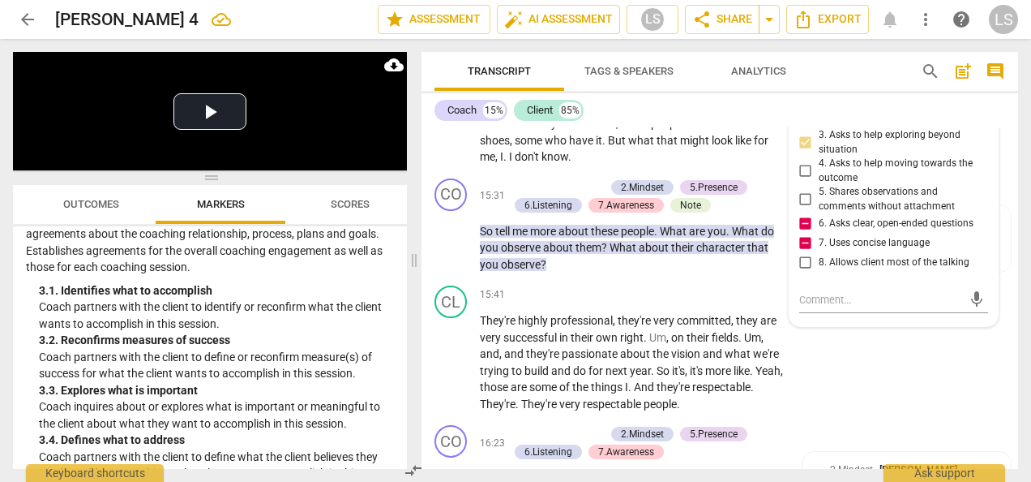
click at [810, 152] on input "3. Asks to help exploring beyond situation" at bounding box center [806, 142] width 26 height 19
click at [808, 152] on input "3. Asks to help exploring beyond situation" at bounding box center [806, 142] width 26 height 19
click at [806, 181] on input "4. Asks to help moving towards the outcome" at bounding box center [806, 170] width 26 height 19
click at [697, 391] on p "They're highly professional , they're very committed , they are very successful…" at bounding box center [632, 362] width 304 height 100
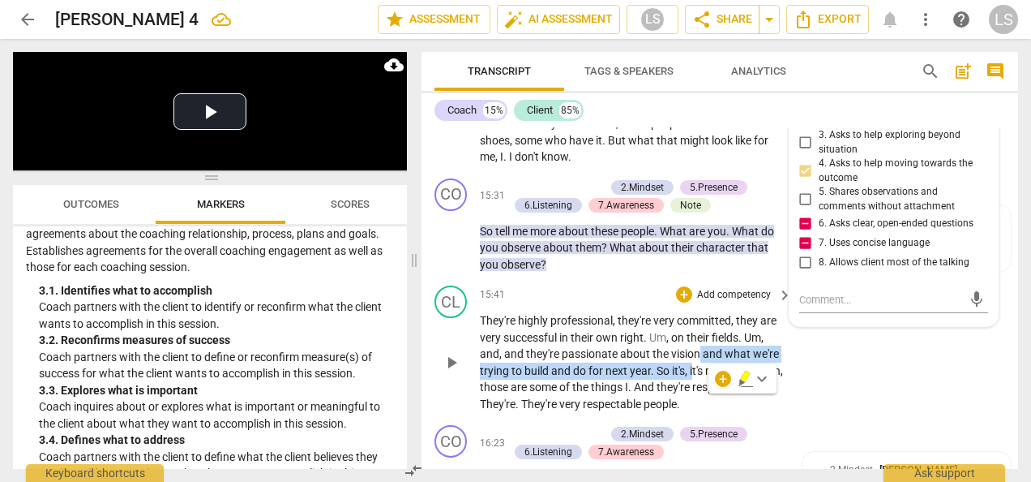
click at [633, 332] on div "15:41 + Add competency keyboard_arrow_right They're highly professional , they'…" at bounding box center [637, 348] width 314 height 126
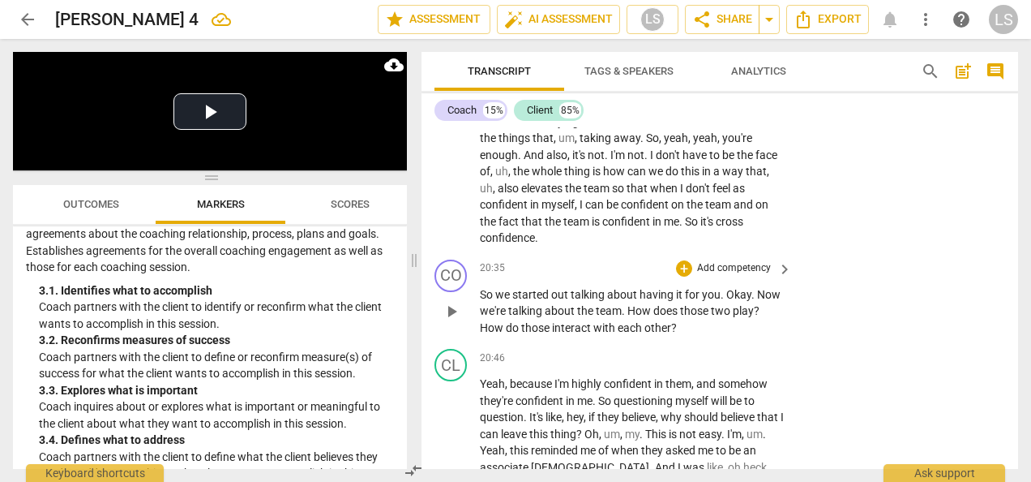
scroll to position [6437, 0]
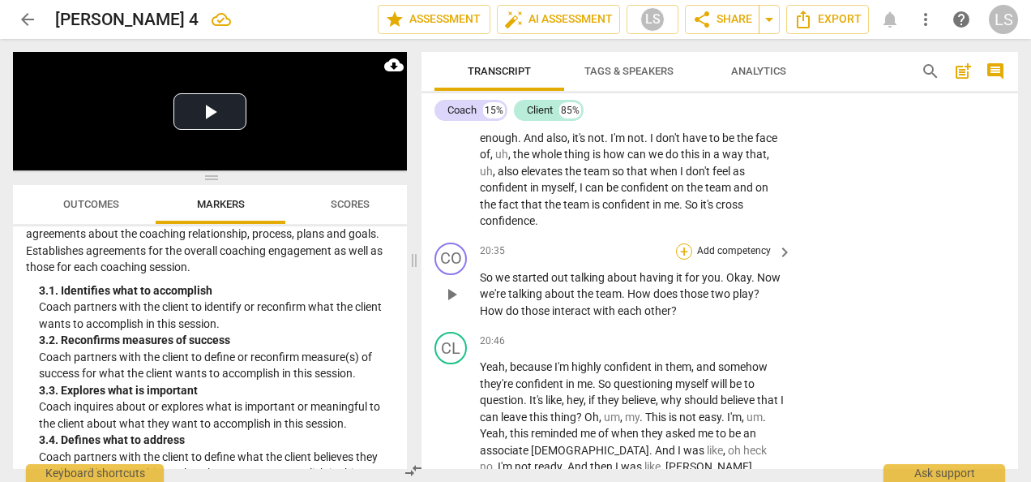
click at [684, 259] on div "+" at bounding box center [684, 251] width 16 height 16
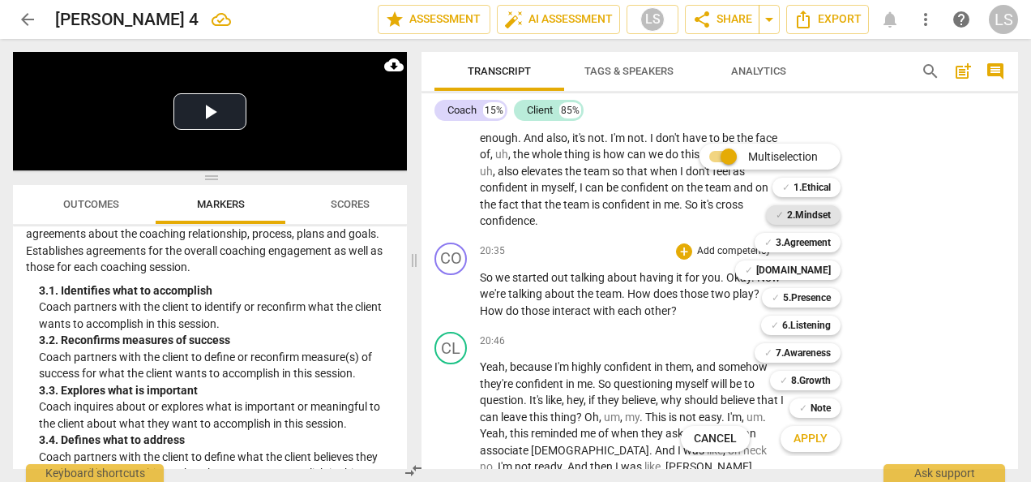
click at [802, 208] on b "2.Mindset" at bounding box center [809, 214] width 44 height 19
click at [807, 300] on b "5.Presence" at bounding box center [807, 297] width 48 height 19
click at [801, 353] on b "7.Awareness" at bounding box center [803, 352] width 55 height 19
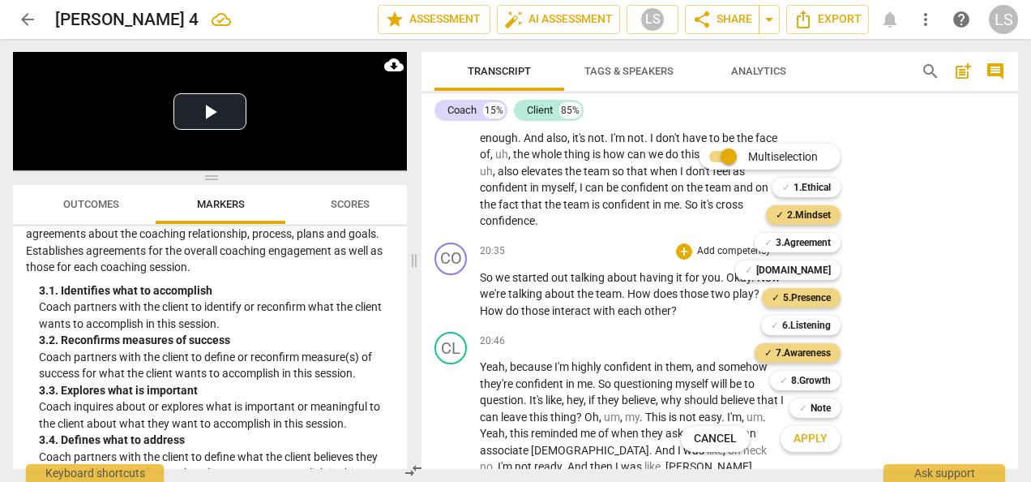
click at [799, 439] on span "Apply" at bounding box center [811, 439] width 34 height 16
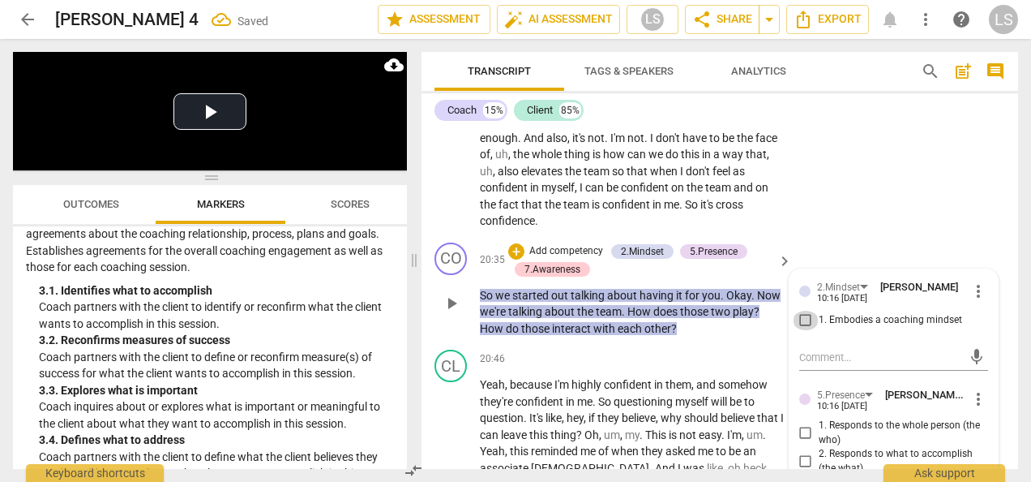
click at [809, 330] on input "1. Embodies a coaching mindset" at bounding box center [806, 320] width 26 height 19
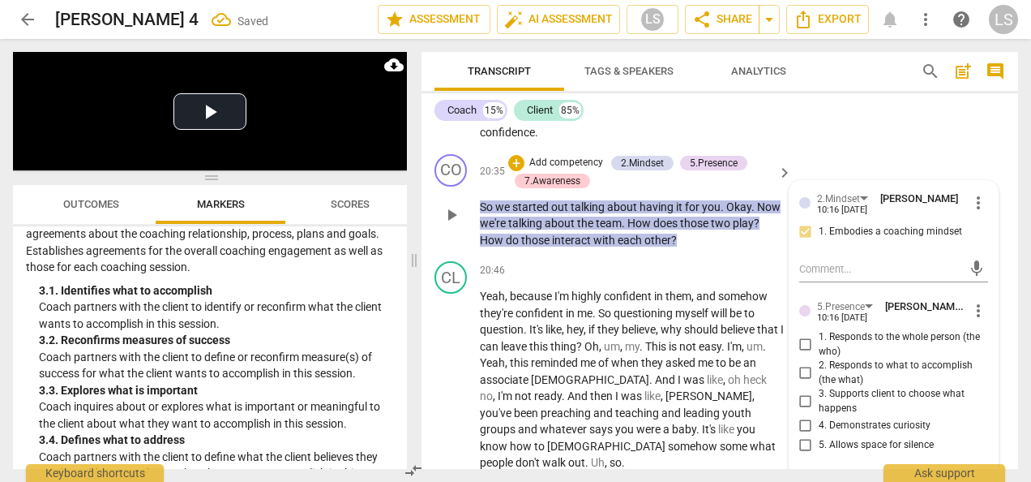
scroll to position [6681, 0]
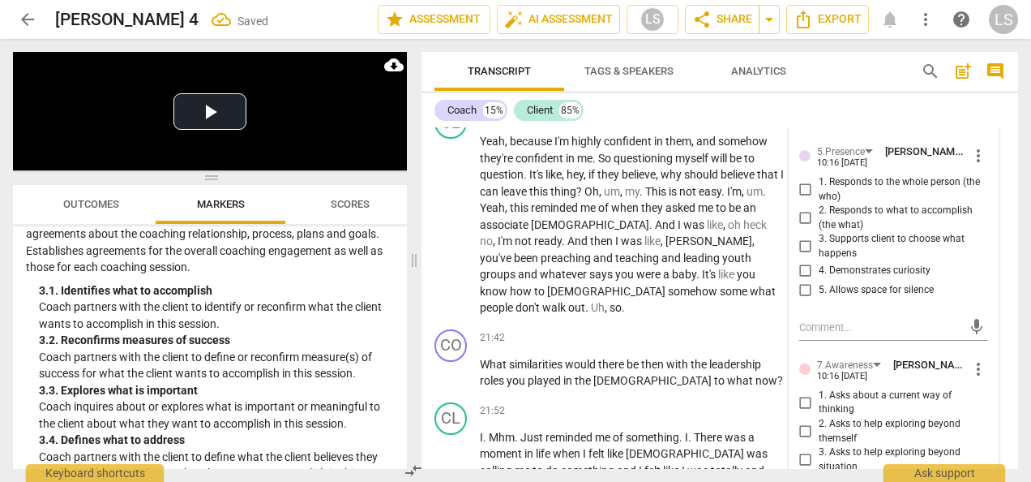
click at [798, 228] on input "2. Responds to what to accomplish (the what)" at bounding box center [806, 217] width 26 height 19
click at [799, 281] on input "4. Demonstrates curiosity" at bounding box center [806, 270] width 26 height 19
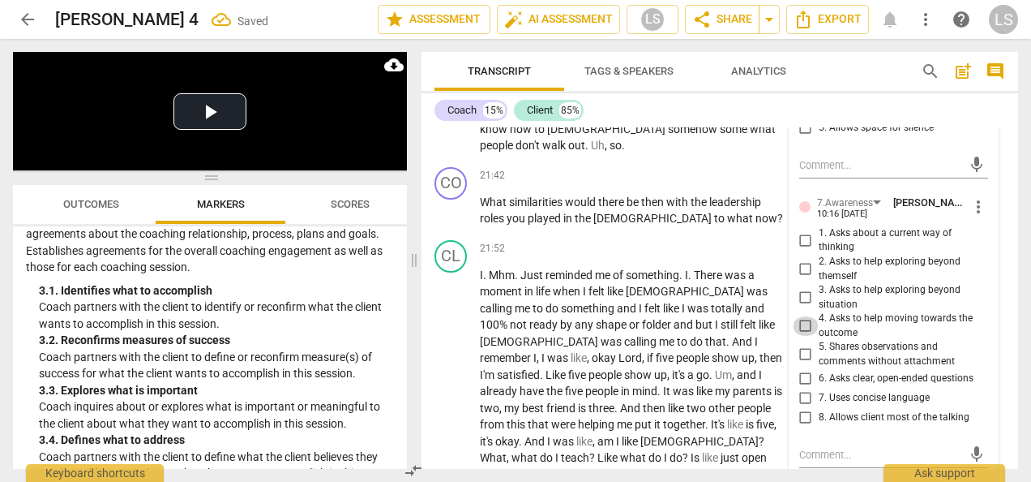
click at [804, 336] on input "4. Asks to help moving towards the outcome" at bounding box center [806, 325] width 26 height 19
click at [799, 388] on input "6. Asks clear, open-ended questions" at bounding box center [806, 378] width 26 height 19
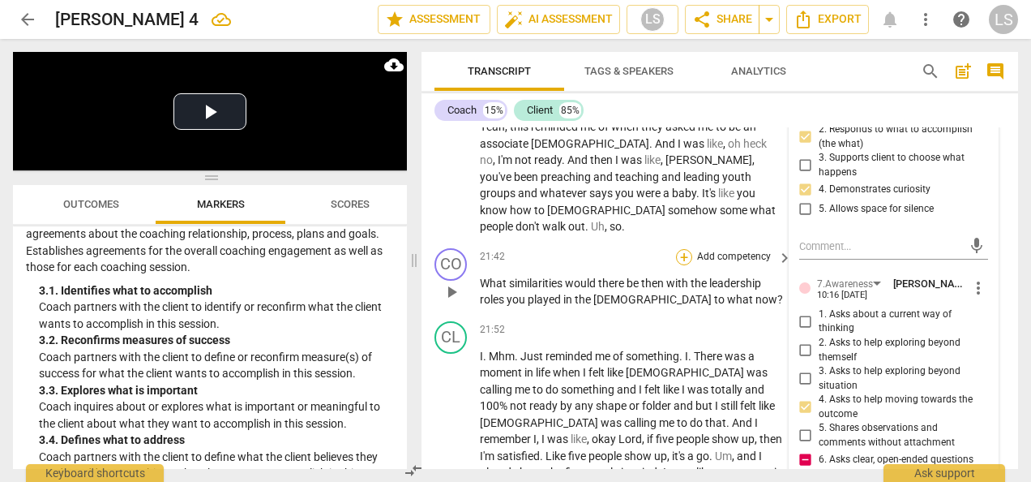
click at [683, 265] on div "+" at bounding box center [684, 257] width 16 height 16
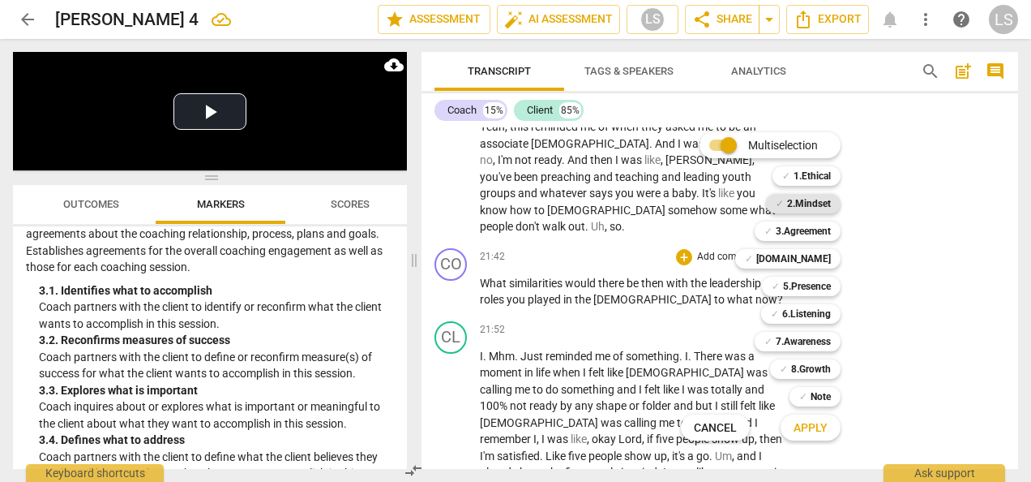
click at [803, 203] on b "2.Mindset" at bounding box center [809, 203] width 44 height 19
click at [792, 291] on b "5.Presence" at bounding box center [807, 285] width 48 height 19
click at [801, 349] on b "7.Awareness" at bounding box center [803, 341] width 55 height 19
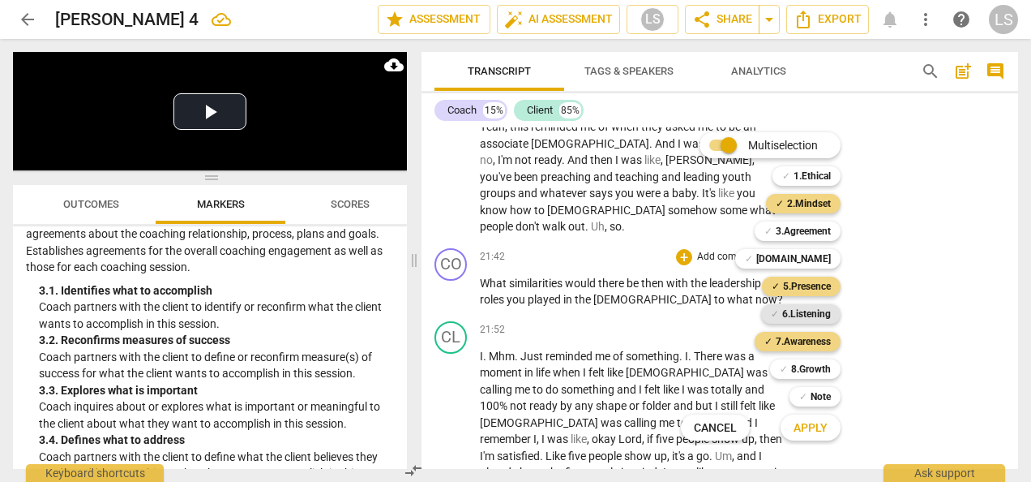
click at [808, 313] on b "6.Listening" at bounding box center [806, 313] width 49 height 19
click at [812, 426] on span "Apply" at bounding box center [811, 428] width 34 height 16
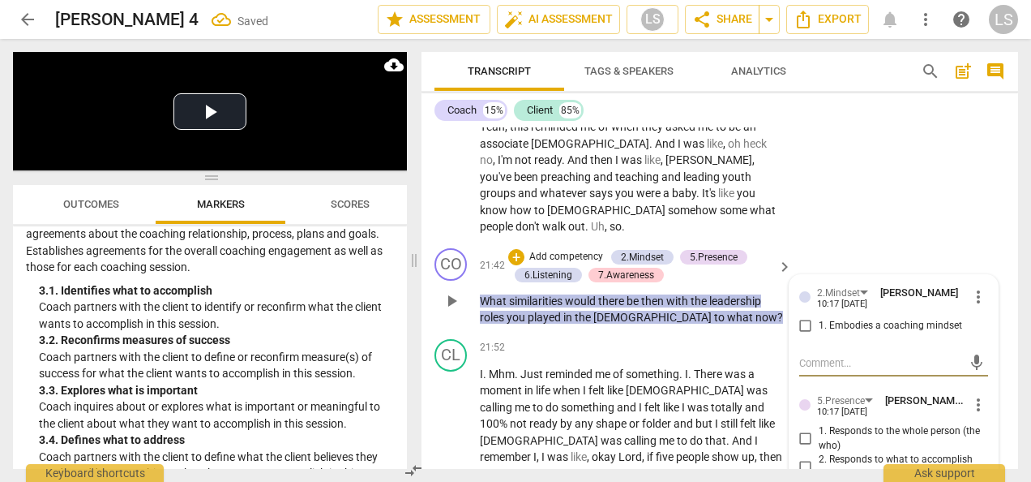
click at [802, 336] on input "1. Embodies a coaching mindset" at bounding box center [806, 325] width 26 height 19
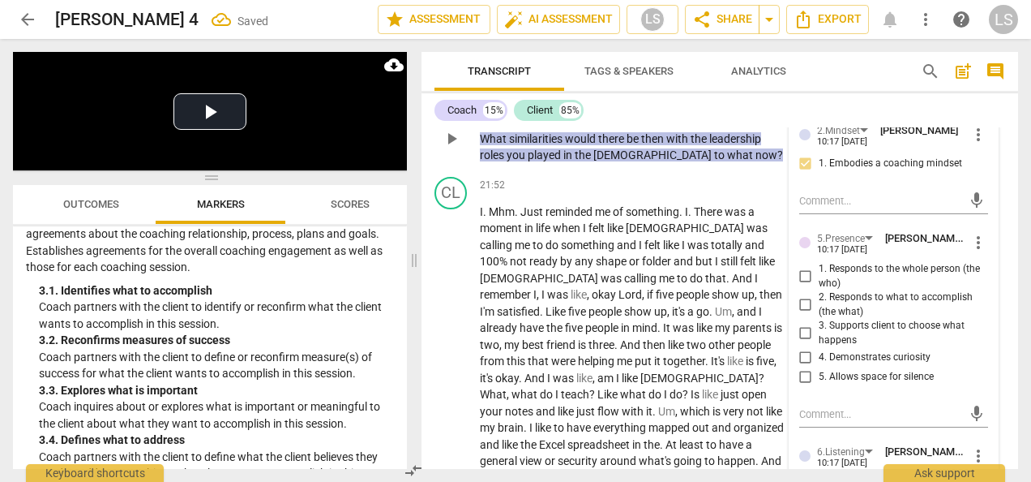
drag, startPoint x: 804, startPoint y: 305, endPoint x: 803, endPoint y: 345, distance: 40.6
click at [804, 286] on input "1. Responds to the whole person (the who)" at bounding box center [806, 276] width 26 height 19
click at [802, 315] on input "2. Responds to what to accomplish (the what)" at bounding box center [806, 304] width 26 height 19
click at [803, 367] on input "4. Demonstrates curiosity" at bounding box center [806, 357] width 26 height 19
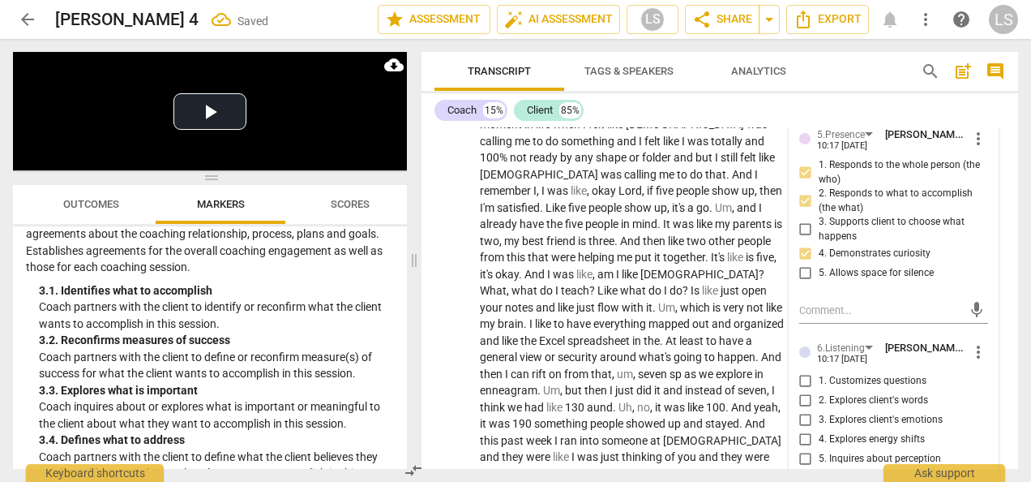
scroll to position [7086, 0]
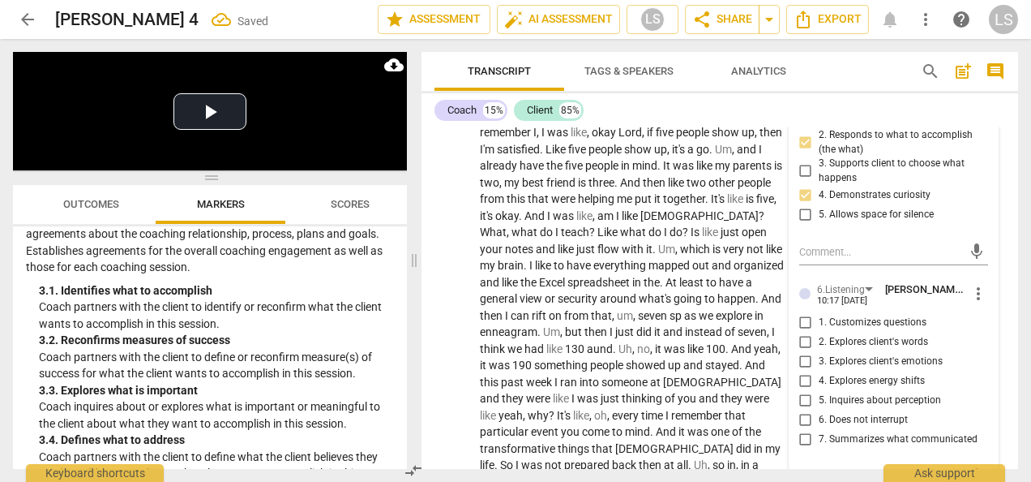
click at [798, 332] on input "1. Customizes questions" at bounding box center [806, 322] width 26 height 19
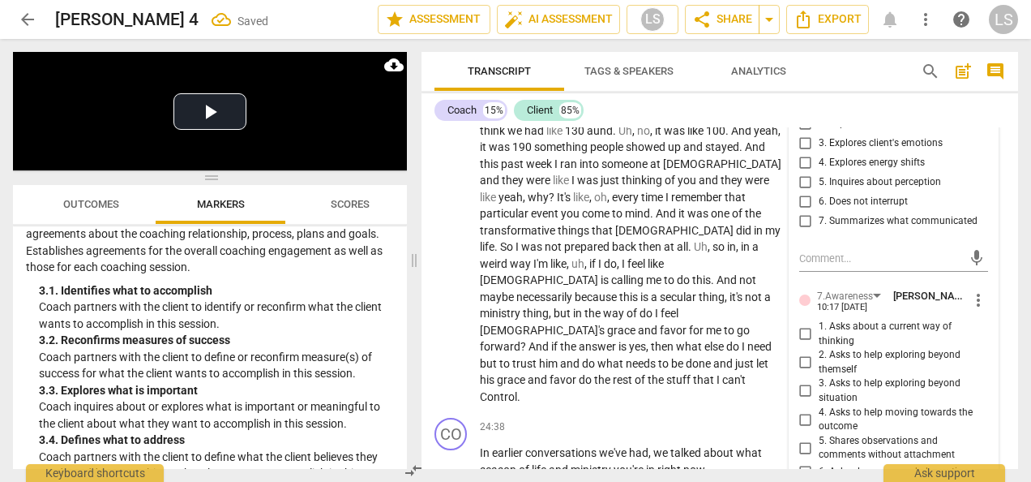
scroll to position [7329, 0]
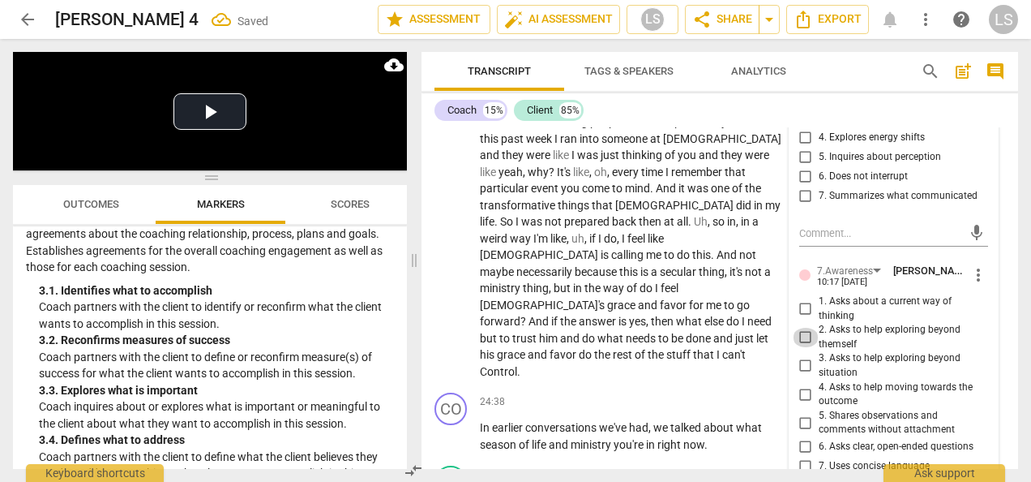
click at [804, 347] on input "2. Asks to help exploring beyond themself" at bounding box center [806, 337] width 26 height 19
click at [803, 375] on input "3. Asks to help exploring beyond situation" at bounding box center [806, 365] width 26 height 19
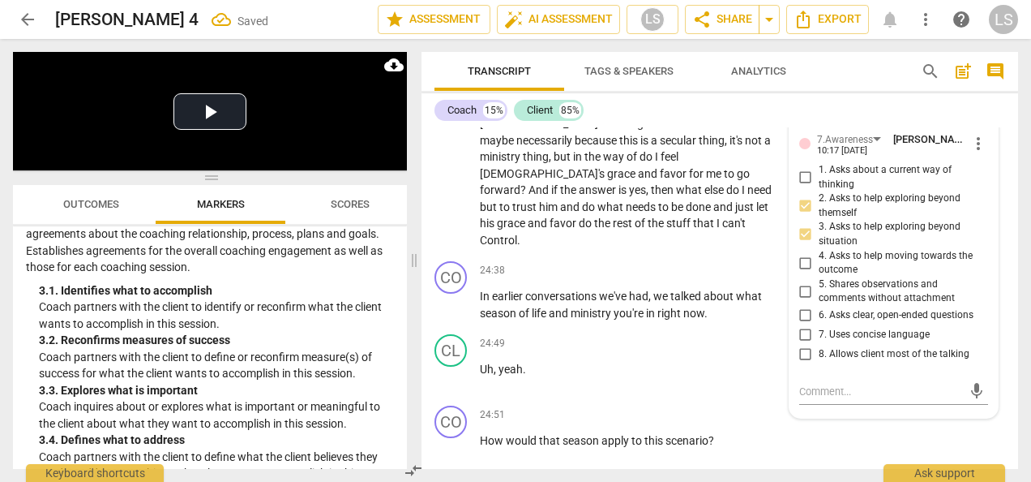
scroll to position [7491, 0]
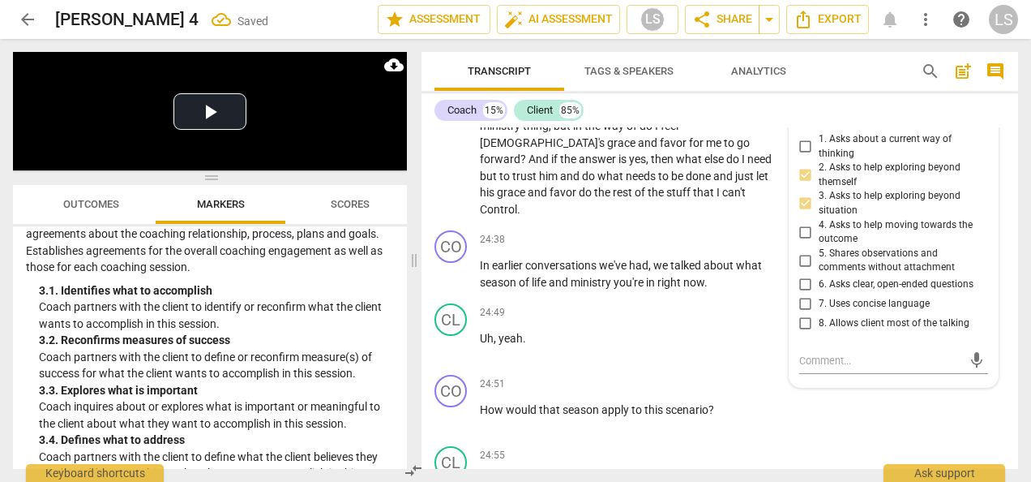
drag, startPoint x: 804, startPoint y: 313, endPoint x: 803, endPoint y: 331, distance: 17.9
click at [804, 294] on input "6. Asks clear, open-ended questions" at bounding box center [806, 284] width 26 height 19
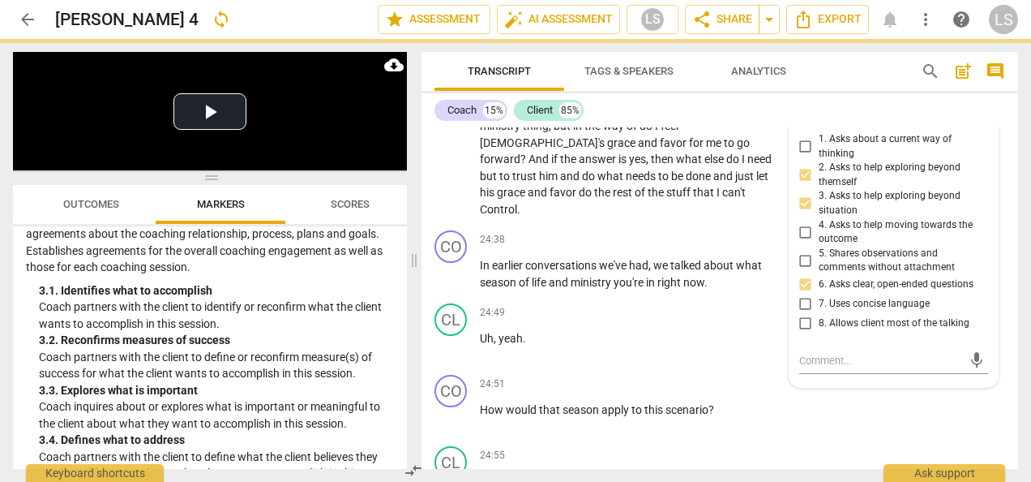
click at [804, 314] on input "7. Uses concise language" at bounding box center [806, 303] width 26 height 19
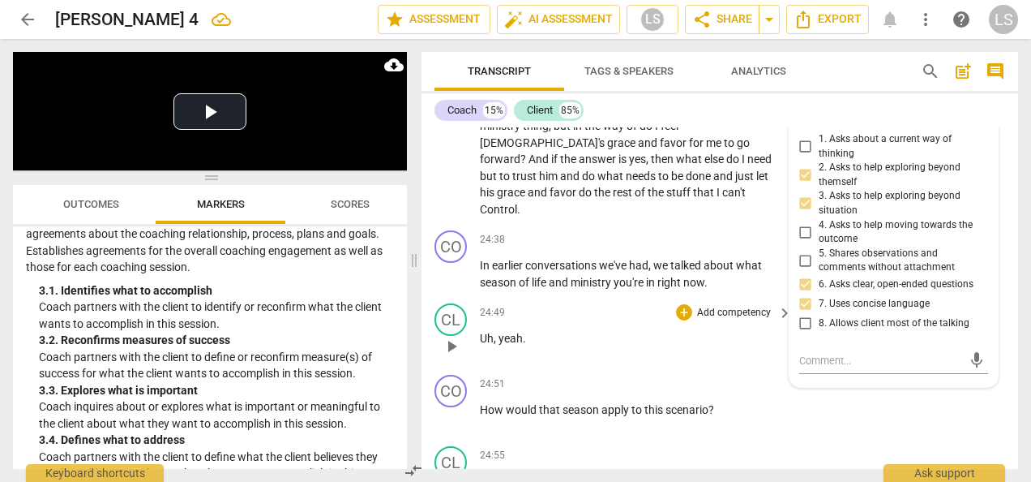
scroll to position [7572, 0]
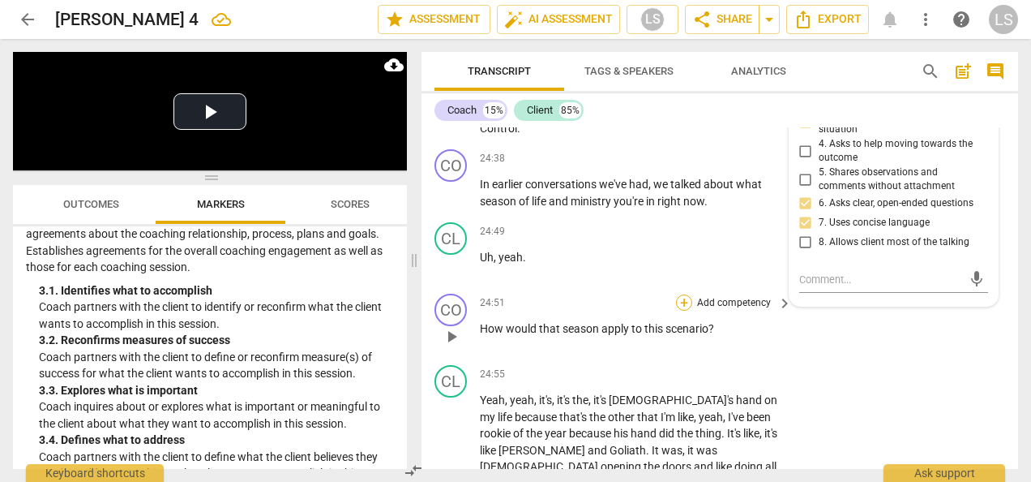
click at [686, 294] on div "+" at bounding box center [684, 302] width 16 height 16
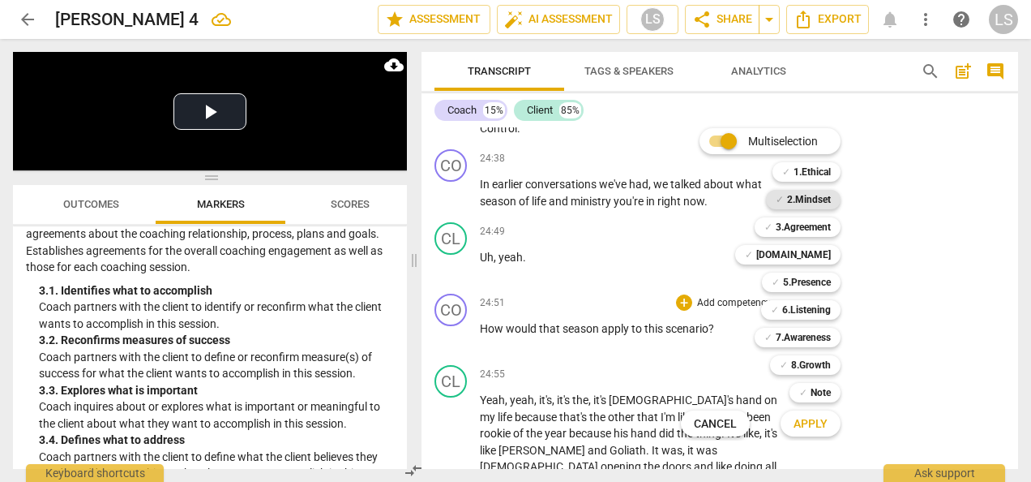
click at [810, 201] on b "2.Mindset" at bounding box center [809, 199] width 44 height 19
click at [804, 277] on b "5.Presence" at bounding box center [807, 281] width 48 height 19
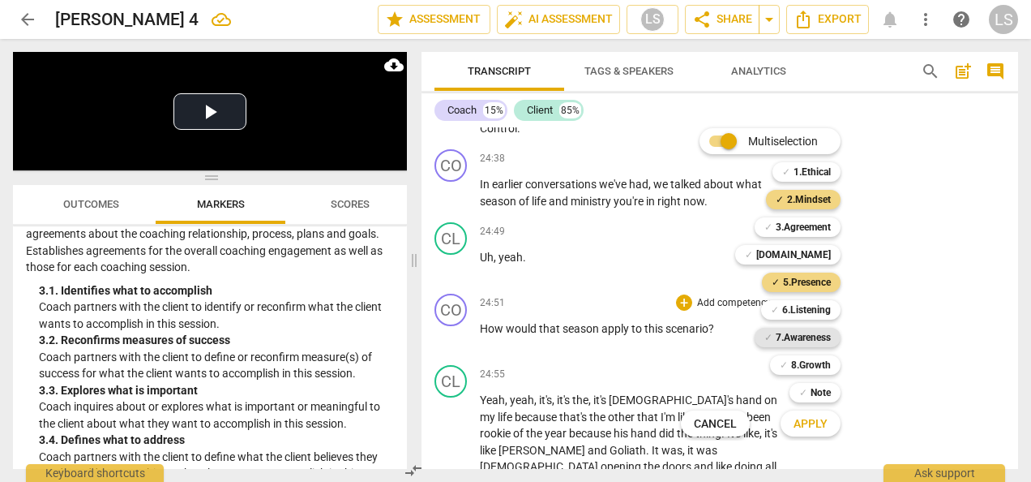
click at [799, 340] on b "7.Awareness" at bounding box center [803, 337] width 55 height 19
drag, startPoint x: 799, startPoint y: 340, endPoint x: 820, endPoint y: 423, distance: 86.1
click at [820, 423] on span "Apply" at bounding box center [811, 424] width 34 height 16
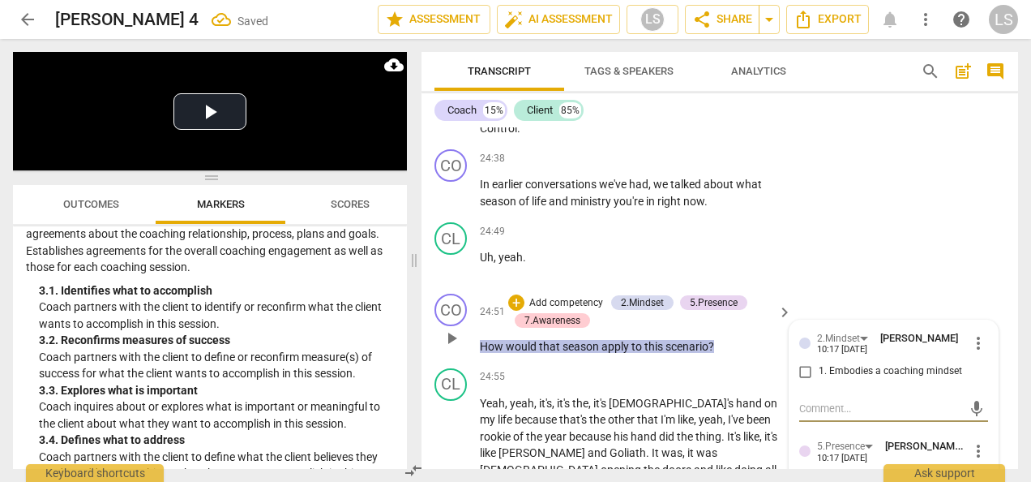
click at [795, 362] on input "1. Embodies a coaching mindset" at bounding box center [806, 371] width 26 height 19
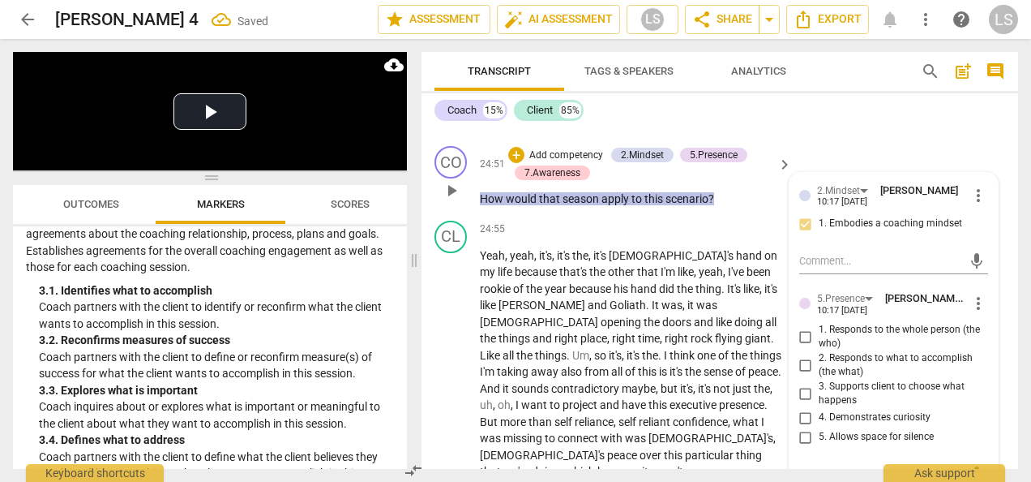
scroll to position [7735, 0]
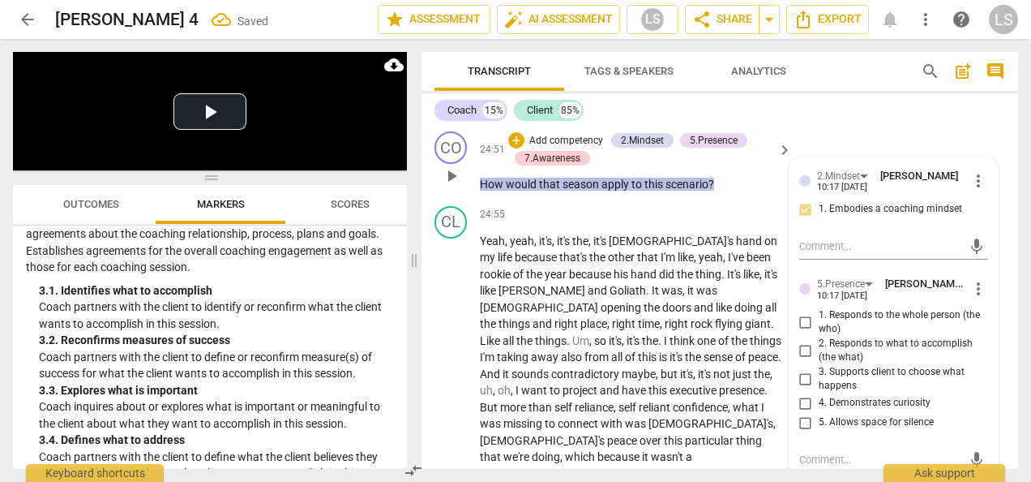
click at [804, 341] on input "2. Responds to what to accomplish (the what)" at bounding box center [806, 350] width 26 height 19
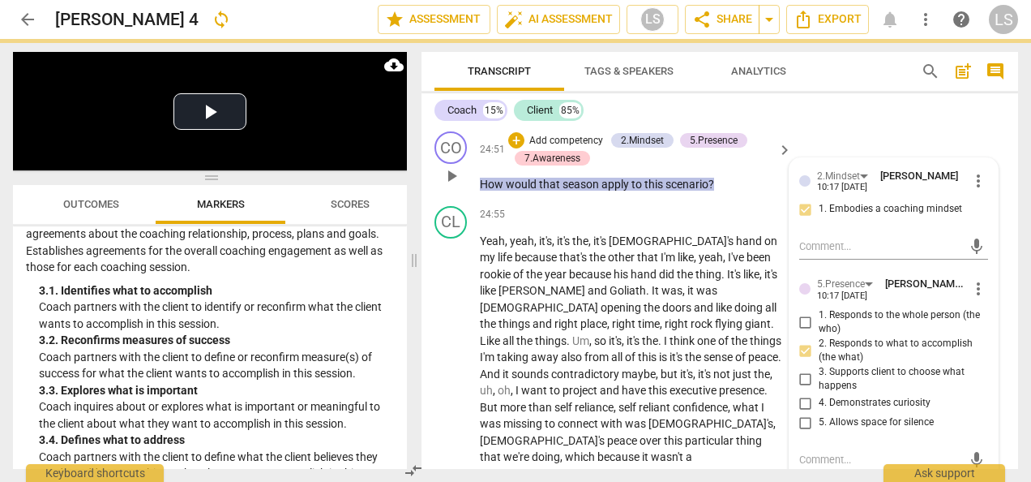
drag, startPoint x: 801, startPoint y: 384, endPoint x: 801, endPoint y: 345, distance: 38.9
click at [801, 393] on input "4. Demonstrates curiosity" at bounding box center [806, 402] width 26 height 19
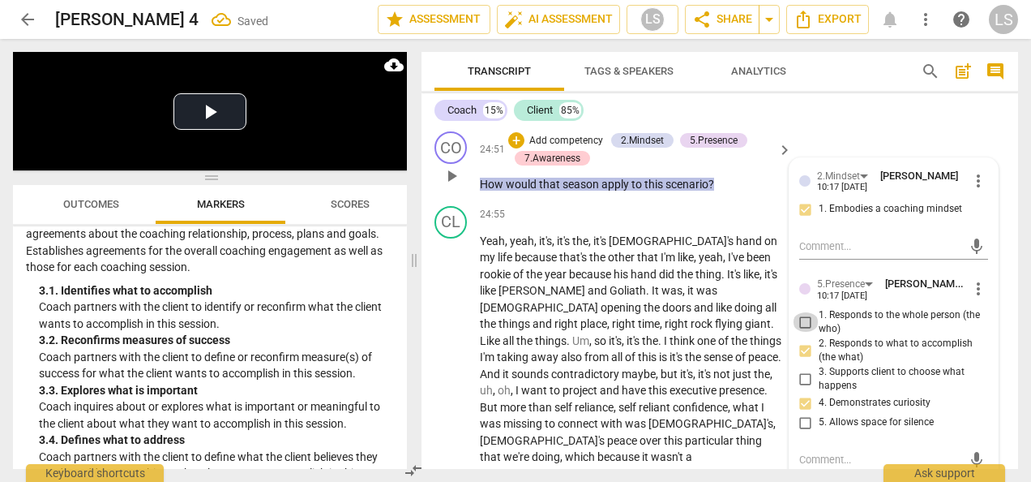
click at [802, 312] on input "1. Responds to the whole person (the who)" at bounding box center [806, 321] width 26 height 19
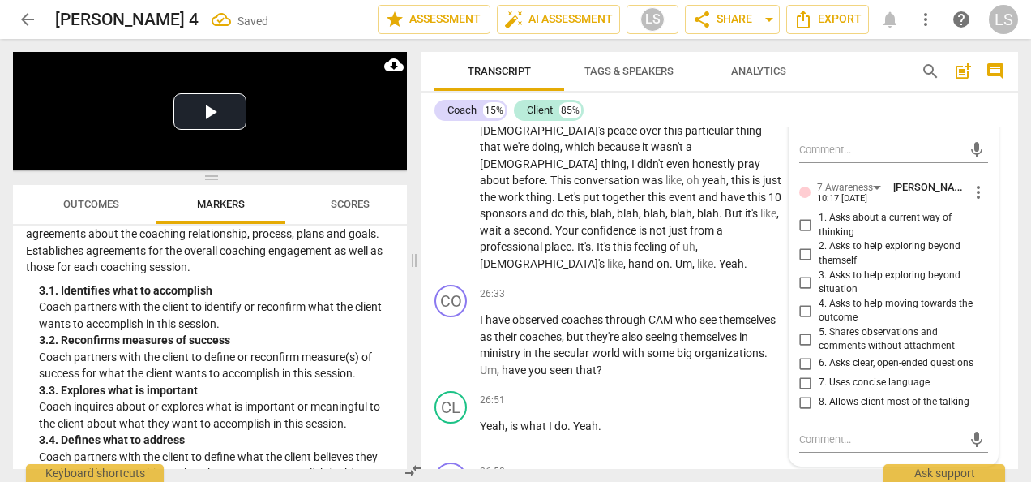
scroll to position [8059, 0]
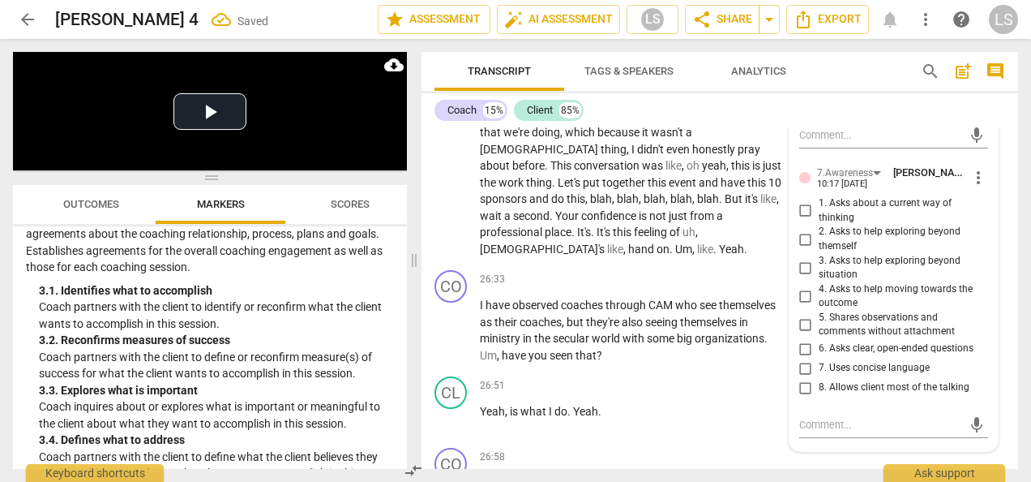
drag, startPoint x: 799, startPoint y: 219, endPoint x: 801, endPoint y: 233, distance: 14.7
click at [799, 229] on input "2. Asks to help exploring beyond themself" at bounding box center [806, 238] width 26 height 19
click at [795, 339] on input "6. Asks clear, open-ended questions" at bounding box center [806, 348] width 26 height 19
click at [805, 358] on input "7. Uses concise language" at bounding box center [806, 367] width 26 height 19
drag, startPoint x: 807, startPoint y: 246, endPoint x: 809, endPoint y: 289, distance: 43.0
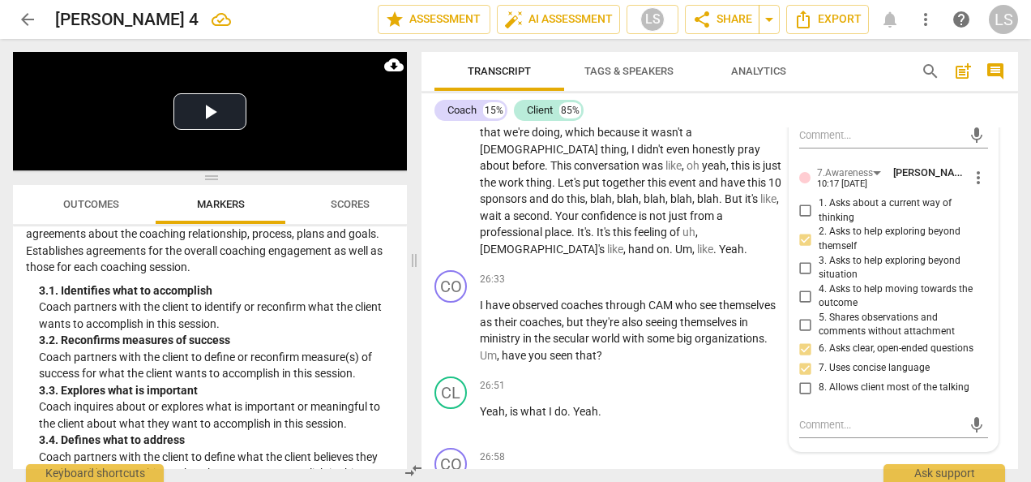
click at [807, 258] on input "3. Asks to help exploring beyond situation" at bounding box center [806, 267] width 26 height 19
click at [826, 417] on textarea at bounding box center [880, 424] width 163 height 15
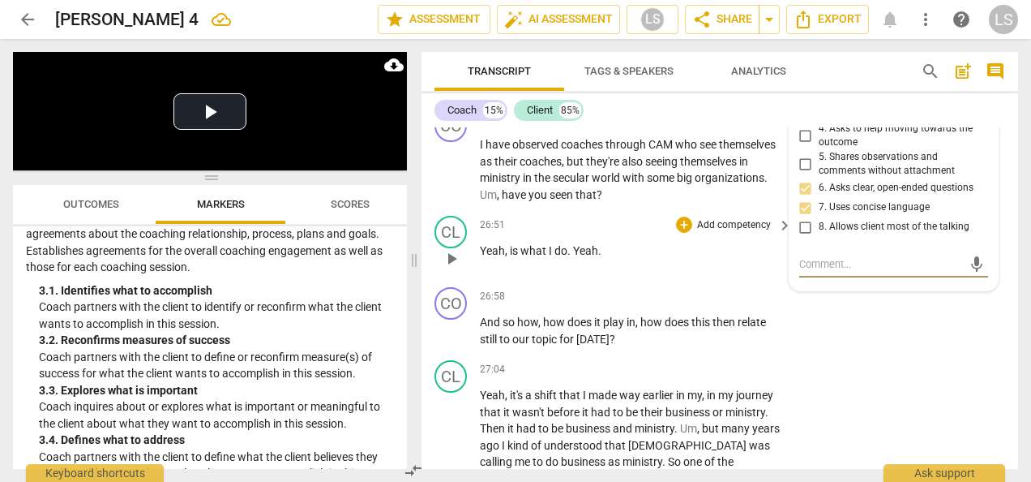
scroll to position [8221, 0]
click at [689, 286] on div "+" at bounding box center [684, 294] width 16 height 16
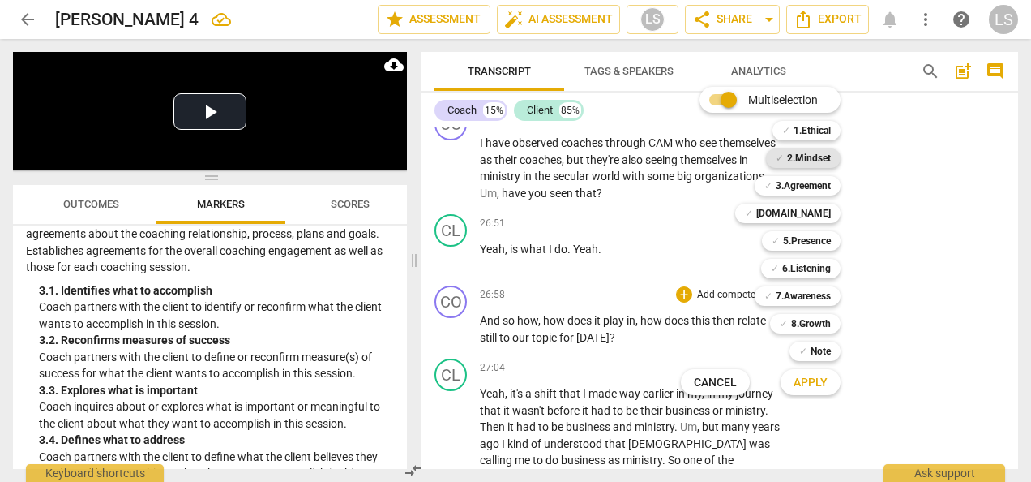
drag, startPoint x: 806, startPoint y: 160, endPoint x: 801, endPoint y: 167, distance: 8.8
click at [806, 159] on b "2.Mindset" at bounding box center [809, 157] width 44 height 19
click at [796, 243] on b "5.Presence" at bounding box center [807, 240] width 48 height 19
click at [796, 299] on b "7.Awareness" at bounding box center [803, 295] width 55 height 19
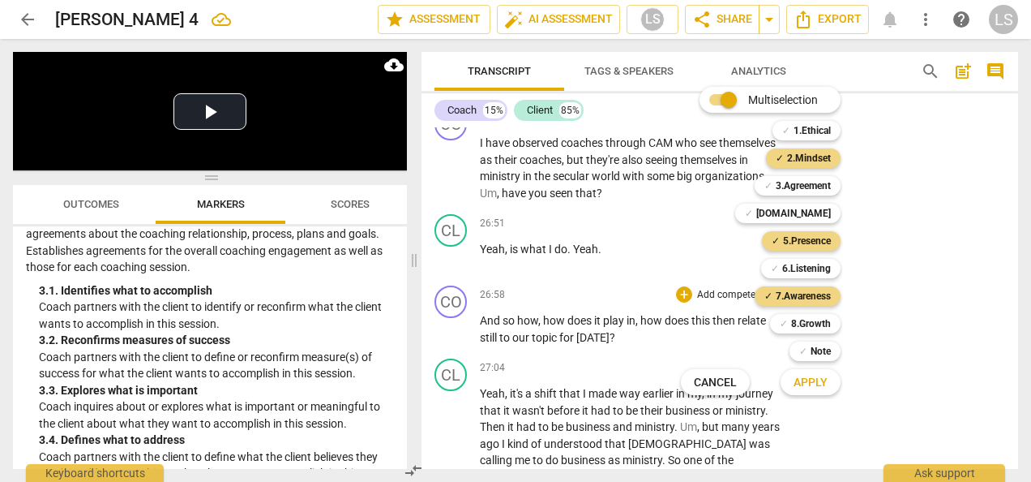
click at [798, 383] on span "Apply" at bounding box center [811, 383] width 34 height 16
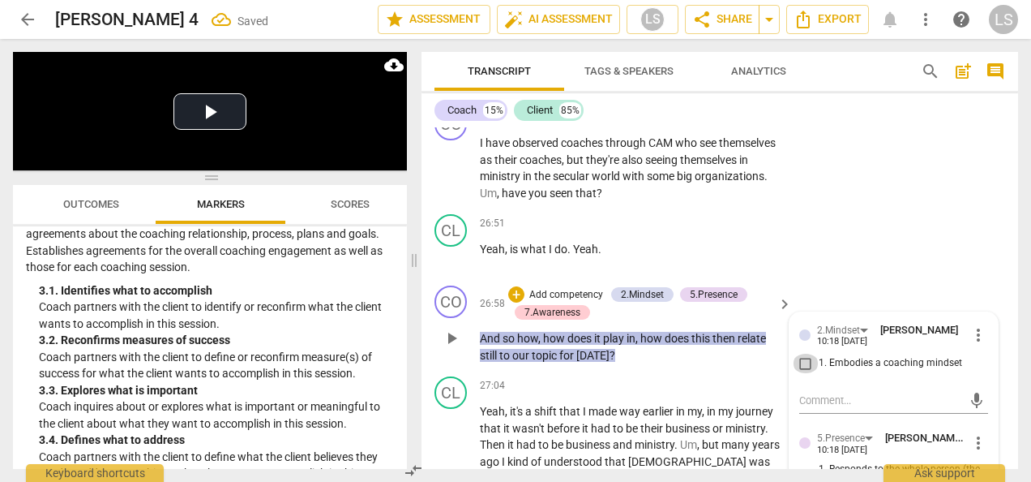
click at [798, 353] on input "1. Embodies a coaching mindset" at bounding box center [806, 362] width 26 height 19
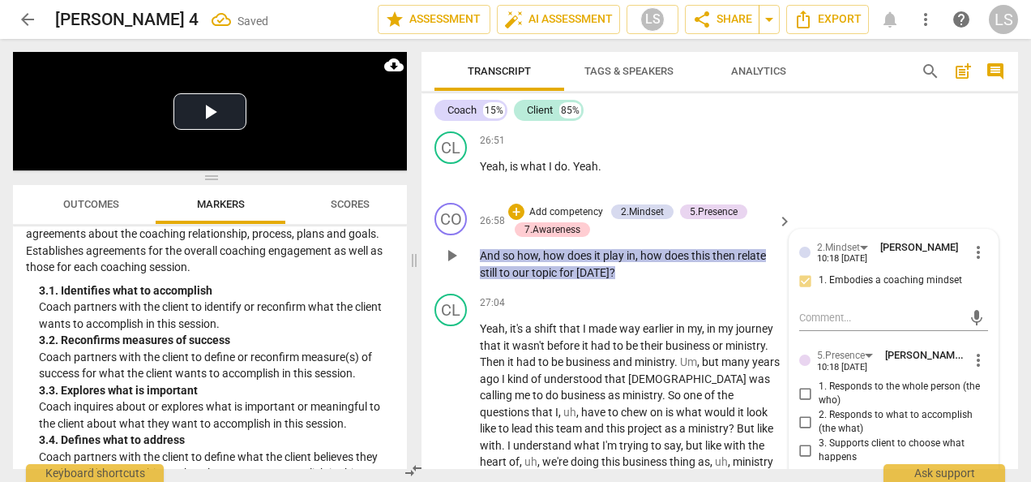
scroll to position [8383, 0]
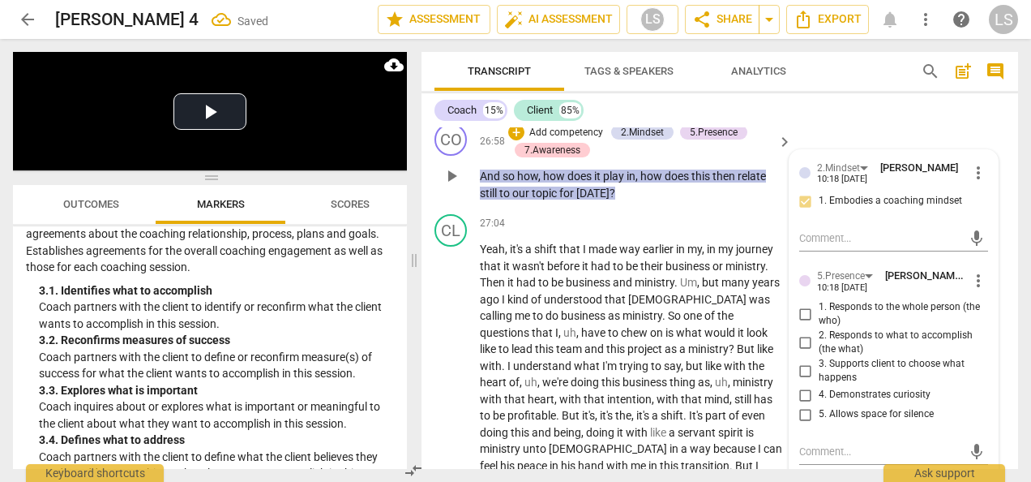
click at [804, 304] on input "1. Responds to the whole person (the who)" at bounding box center [806, 313] width 26 height 19
drag, startPoint x: 802, startPoint y: 287, endPoint x: 802, endPoint y: 328, distance: 40.5
click at [802, 332] on input "2. Responds to what to accomplish (the what)" at bounding box center [806, 341] width 26 height 19
click at [802, 385] on input "4. Demonstrates curiosity" at bounding box center [806, 394] width 26 height 19
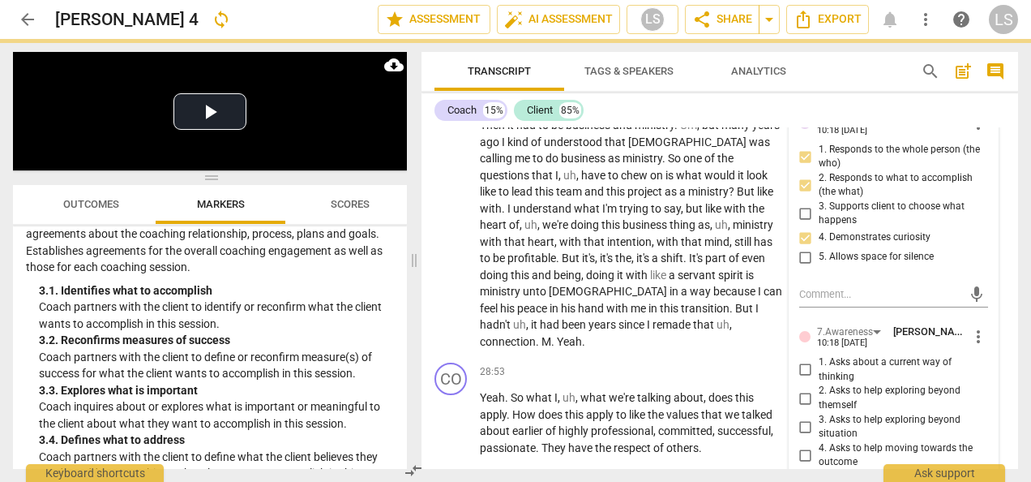
scroll to position [8545, 0]
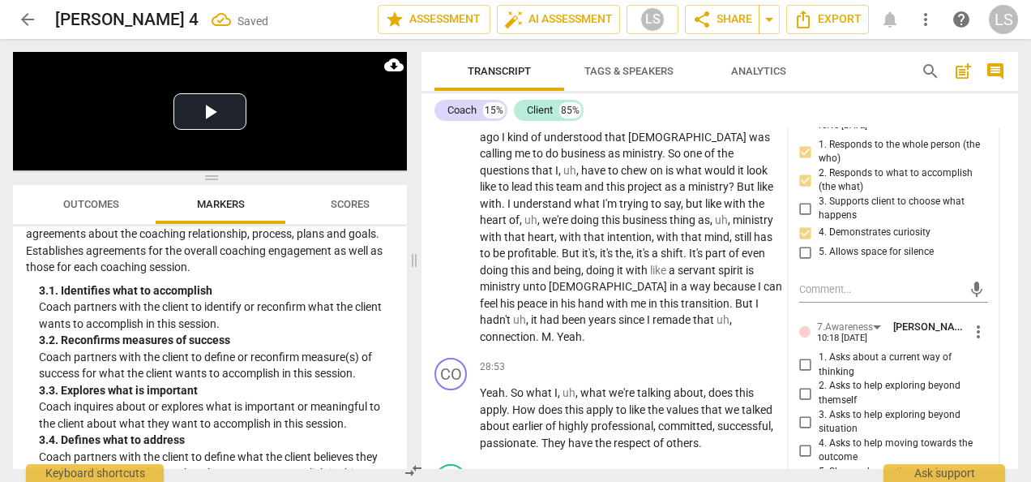
click at [806, 383] on input "2. Asks to help exploring beyond themself" at bounding box center [806, 392] width 26 height 19
click at [803, 412] on input "3. Asks to help exploring beyond situation" at bounding box center [806, 421] width 26 height 19
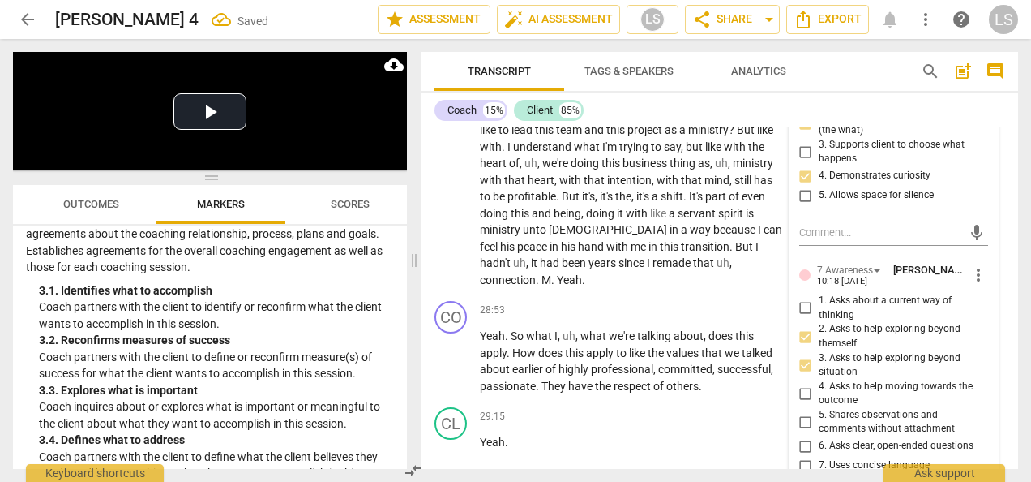
scroll to position [8626, 0]
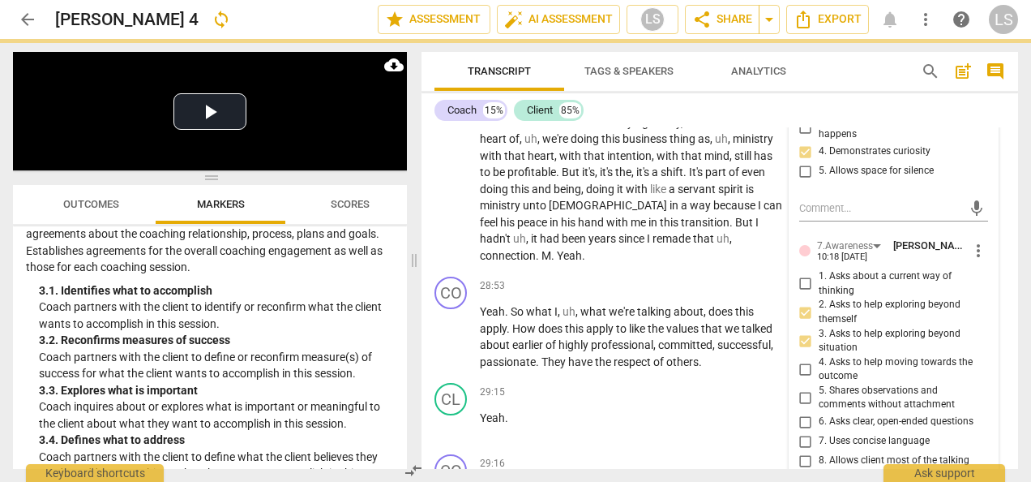
drag, startPoint x: 799, startPoint y: 371, endPoint x: 801, endPoint y: 386, distance: 14.7
click at [799, 412] on input "6. Asks clear, open-ended questions" at bounding box center [806, 421] width 26 height 19
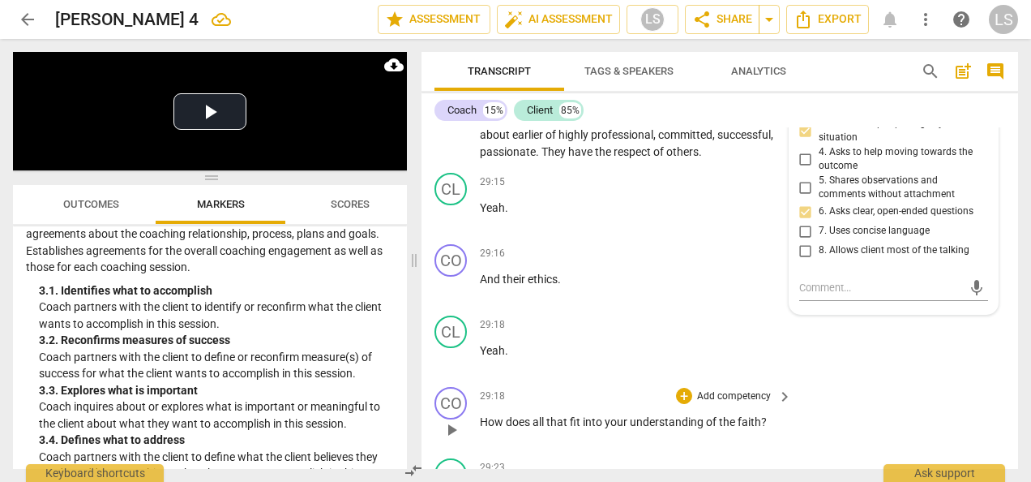
scroll to position [8870, 0]
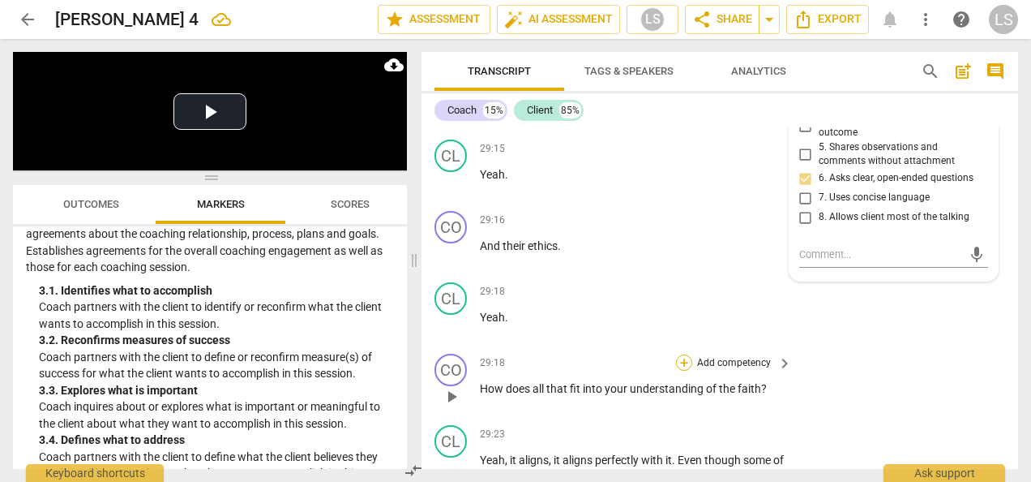
click at [681, 354] on div "+" at bounding box center [684, 362] width 16 height 16
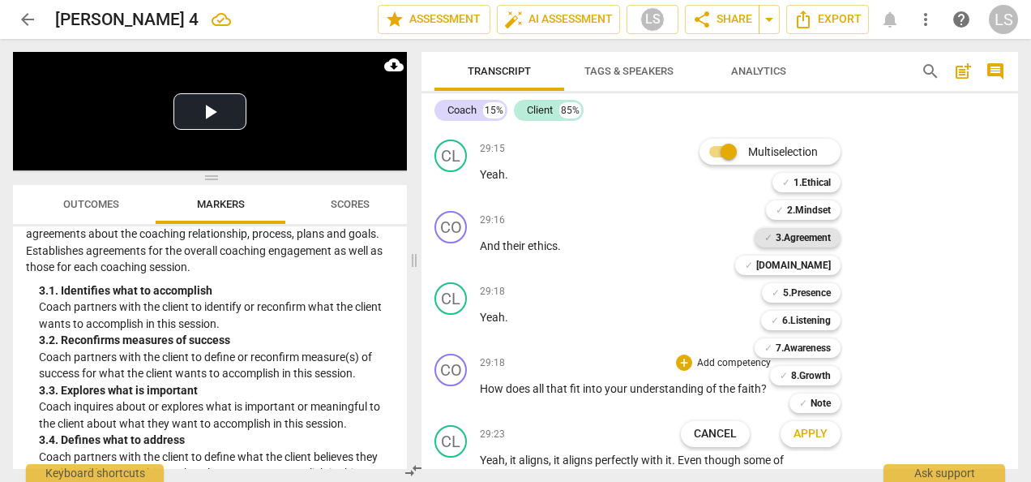
drag, startPoint x: 795, startPoint y: 204, endPoint x: 799, endPoint y: 239, distance: 35.2
click at [795, 204] on b "2.Mindset" at bounding box center [809, 209] width 44 height 19
click at [810, 295] on b "5.Presence" at bounding box center [807, 292] width 48 height 19
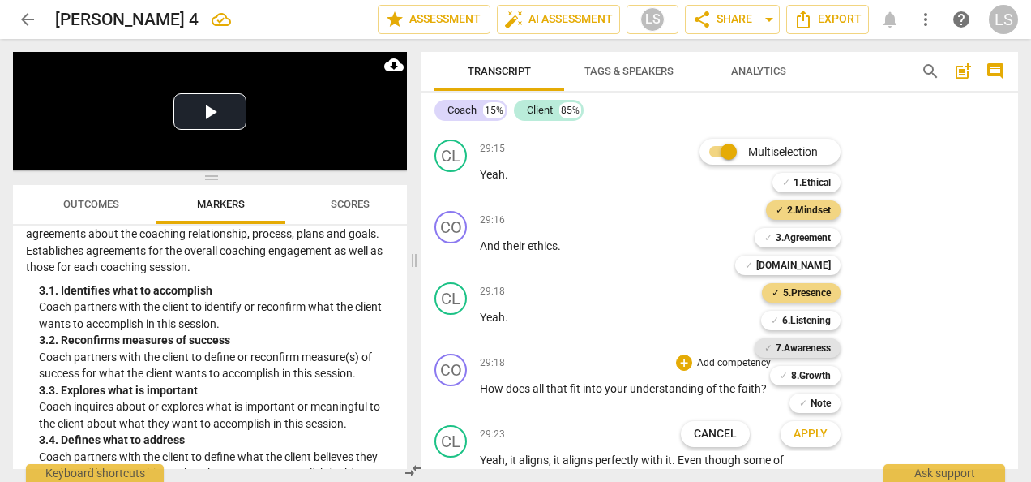
click at [803, 345] on b "7.Awareness" at bounding box center [803, 347] width 55 height 19
click at [807, 435] on span "Apply" at bounding box center [811, 434] width 34 height 16
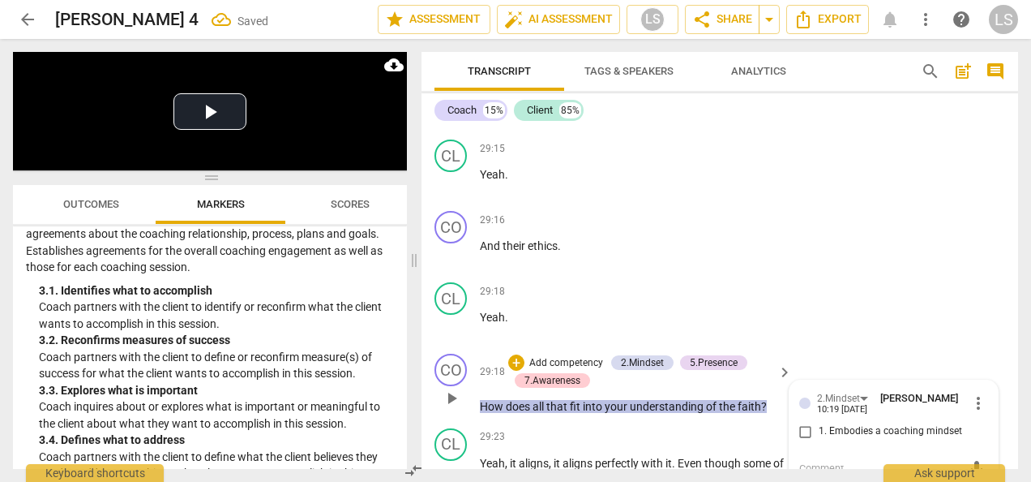
click at [803, 422] on input "1. Embodies a coaching mindset" at bounding box center [806, 431] width 26 height 19
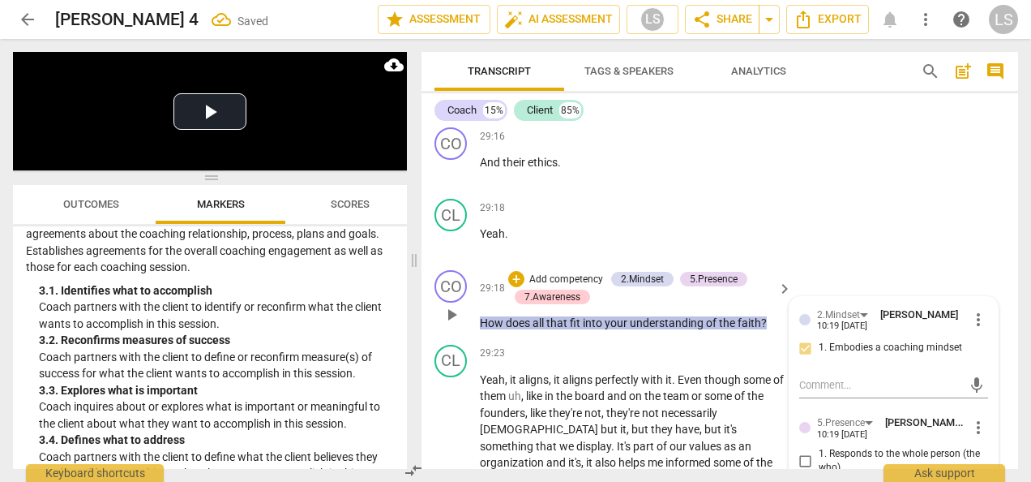
scroll to position [9113, 0]
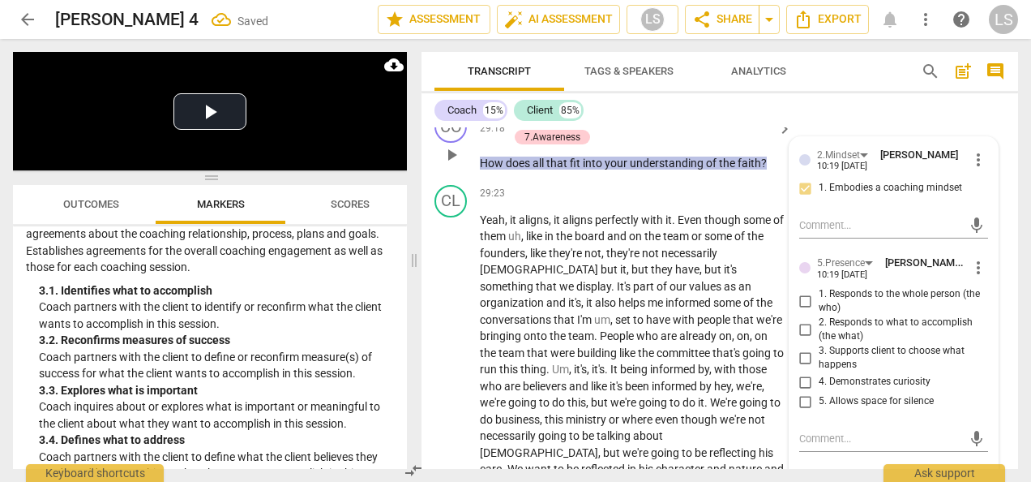
click at [803, 291] on input "1. Responds to the whole person (the who)" at bounding box center [806, 300] width 26 height 19
click at [803, 319] on input "2. Responds to what to accomplish (the what)" at bounding box center [806, 328] width 26 height 19
click at [805, 372] on input "4. Demonstrates curiosity" at bounding box center [806, 381] width 26 height 19
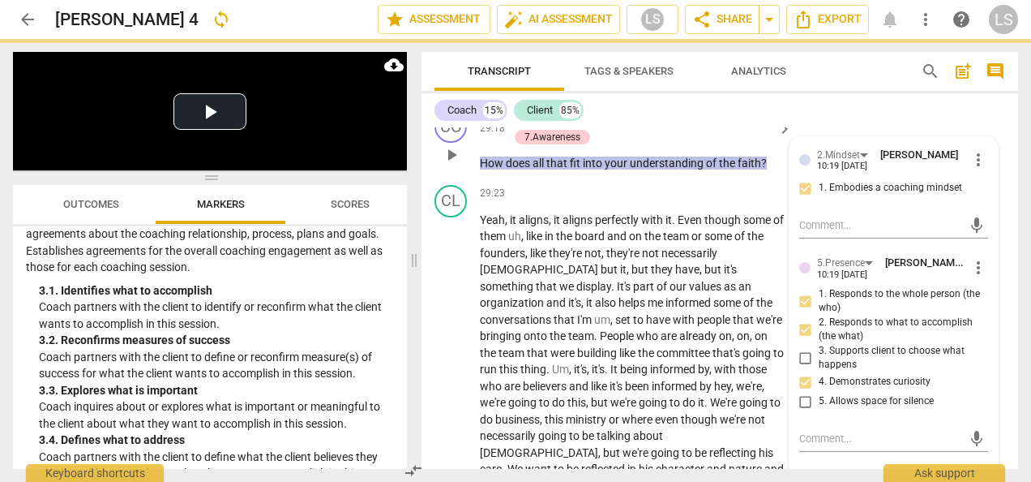
scroll to position [9194, 0]
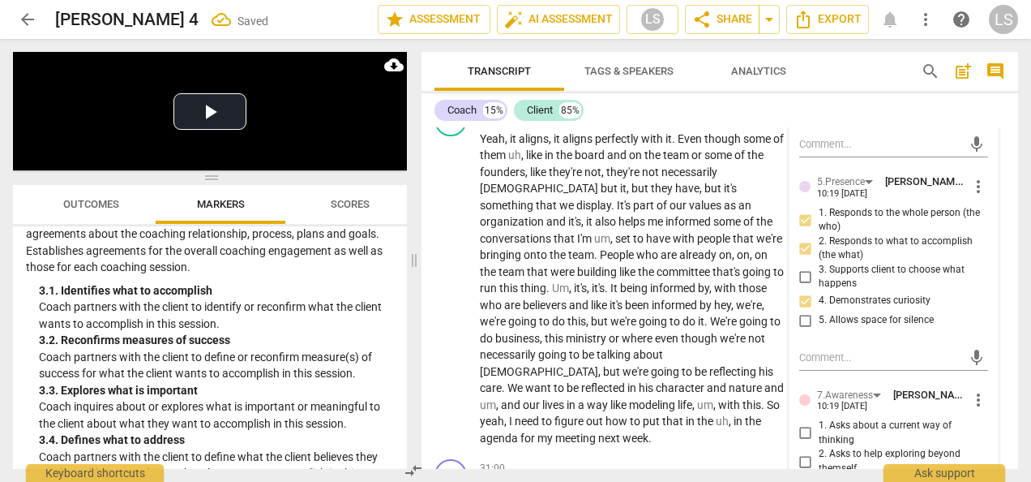
click at [804, 452] on input "2. Asks to help exploring beyond themself" at bounding box center [806, 461] width 26 height 19
click at [804, 480] on input "3. Asks to help exploring beyond situation" at bounding box center [806, 489] width 26 height 19
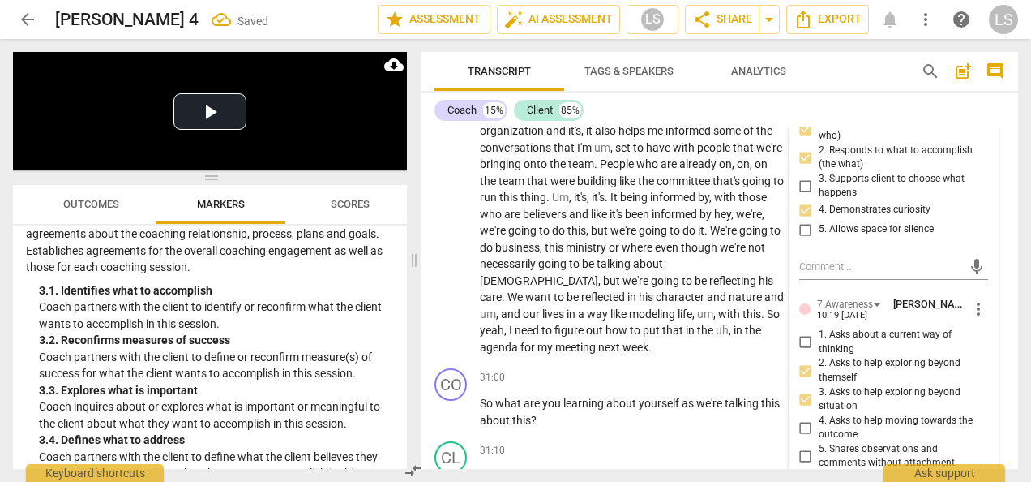
scroll to position [9356, 0]
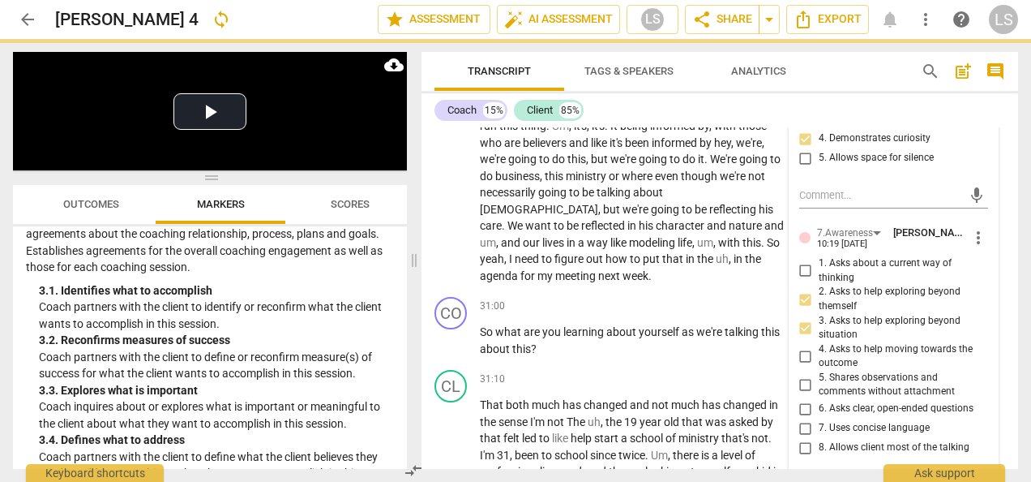
drag, startPoint x: 807, startPoint y: 339, endPoint x: 803, endPoint y: 362, distance: 23.1
click at [806, 399] on input "6. Asks clear, open-ended questions" at bounding box center [806, 408] width 26 height 19
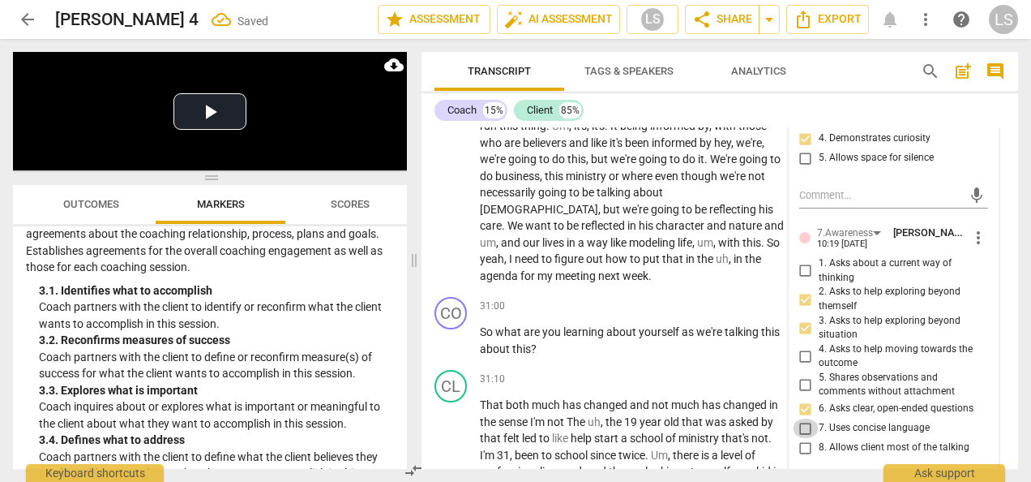
click at [803, 418] on input "7. Uses concise language" at bounding box center [806, 427] width 26 height 19
click at [683, 298] on div "+" at bounding box center [684, 306] width 16 height 16
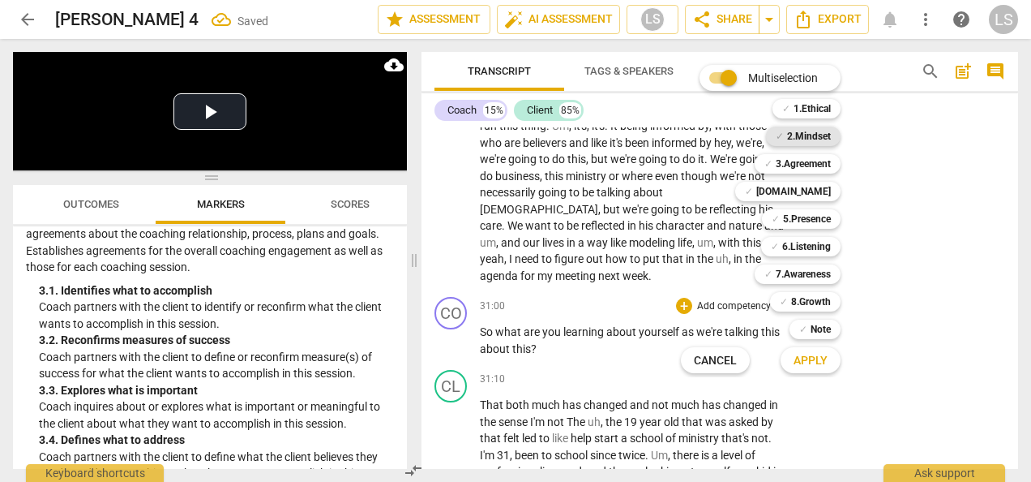
click at [817, 129] on b "2.Mindset" at bounding box center [809, 135] width 44 height 19
click at [816, 214] on b "5.Presence" at bounding box center [807, 218] width 48 height 19
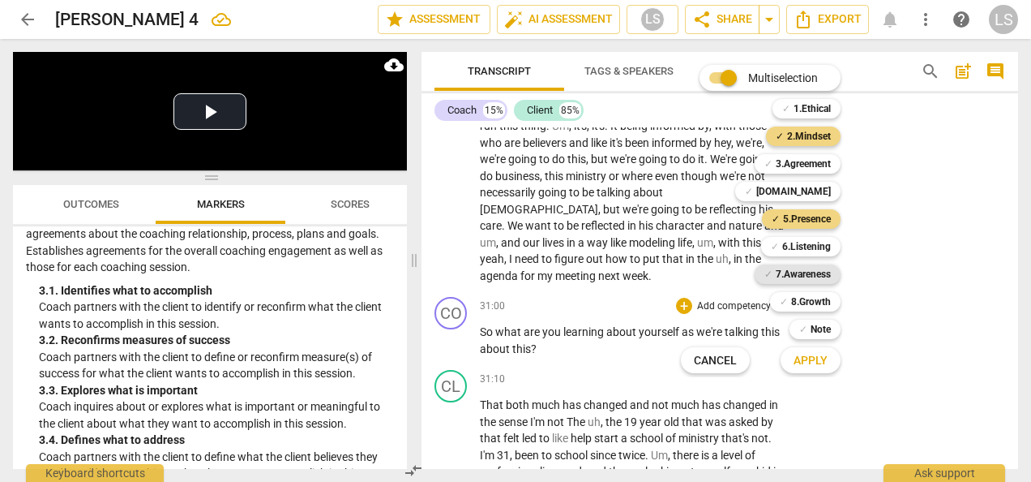
click at [809, 272] on b "7.Awareness" at bounding box center [803, 273] width 55 height 19
click at [831, 358] on button "Apply" at bounding box center [811, 359] width 60 height 29
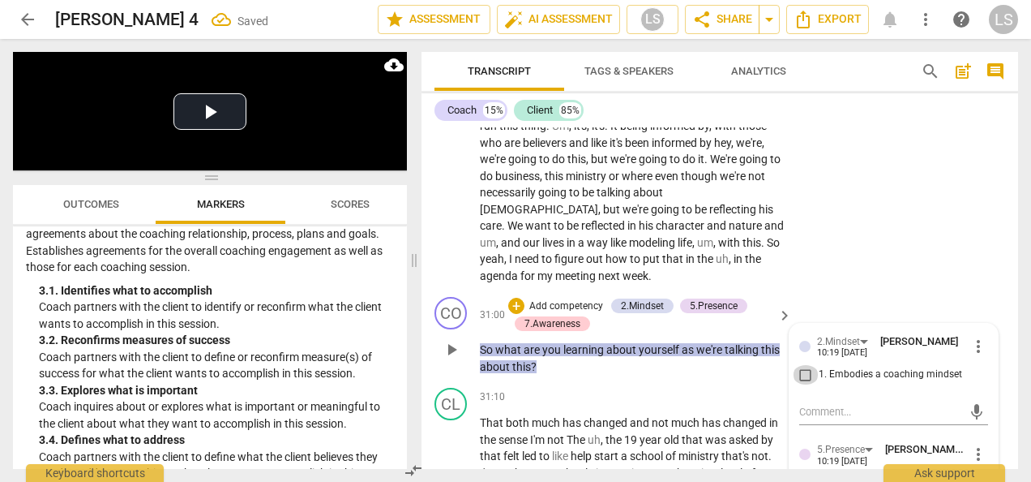
click at [799, 365] on input "1. Embodies a coaching mindset" at bounding box center [806, 374] width 26 height 19
click at [809, 478] on input "1. Responds to the whole person (the who)" at bounding box center [806, 487] width 26 height 19
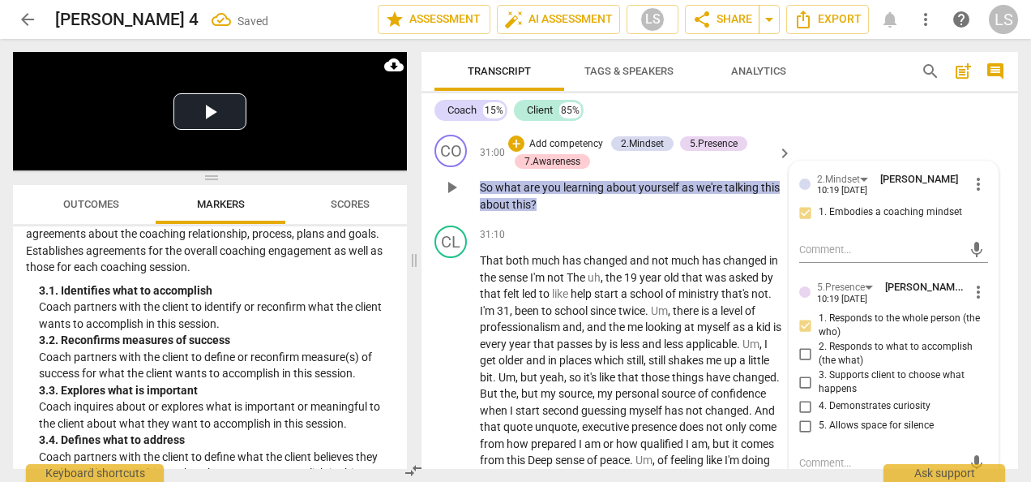
drag, startPoint x: 802, startPoint y: 324, endPoint x: 810, endPoint y: 319, distance: 9.5
click at [802, 396] on input "4. Demonstrates curiosity" at bounding box center [806, 405] width 26 height 19
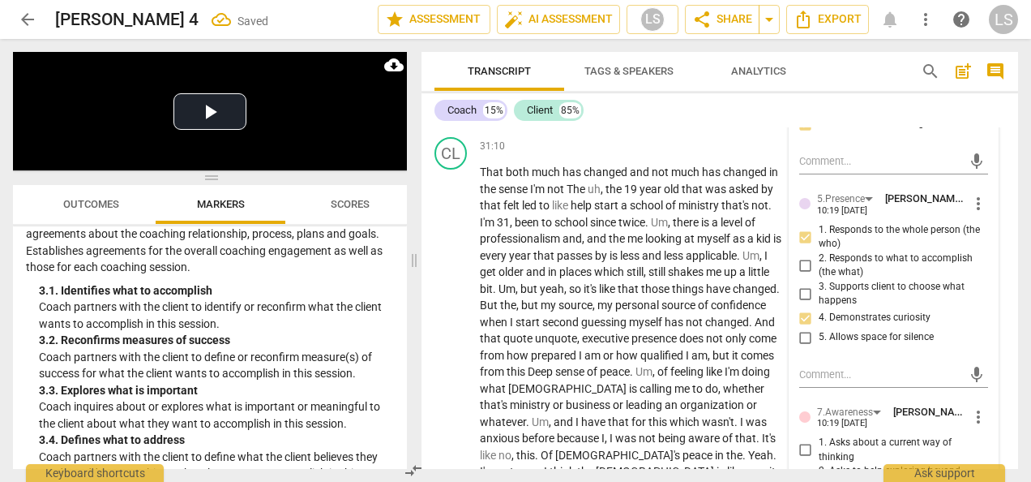
scroll to position [9680, 0]
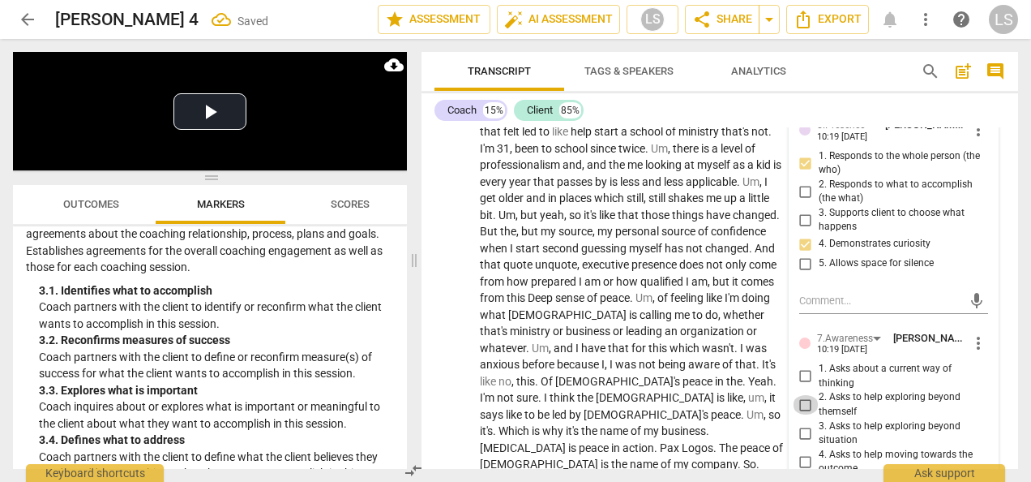
click at [804, 395] on input "2. Asks to help exploring beyond themself" at bounding box center [806, 404] width 26 height 19
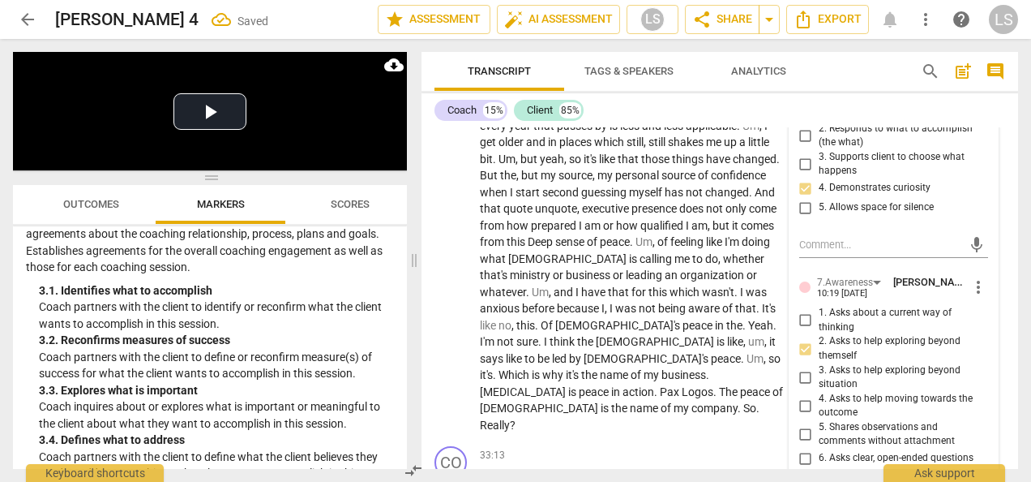
scroll to position [9761, 0]
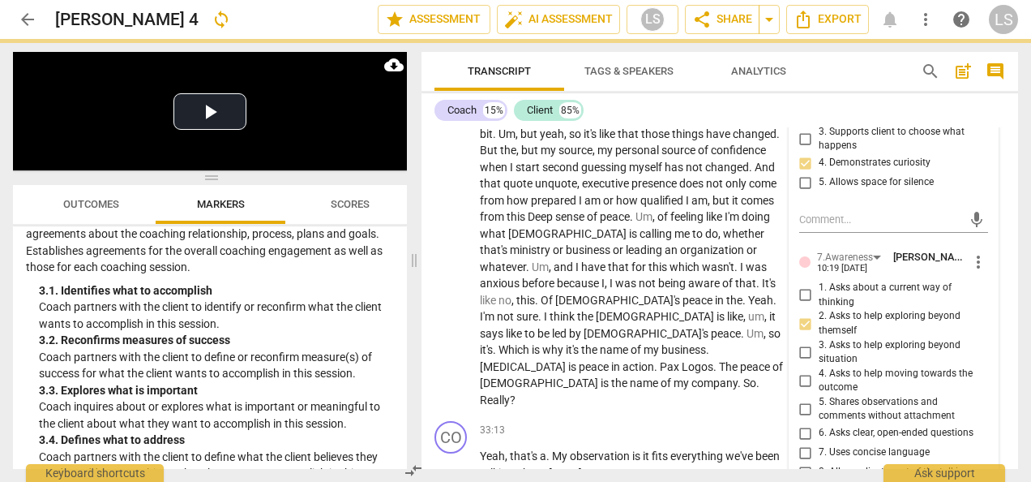
click at [806, 423] on input "6. Asks clear, open-ended questions" at bounding box center [806, 432] width 26 height 19
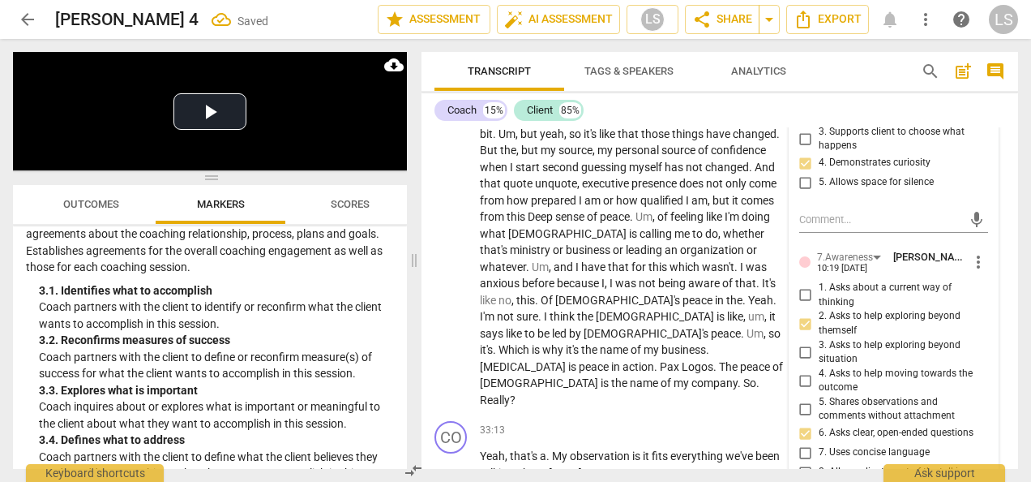
click at [803, 443] on input "7. Uses concise language" at bounding box center [806, 452] width 26 height 19
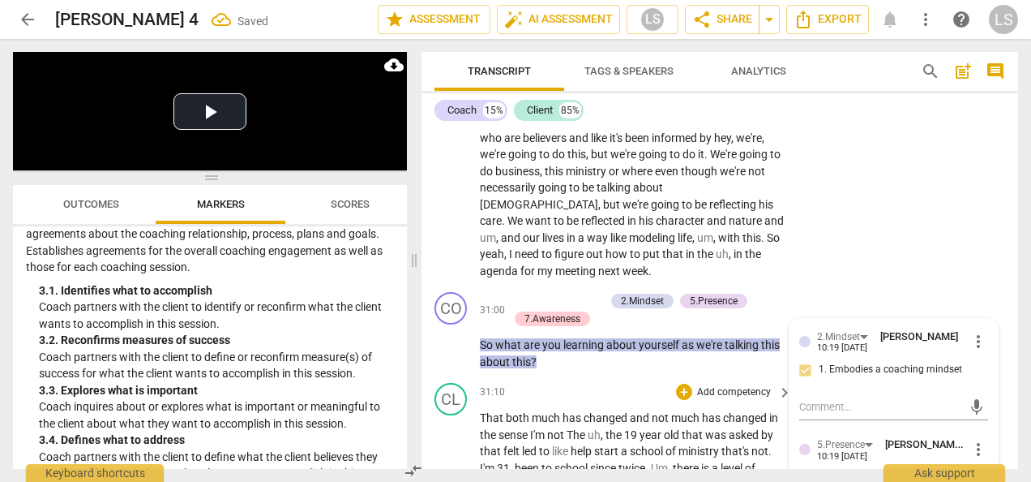
scroll to position [9356, 0]
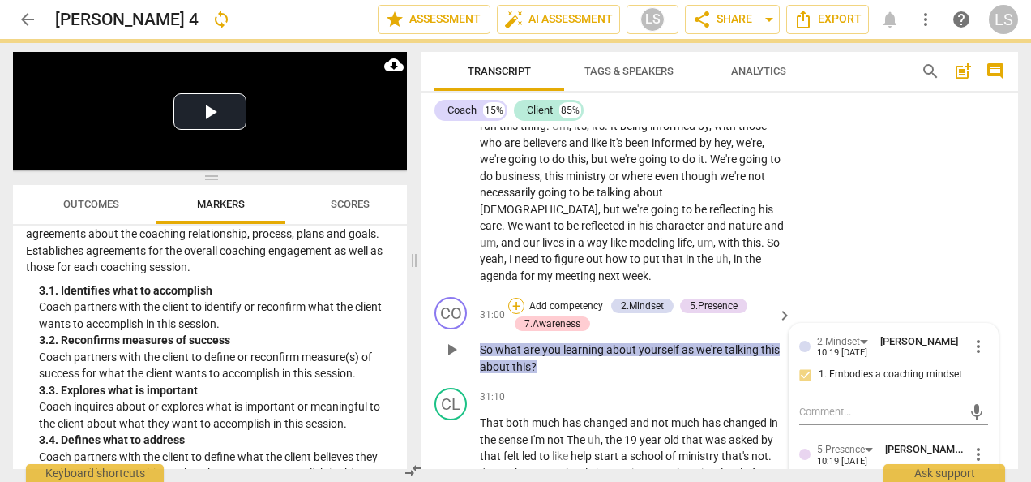
click at [514, 298] on div "+" at bounding box center [516, 306] width 16 height 16
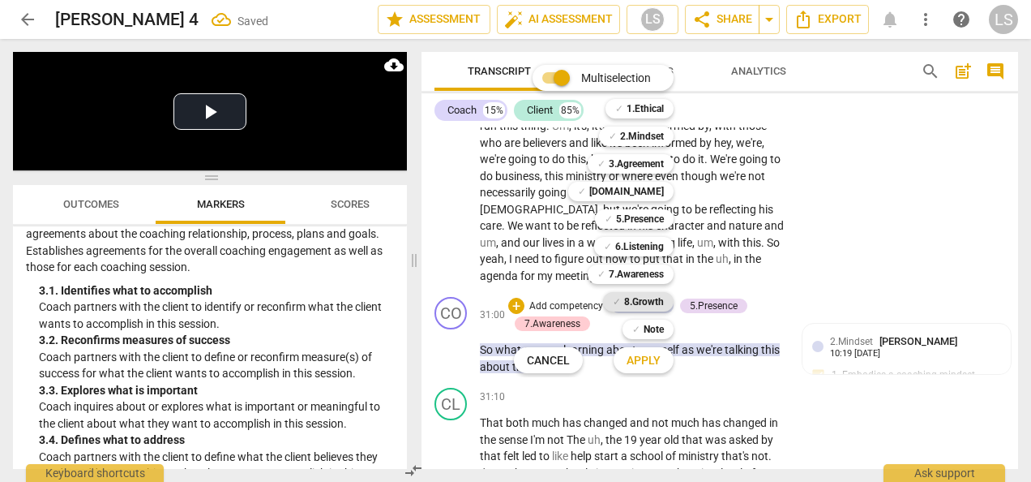
click at [636, 302] on b "8.Growth" at bounding box center [644, 301] width 40 height 19
click at [655, 351] on button "Apply" at bounding box center [644, 359] width 60 height 29
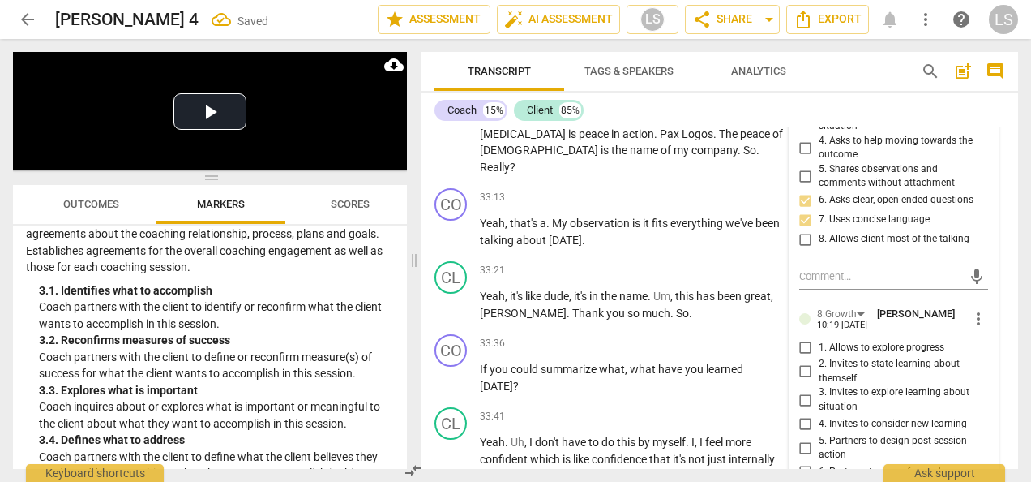
scroll to position [10005, 0]
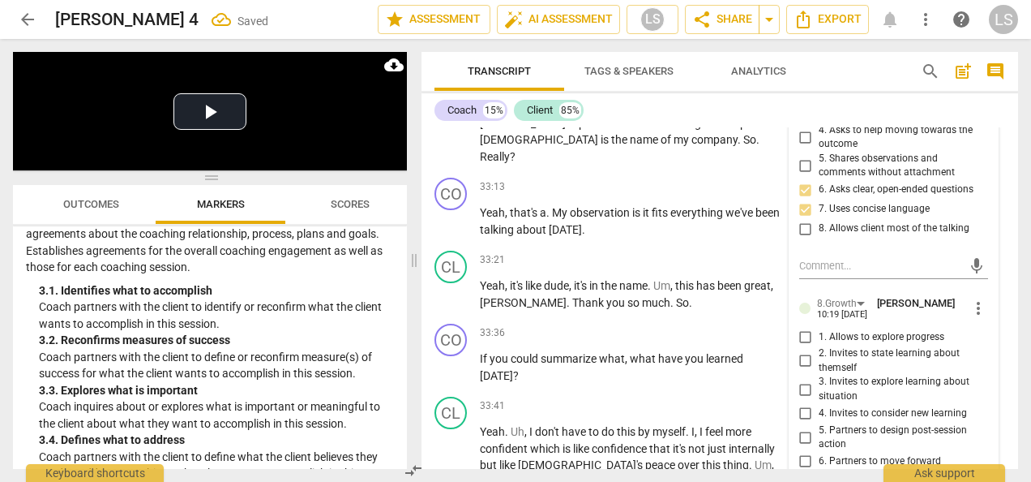
click at [799, 351] on input "2. Invites to state learning about themself" at bounding box center [806, 360] width 26 height 19
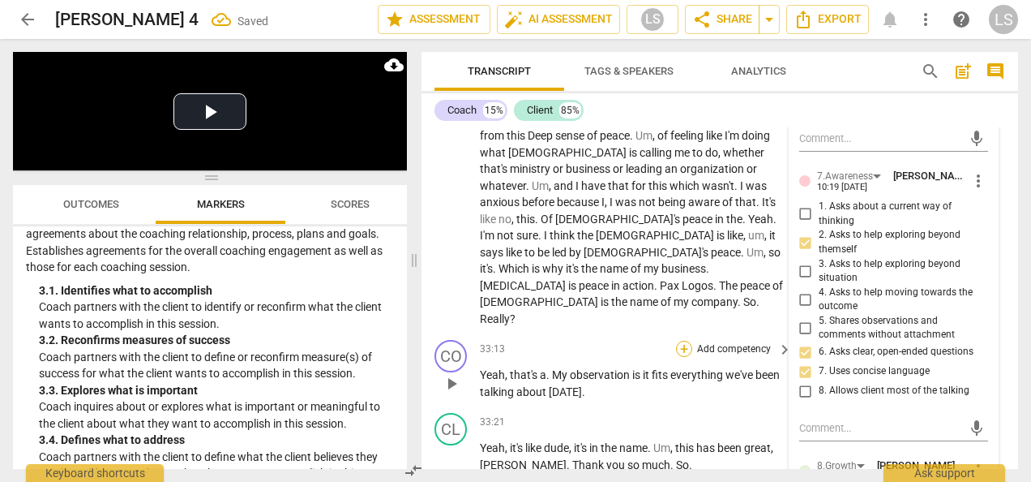
click at [683, 341] on div "+" at bounding box center [684, 349] width 16 height 16
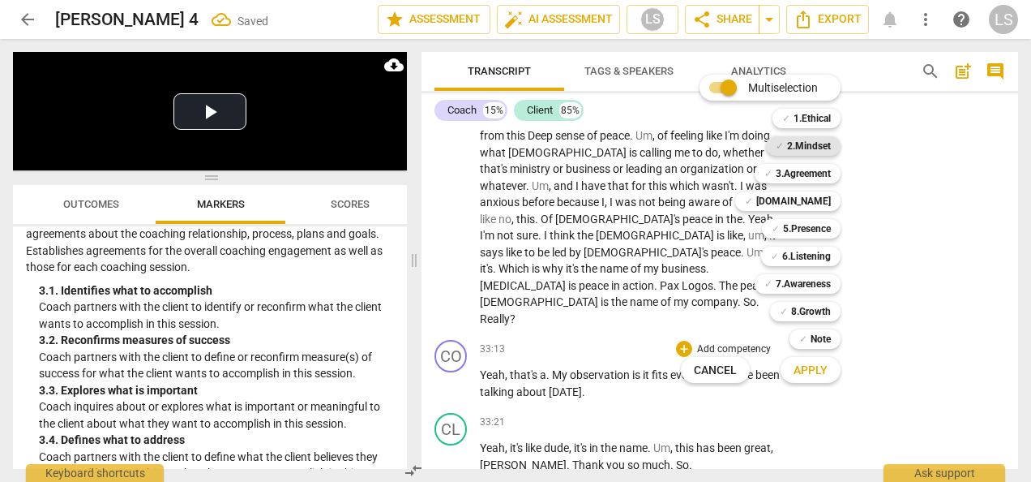
click at [813, 143] on b "2.Mindset" at bounding box center [809, 145] width 44 height 19
click at [803, 277] on b "7.Awareness" at bounding box center [803, 283] width 55 height 19
click at [806, 372] on span "Apply" at bounding box center [811, 370] width 34 height 16
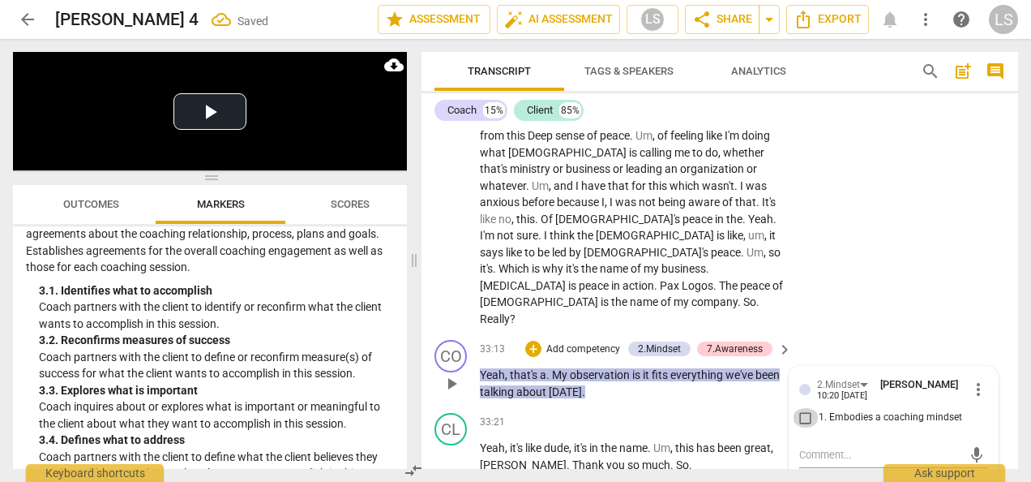
click at [801, 408] on input "1. Embodies a coaching mindset" at bounding box center [806, 417] width 26 height 19
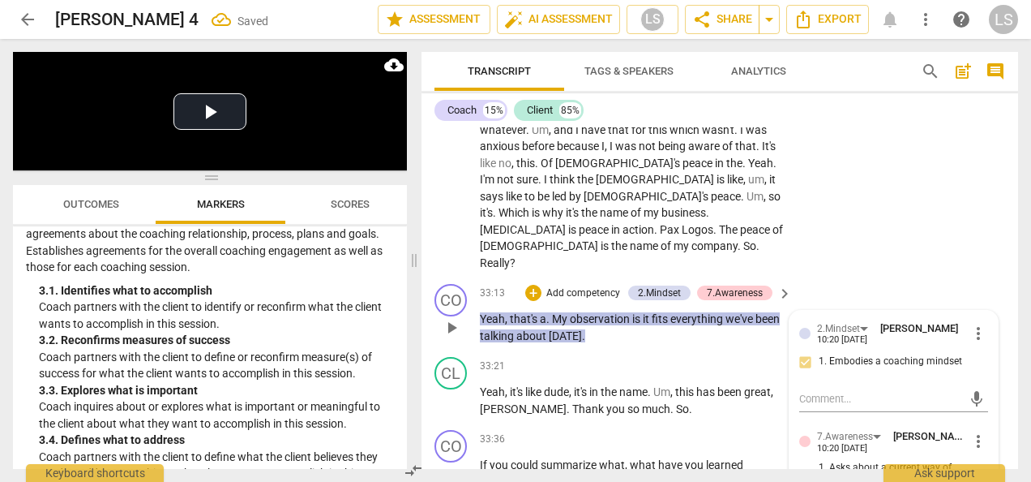
scroll to position [9924, 0]
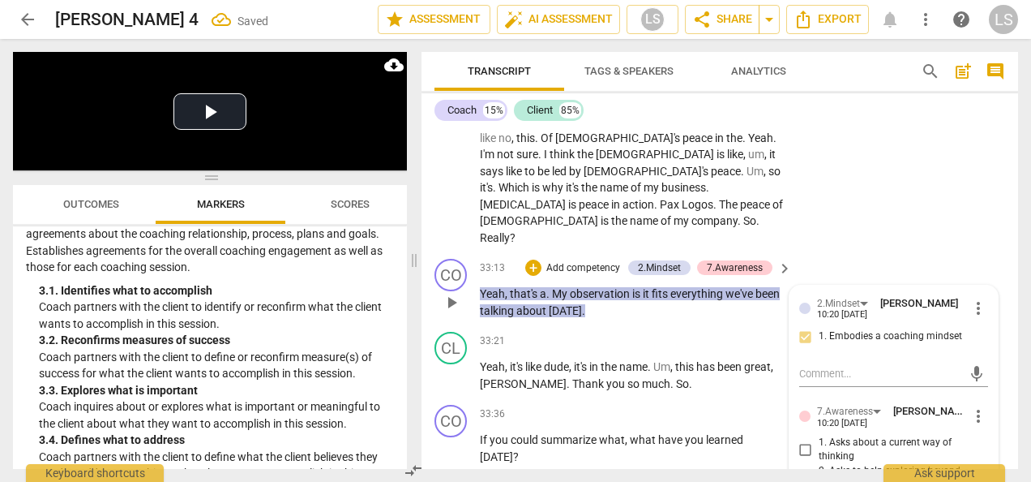
click at [685, 405] on div "+" at bounding box center [684, 413] width 16 height 16
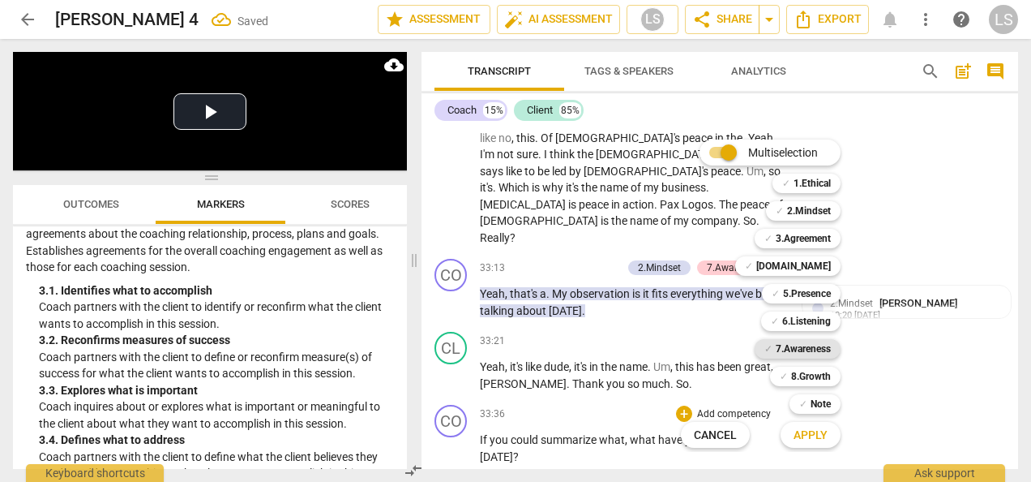
click at [812, 350] on b "7.Awareness" at bounding box center [803, 348] width 55 height 19
click at [811, 377] on b "8.Growth" at bounding box center [811, 375] width 40 height 19
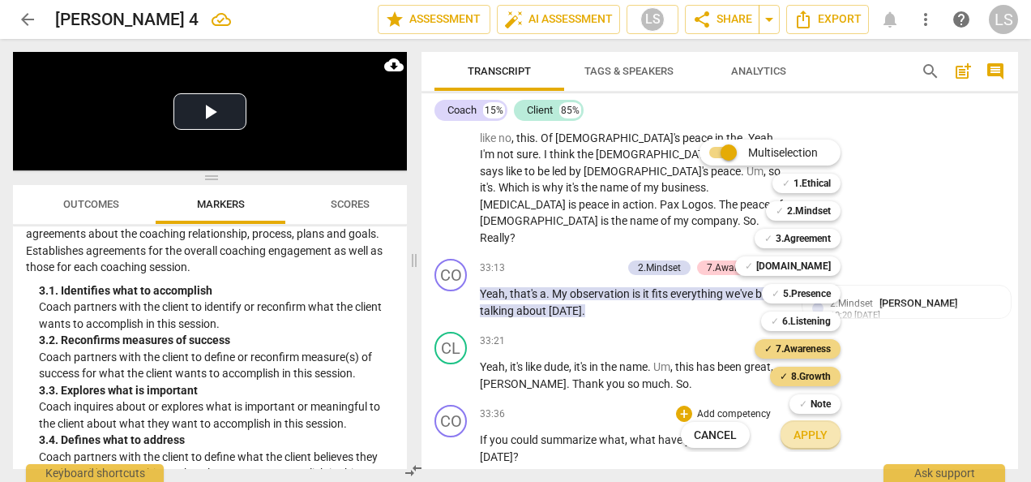
click at [817, 436] on span "Apply" at bounding box center [811, 435] width 34 height 16
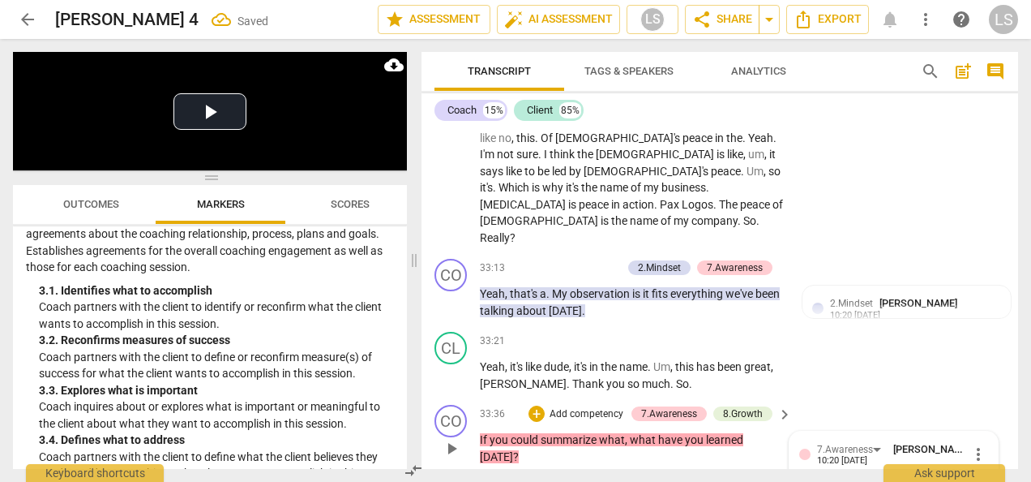
scroll to position [10207, 0]
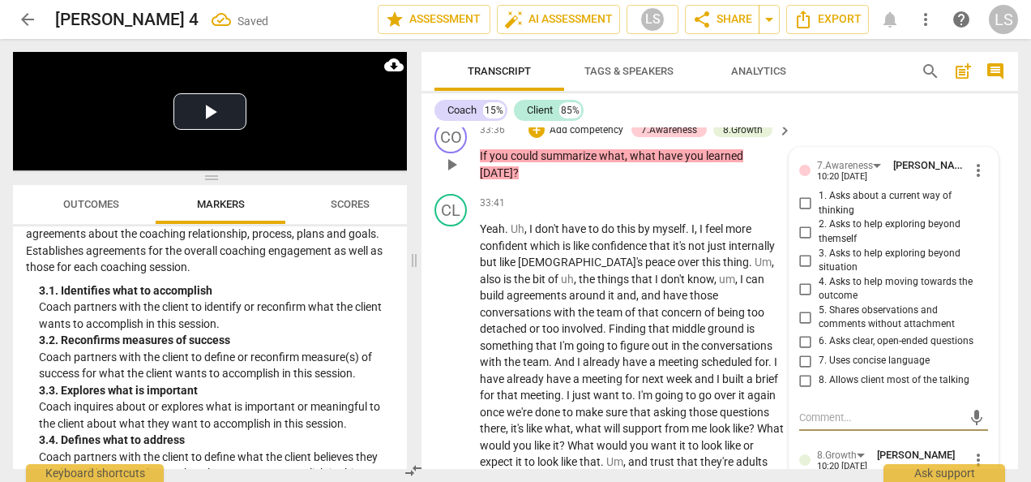
click at [801, 332] on input "6. Asks clear, open-ended questions" at bounding box center [806, 341] width 26 height 19
click at [801, 351] on input "7. Uses concise language" at bounding box center [806, 360] width 26 height 19
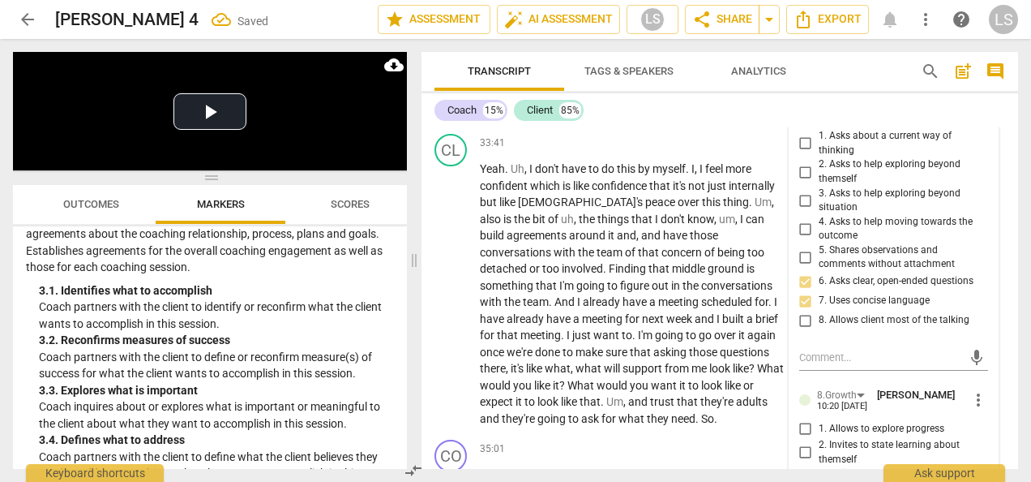
scroll to position [10369, 0]
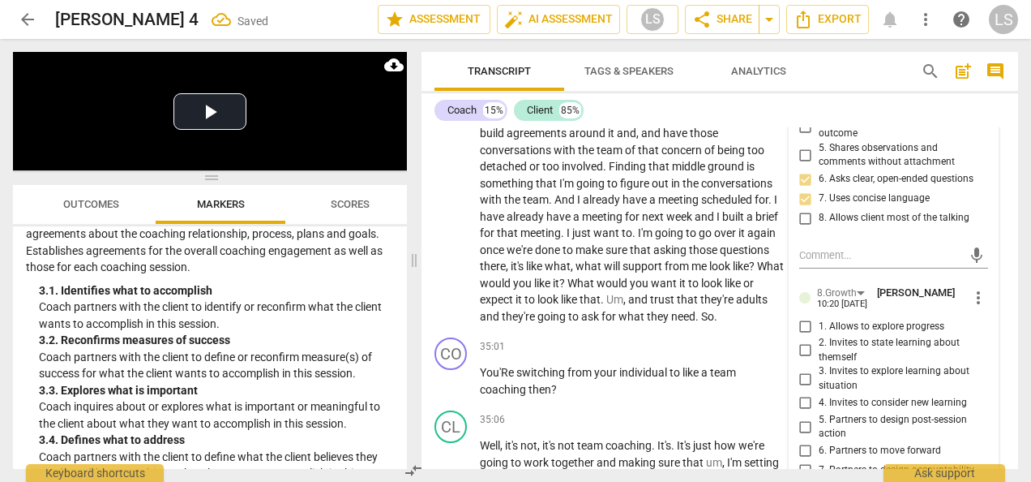
click at [806, 369] on input "3. Invites to explore learning about situation" at bounding box center [806, 378] width 26 height 19
click at [682, 338] on div "+" at bounding box center [684, 346] width 16 height 16
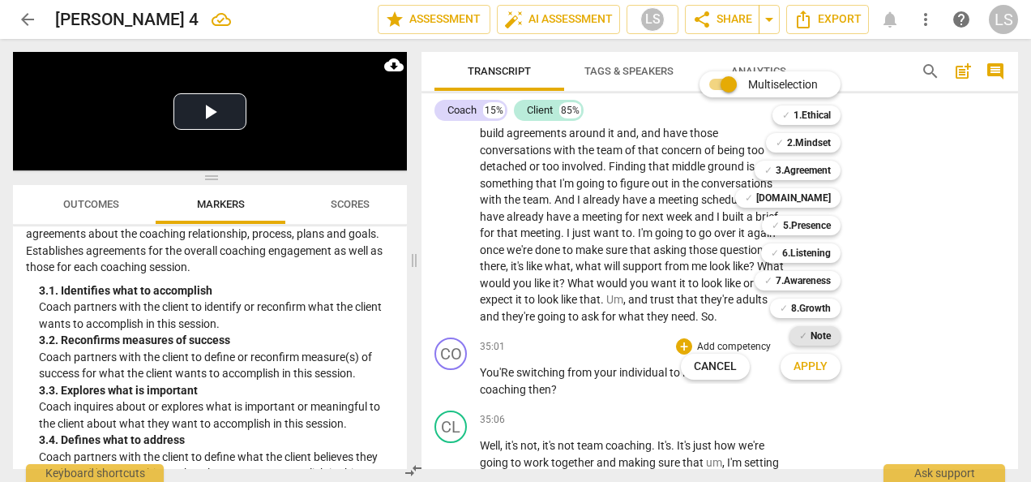
click at [817, 333] on b "Note" at bounding box center [821, 335] width 20 height 19
click at [817, 371] on span "Apply" at bounding box center [811, 366] width 34 height 16
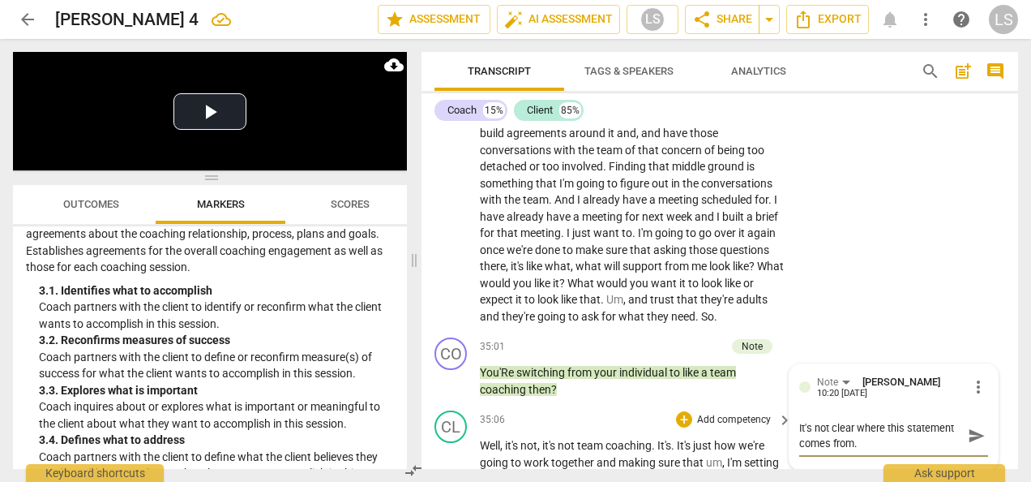
scroll to position [10451, 0]
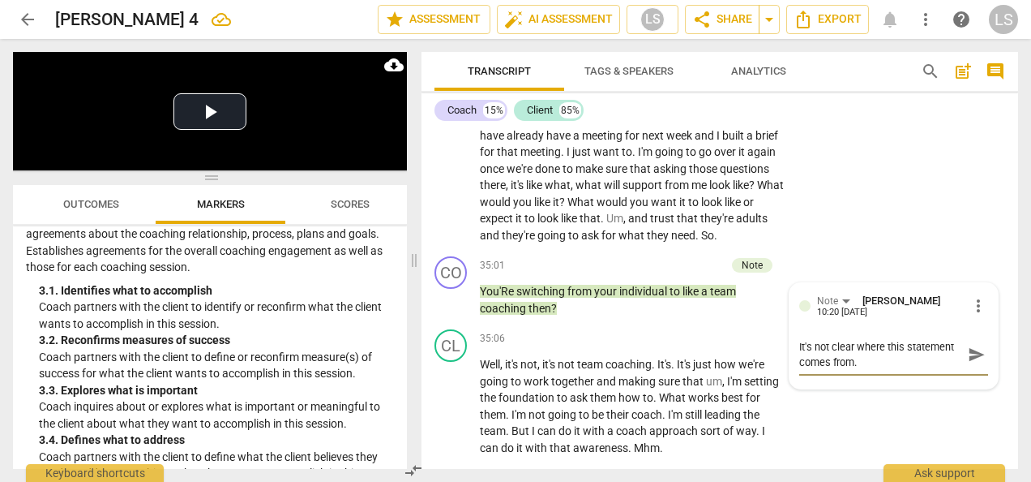
click at [679, 469] on div "+" at bounding box center [684, 477] width 16 height 16
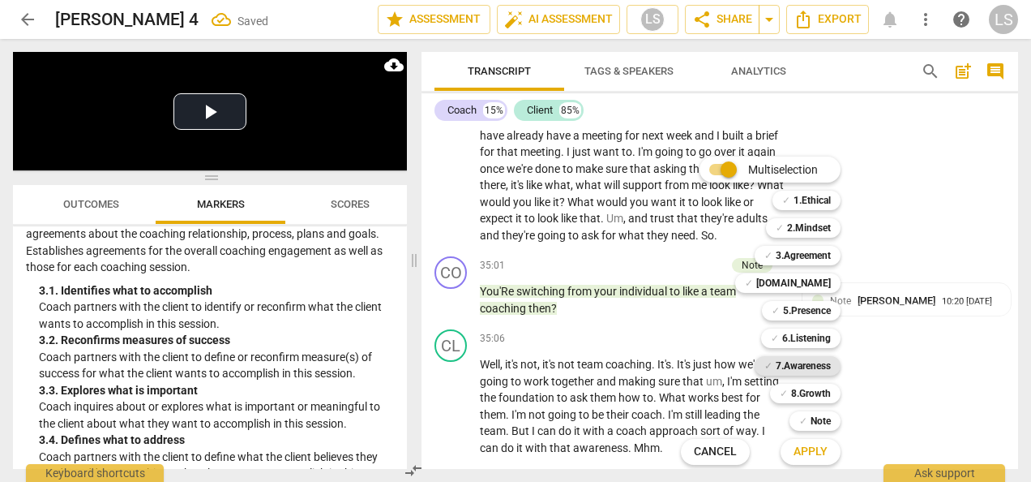
click at [804, 362] on b "7.Awareness" at bounding box center [803, 365] width 55 height 19
click at [809, 388] on b "8.Growth" at bounding box center [811, 392] width 40 height 19
click at [816, 451] on span "Apply" at bounding box center [811, 451] width 34 height 16
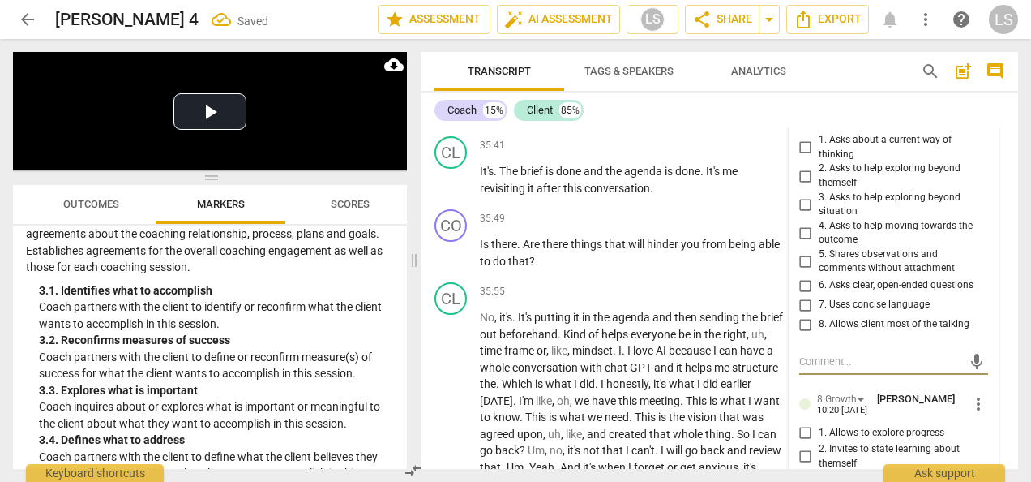
scroll to position [10796, 0]
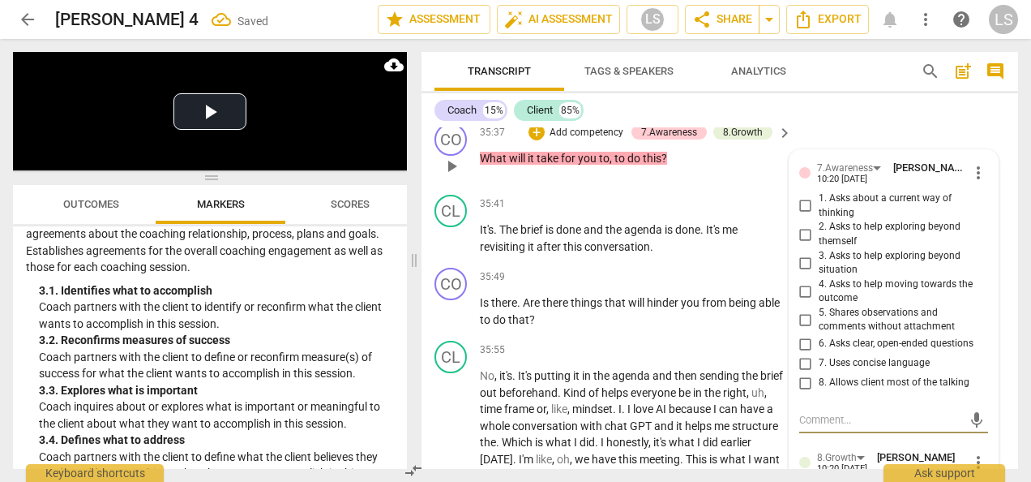
drag, startPoint x: 803, startPoint y: 219, endPoint x: 808, endPoint y: 240, distance: 21.5
click at [804, 334] on input "6. Asks clear, open-ended questions" at bounding box center [806, 343] width 26 height 19
click at [808, 353] on input "7. Uses concise language" at bounding box center [806, 362] width 26 height 19
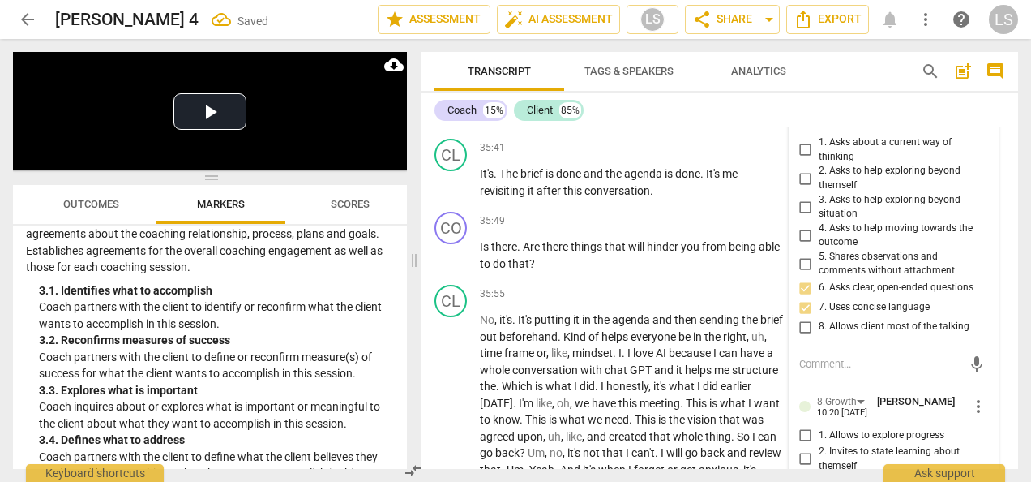
scroll to position [10877, 0]
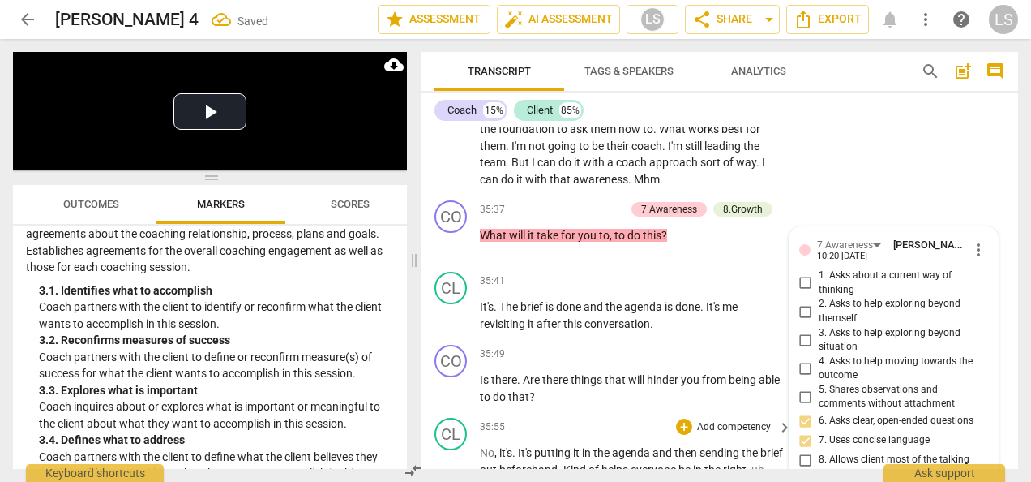
scroll to position [10715, 0]
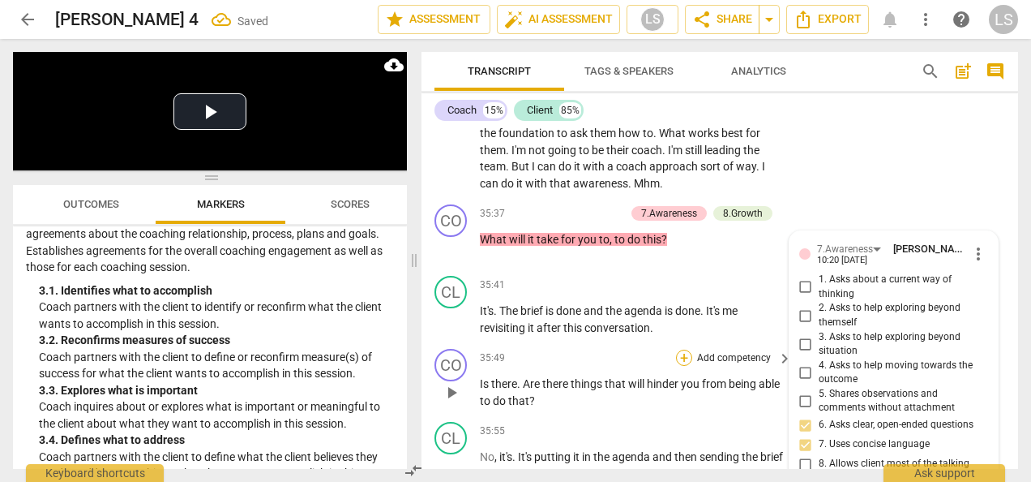
click at [684, 349] on div "+" at bounding box center [684, 357] width 16 height 16
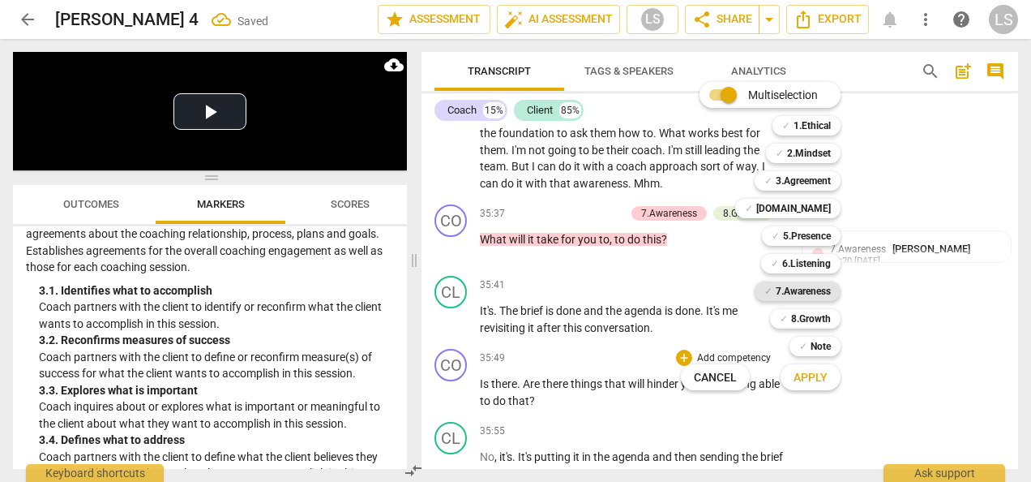
click at [782, 298] on b "7.Awareness" at bounding box center [803, 290] width 55 height 19
drag, startPoint x: 799, startPoint y: 316, endPoint x: 816, endPoint y: 367, distance: 54.1
click at [799, 316] on b "8.Growth" at bounding box center [811, 318] width 40 height 19
click at [818, 375] on span "Apply" at bounding box center [811, 378] width 34 height 16
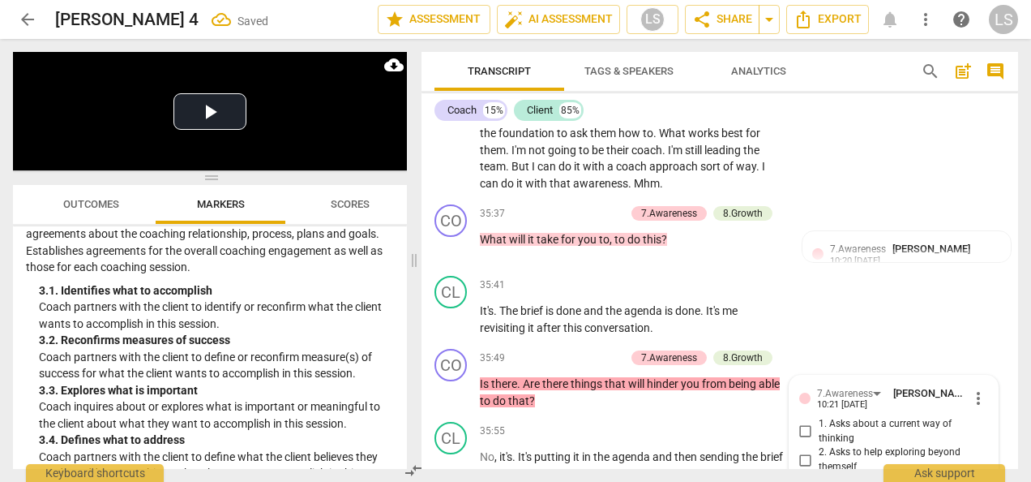
scroll to position [10940, 0]
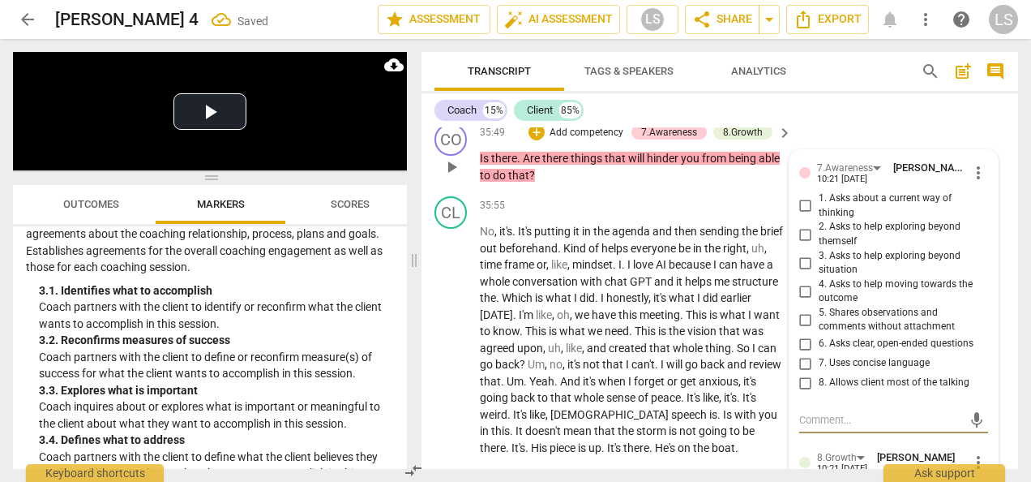
click at [797, 334] on input "6. Asks clear, open-ended questions" at bounding box center [806, 343] width 26 height 19
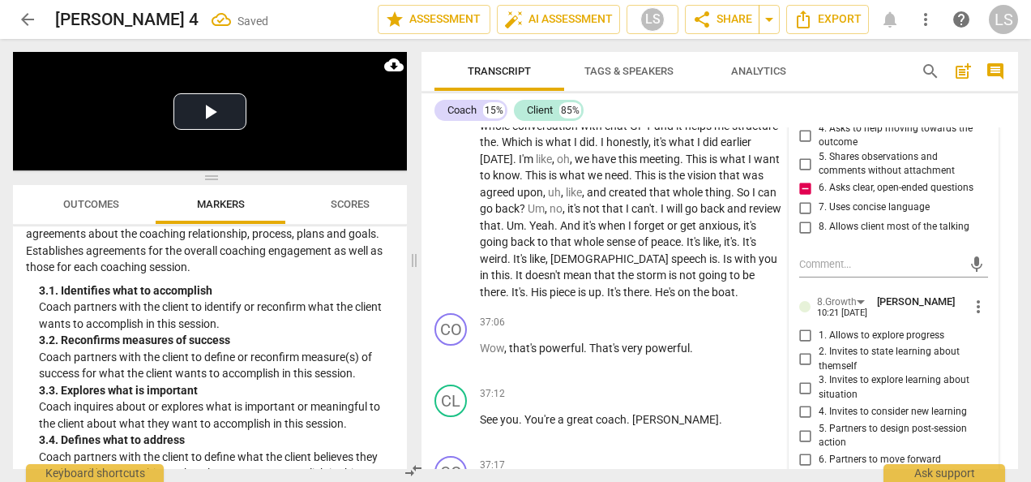
scroll to position [11102, 0]
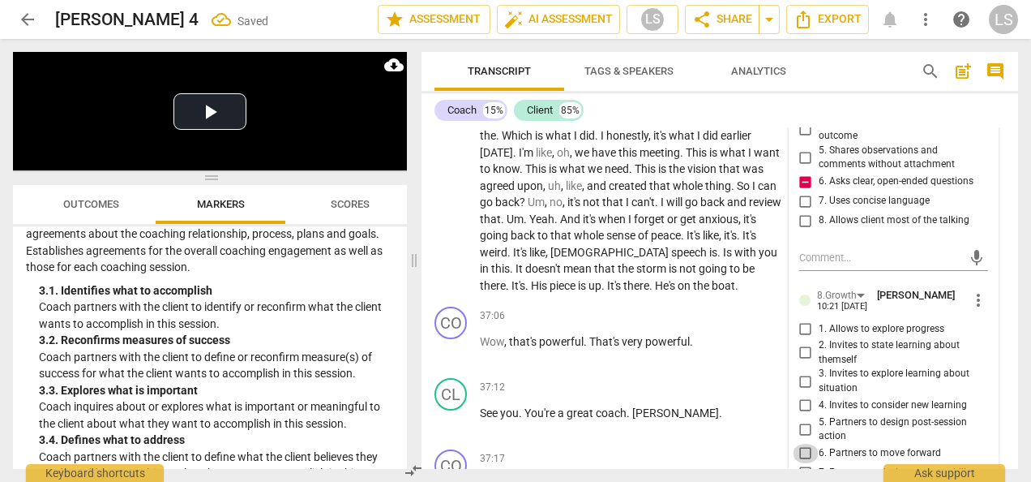
drag, startPoint x: 806, startPoint y: 327, endPoint x: 931, endPoint y: 337, distance: 125.3
click at [806, 443] on input "6. Partners to move forward" at bounding box center [806, 452] width 26 height 19
click at [681, 307] on div "+" at bounding box center [684, 315] width 16 height 16
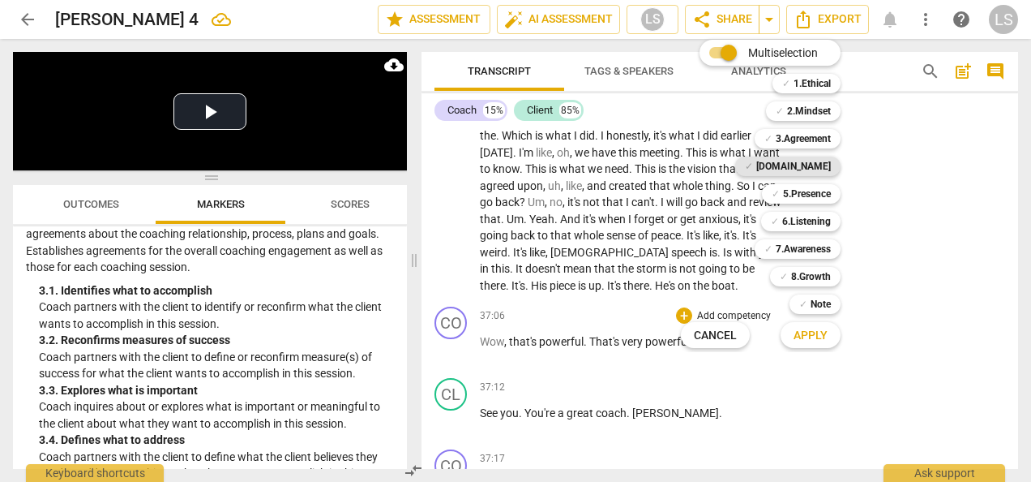
click at [811, 165] on b "[DOMAIN_NAME]" at bounding box center [793, 165] width 75 height 19
click at [816, 109] on b "2.Mindset" at bounding box center [809, 110] width 44 height 19
click at [815, 342] on span "Apply" at bounding box center [811, 336] width 34 height 16
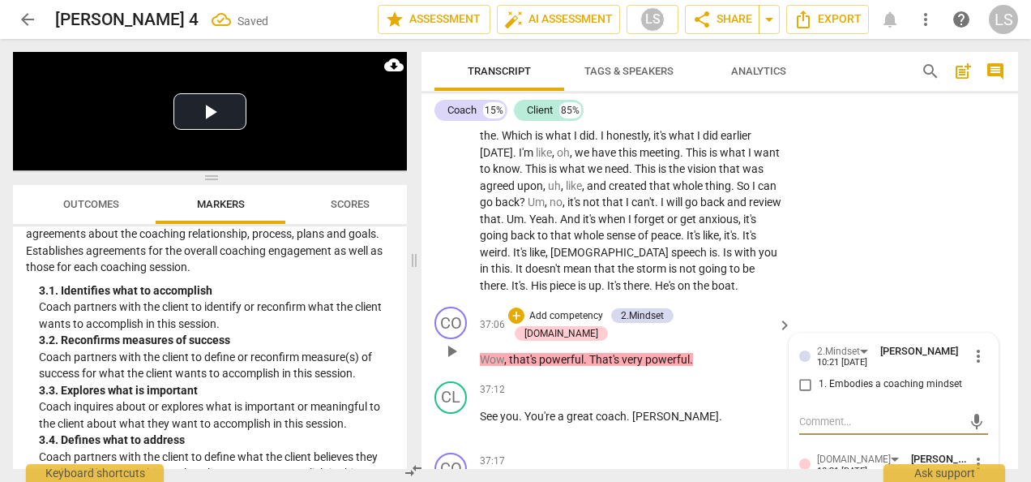
click at [803, 375] on input "1. Embodies a coaching mindset" at bounding box center [806, 384] width 26 height 19
drag, startPoint x: 801, startPoint y: 367, endPoint x: 848, endPoint y: 355, distance: 48.6
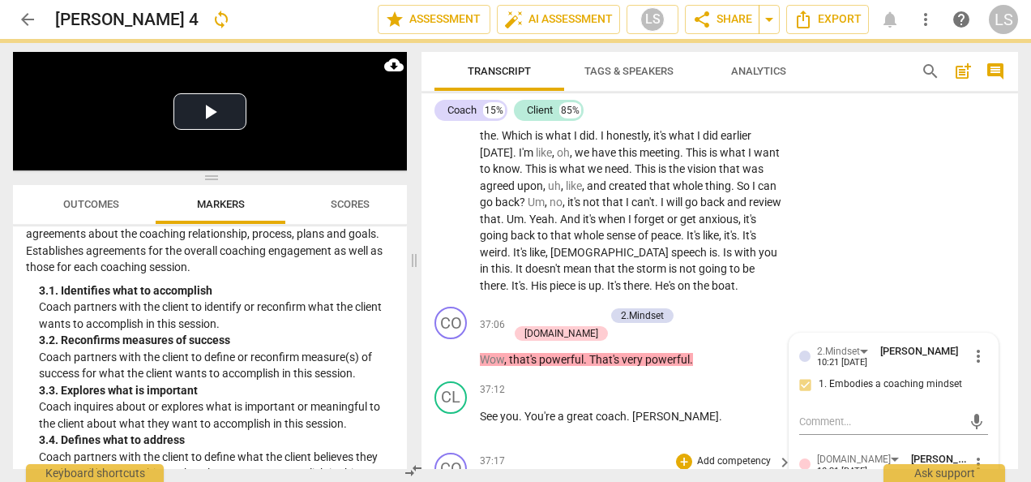
click at [686, 453] on div "+ Add competency" at bounding box center [724, 461] width 96 height 16
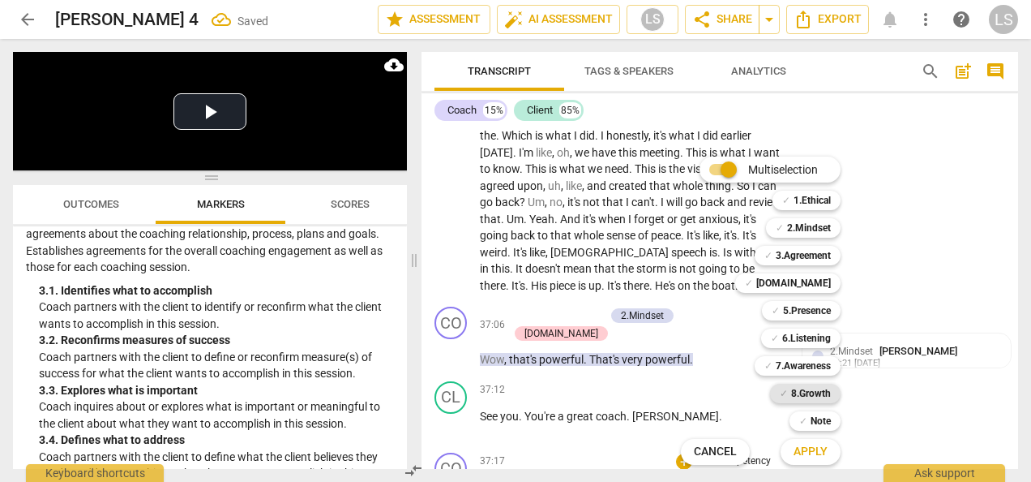
click at [798, 386] on b "8.Growth" at bounding box center [811, 392] width 40 height 19
click at [816, 462] on button "Apply" at bounding box center [811, 451] width 60 height 29
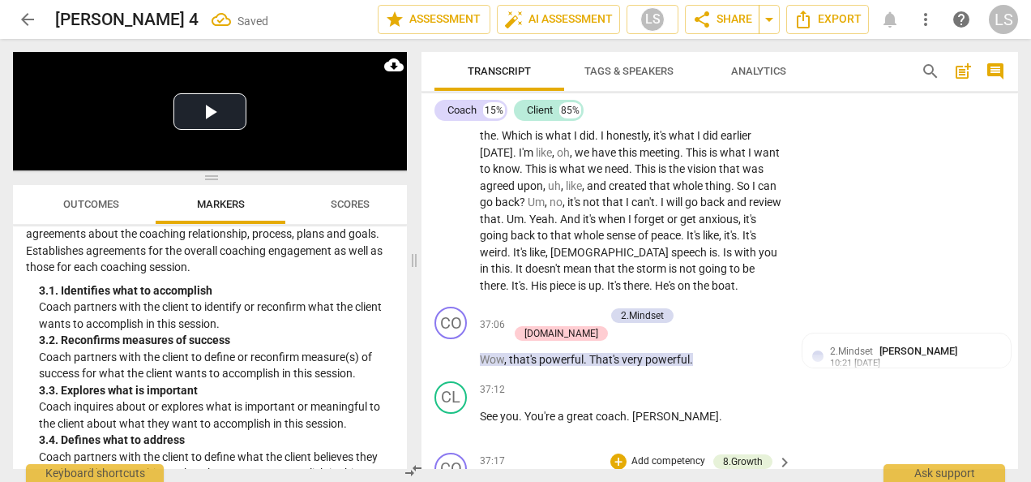
scroll to position [11302, 0]
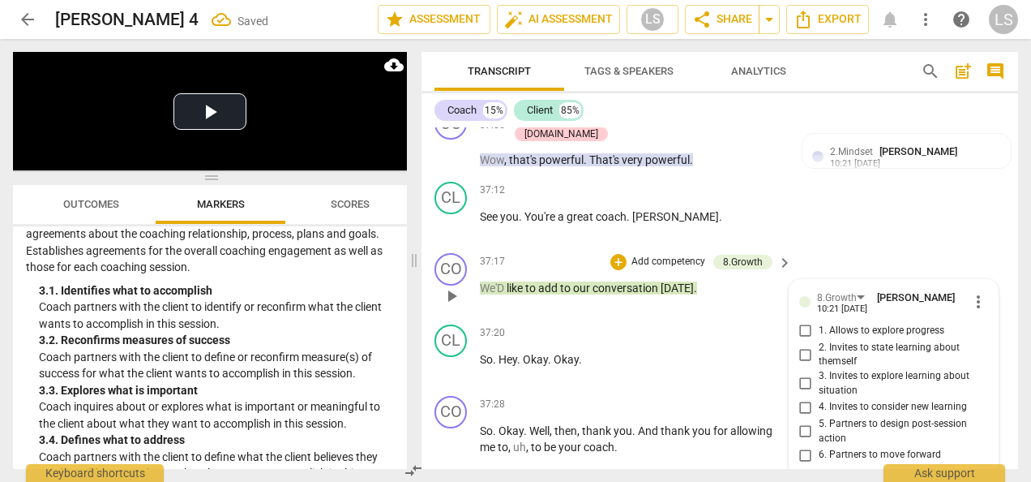
click at [833, 16] on span "Export" at bounding box center [828, 19] width 68 height 19
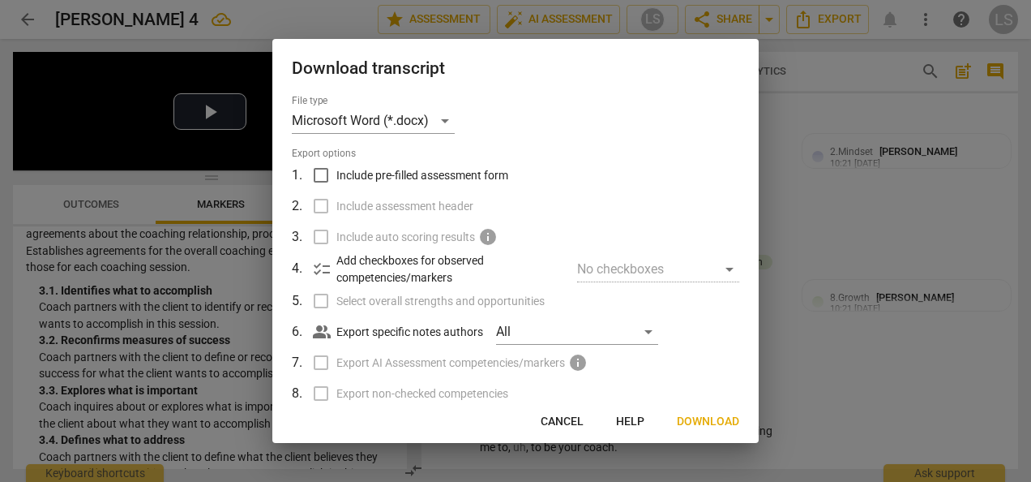
click at [329, 170] on input "Include pre-filled assessment form" at bounding box center [321, 175] width 31 height 31
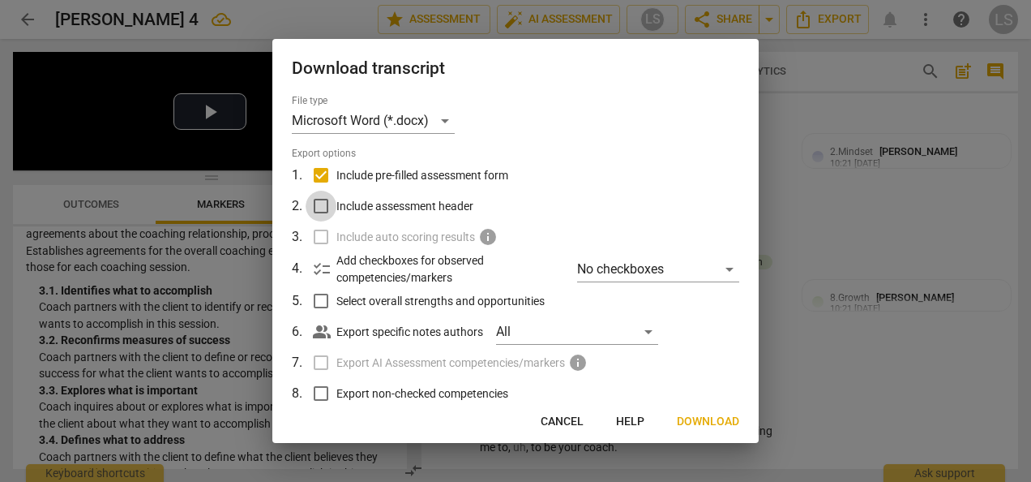
click at [329, 203] on input "Include assessment header" at bounding box center [321, 206] width 31 height 31
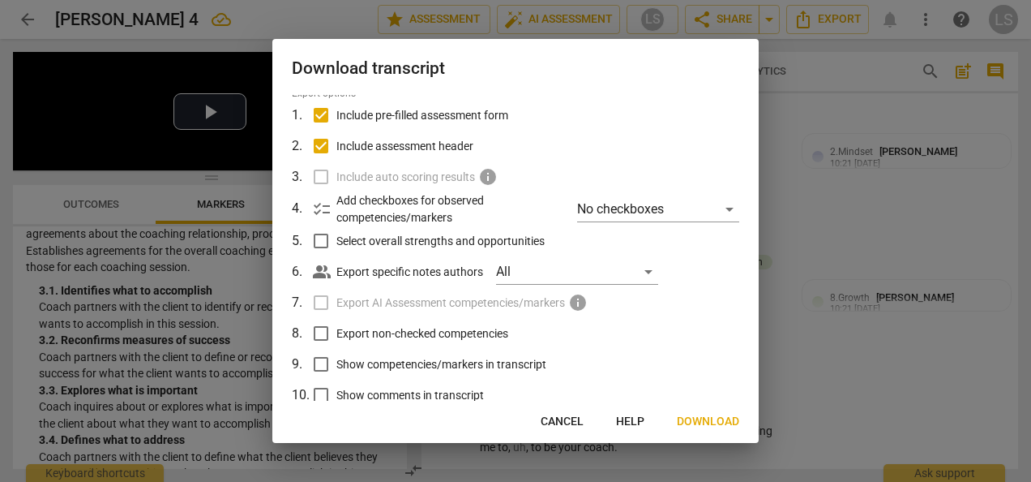
scroll to position [81, 0]
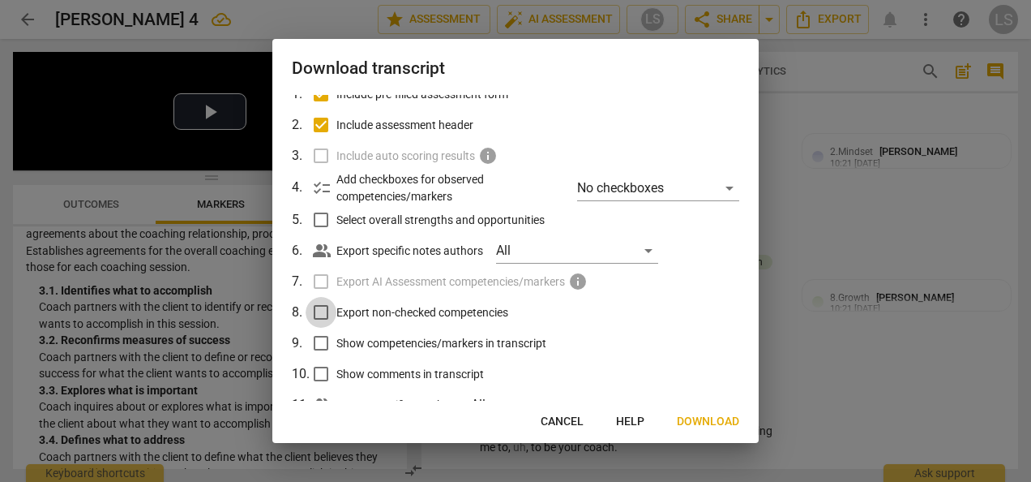
click at [323, 315] on input "Export non-checked competencies" at bounding box center [321, 312] width 31 height 31
click at [326, 339] on input "Show competencies/markers in transcript" at bounding box center [321, 343] width 31 height 31
click at [319, 366] on input "Show comments in transcript" at bounding box center [321, 373] width 31 height 31
click at [696, 417] on span "Download" at bounding box center [708, 421] width 62 height 16
